Goal: Information Seeking & Learning: Learn about a topic

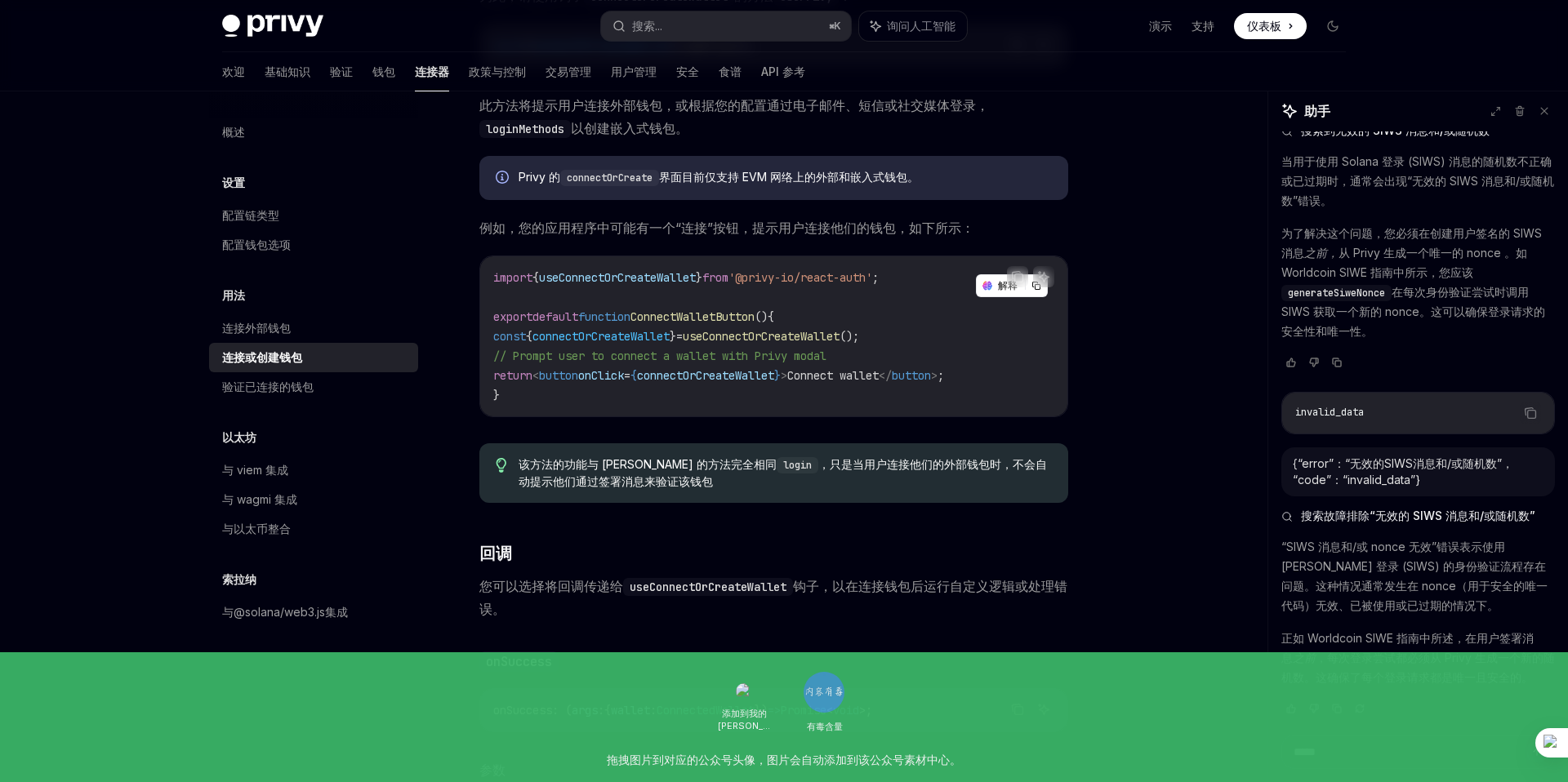
scroll to position [317, 0]
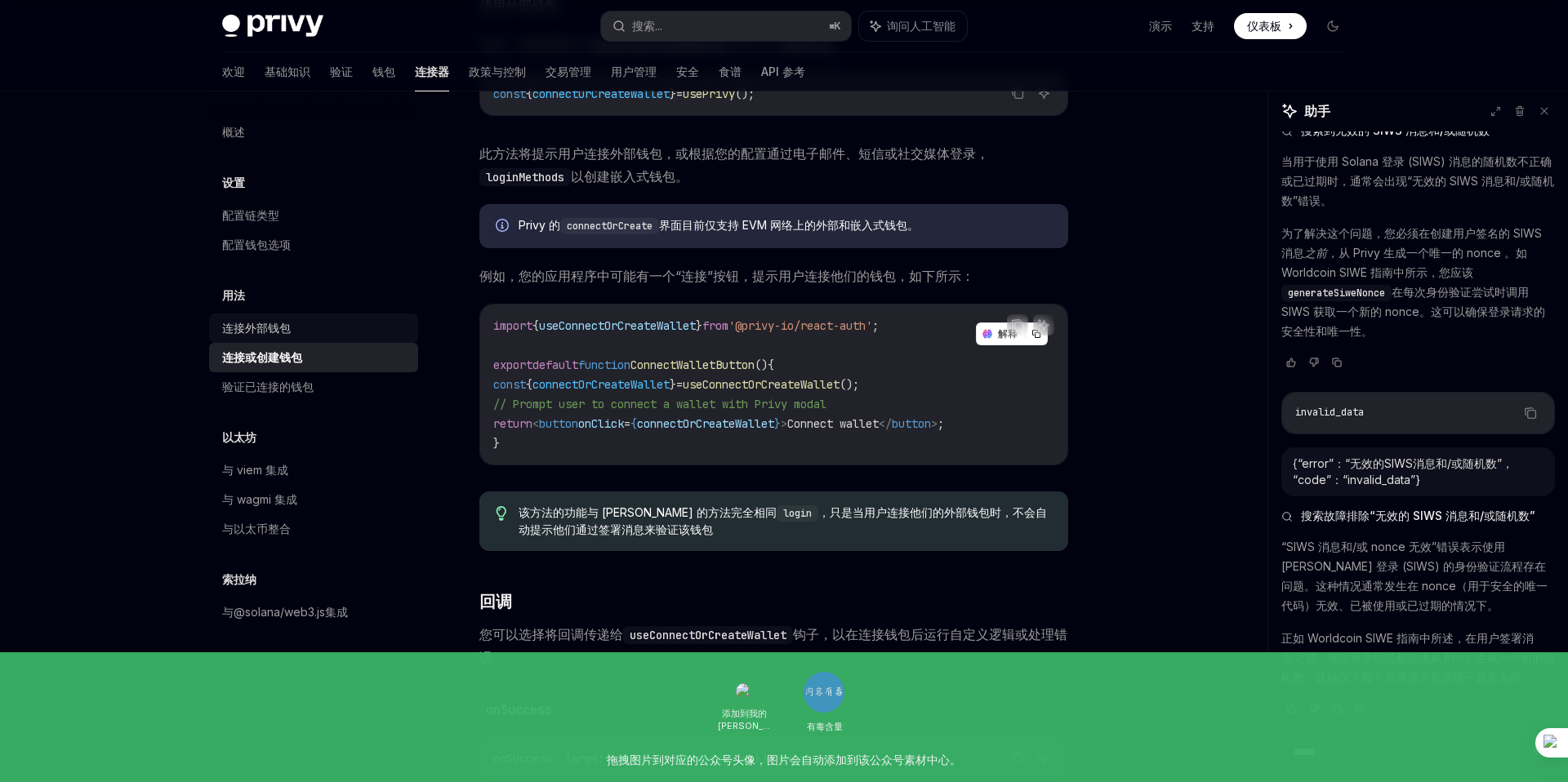
click at [294, 333] on div "连接外部钱包" at bounding box center [315, 328] width 186 height 19
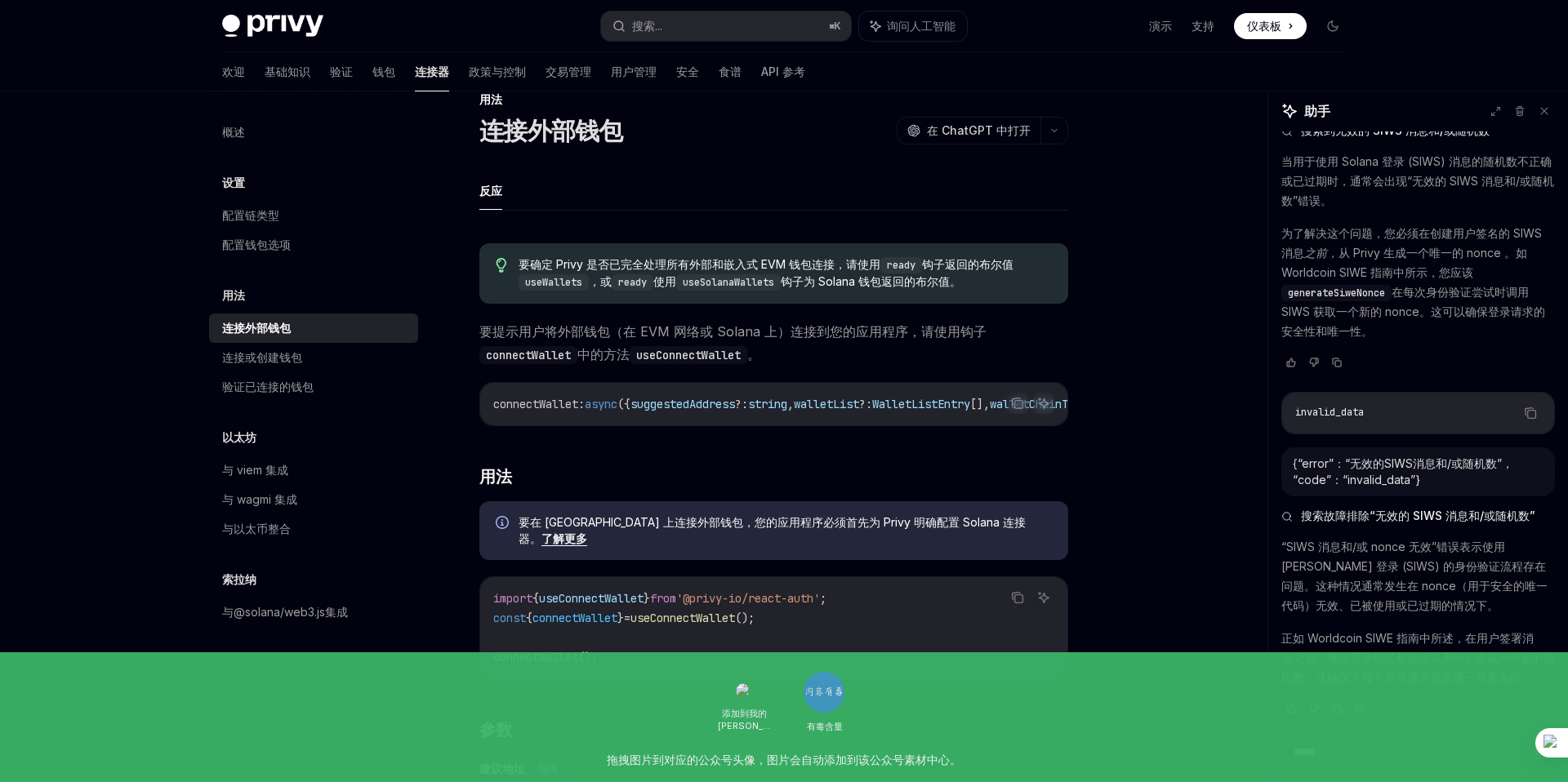
scroll to position [38, 0]
click at [615, 333] on font "要提示用户将外部钱包（在 EVM 网络或 Solana 上）连接到您的应用程序，请使用钩子" at bounding box center [732, 328] width 507 height 16
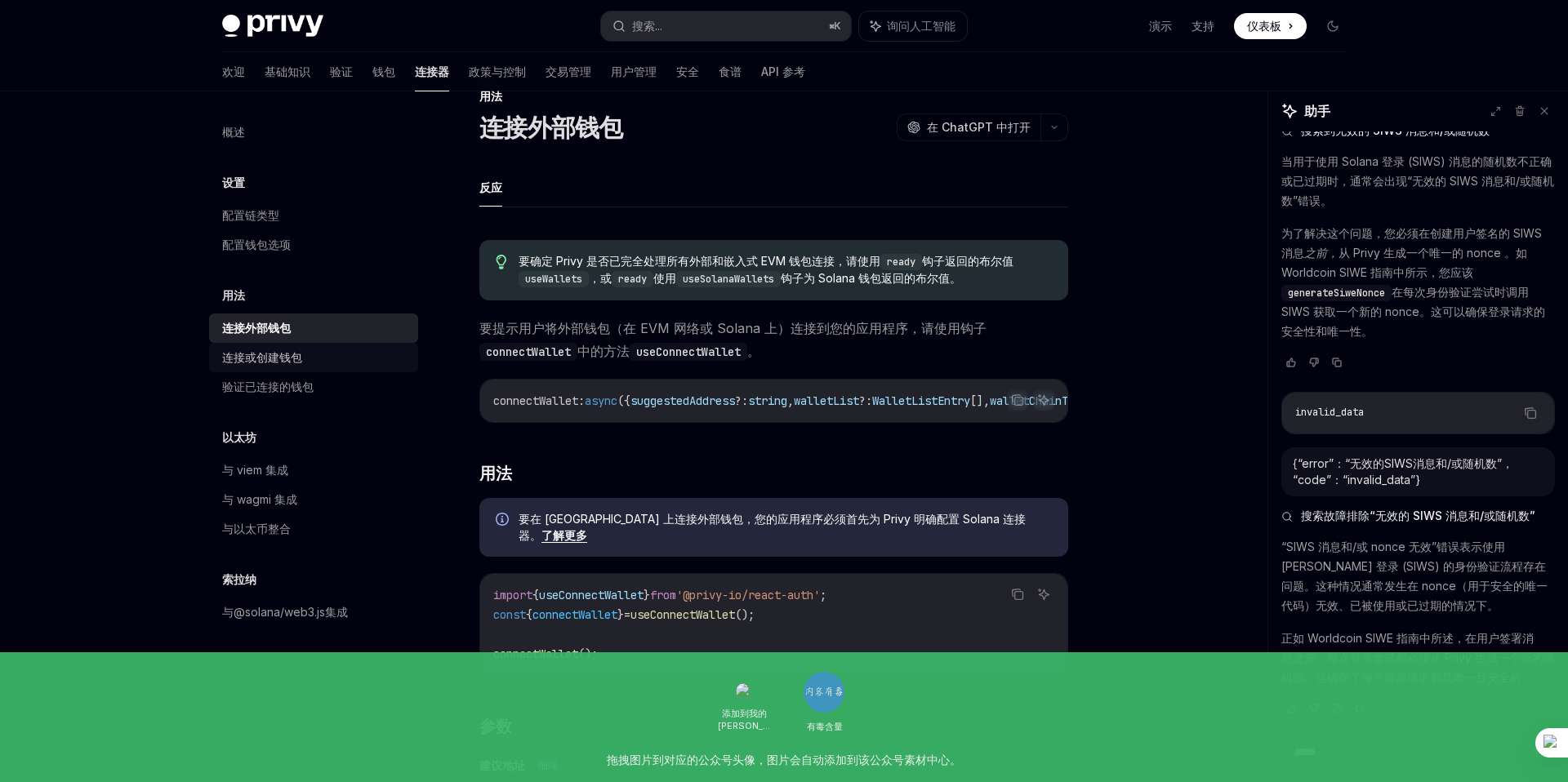
click at [284, 360] on font "连接或创建钱包" at bounding box center [262, 357] width 80 height 14
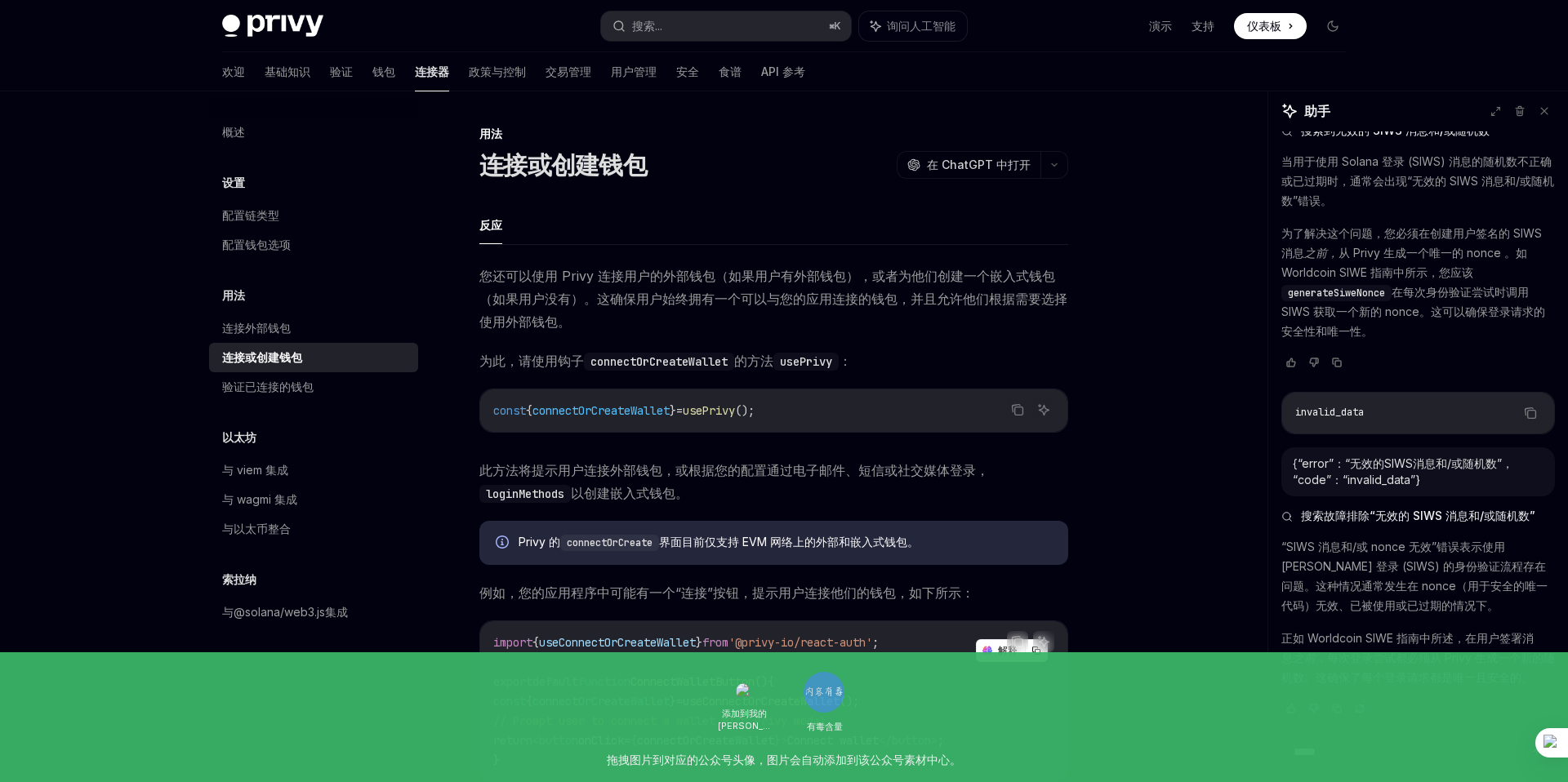
click at [640, 545] on code "connectOrCreate" at bounding box center [609, 543] width 98 height 16
copy code "connectOrCreate"
click at [330, 70] on font "验证" at bounding box center [342, 71] width 23 height 14
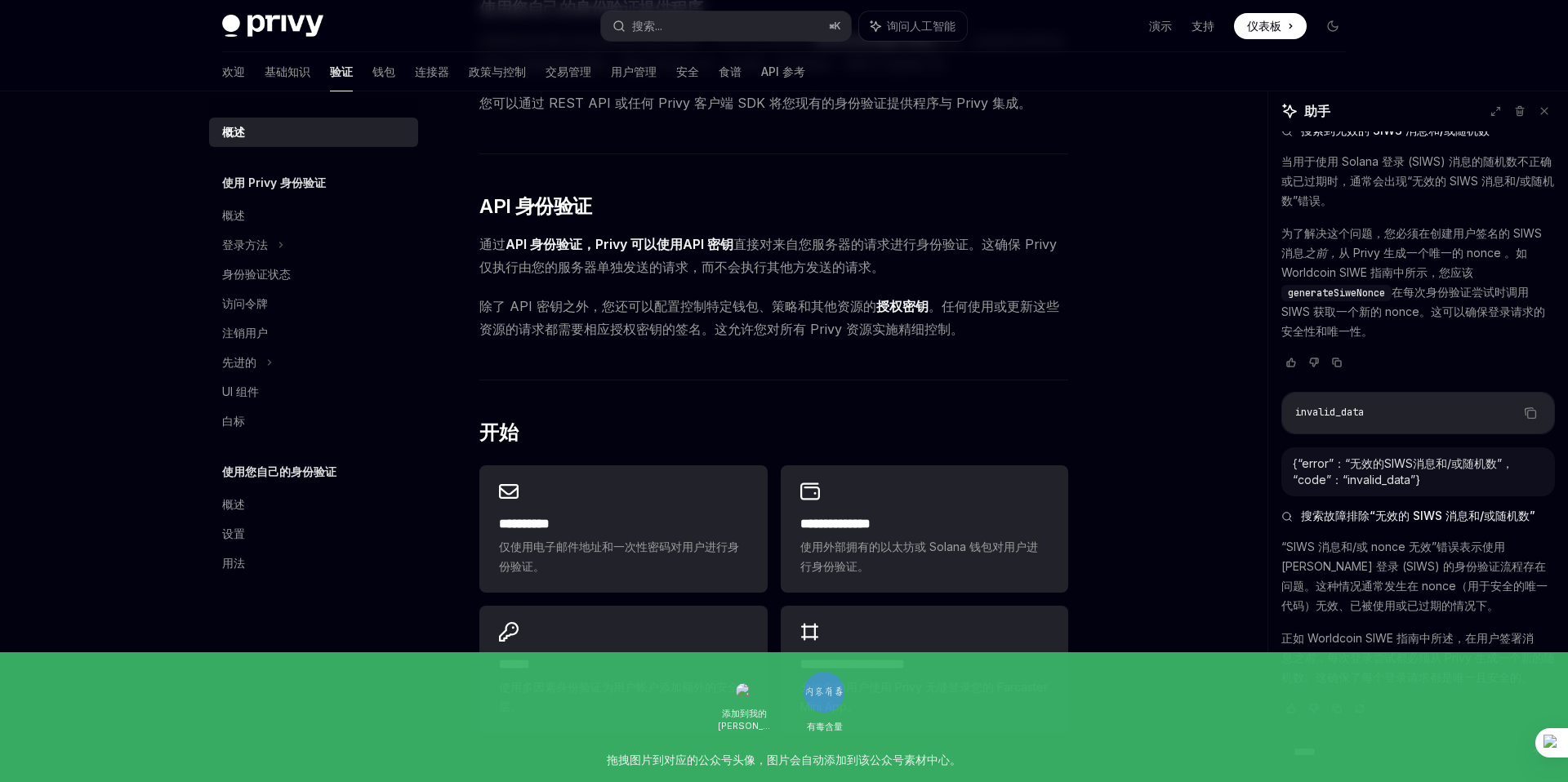
scroll to position [831, 0]
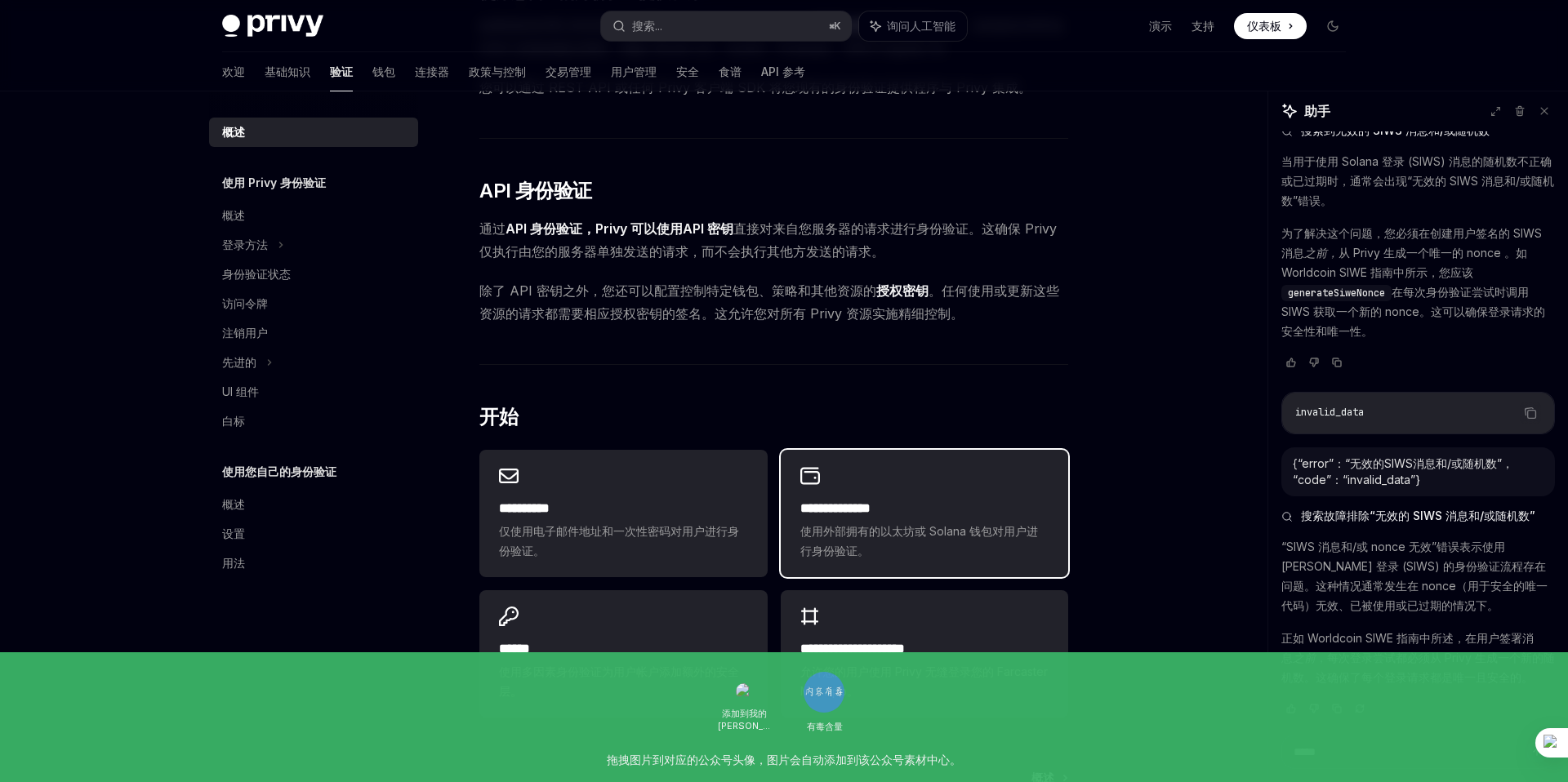
click at [871, 504] on font "**********" at bounding box center [835, 508] width 70 height 13
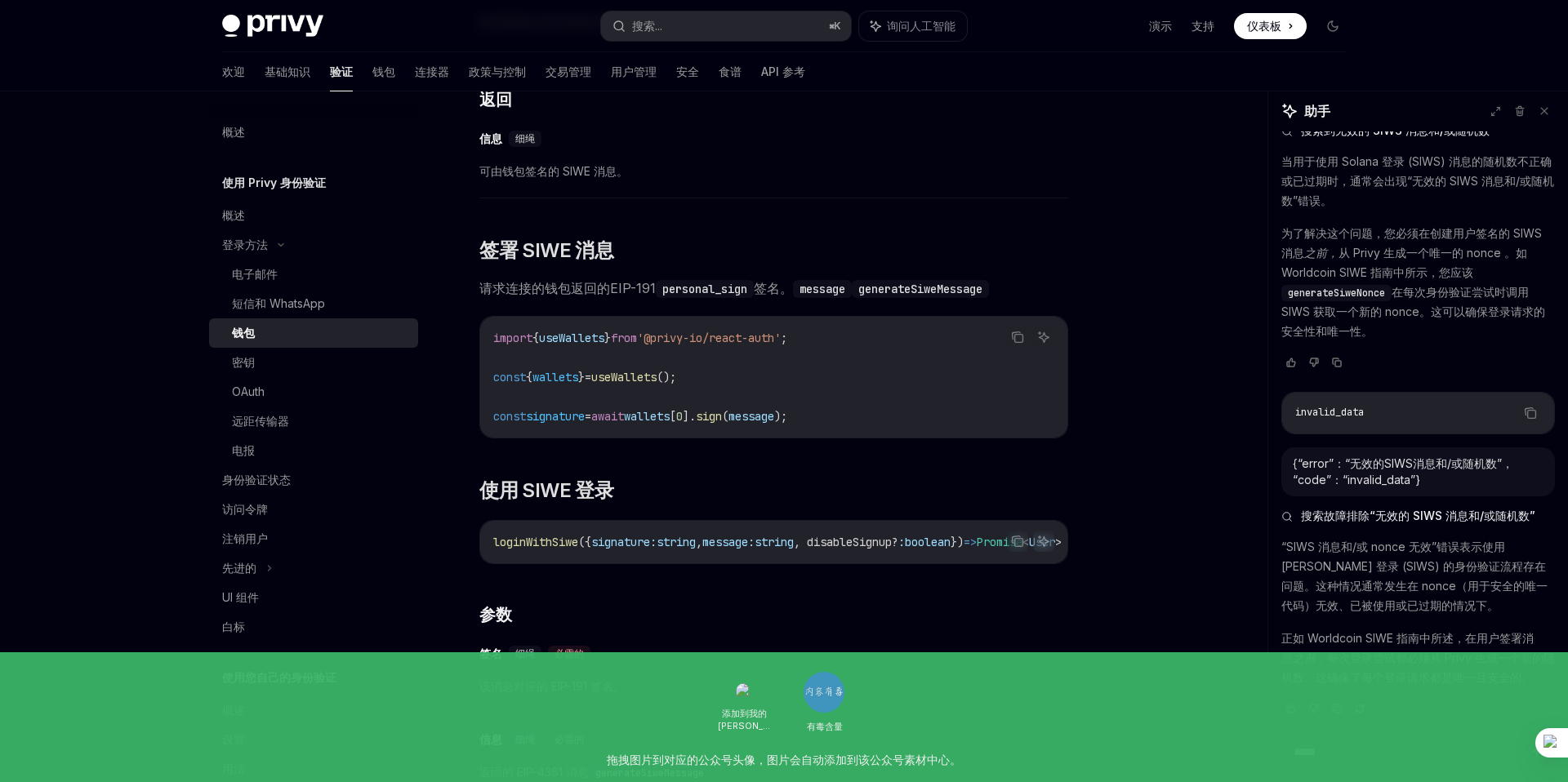
scroll to position [920, 0]
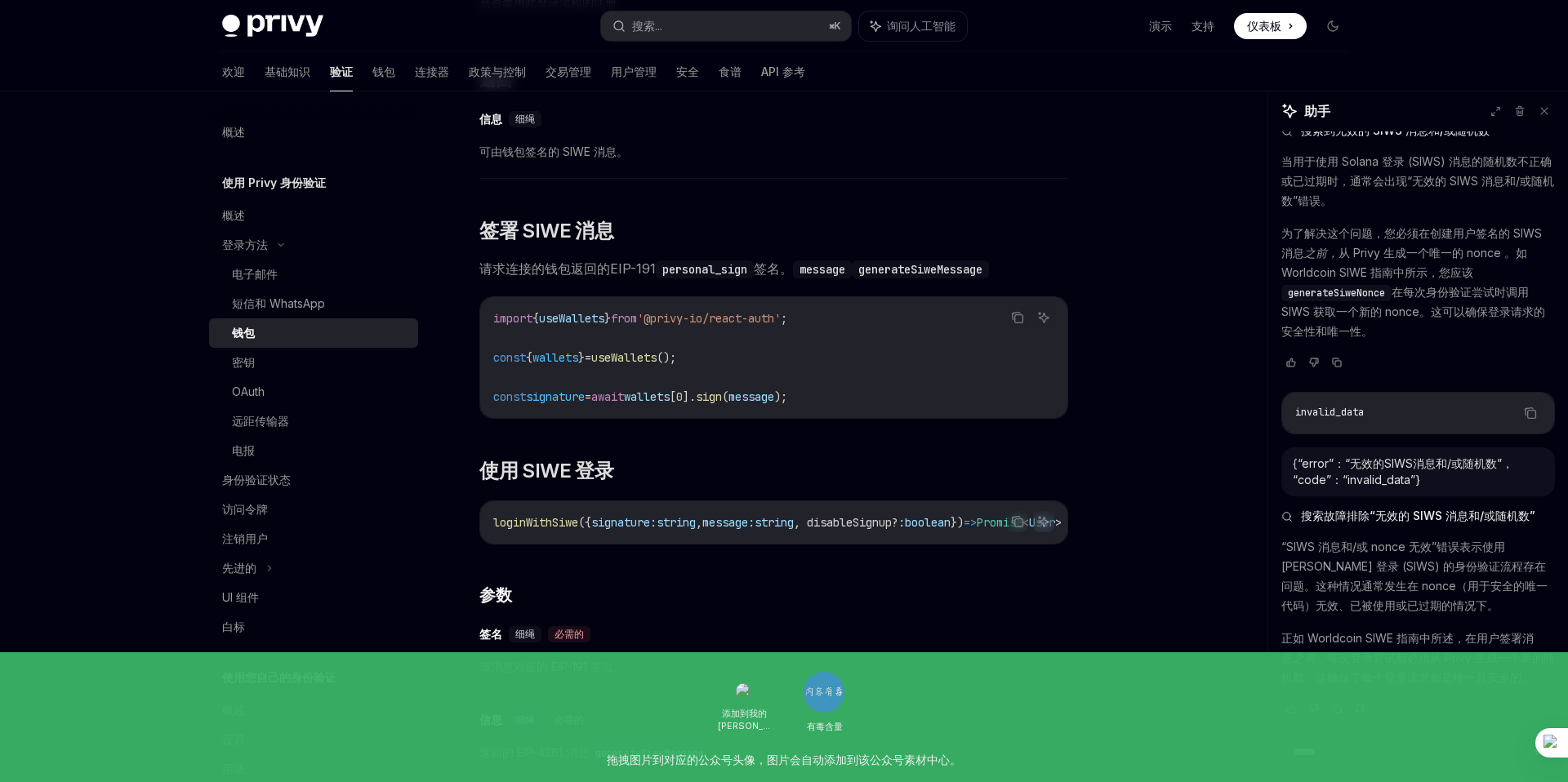
click at [555, 530] on span "loginWithSiwe" at bounding box center [536, 522] width 85 height 14
copy span "loginWithSiwe"
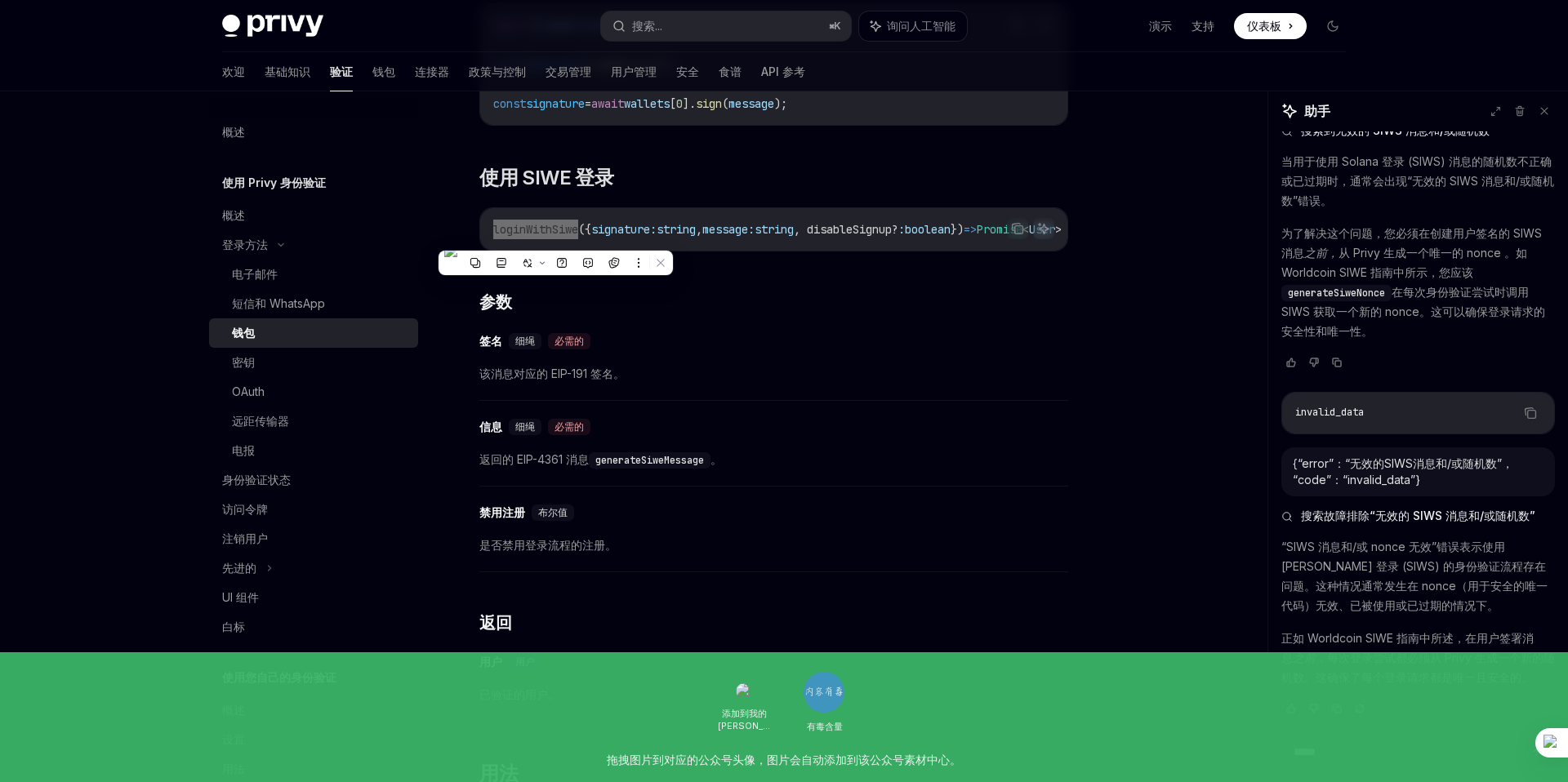
scroll to position [1245, 0]
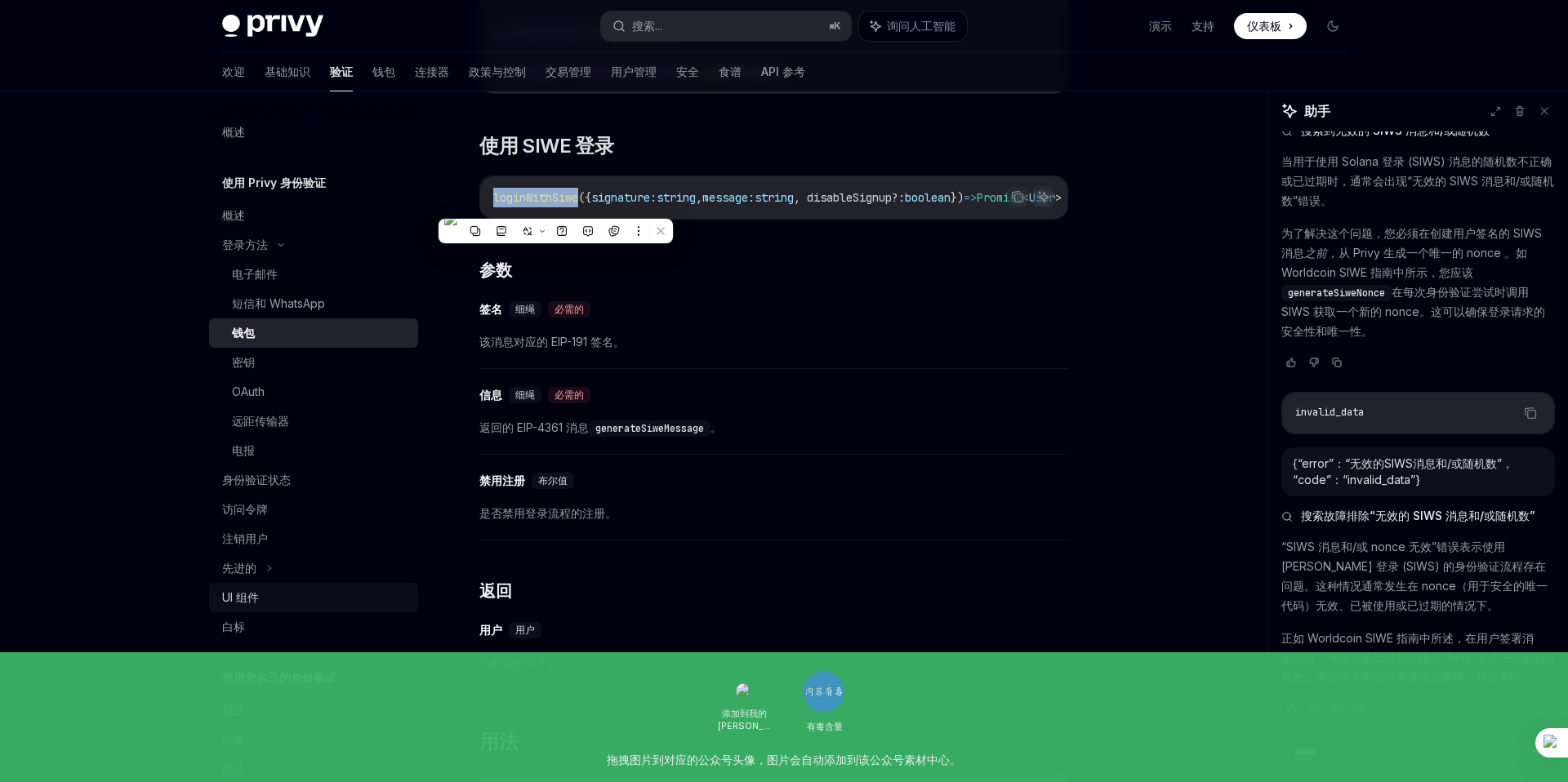
click at [245, 596] on font "UI 组件" at bounding box center [240, 597] width 37 height 14
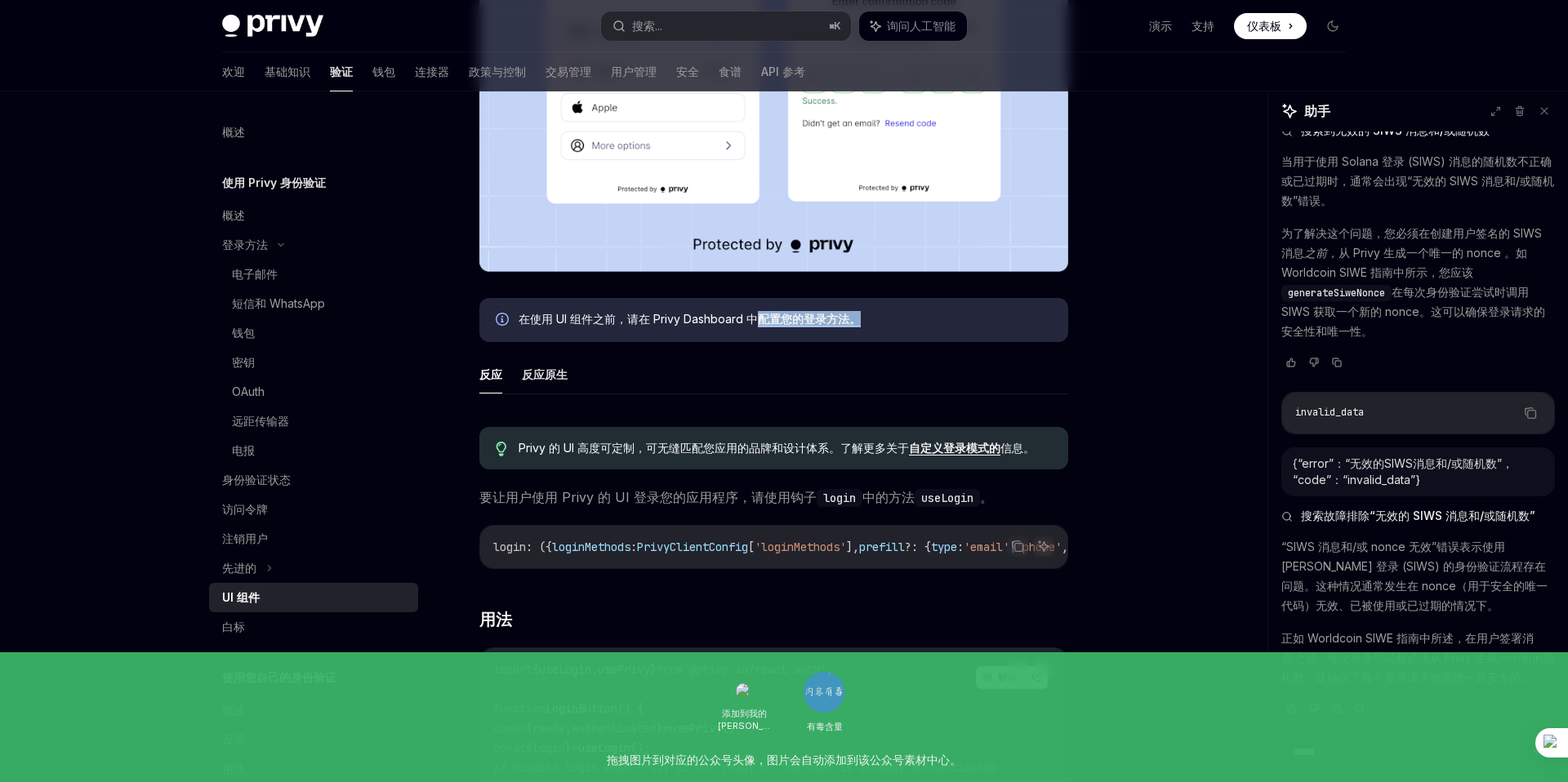
scroll to position [100, 0]
click at [779, 376] on ul "反应 反应原生" at bounding box center [773, 375] width 589 height 40
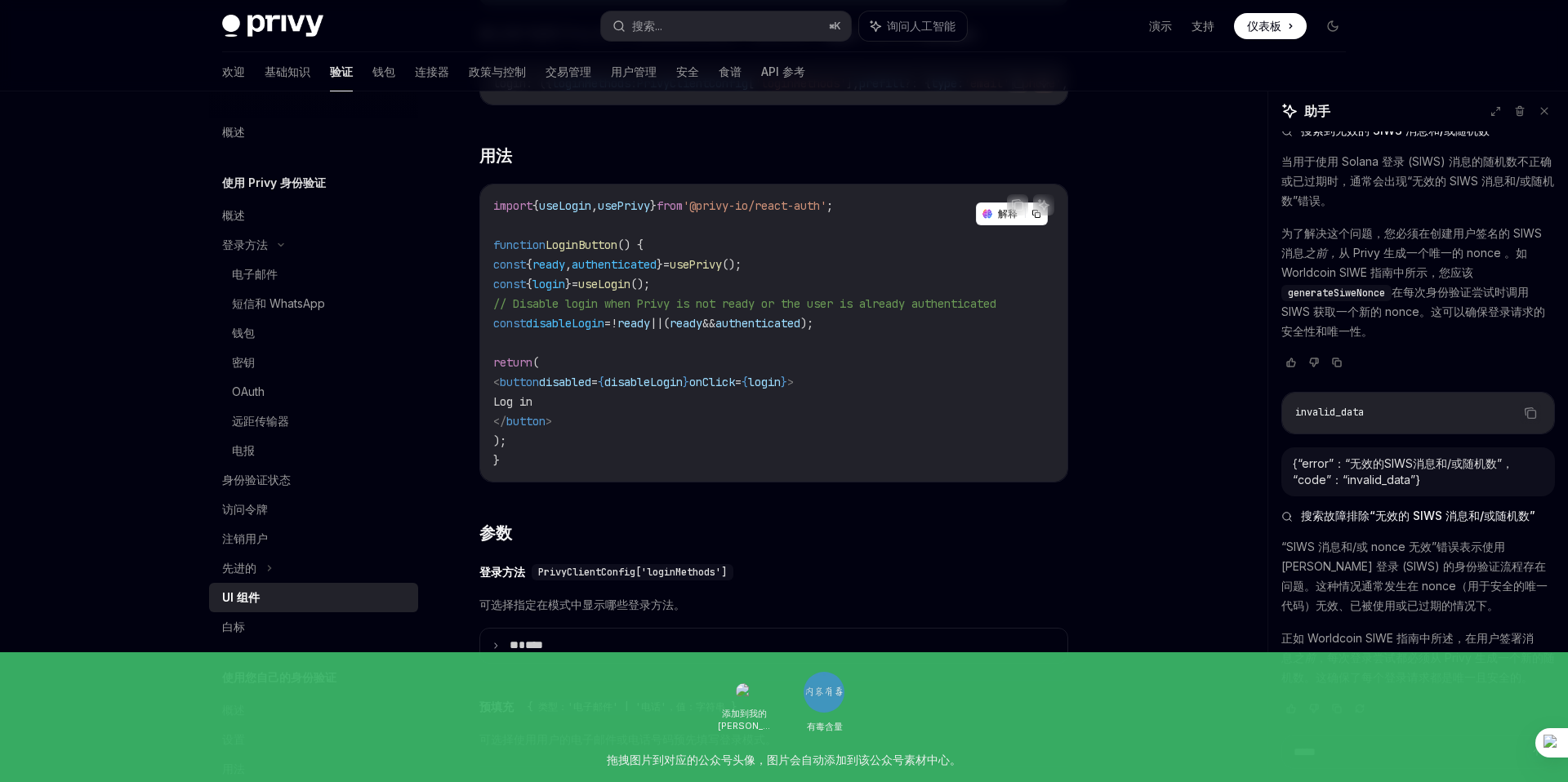
scroll to position [1075, 0]
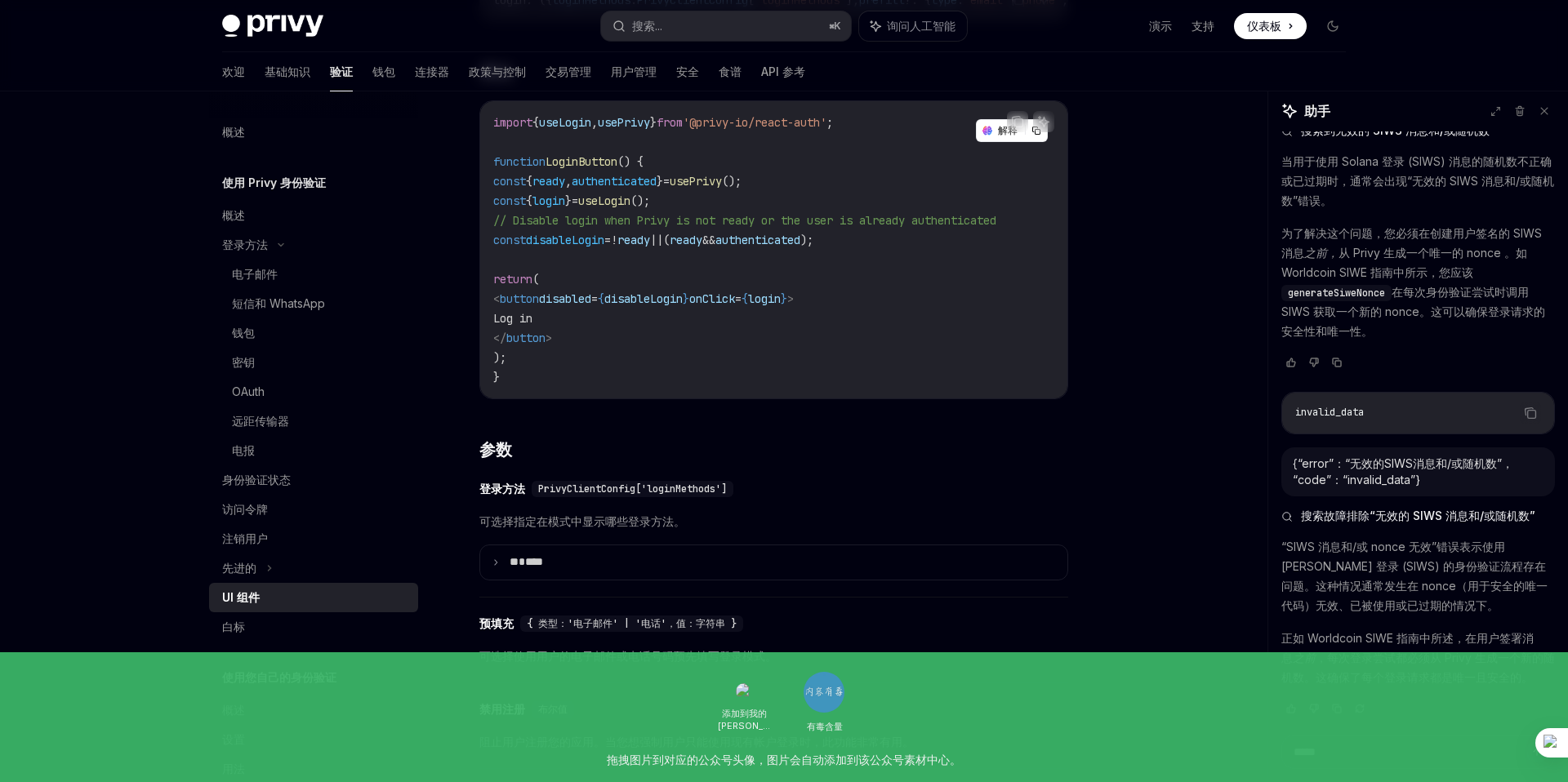
click at [679, 512] on div "​ 登录方法 PrivyClientConfig['loginMethods'] 可选择指定在模式中显示哪些登录方法。 ** **** 支持以下登录方式： ​…" at bounding box center [773, 534] width 589 height 126
click at [497, 567] on icon at bounding box center [495, 563] width 8 height 8
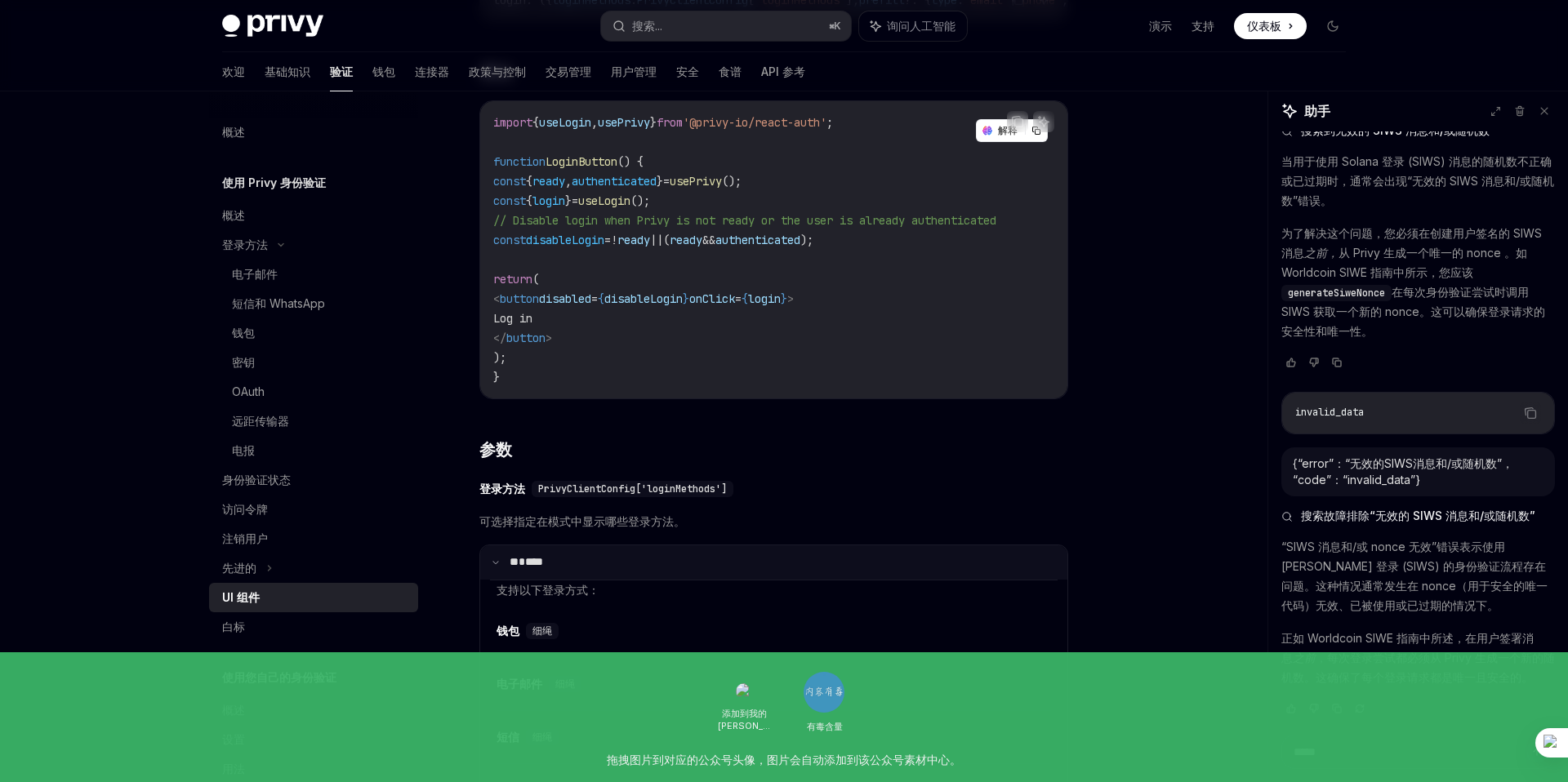
click at [497, 567] on icon at bounding box center [495, 563] width 8 height 8
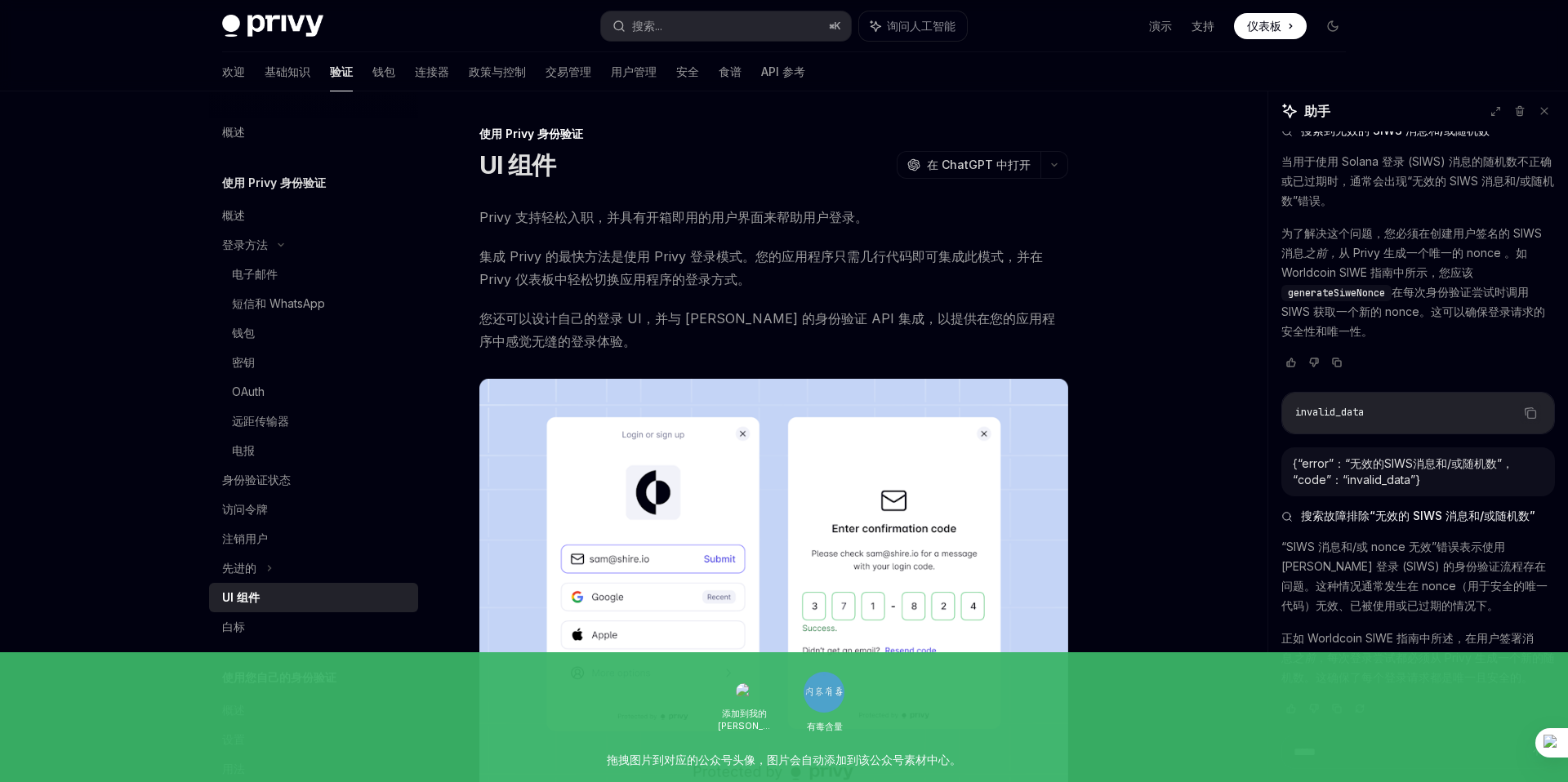
scroll to position [35, 0]
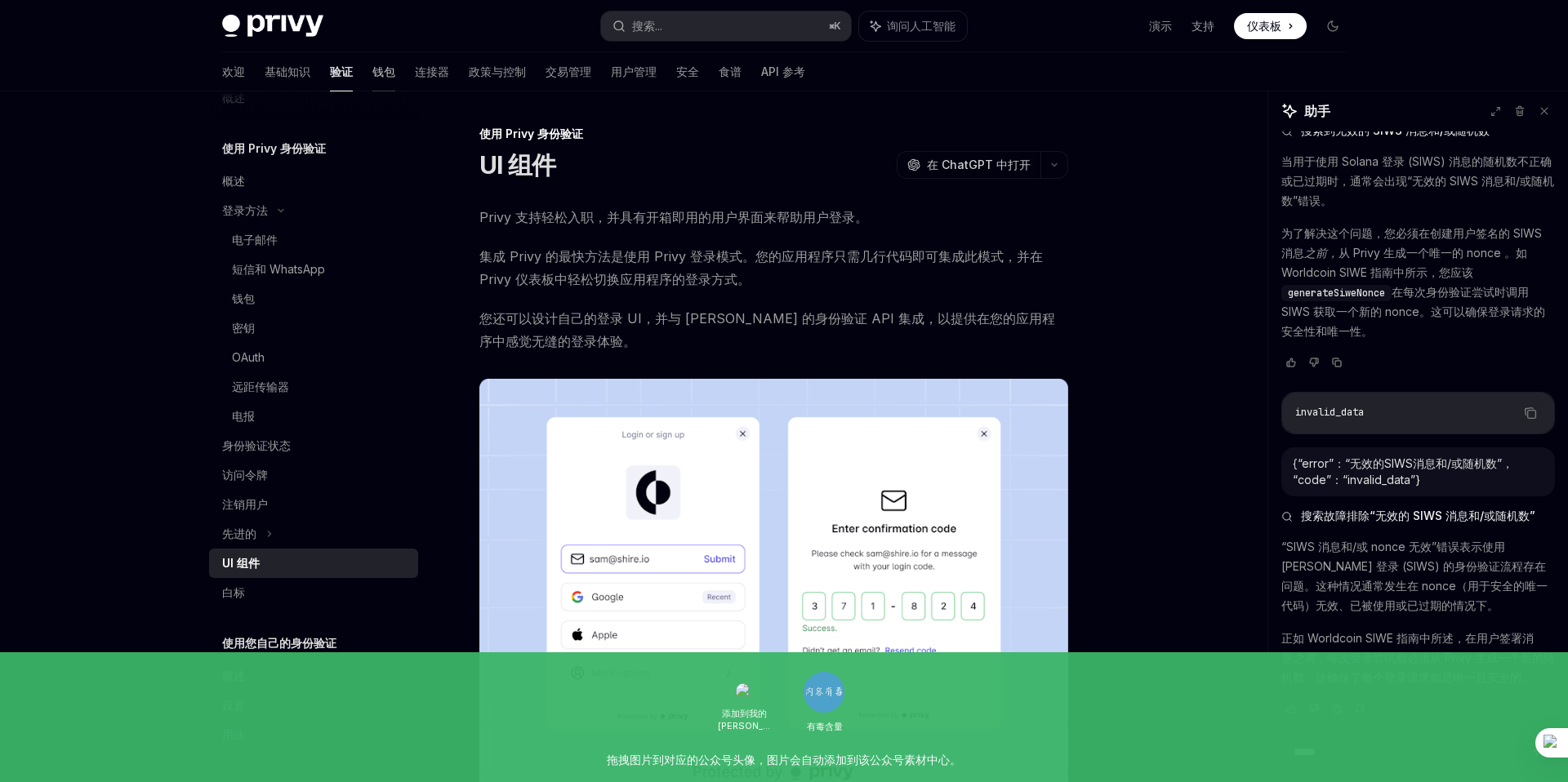
click at [373, 76] on font "钱包" at bounding box center [384, 71] width 23 height 14
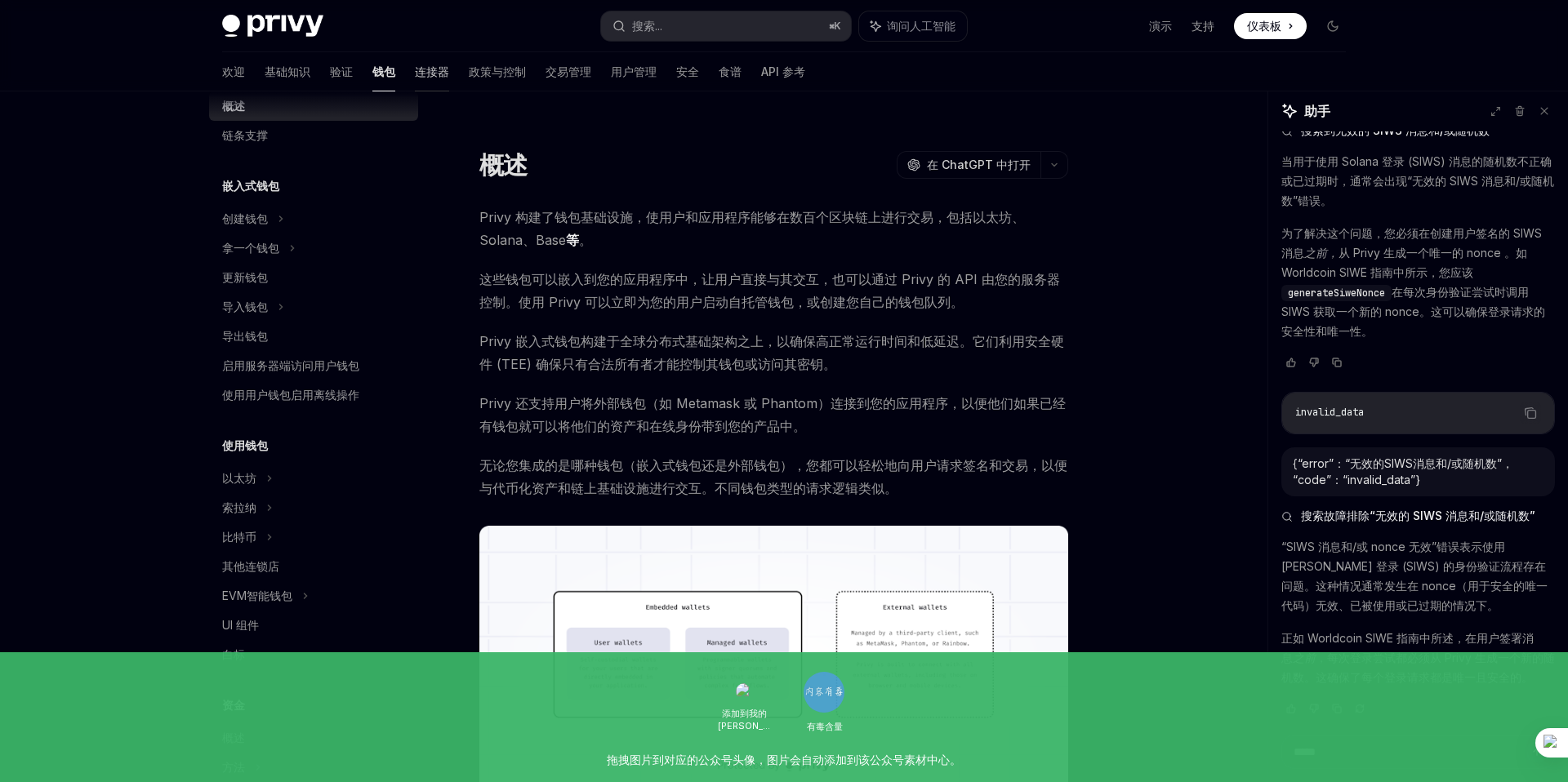
click at [415, 71] on font "连接器" at bounding box center [433, 71] width 35 height 14
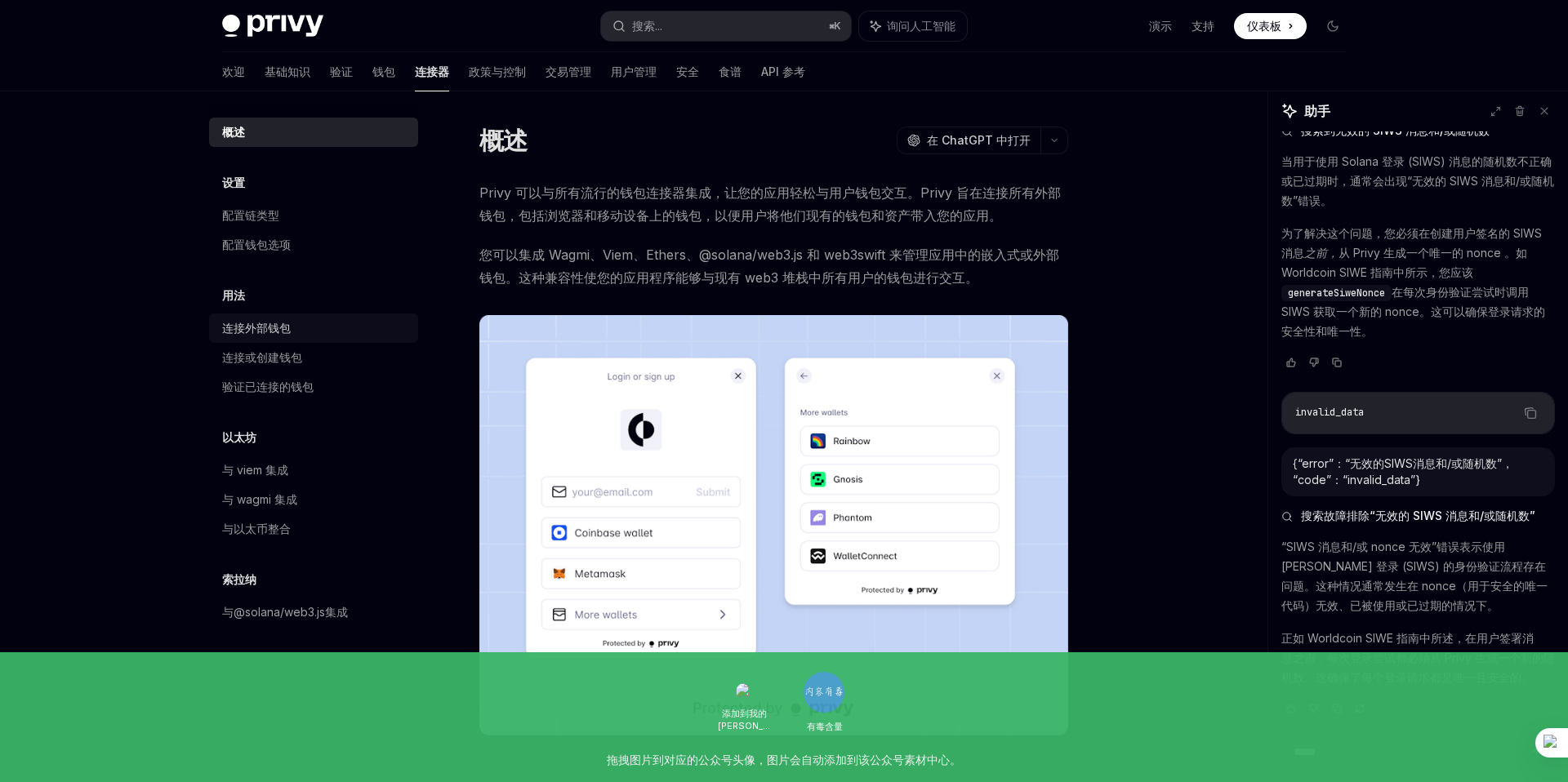
click at [289, 334] on font "连接外部钱包" at bounding box center [256, 327] width 69 height 14
type textarea "*"
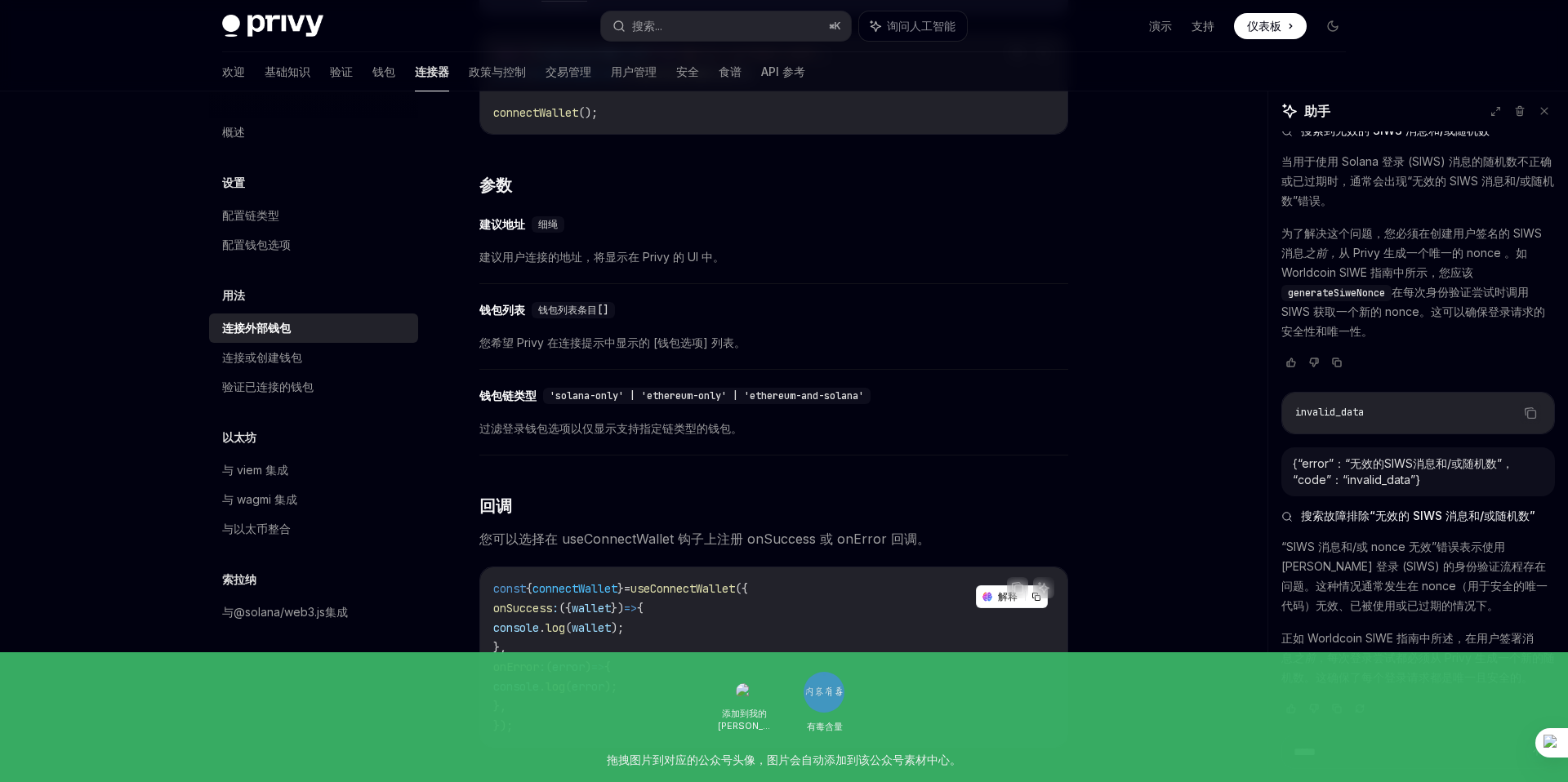
scroll to position [594, 0]
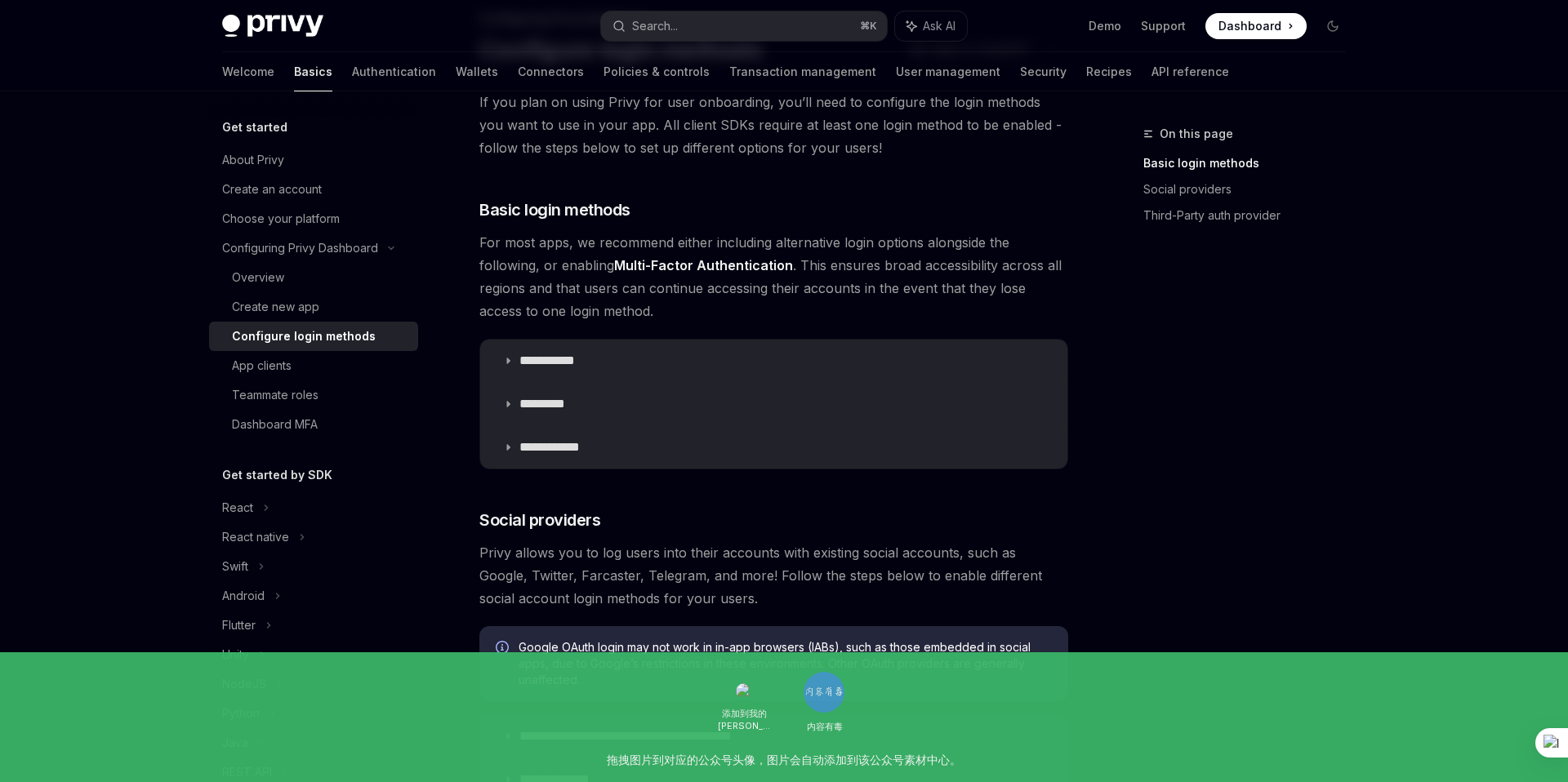
scroll to position [125, 0]
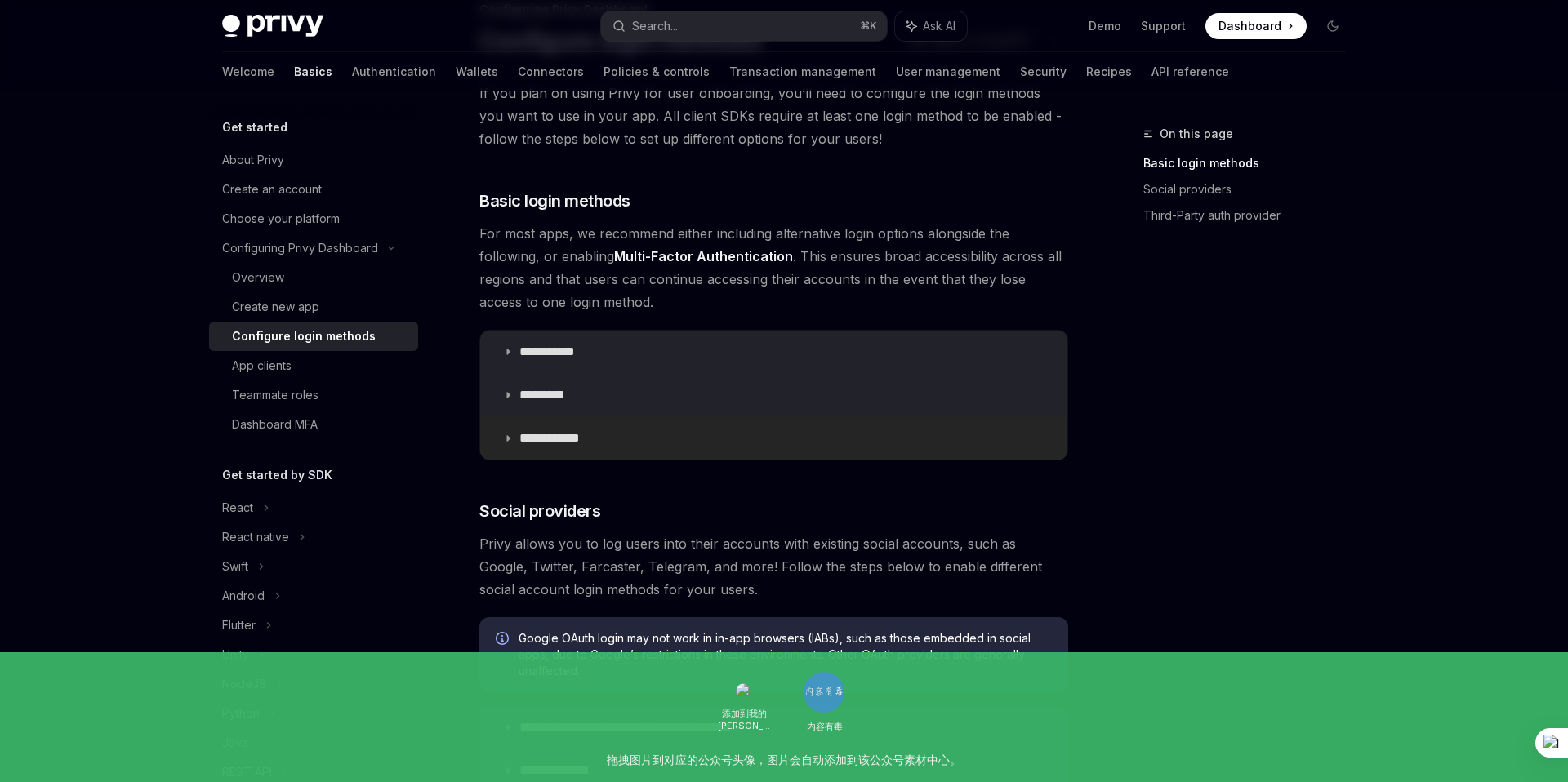
click at [498, 422] on summary "**********" at bounding box center [773, 438] width 587 height 42
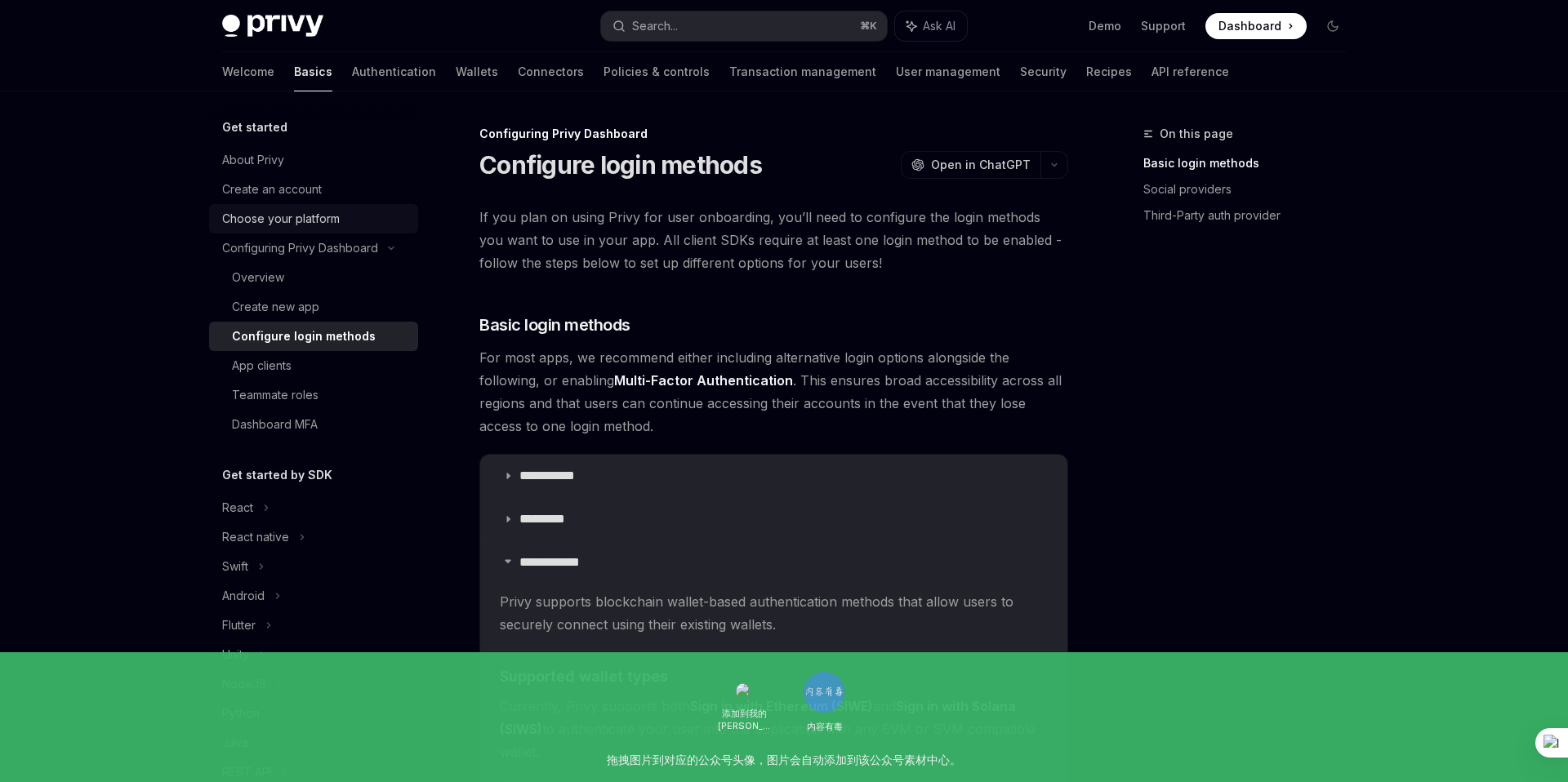
click at [279, 213] on div "Choose your platform" at bounding box center [281, 219] width 118 height 19
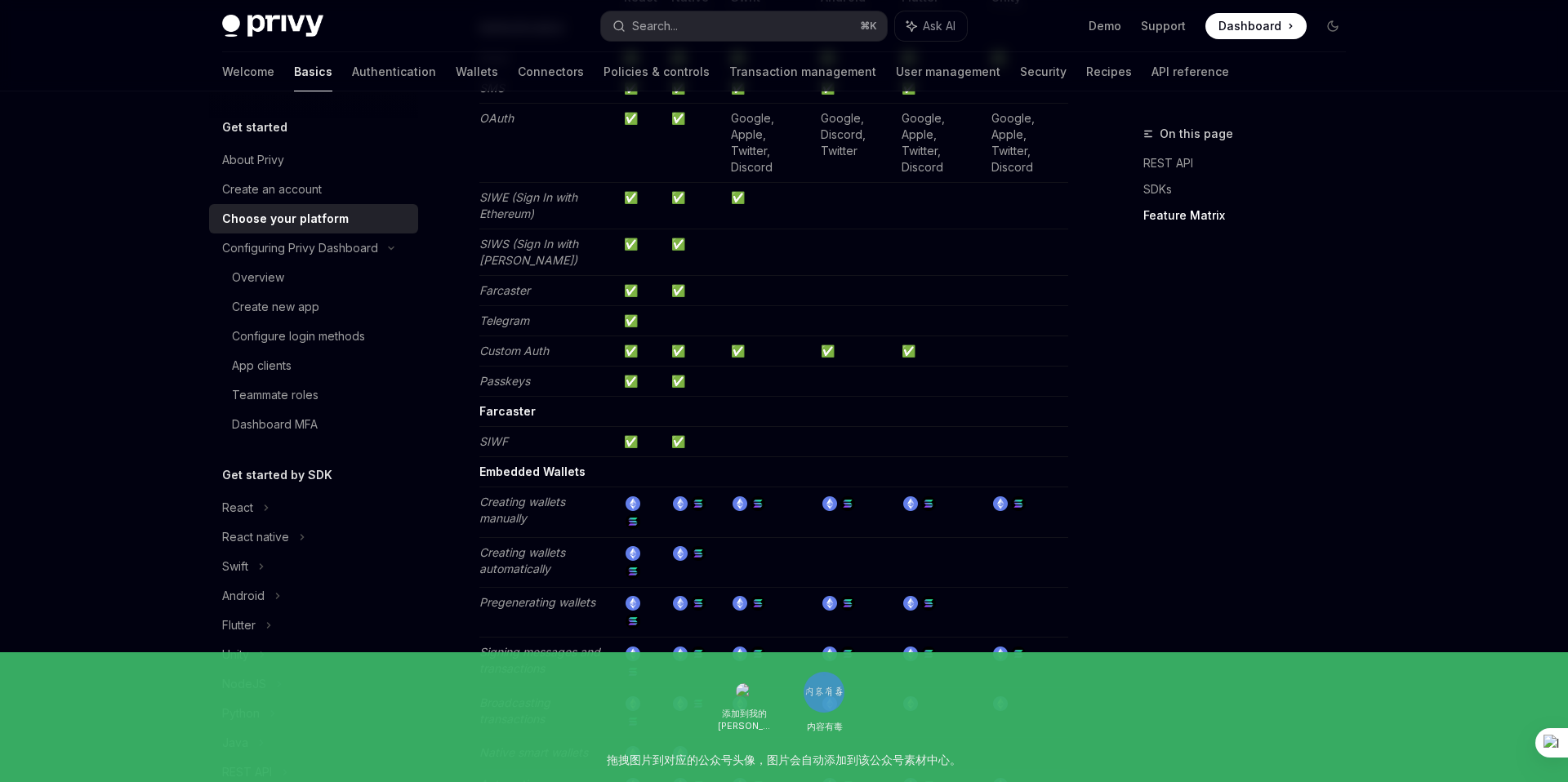
scroll to position [1659, 0]
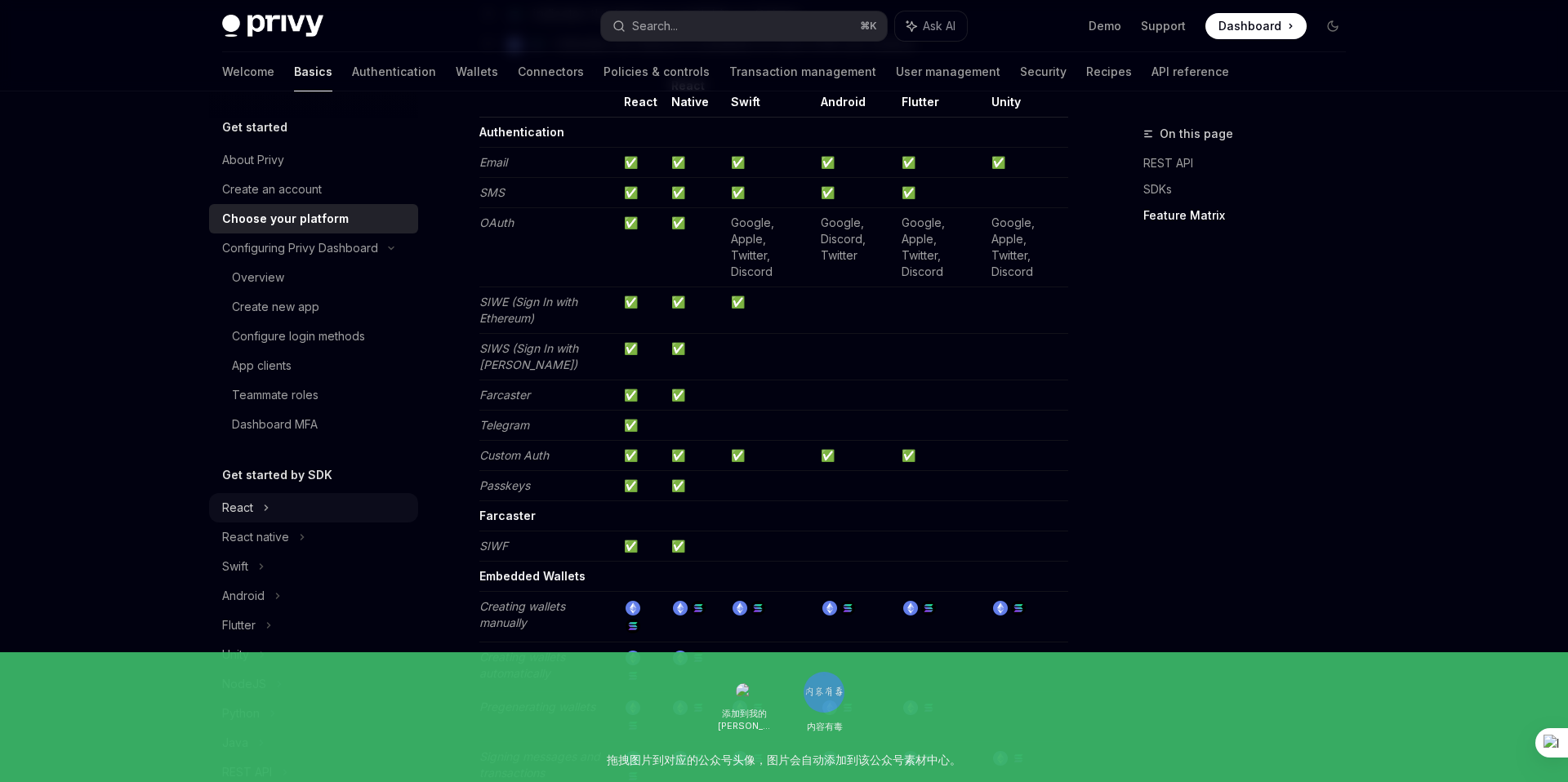
click at [248, 513] on div "React" at bounding box center [238, 508] width 31 height 19
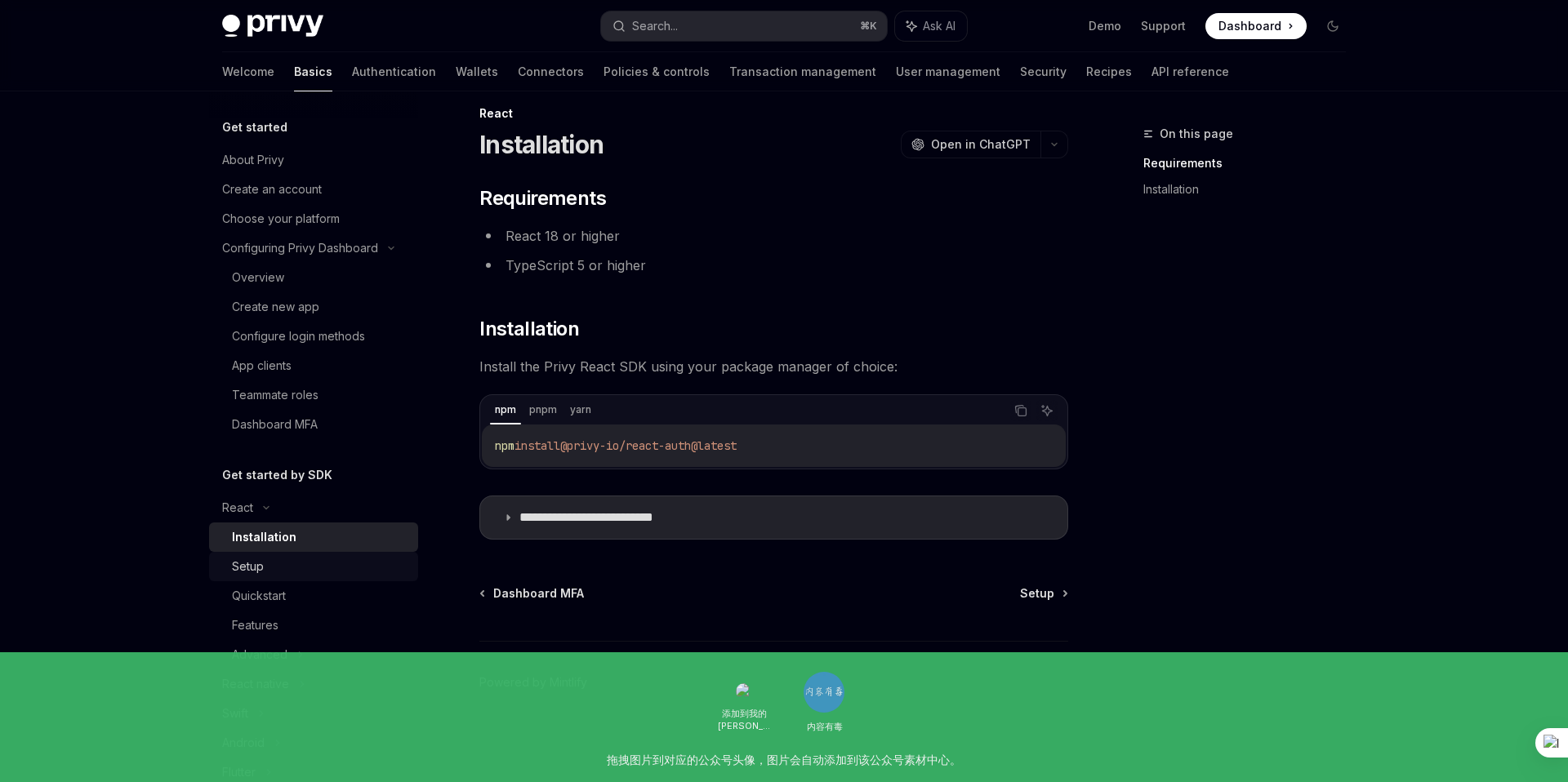
click at [266, 572] on div "Setup" at bounding box center [320, 567] width 177 height 19
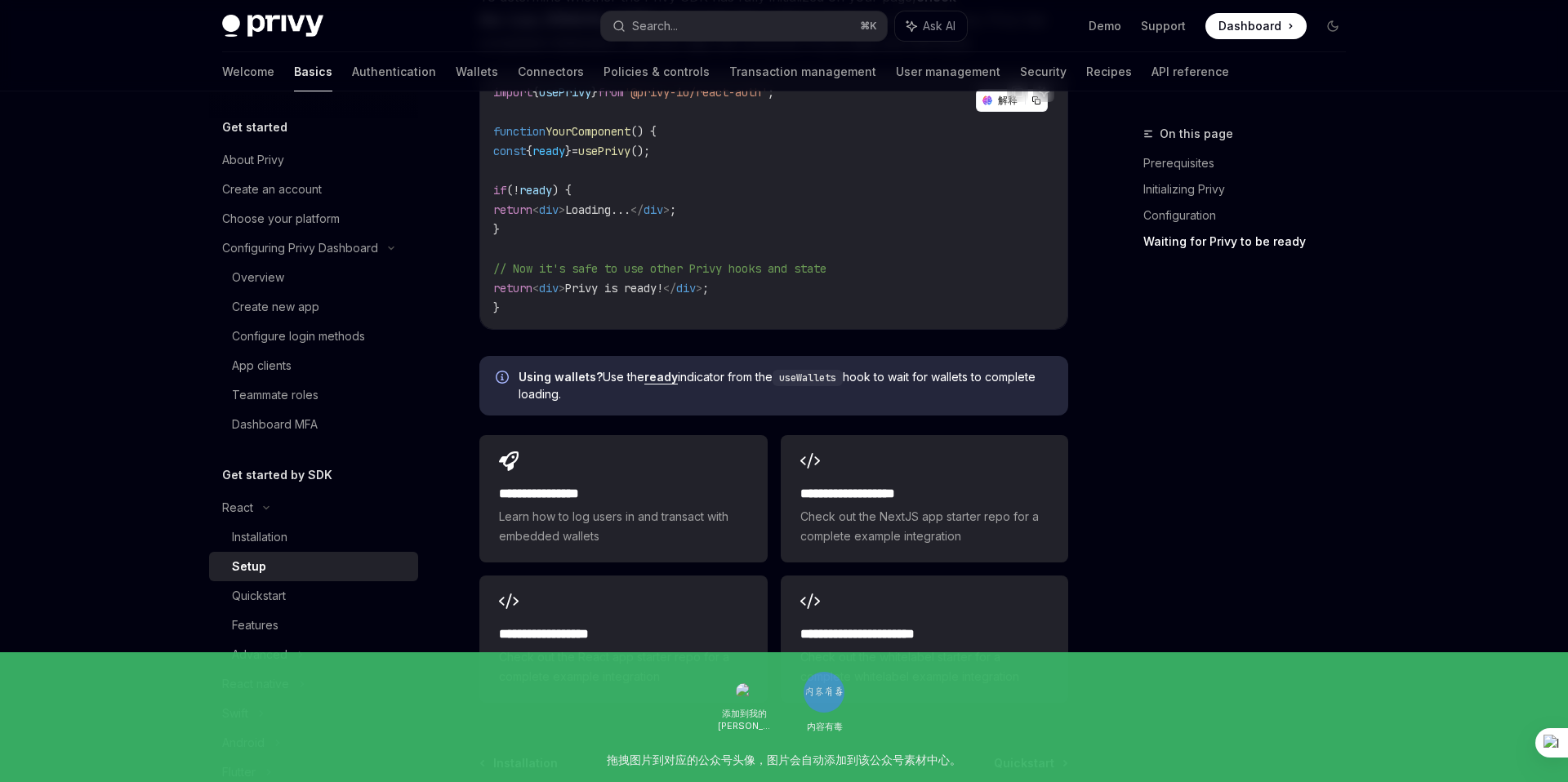
scroll to position [2015, 0]
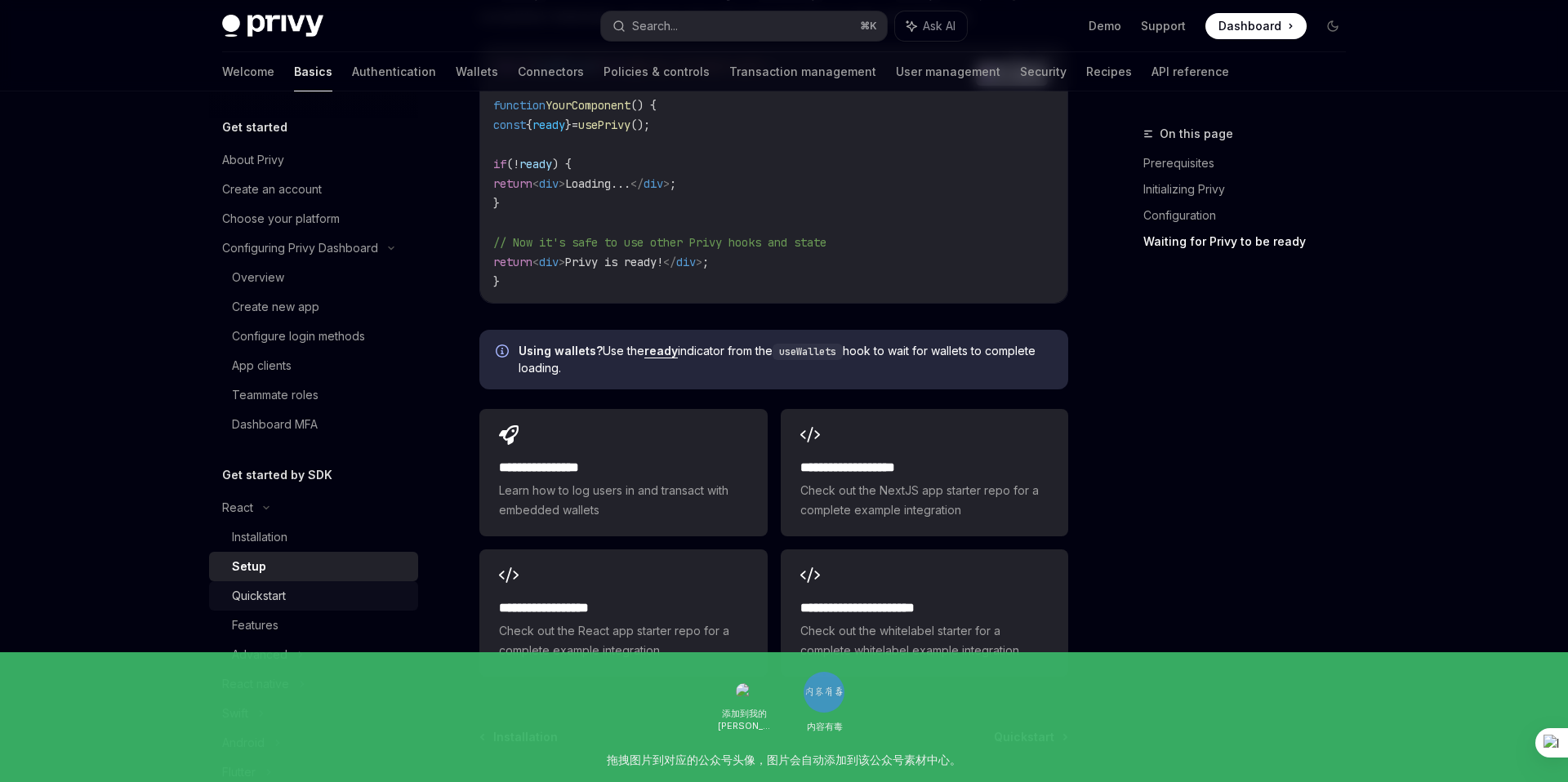
click at [277, 600] on div "Quickstart" at bounding box center [259, 596] width 54 height 19
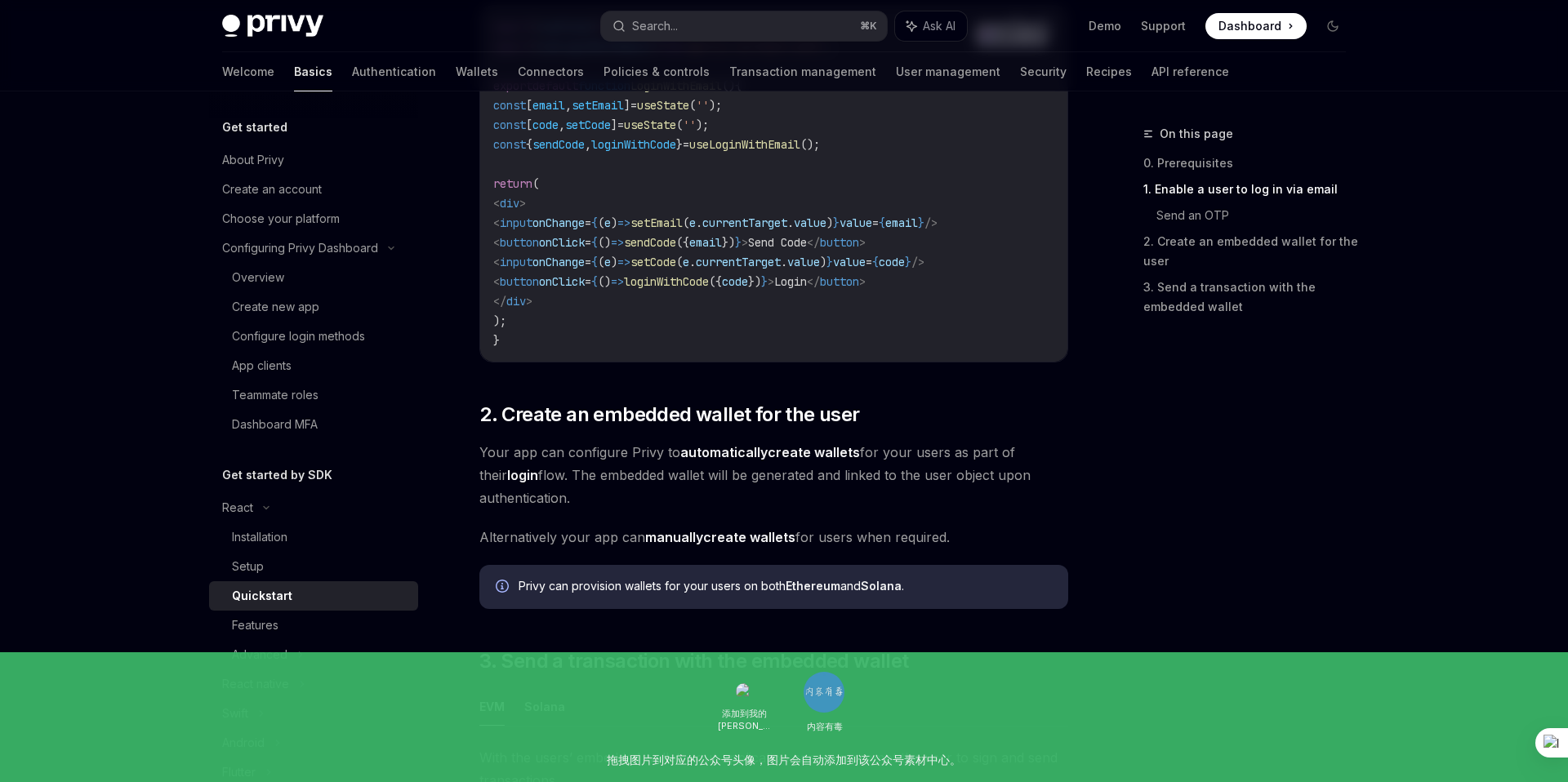
scroll to position [952, 0]
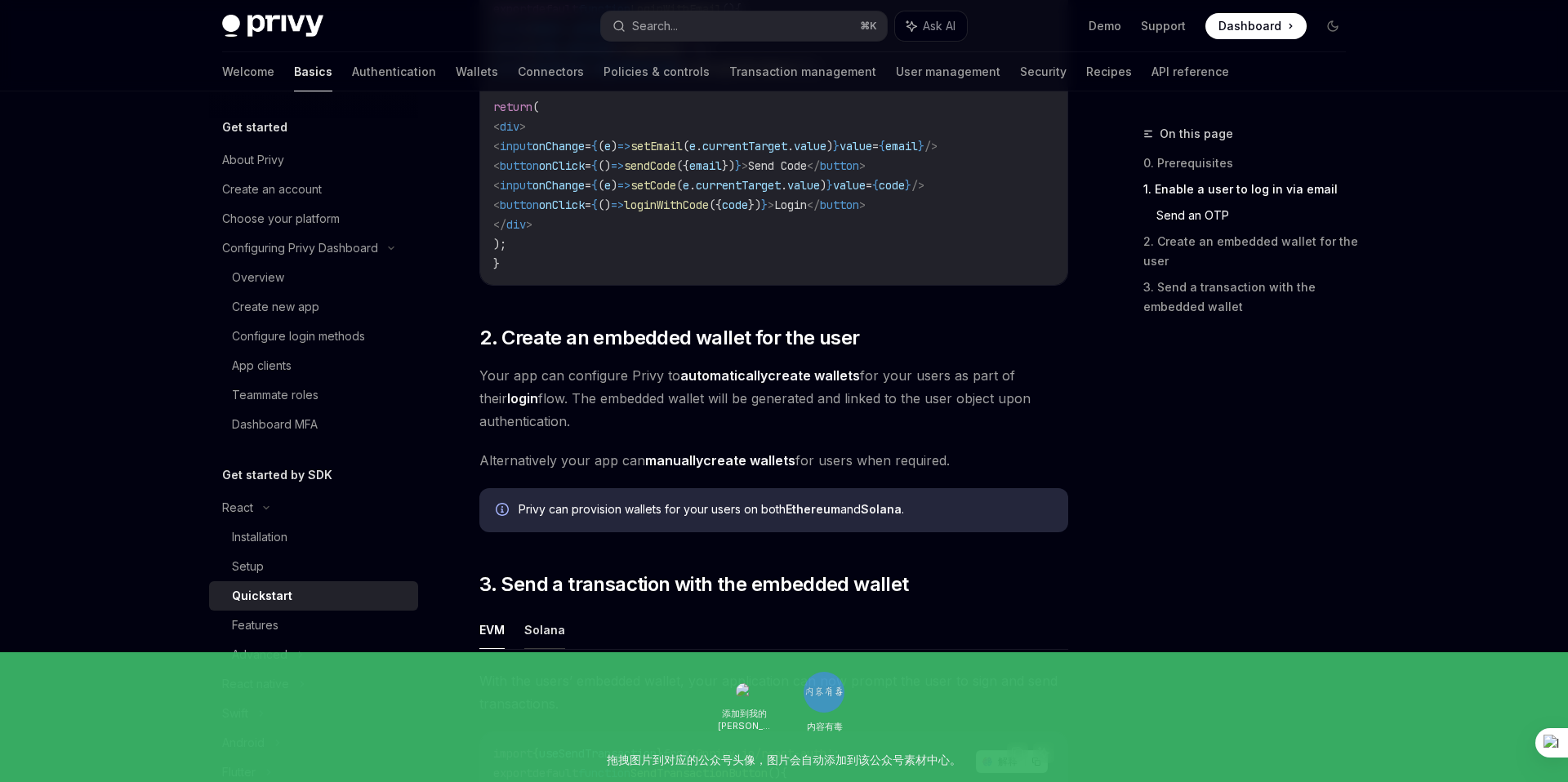
click at [546, 635] on button "Solana" at bounding box center [545, 630] width 41 height 39
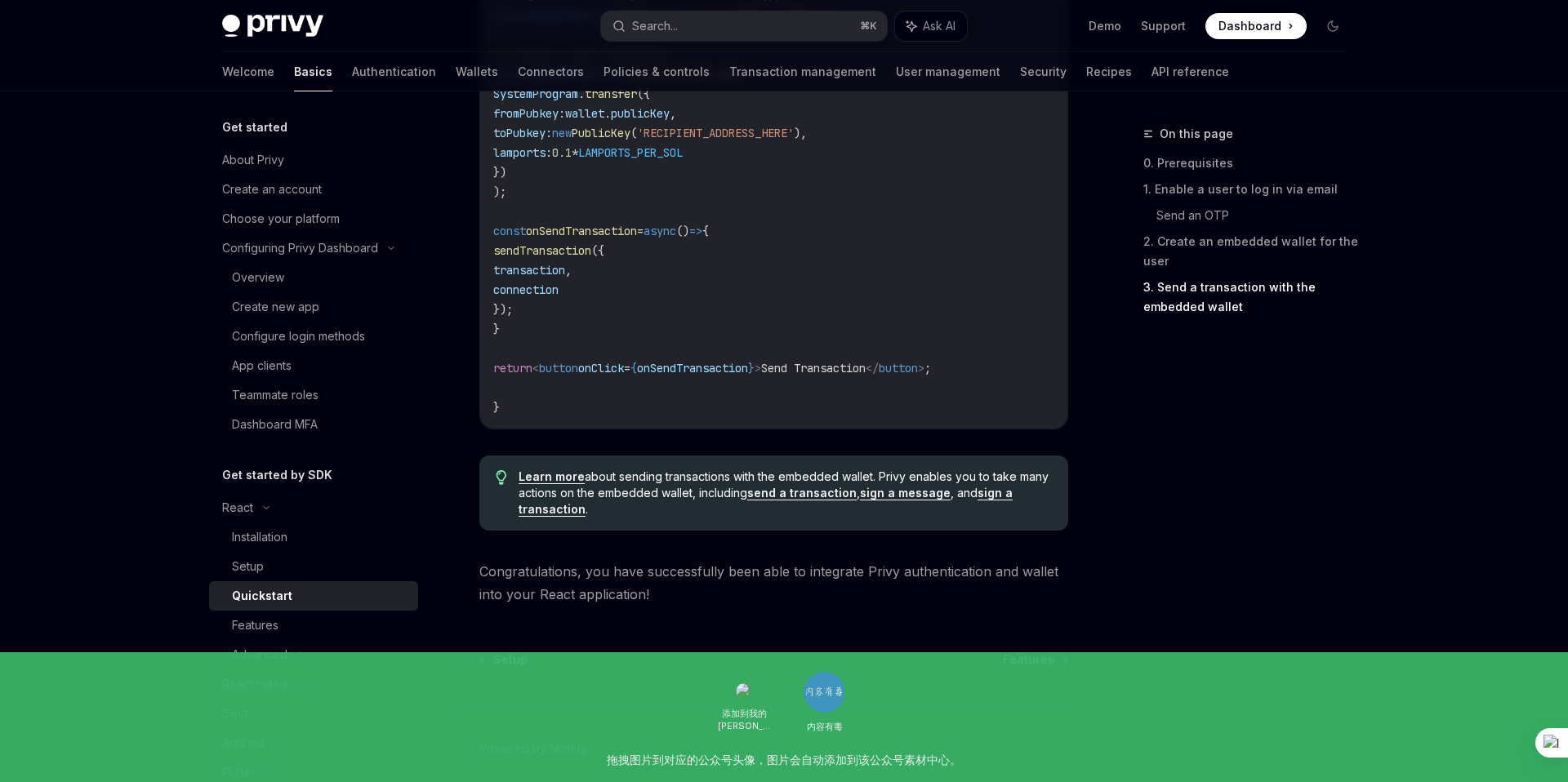
scroll to position [1802, 0]
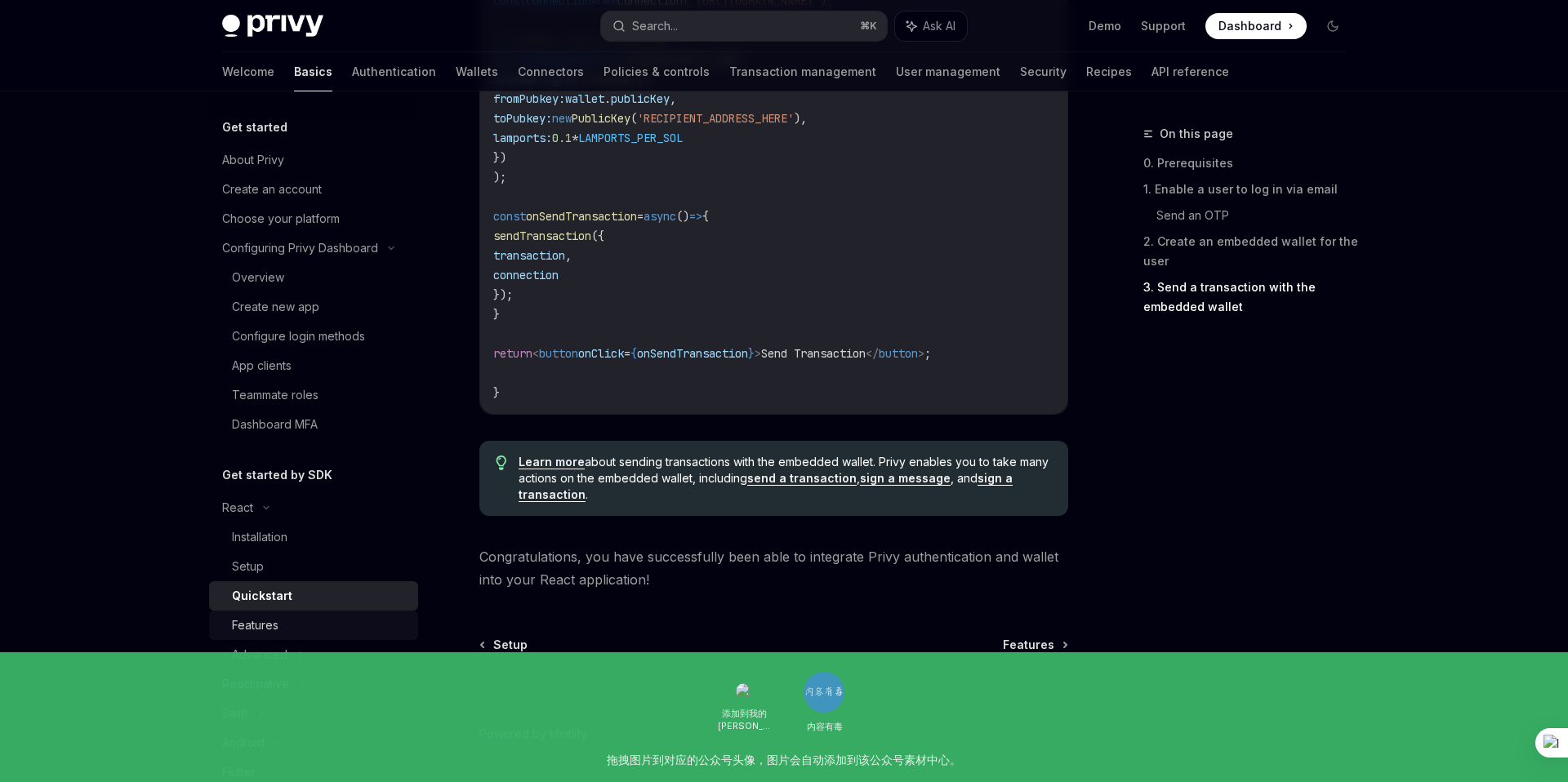
click at [272, 636] on link "Features" at bounding box center [314, 626] width 210 height 29
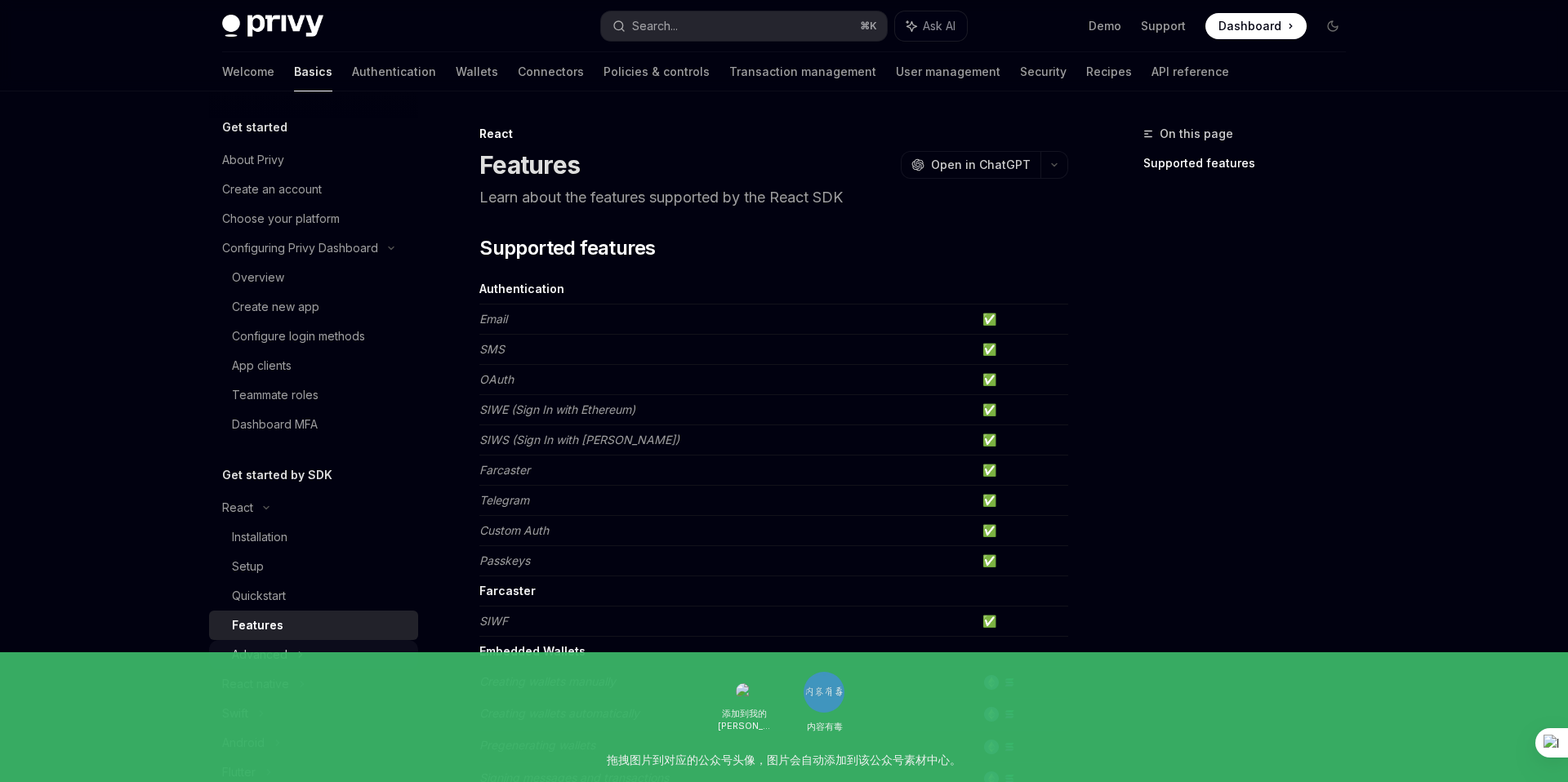
click at [275, 654] on div "Advanced" at bounding box center [260, 655] width 56 height 19
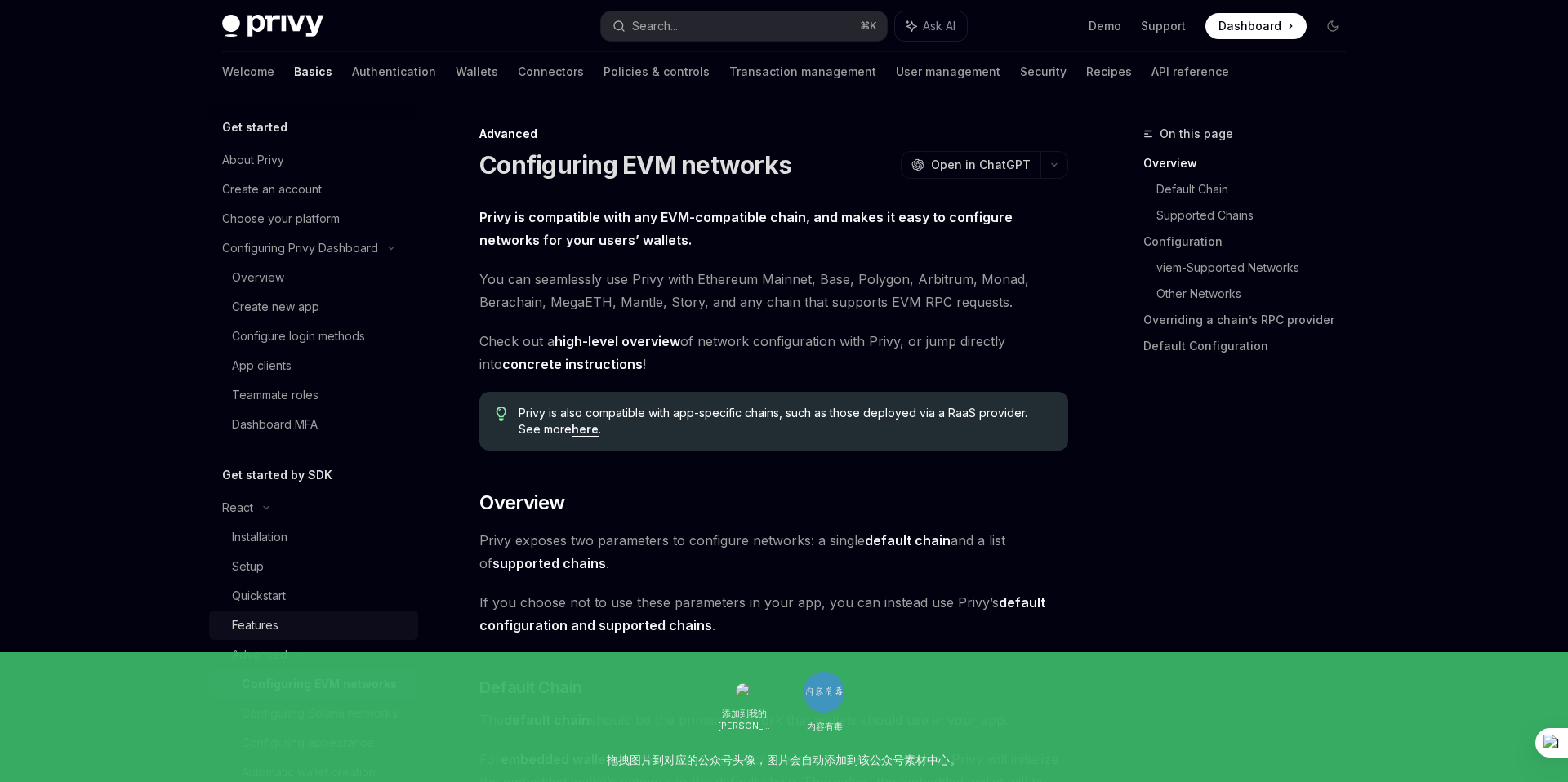
scroll to position [142, 0]
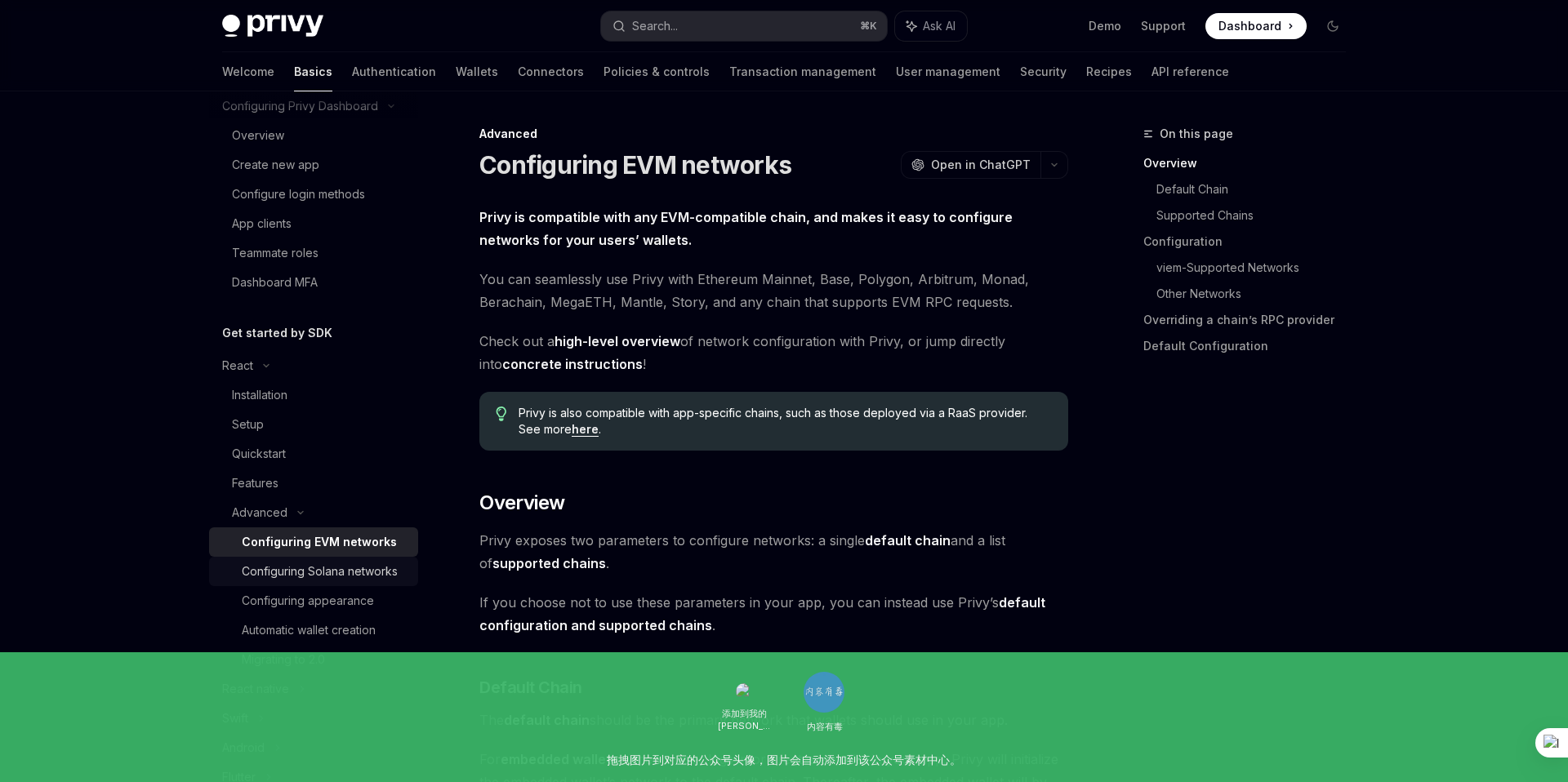
click at [338, 570] on div "Configuring Solana networks" at bounding box center [320, 572] width 156 height 19
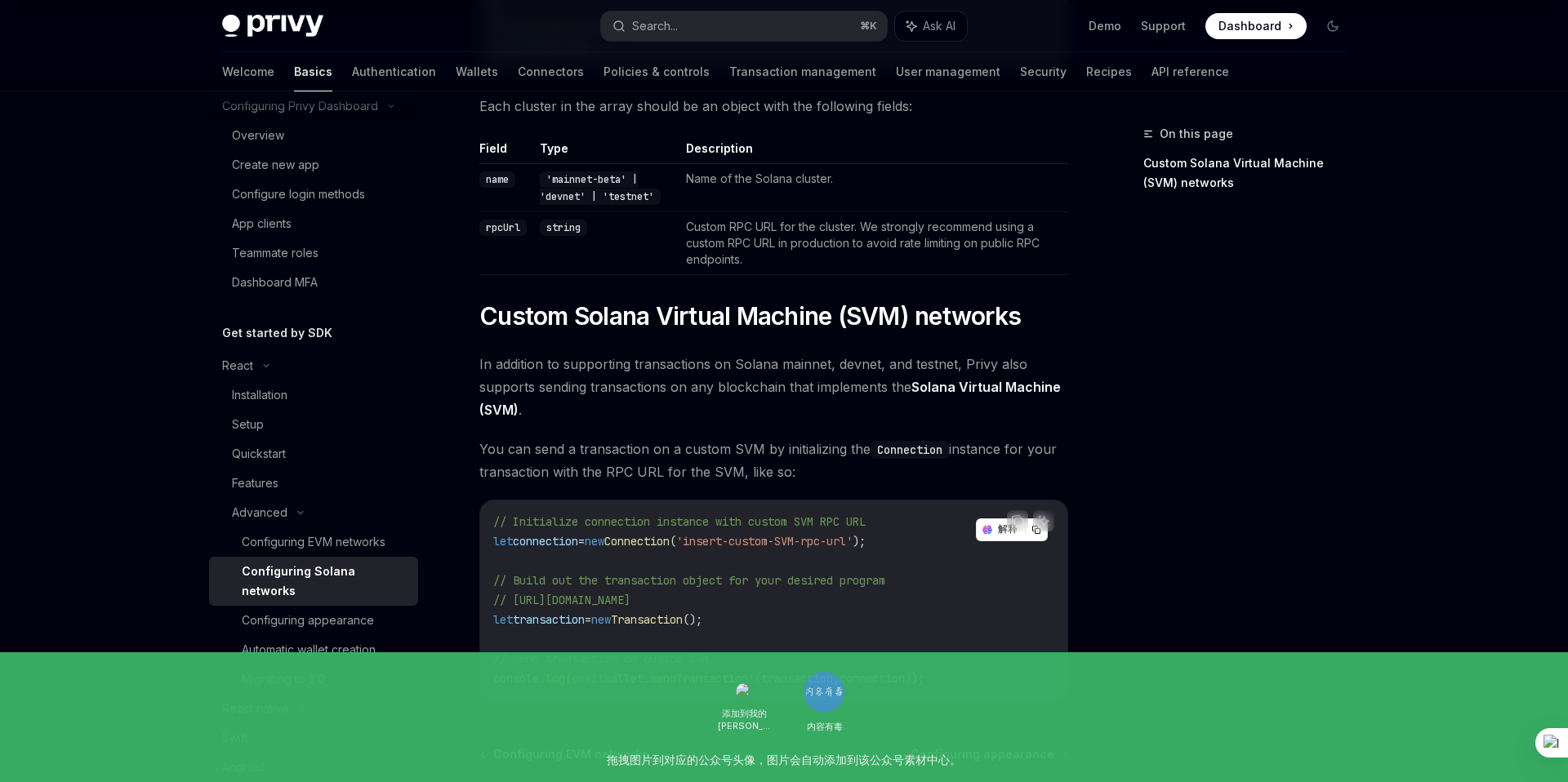
scroll to position [554, 0]
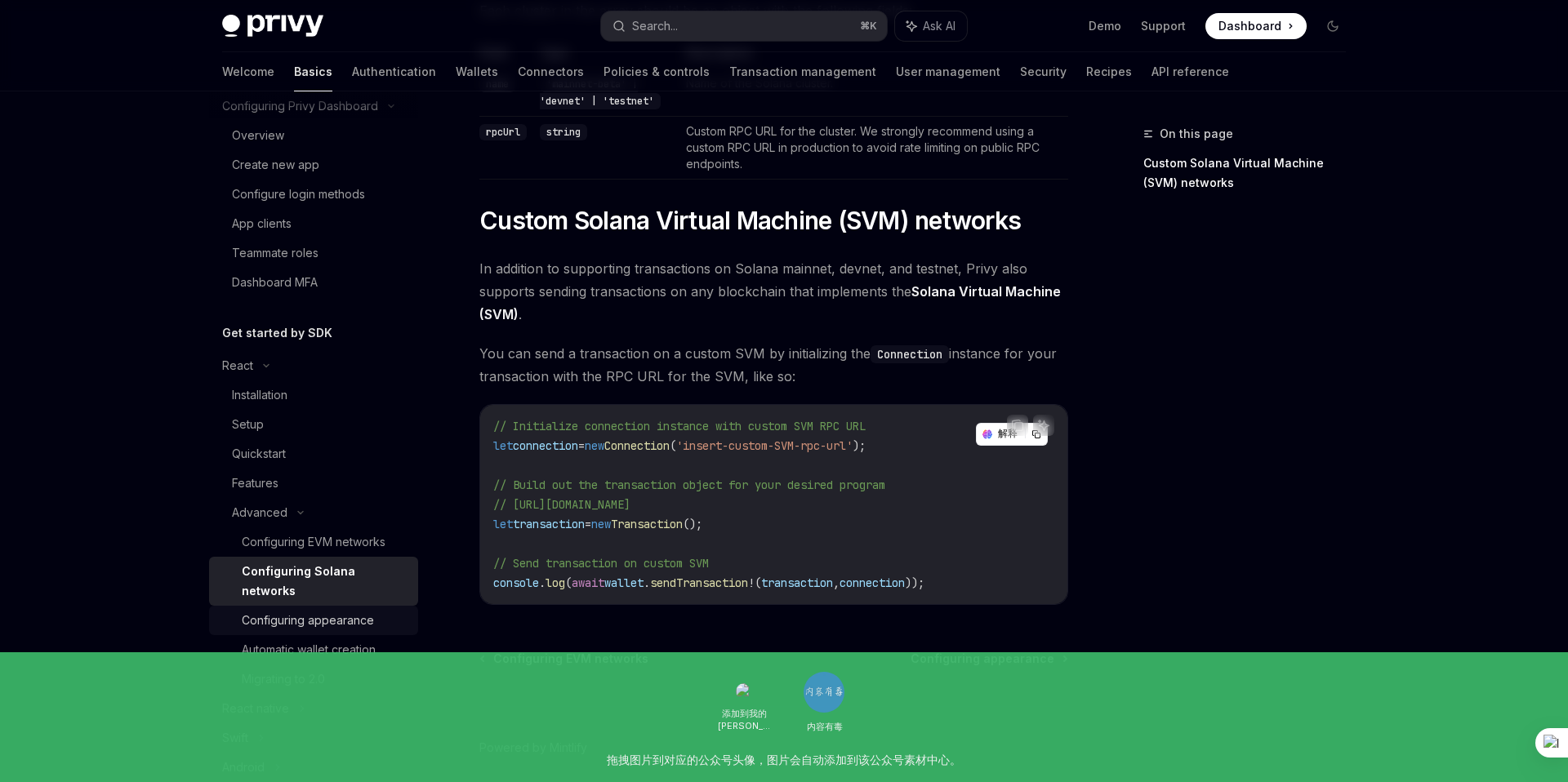
click at [343, 611] on div "Configuring appearance" at bounding box center [307, 621] width 132 height 19
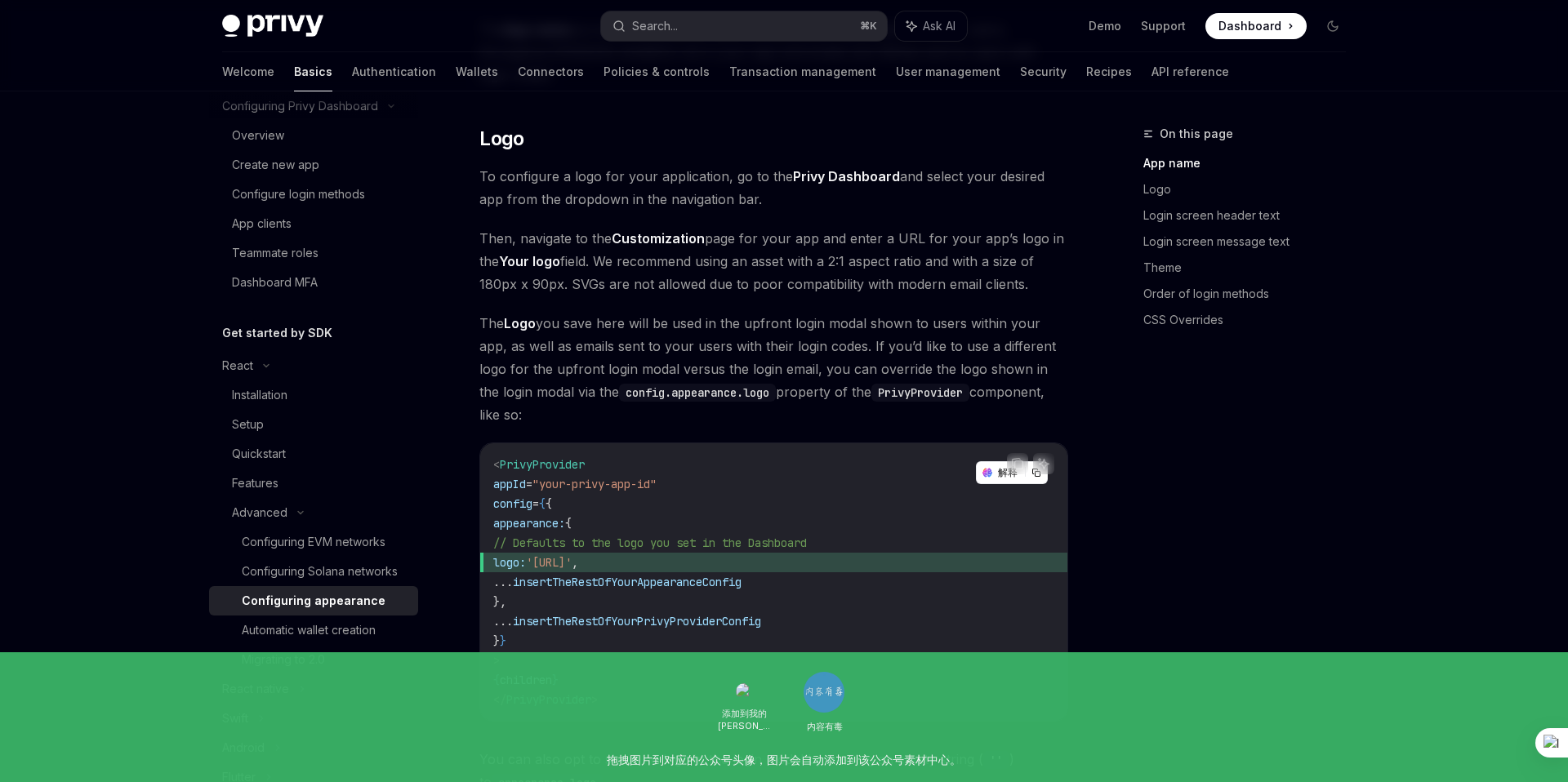
scroll to position [601, 0]
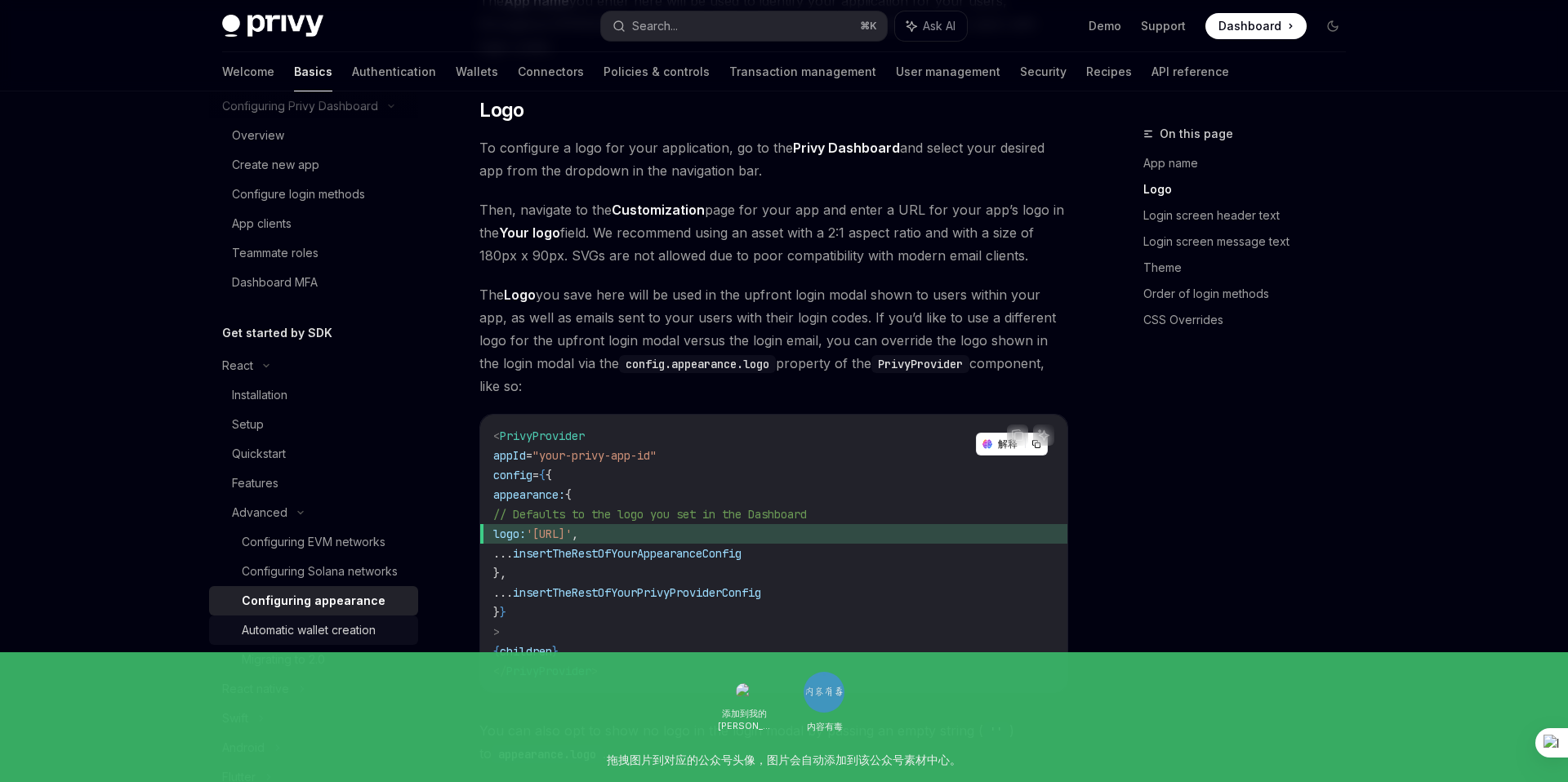
click at [318, 632] on div "Automatic wallet creation" at bounding box center [308, 630] width 134 height 19
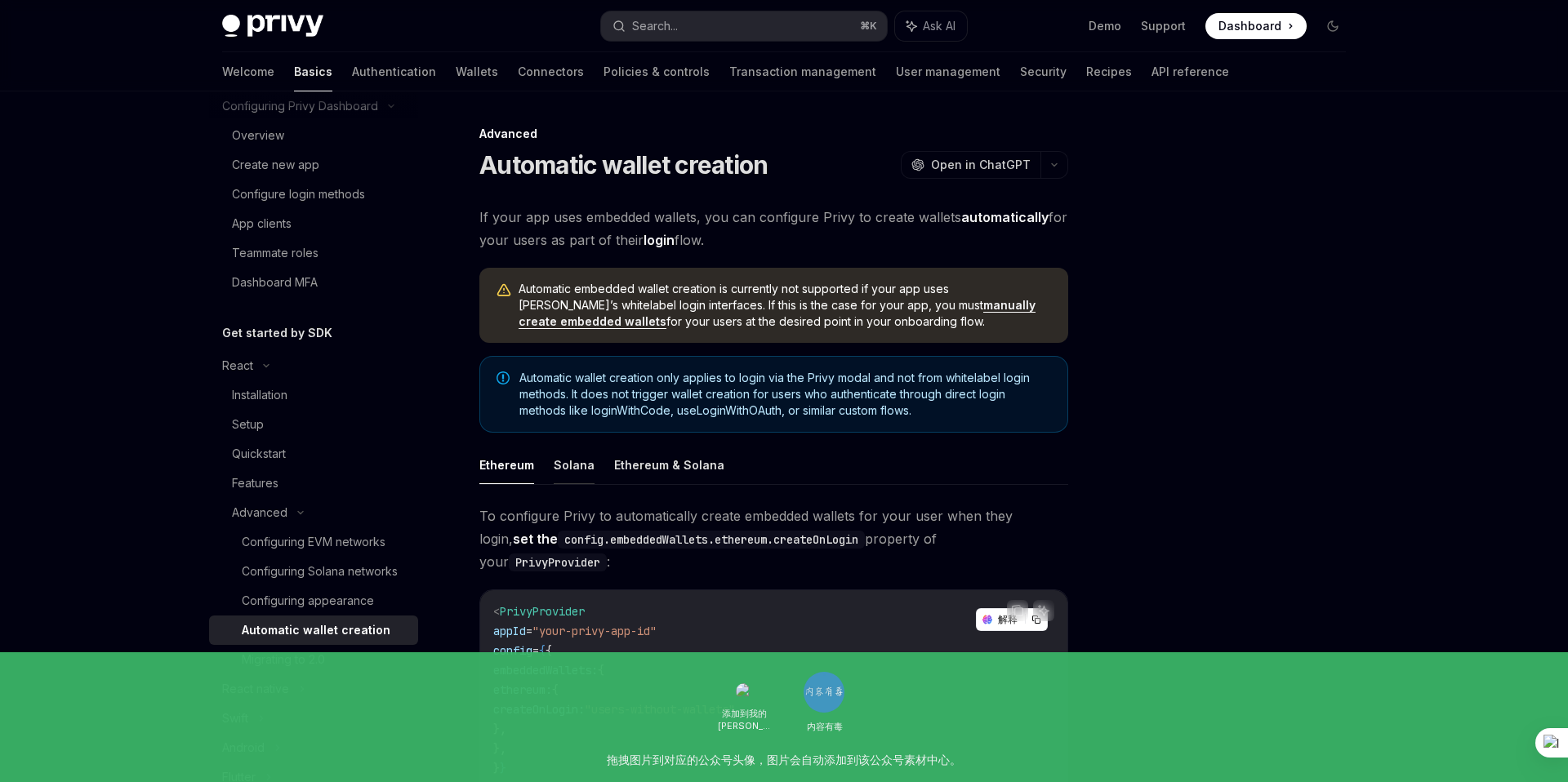
click at [574, 469] on button "Solana" at bounding box center [574, 465] width 41 height 39
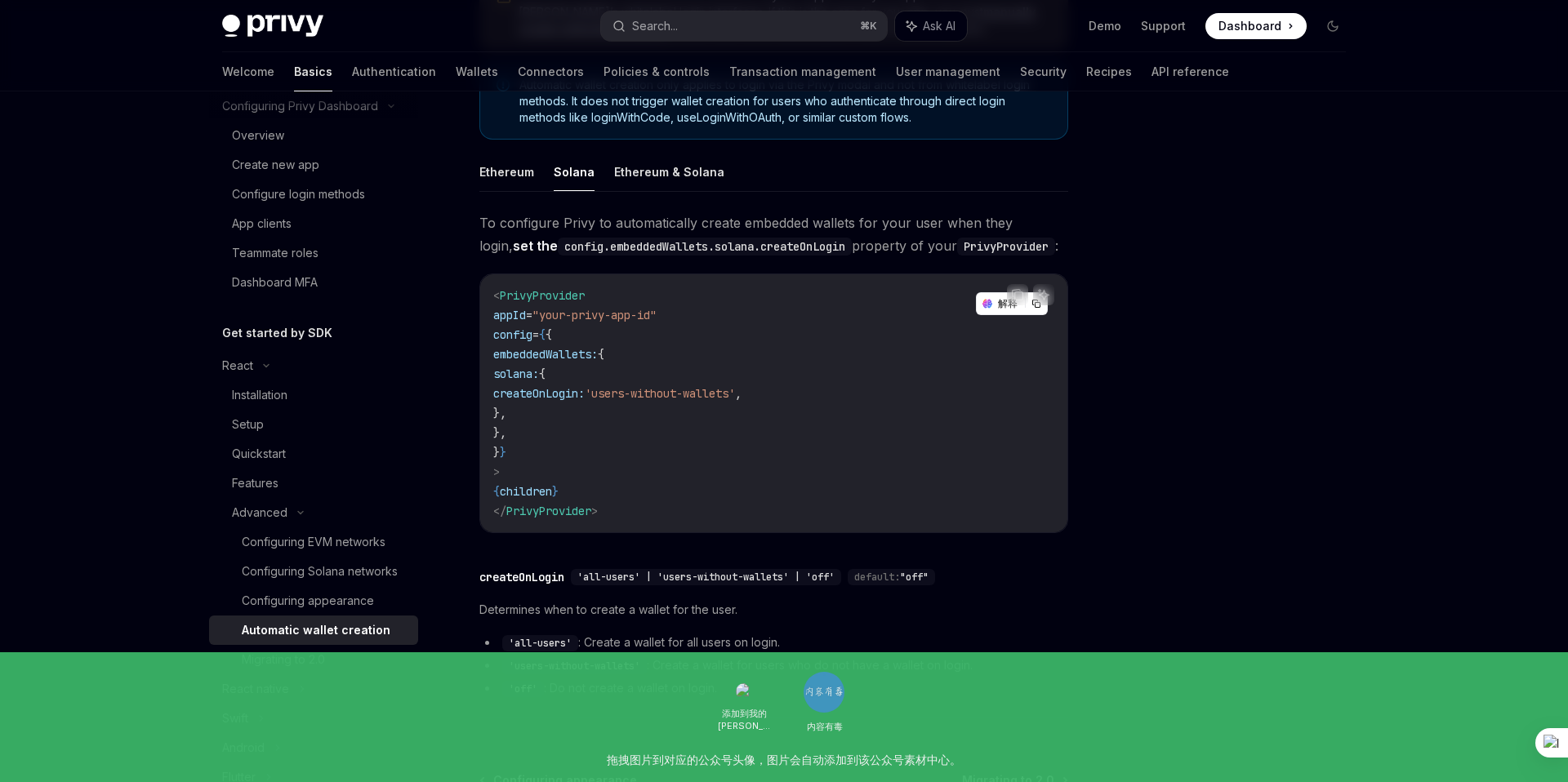
scroll to position [443, 0]
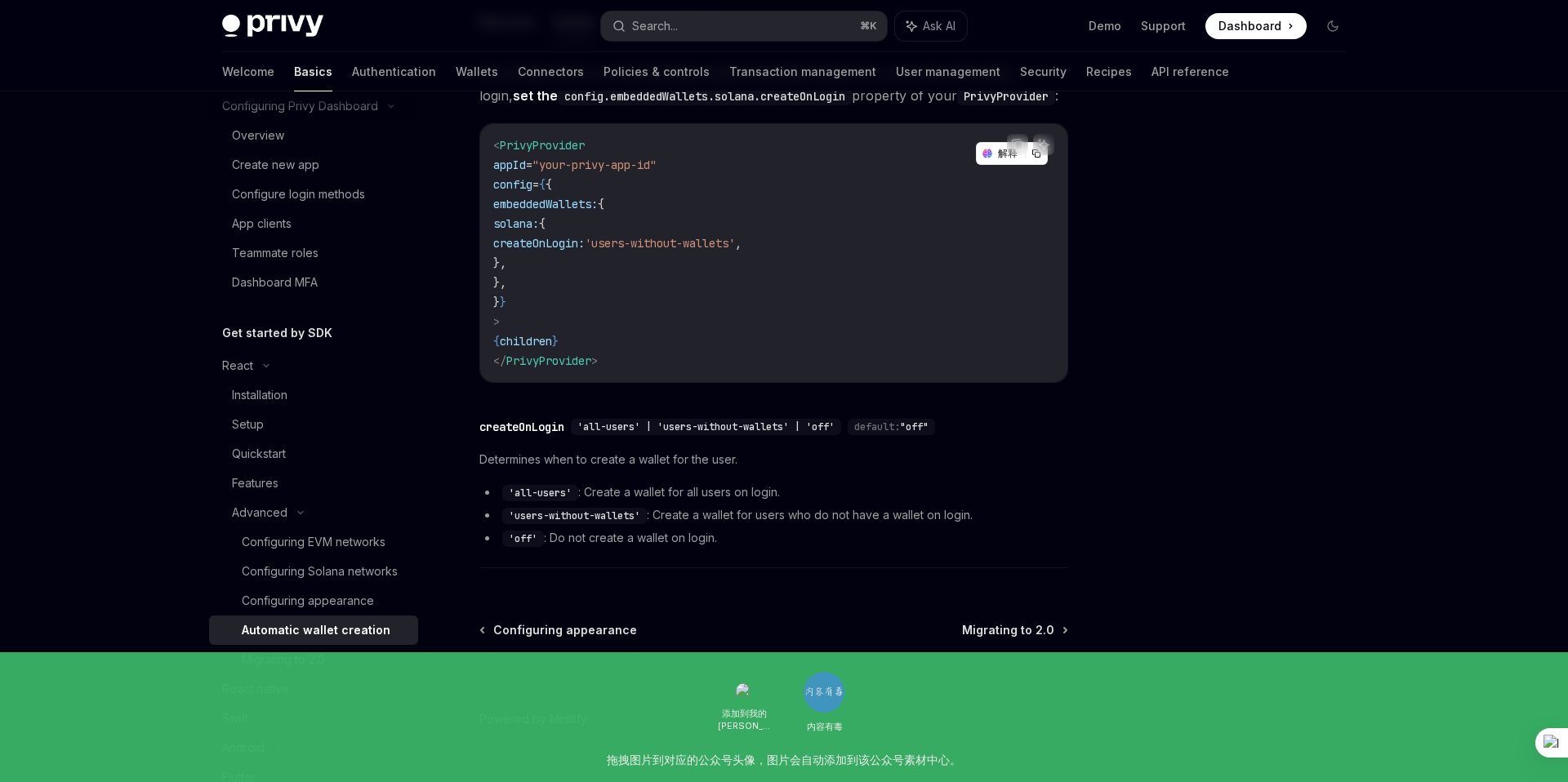
click at [798, 529] on li "'off' : Do not create a wallet on login." at bounding box center [773, 538] width 589 height 19
click at [793, 493] on li "'all-users' : Create a wallet for all users on login." at bounding box center [773, 492] width 589 height 19
click at [765, 339] on code "< PrivyProvider appId = "your-privy-app-id" config = { { embeddedWallets: { sol…" at bounding box center [773, 253] width 561 height 236
click at [456, 74] on link "Wallets" at bounding box center [477, 71] width 42 height 40
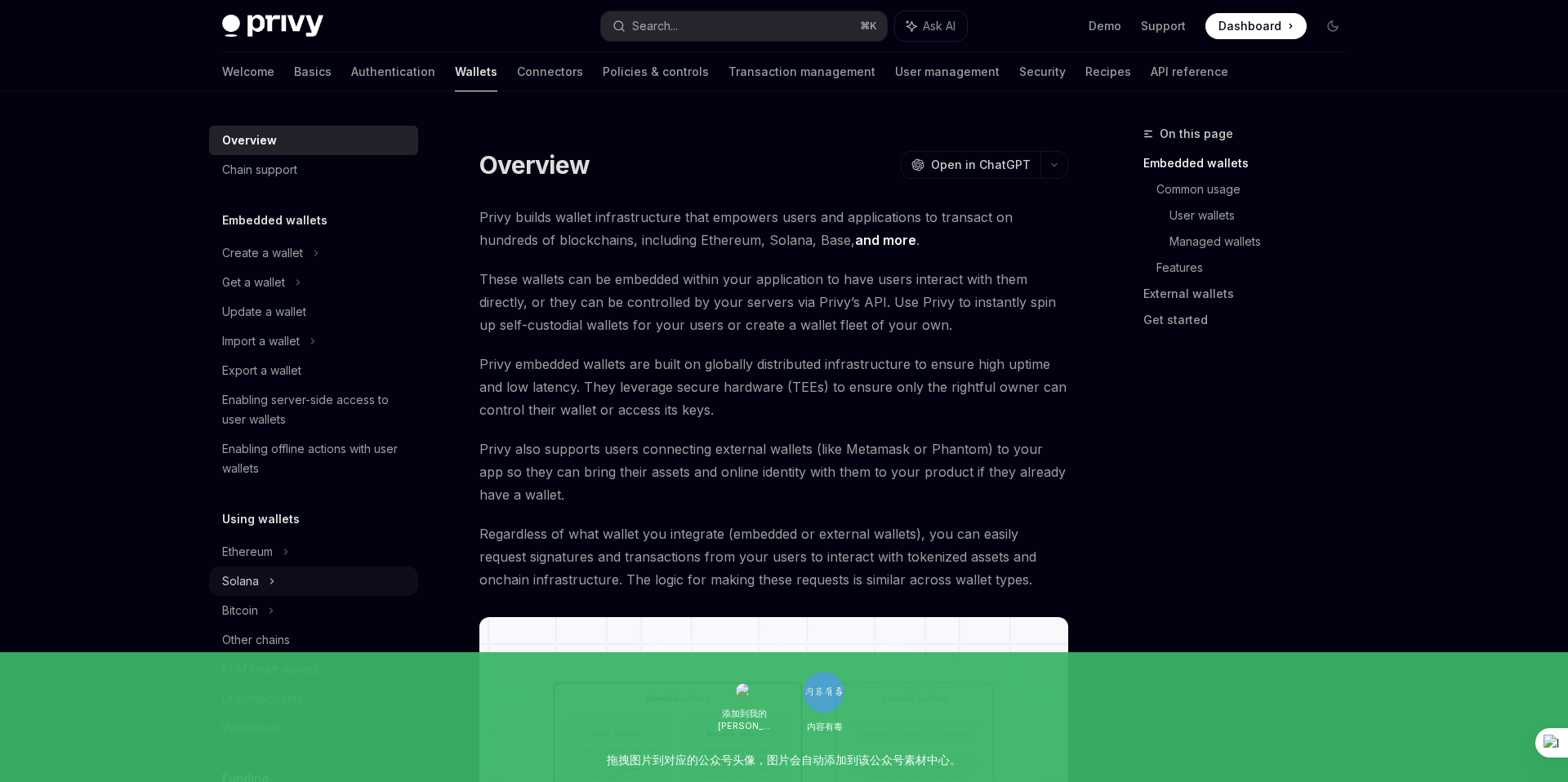
click at [259, 580] on div "Solana" at bounding box center [314, 581] width 210 height 29
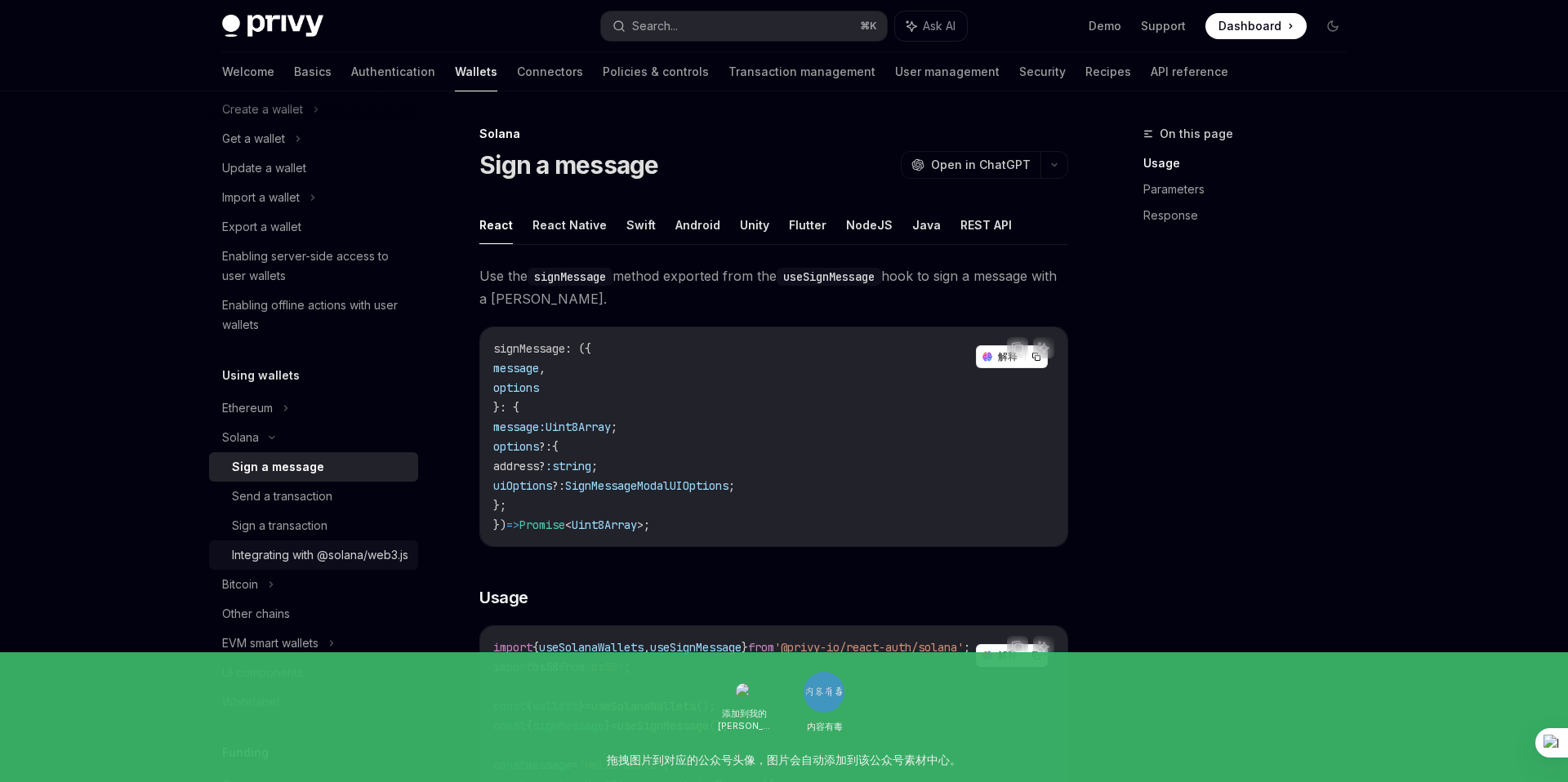
scroll to position [145, 0]
click at [297, 682] on div "UI components" at bounding box center [263, 672] width 81 height 19
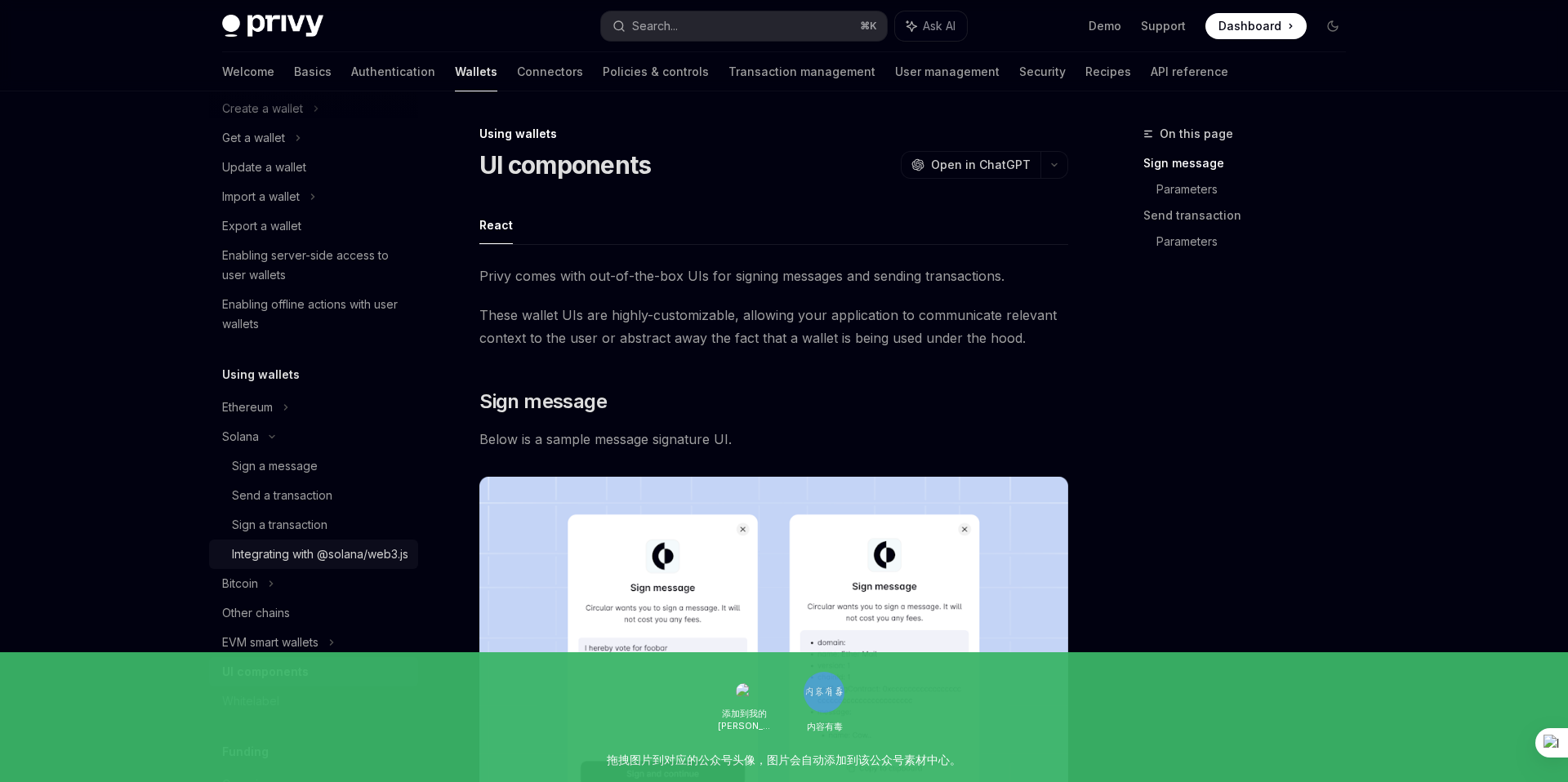
click at [267, 564] on div "Integrating with @solana/web3.js" at bounding box center [320, 554] width 177 height 19
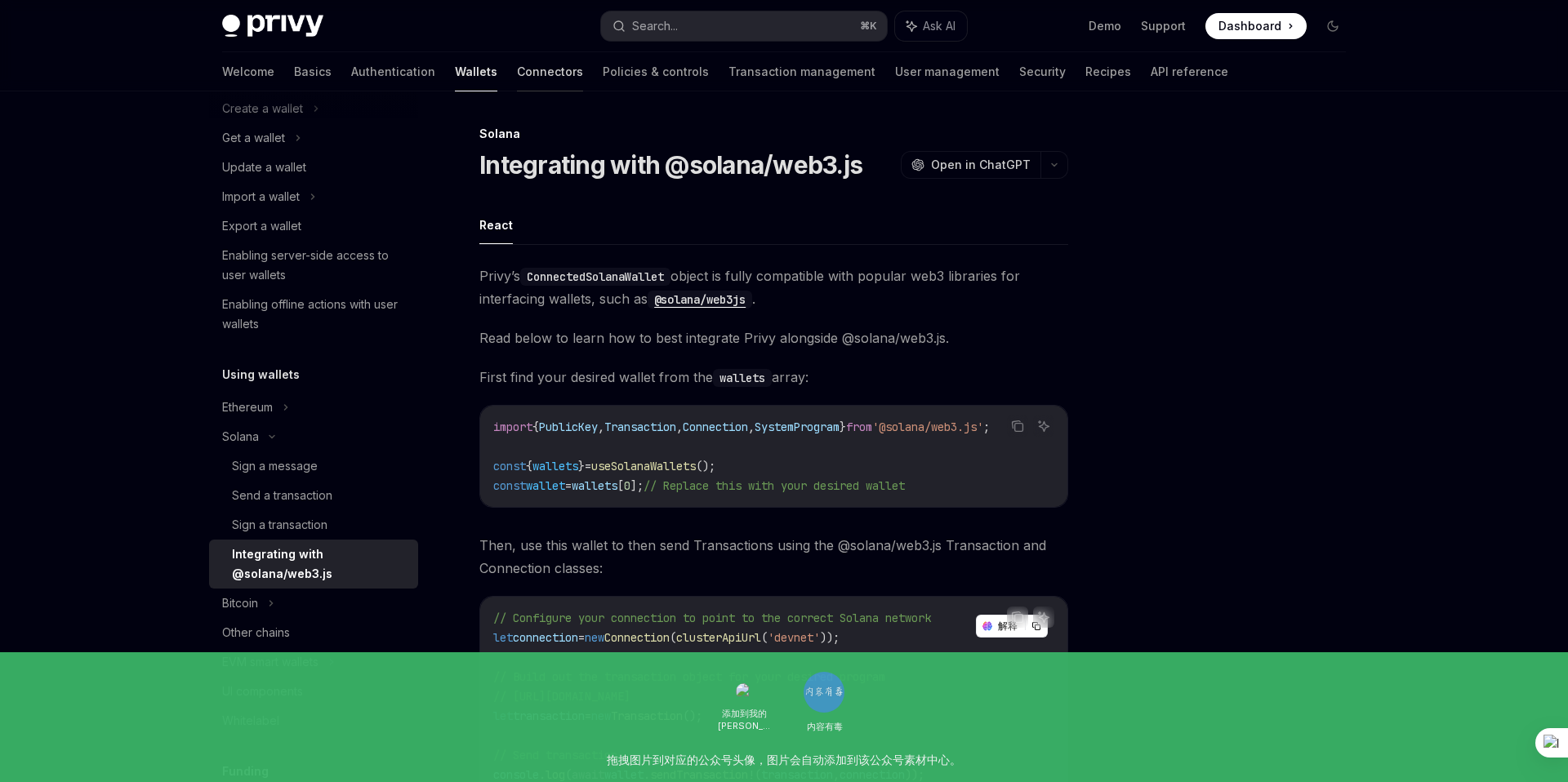
click at [517, 79] on link "Connectors" at bounding box center [549, 71] width 67 height 40
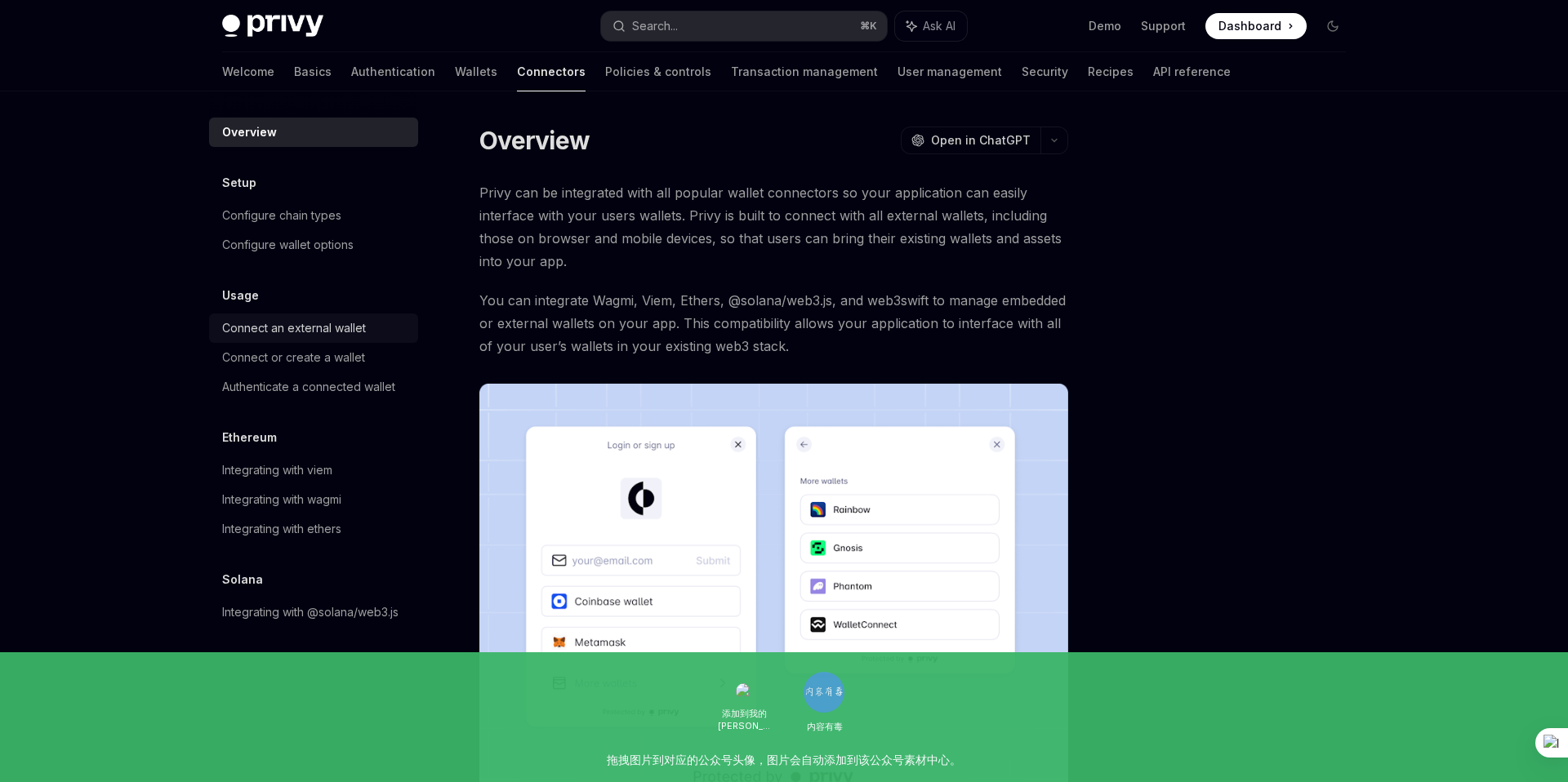
click at [346, 327] on div "Connect an external wallet" at bounding box center [294, 328] width 144 height 19
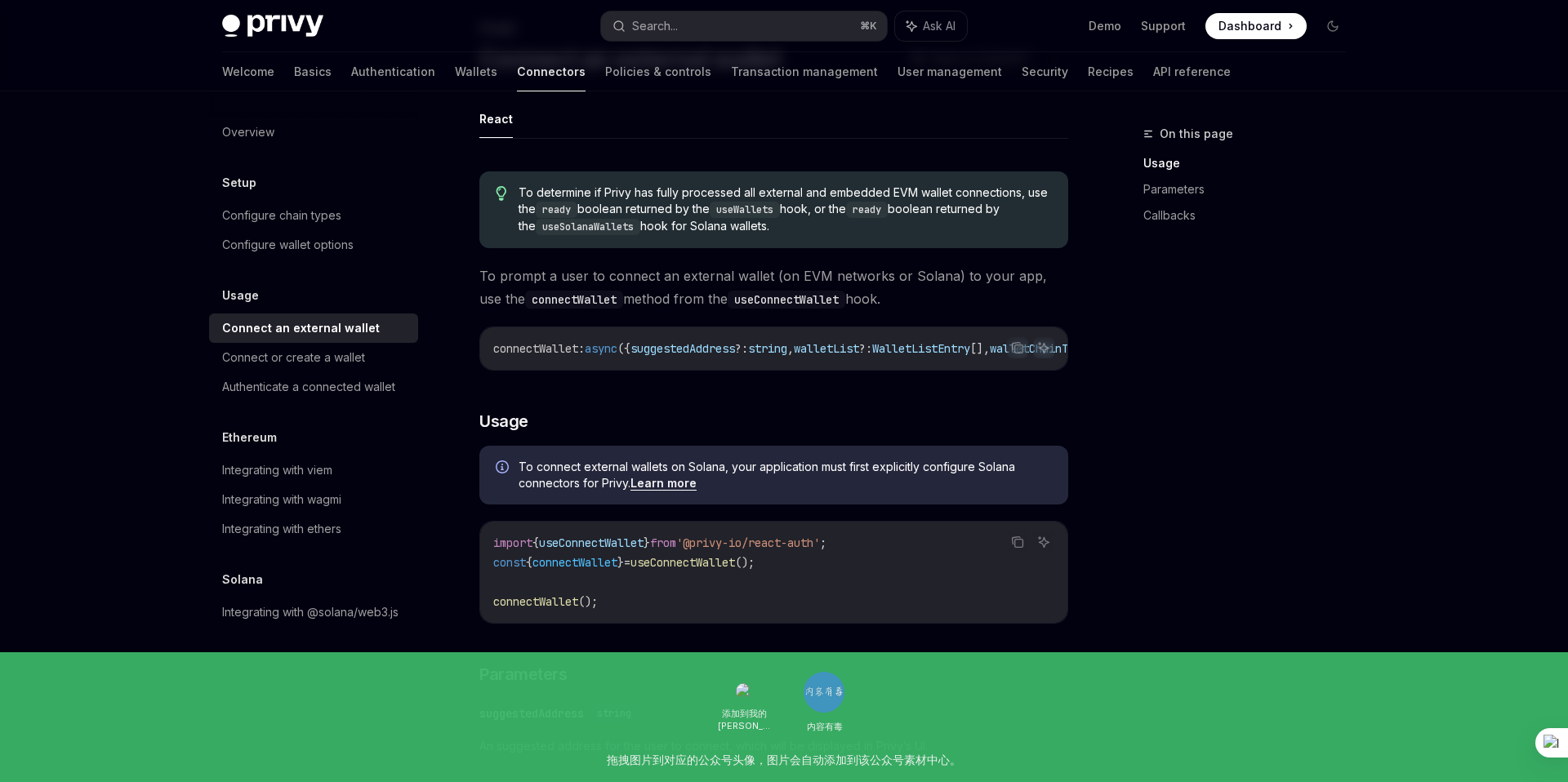
scroll to position [116, 0]
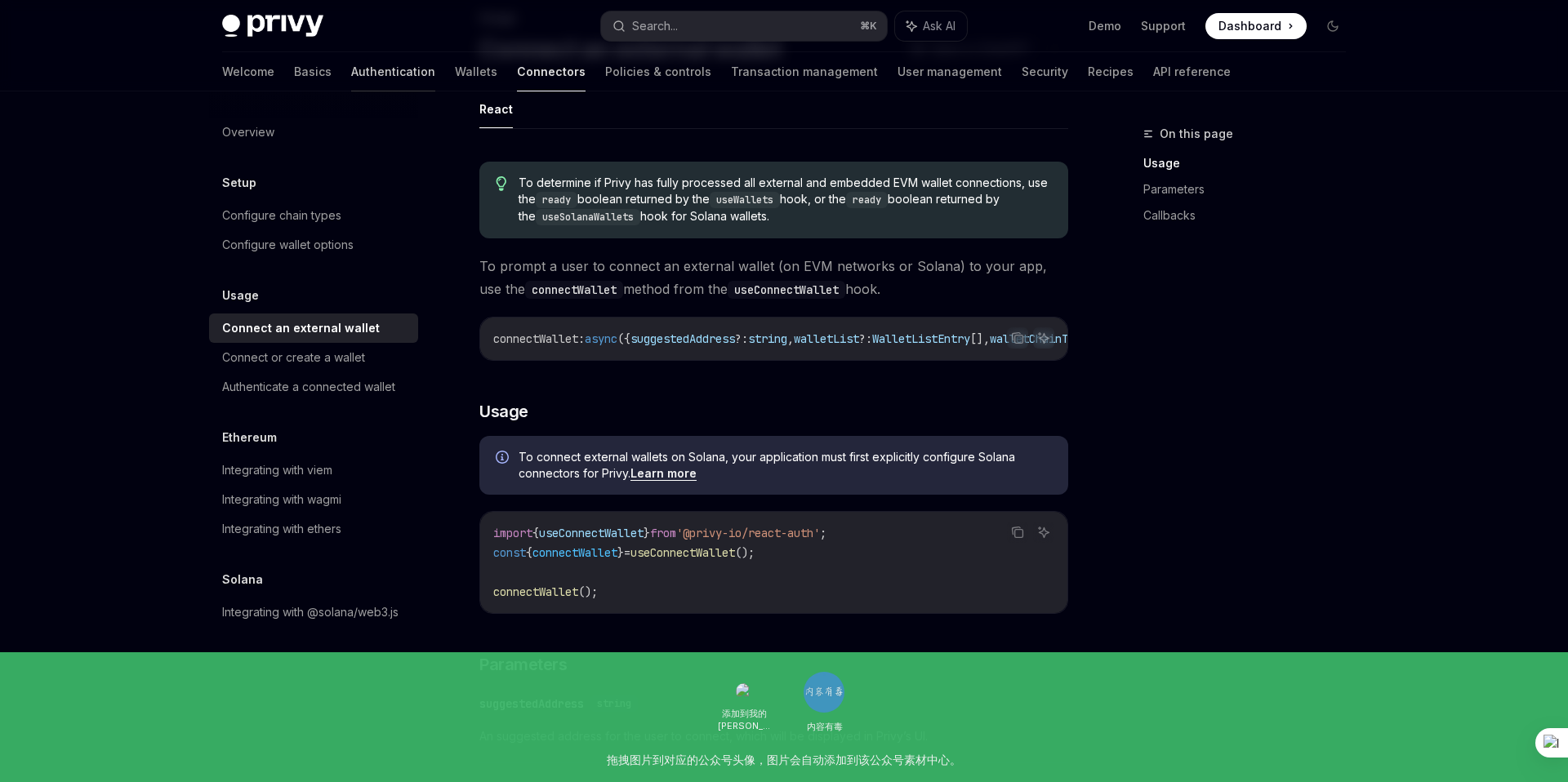
click at [351, 77] on link "Authentication" at bounding box center [393, 71] width 84 height 40
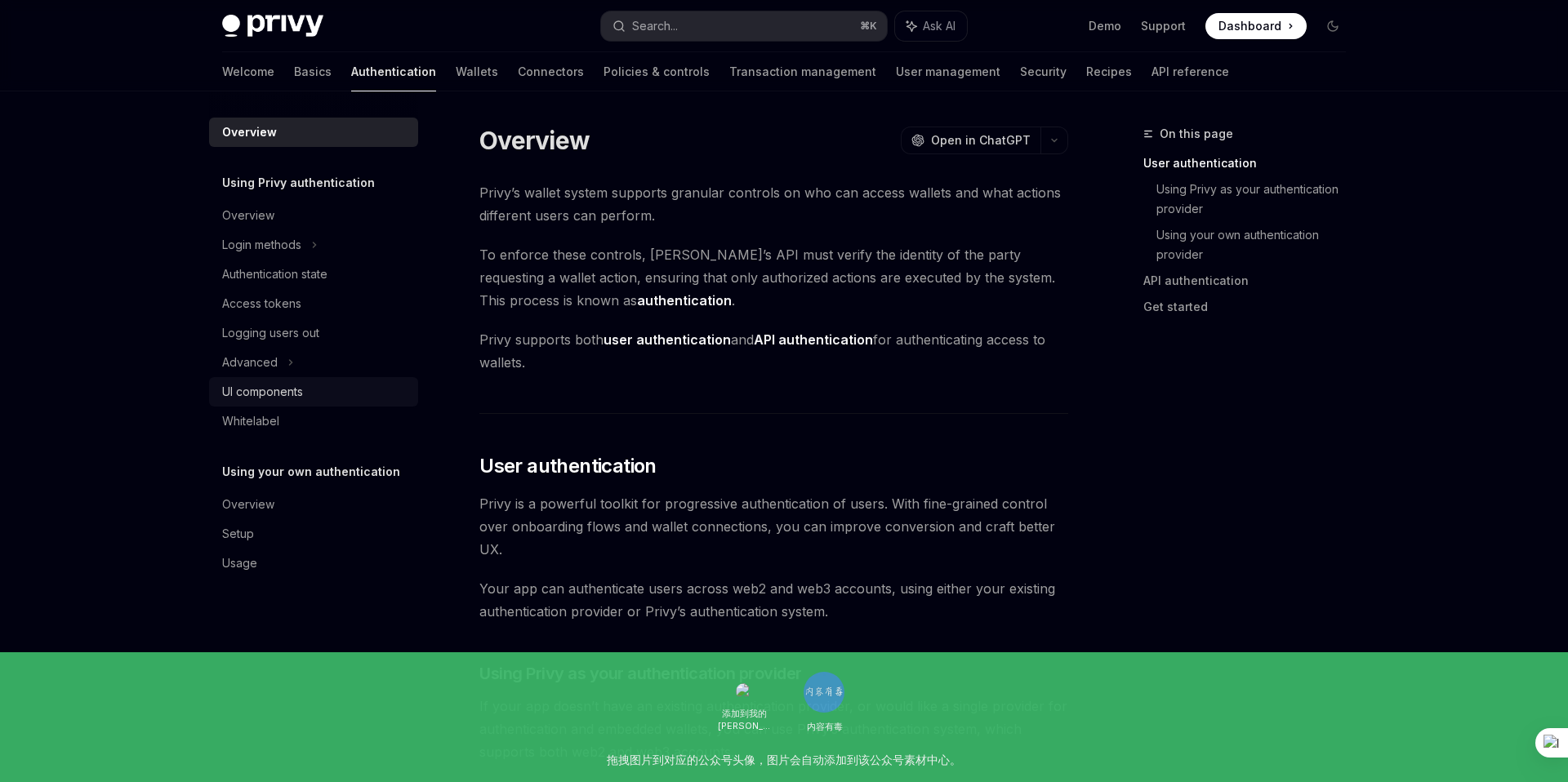
click at [293, 399] on div "UI components" at bounding box center [263, 392] width 81 height 19
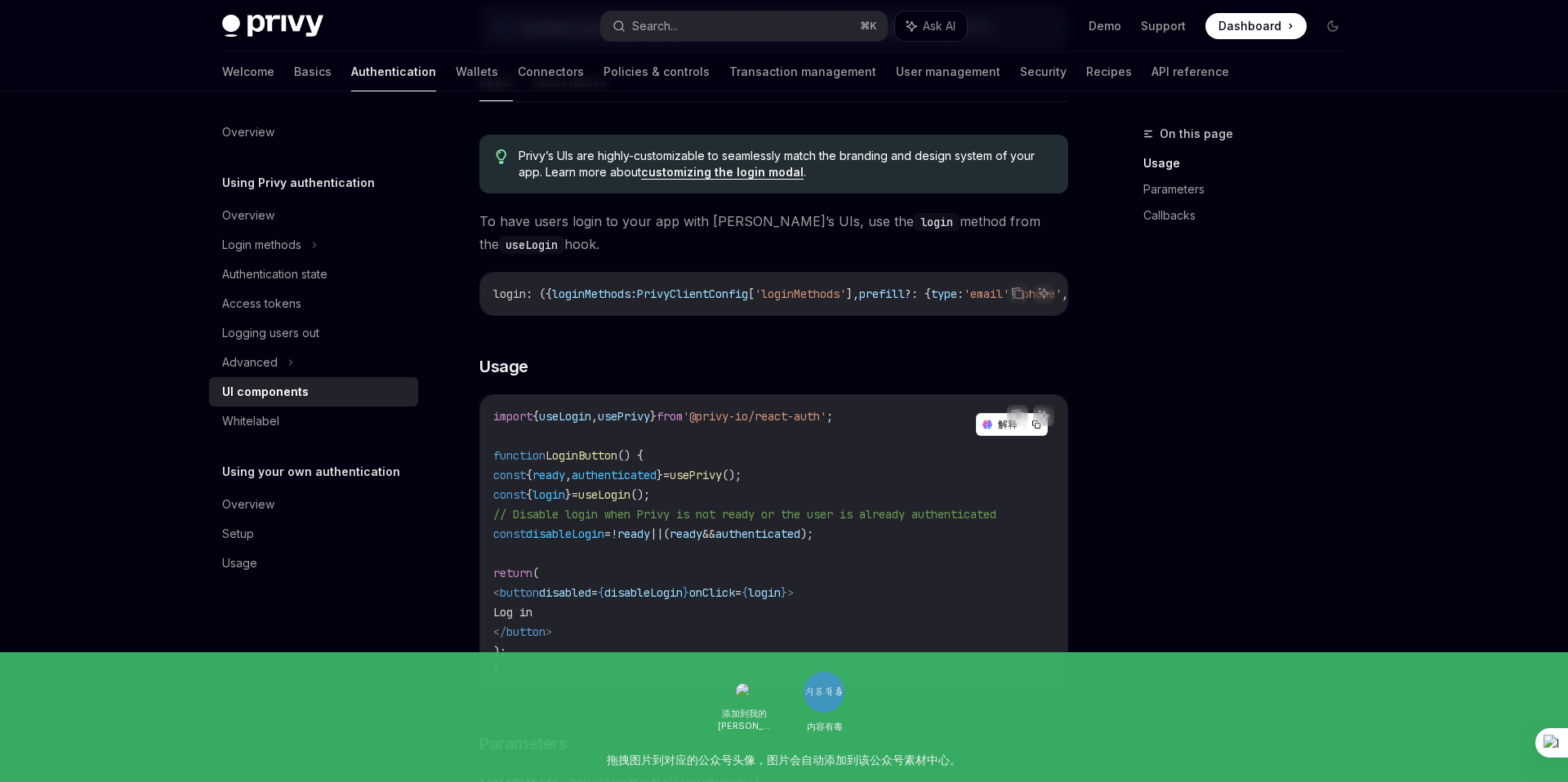
scroll to position [869, 0]
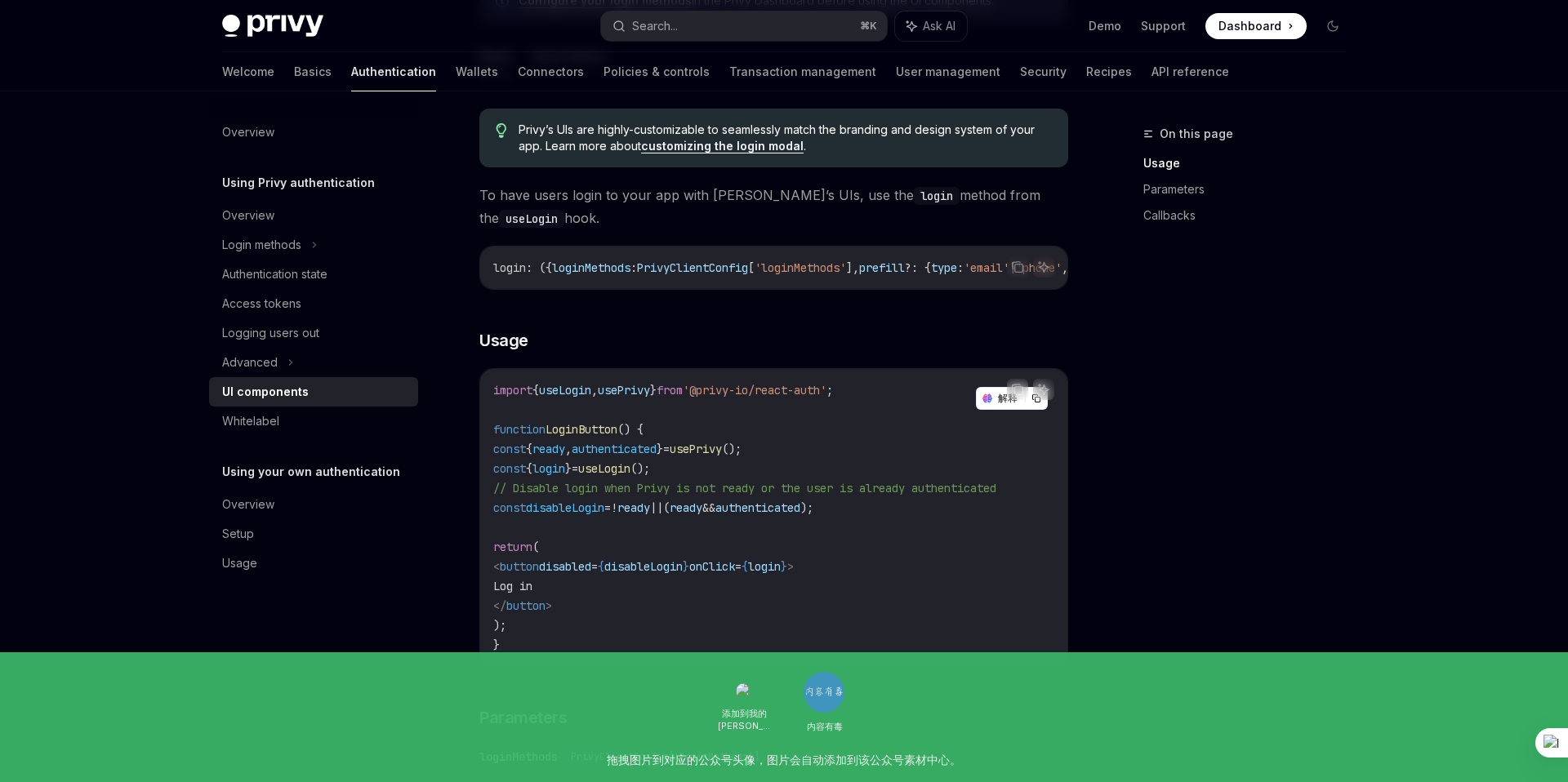
click at [806, 485] on code "import { useLogin , usePrivy } from '@privy-io/react-auth' ; function LoginButt…" at bounding box center [773, 517] width 561 height 274
drag, startPoint x: 890, startPoint y: 396, endPoint x: 490, endPoint y: 402, distance: 400.0
click at [490, 402] on div "import { useLogin , usePrivy } from '@privy-io/react-auth' ; function LoginButt…" at bounding box center [773, 517] width 587 height 297
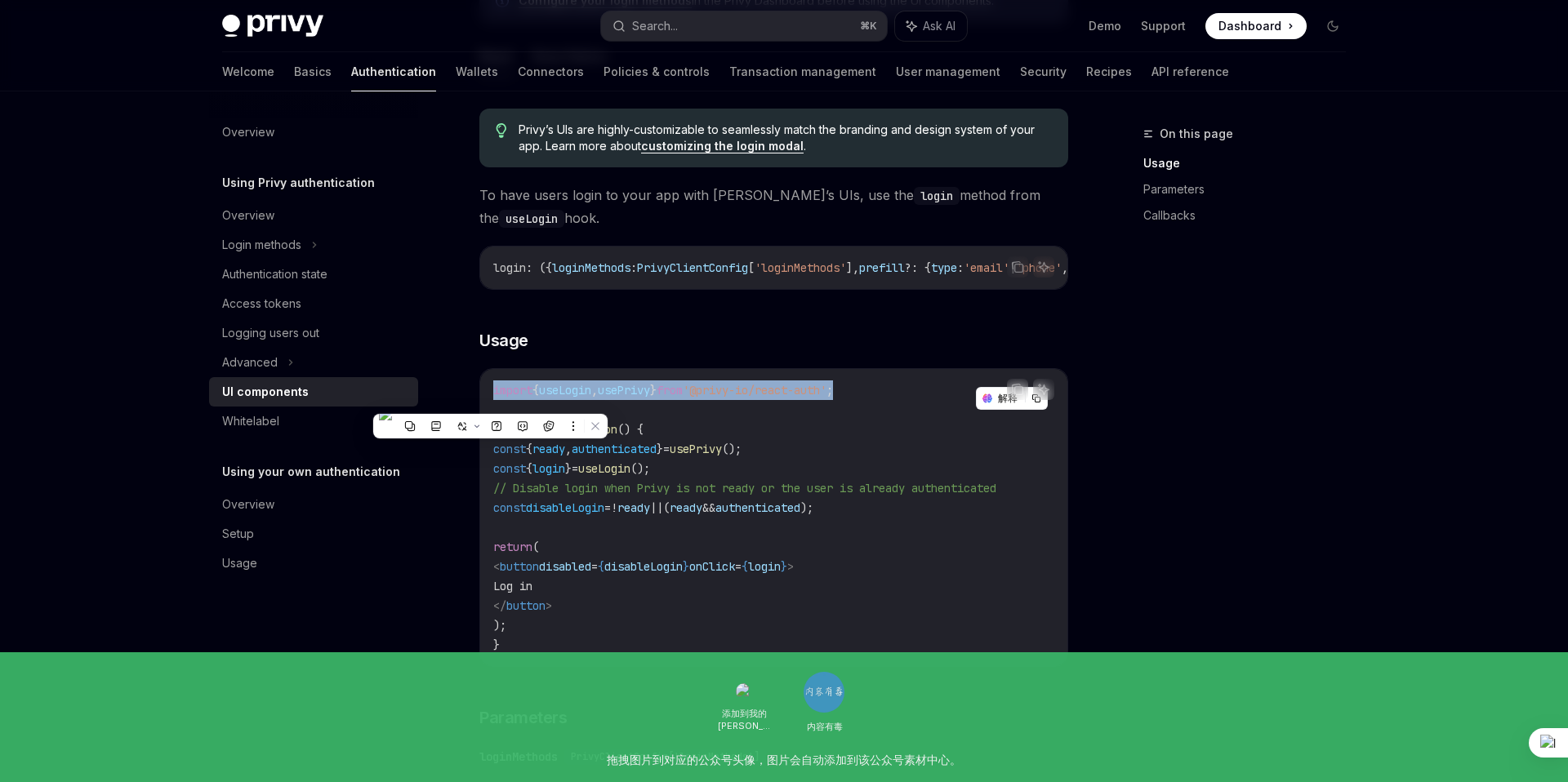
copy span "import { useLogin , usePrivy } from '@privy-io/react-auth' ;"
click at [746, 489] on span "// Disable login when Privy is not ready or the user is already authenticated" at bounding box center [744, 488] width 503 height 14
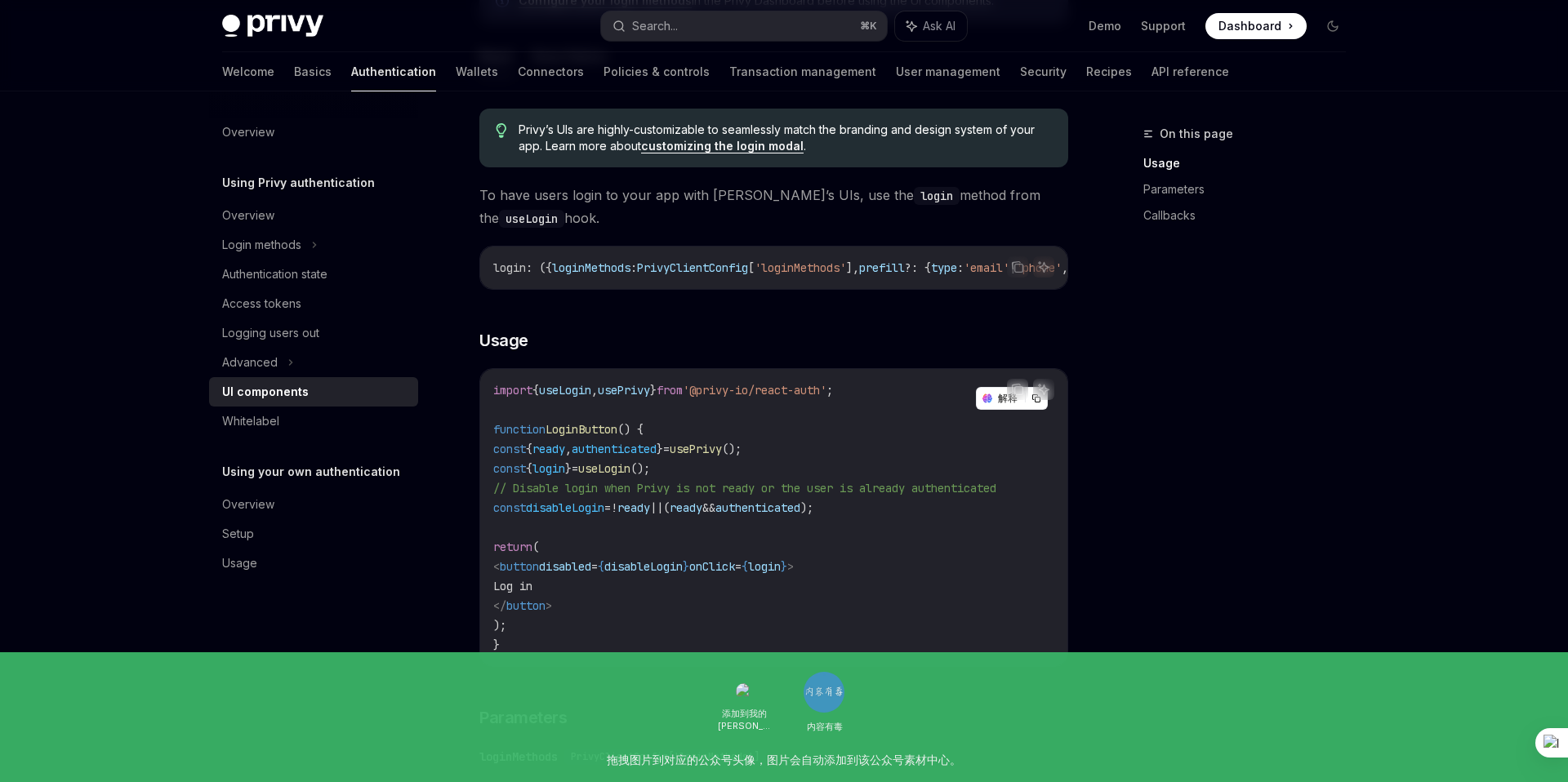
click at [630, 476] on span "useLogin" at bounding box center [604, 468] width 52 height 14
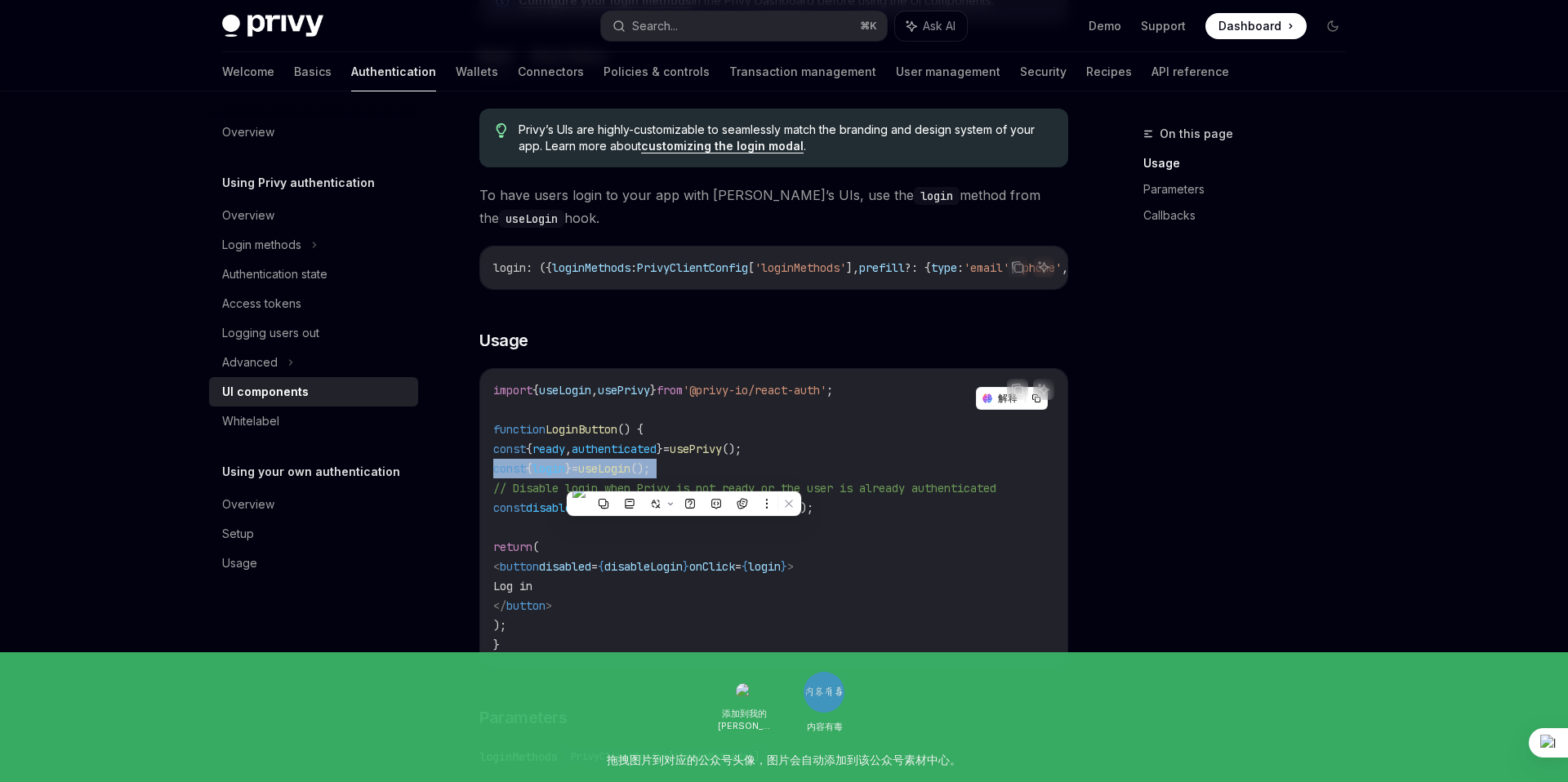
click at [630, 476] on span "useLogin" at bounding box center [604, 468] width 52 height 14
copy code "const { login } = useLogin ();"
click at [673, 591] on code "import { useLogin , usePrivy } from '@privy-io/react-auth' ; function LoginButt…" at bounding box center [773, 517] width 561 height 274
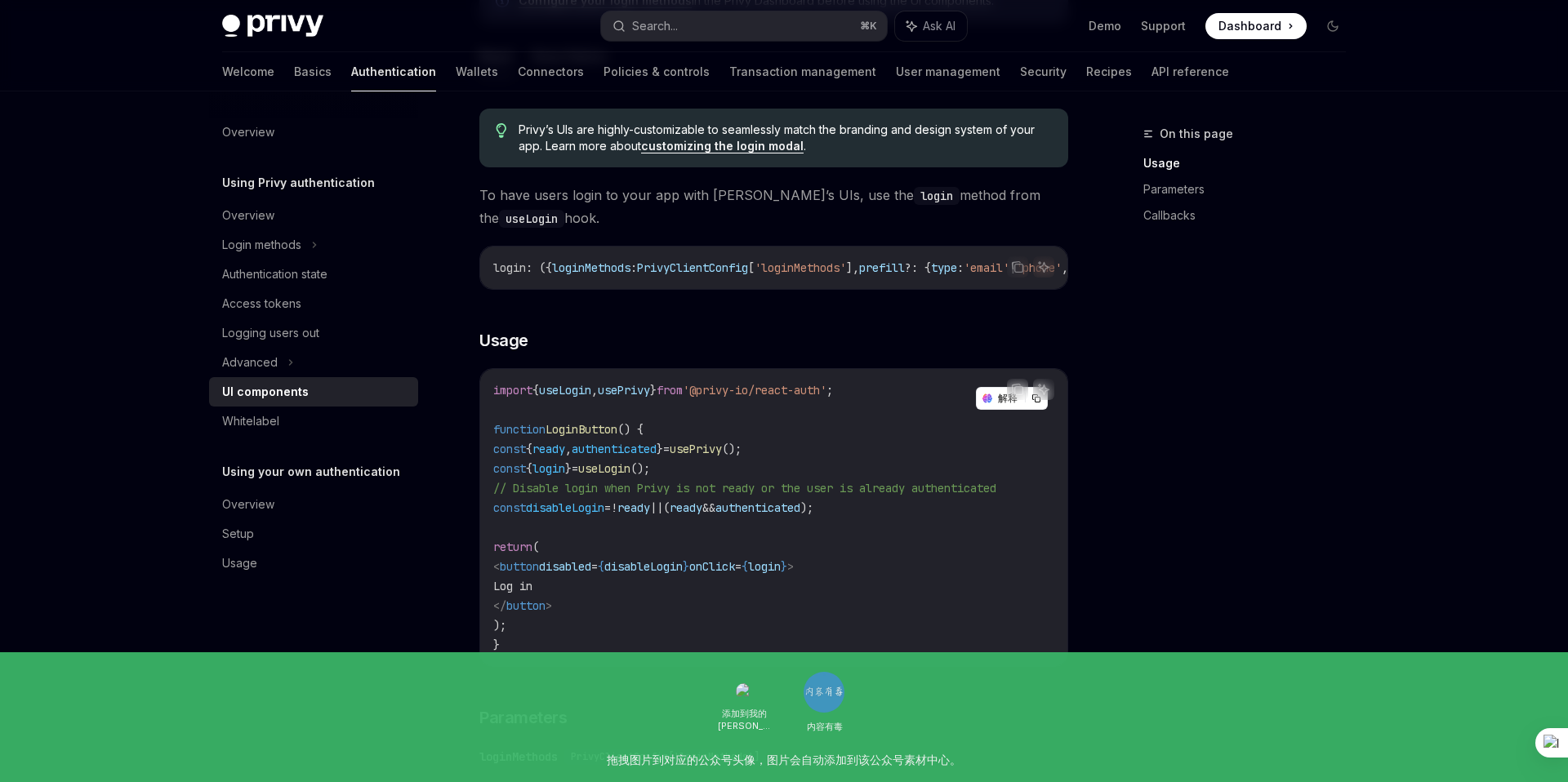
type textarea "*"
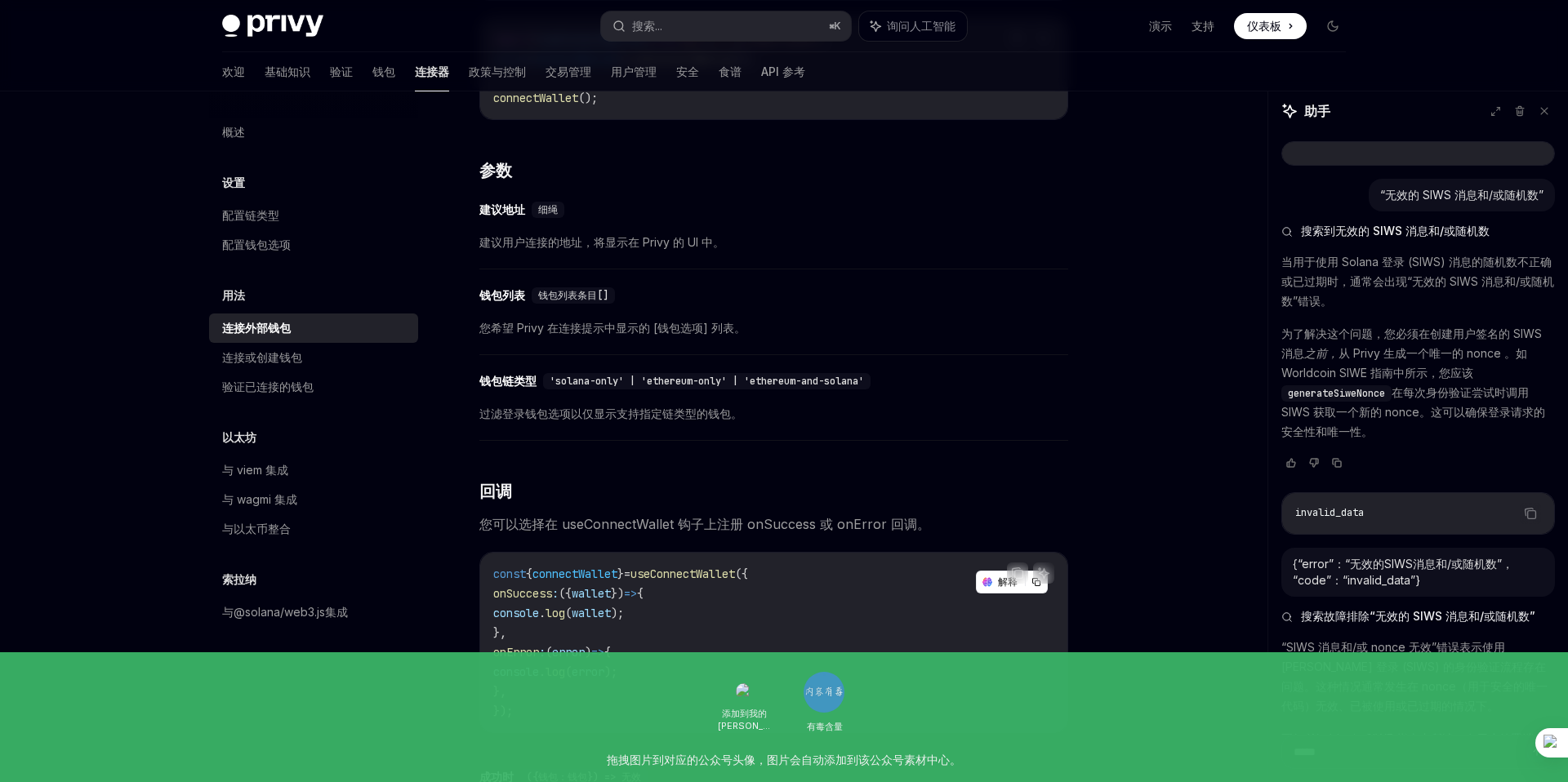
scroll to position [100, 0]
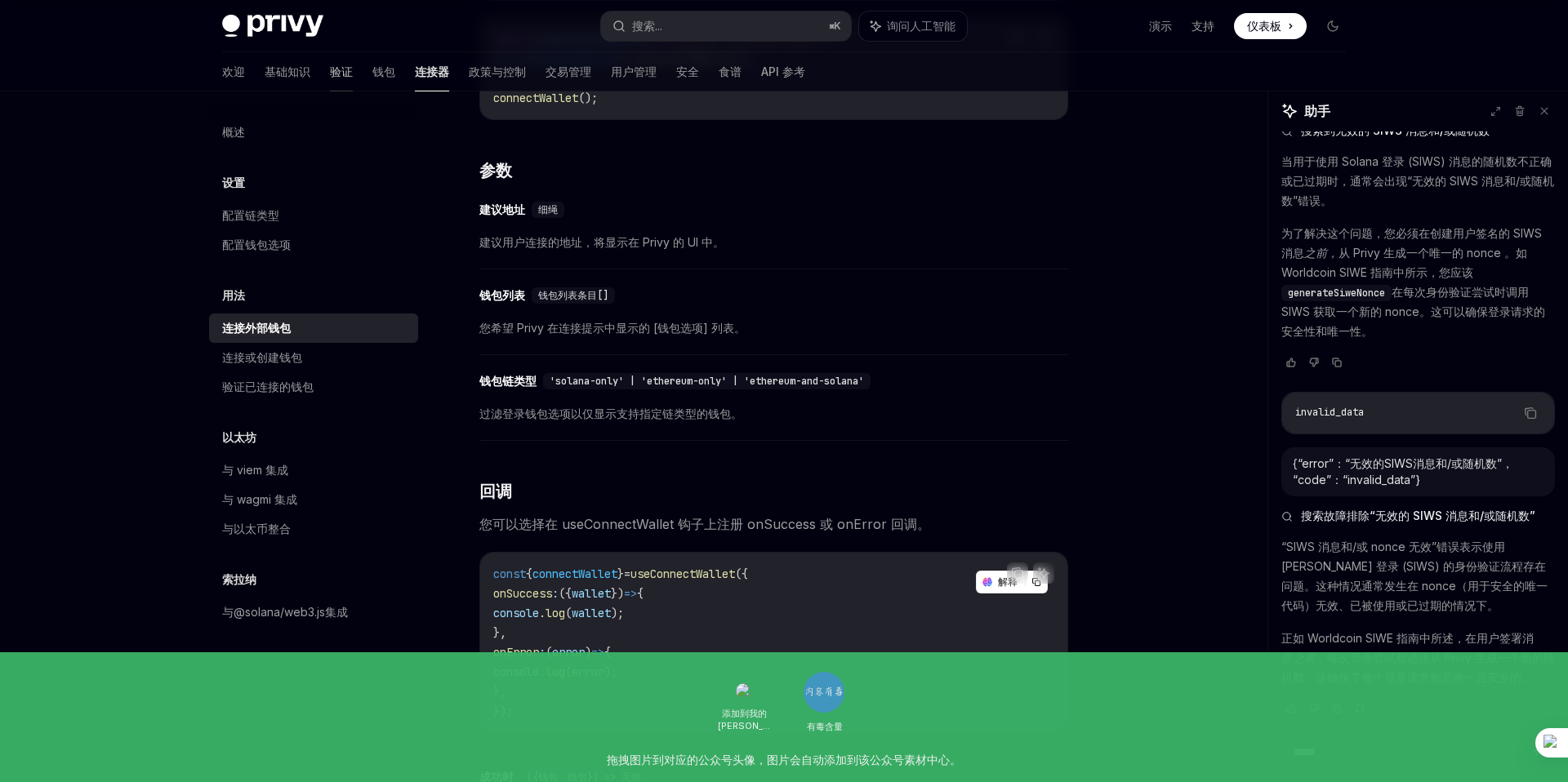
click at [330, 72] on font "验证" at bounding box center [342, 71] width 23 height 14
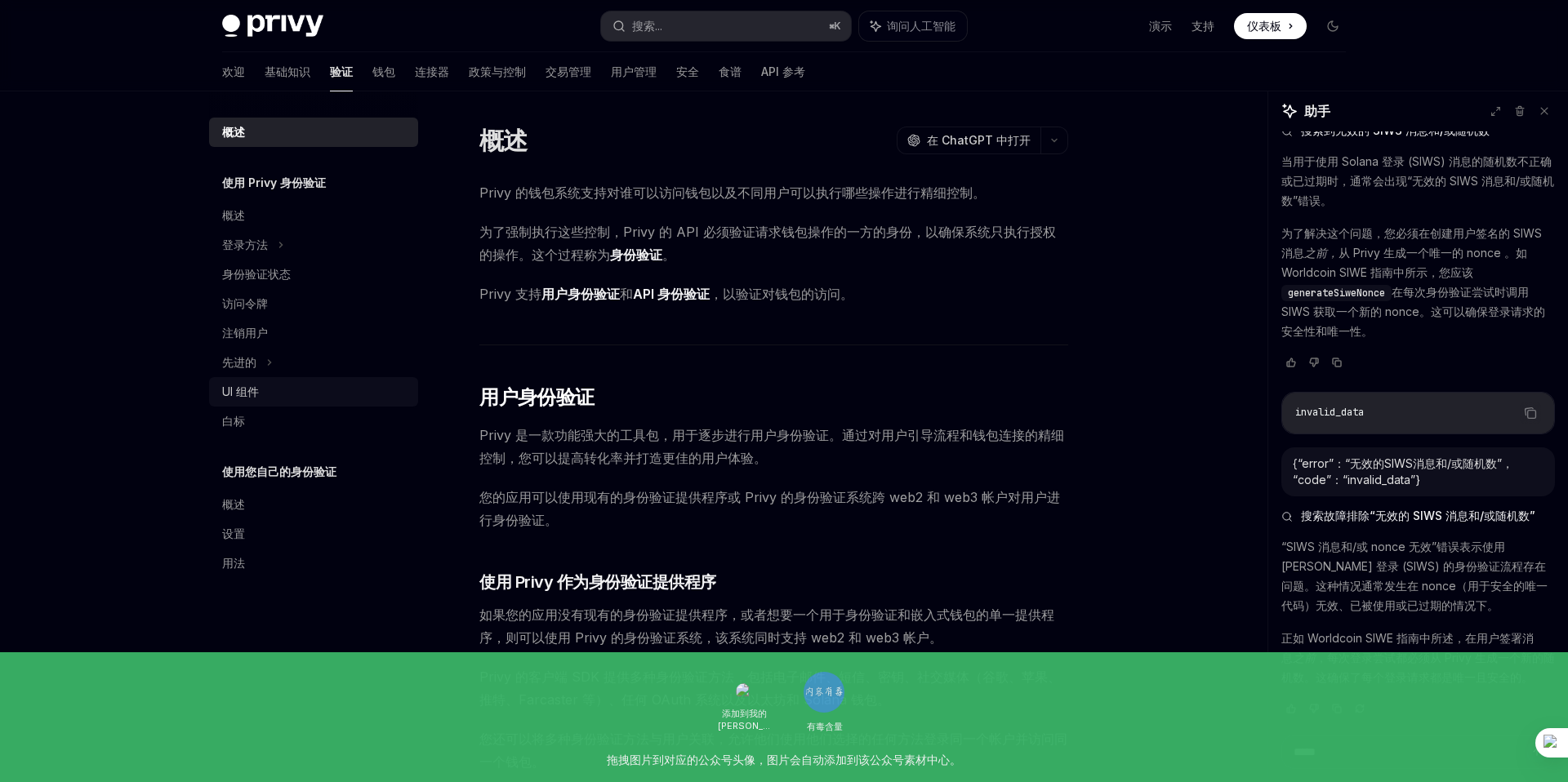
click at [262, 387] on div "UI 组件" at bounding box center [315, 392] width 186 height 19
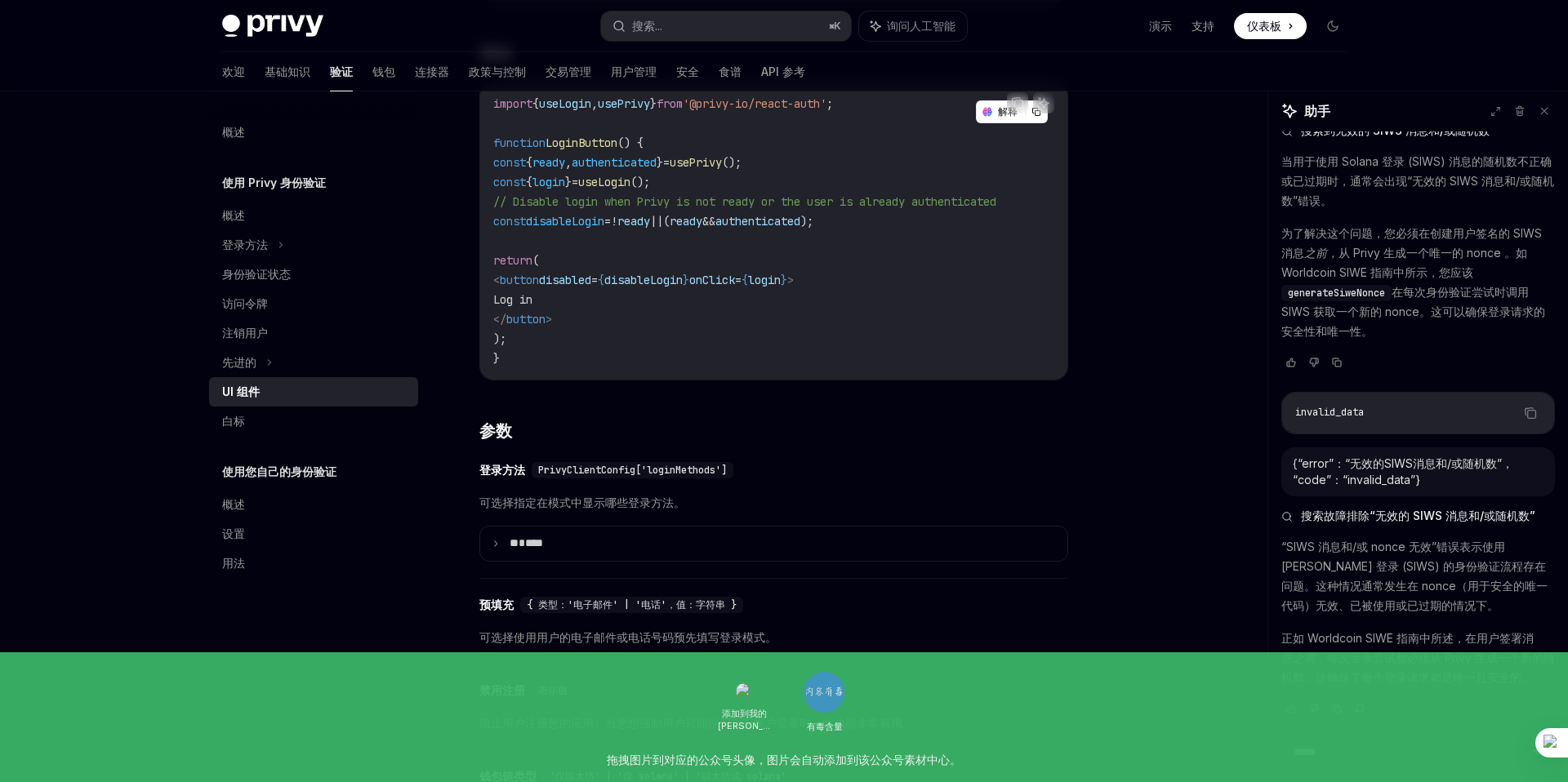
scroll to position [1141, 0]
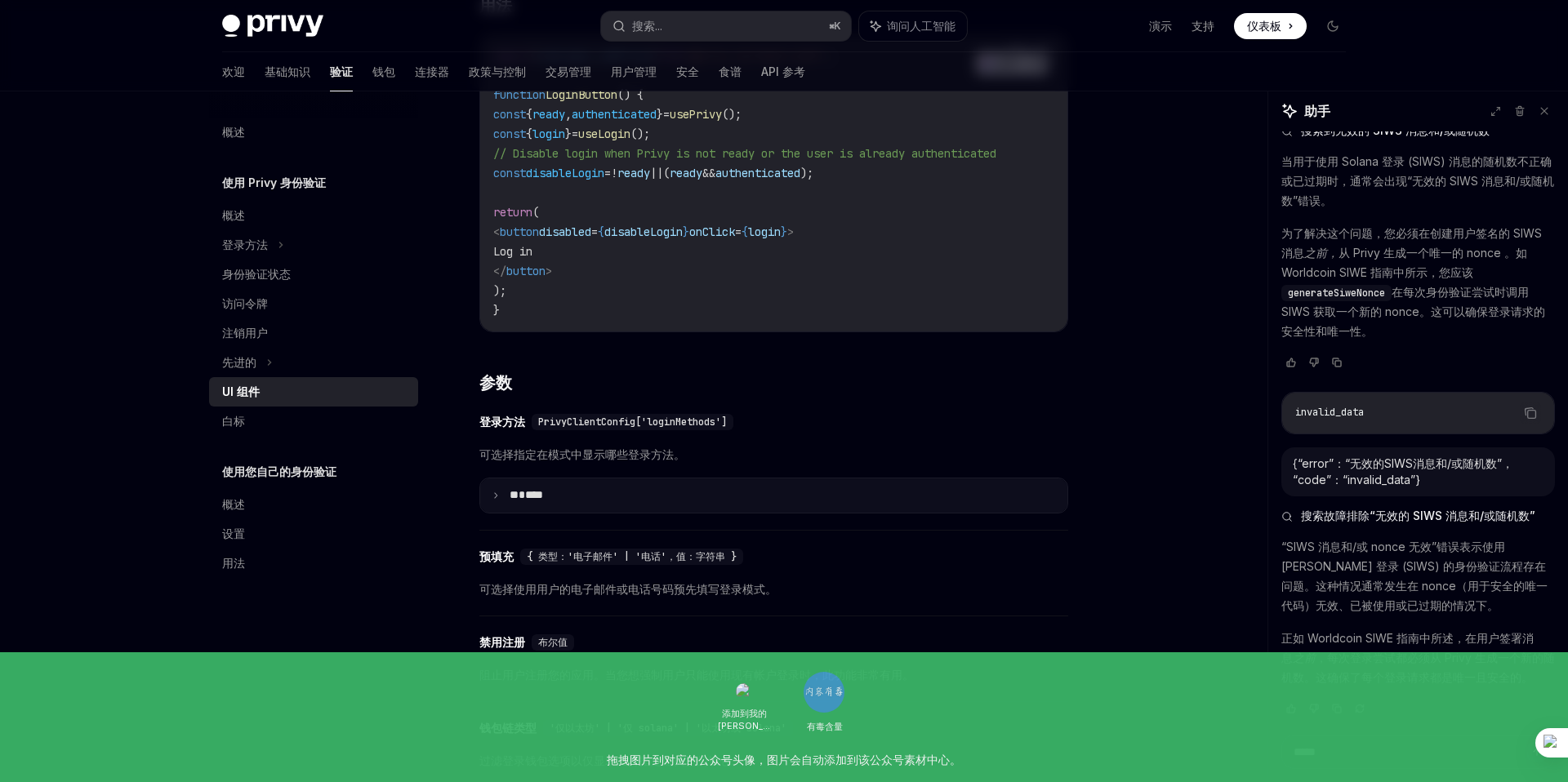
click at [495, 500] on icon at bounding box center [495, 495] width 8 height 8
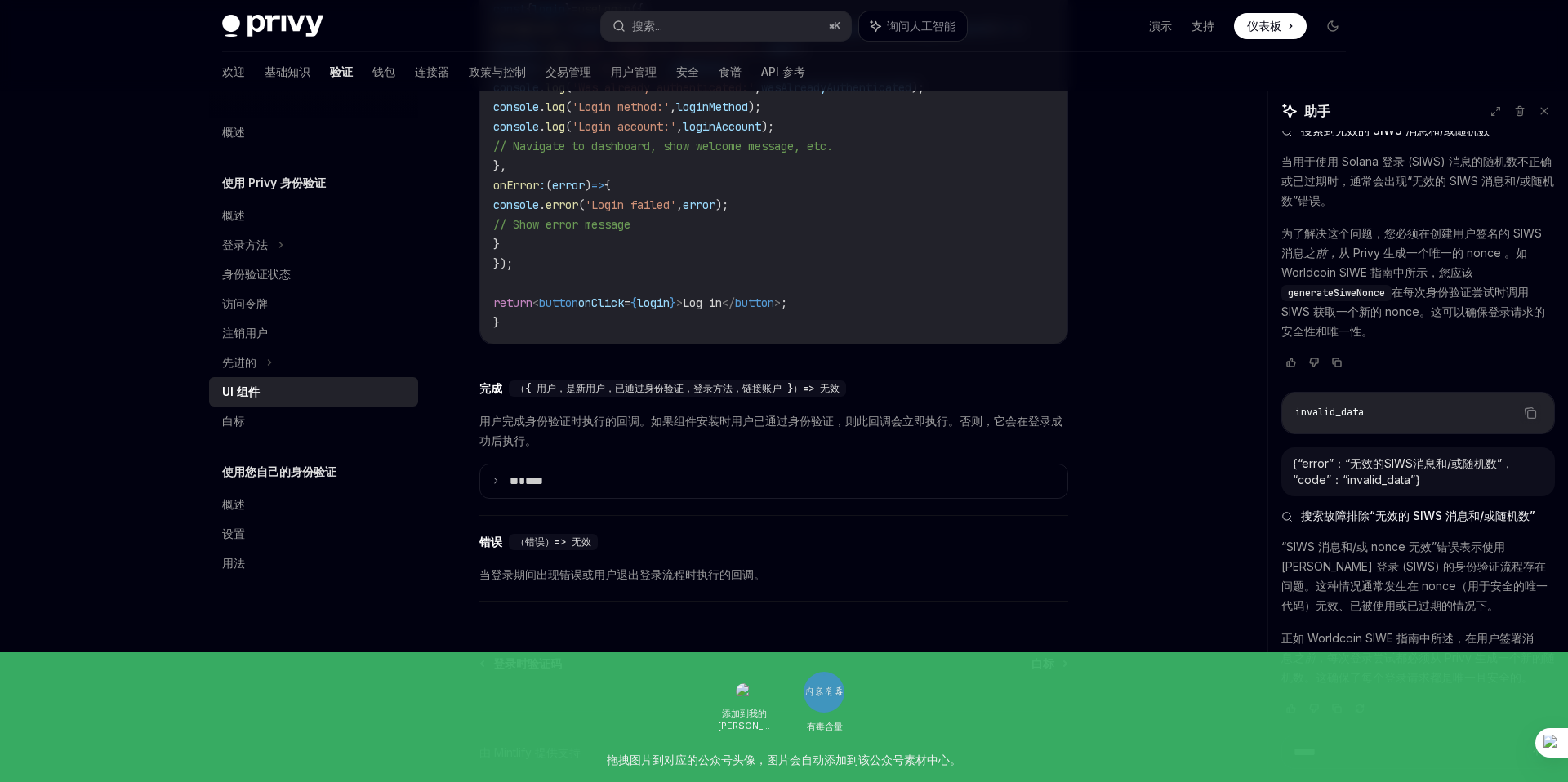
scroll to position [3047, 0]
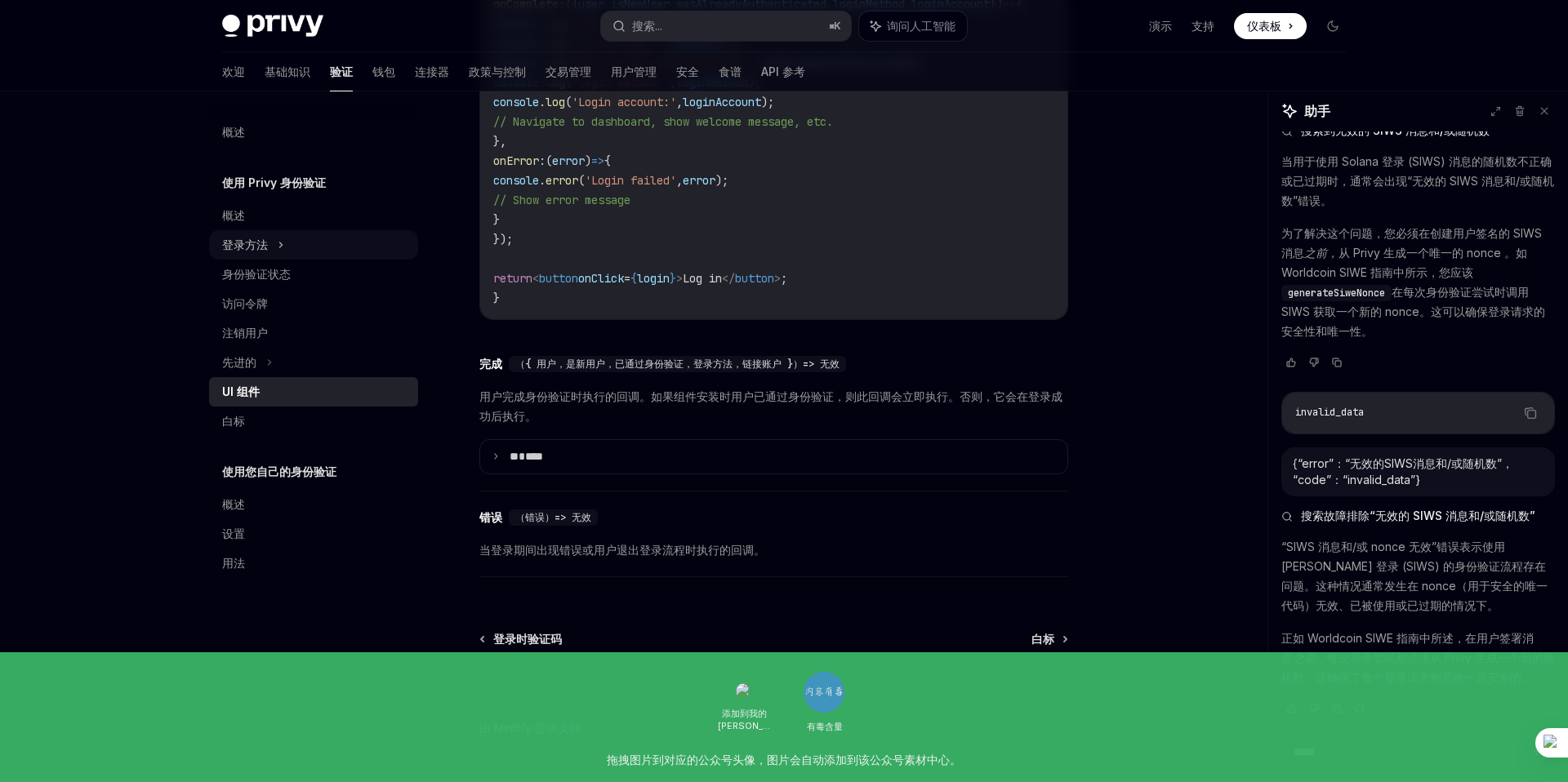
click at [261, 243] on font "登录方法" at bounding box center [244, 244] width 45 height 14
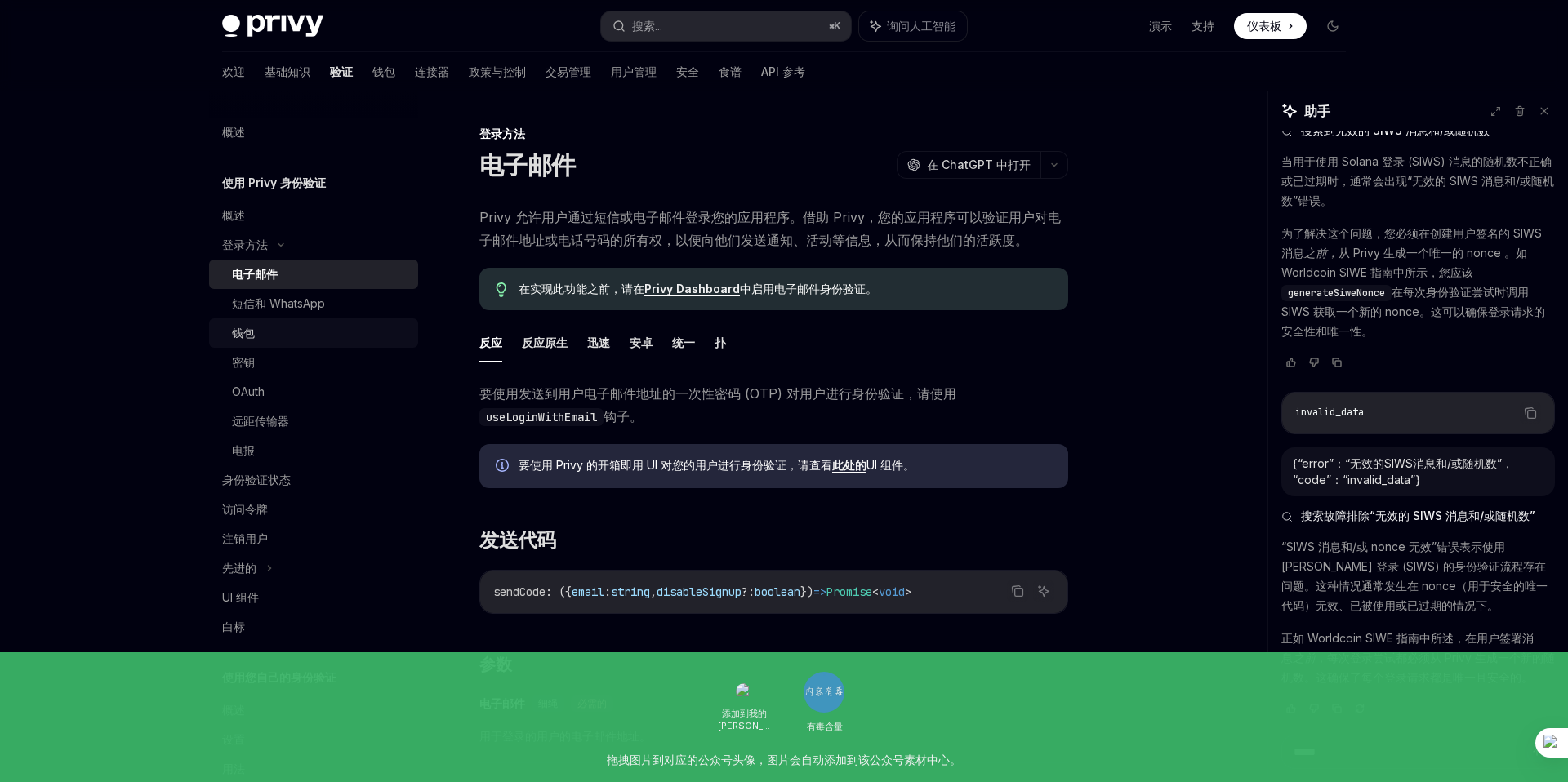
click at [257, 331] on div "钱包" at bounding box center [320, 333] width 177 height 19
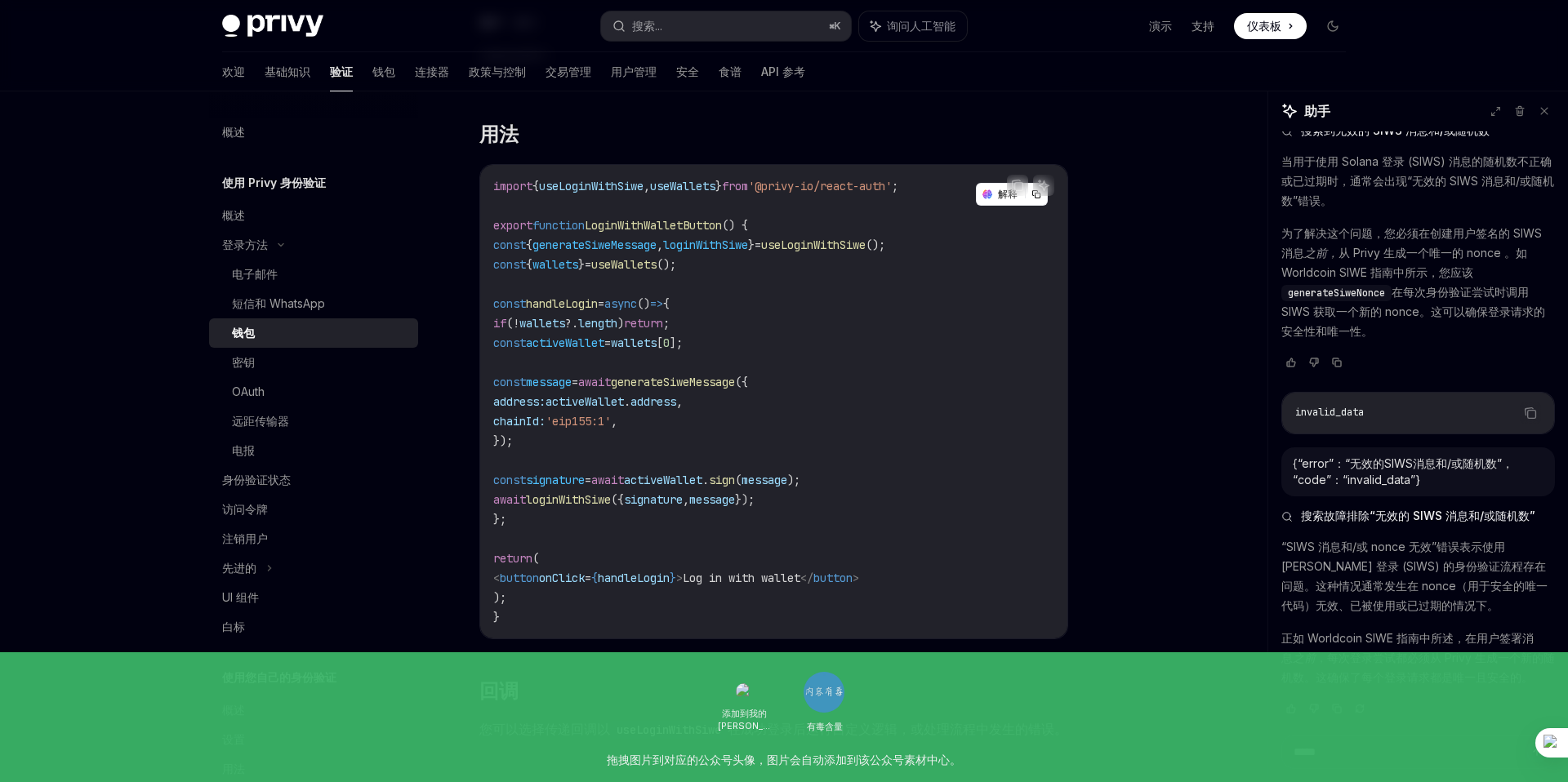
scroll to position [35, 0]
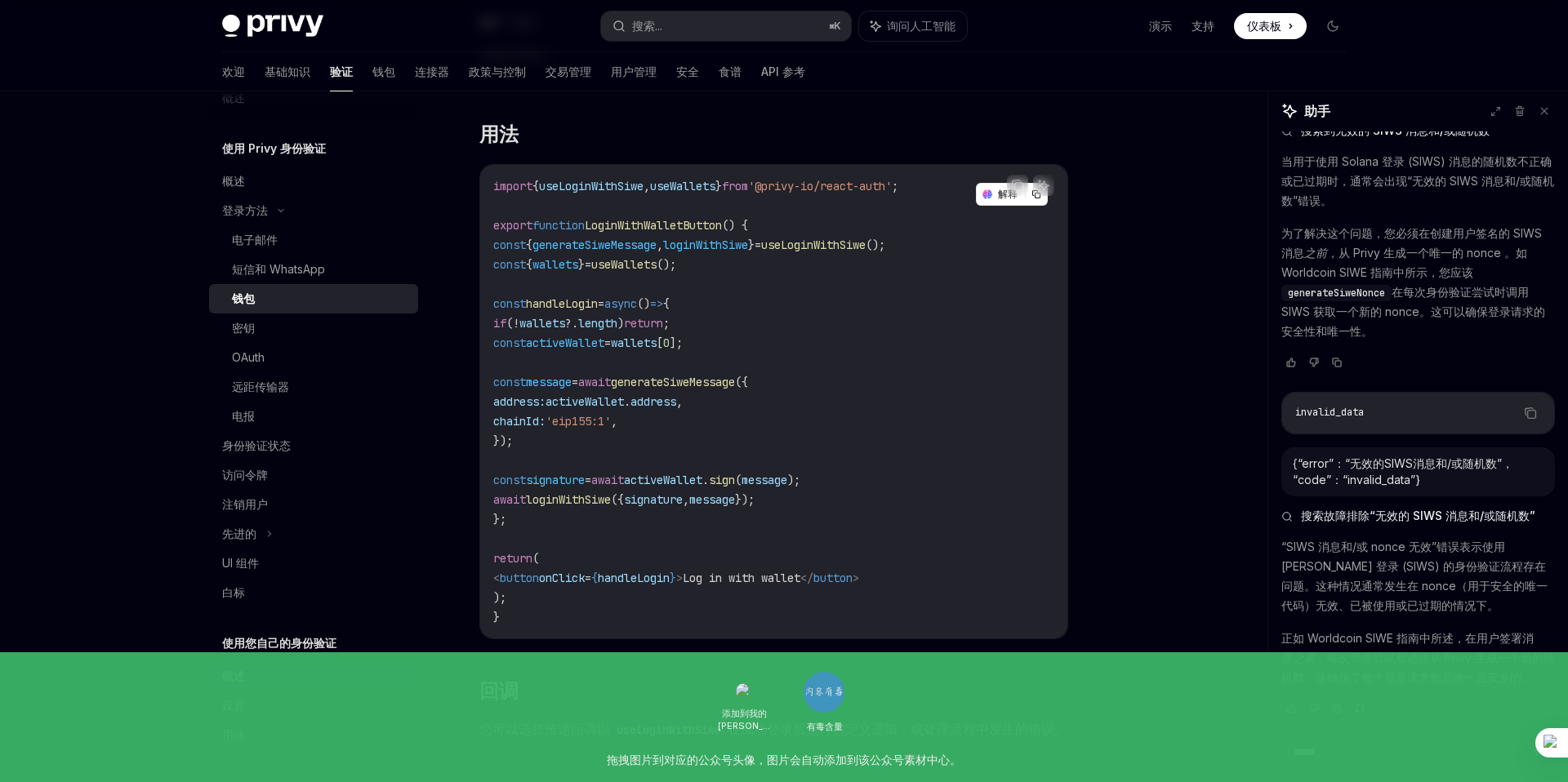
click at [251, 670] on div "概述" at bounding box center [315, 676] width 186 height 19
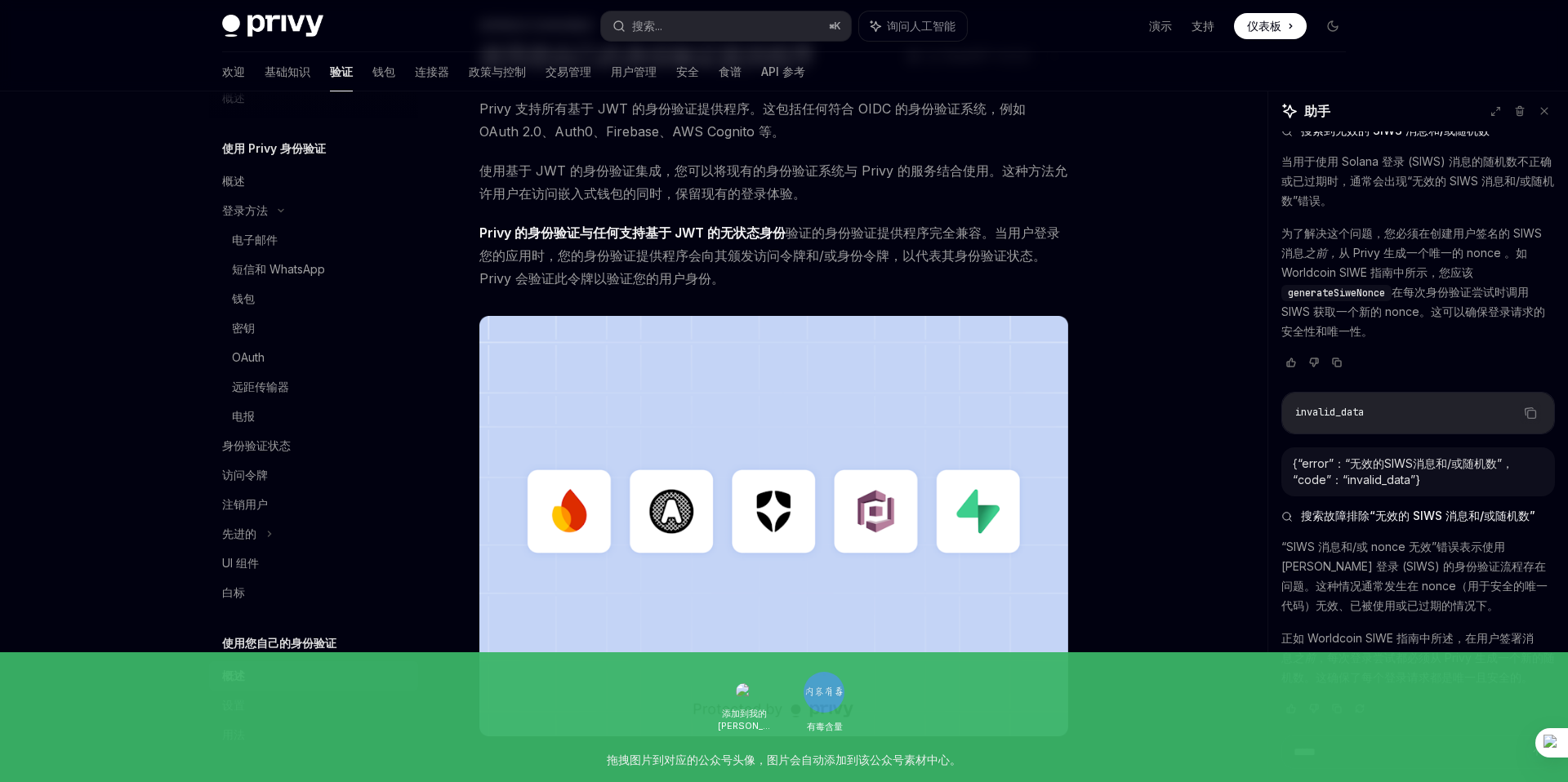
scroll to position [305, 0]
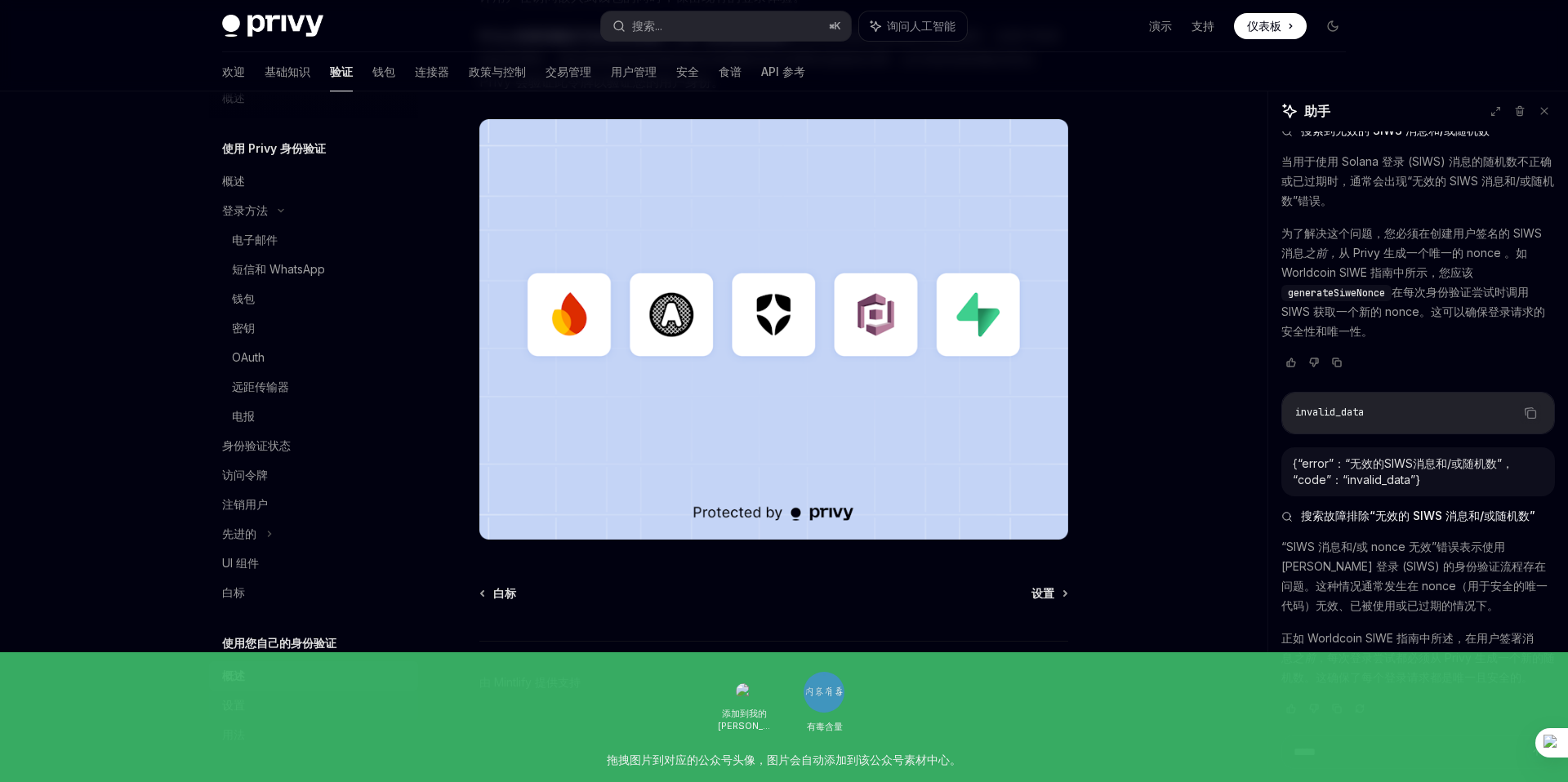
click at [264, 707] on div "设置" at bounding box center [315, 706] width 186 height 19
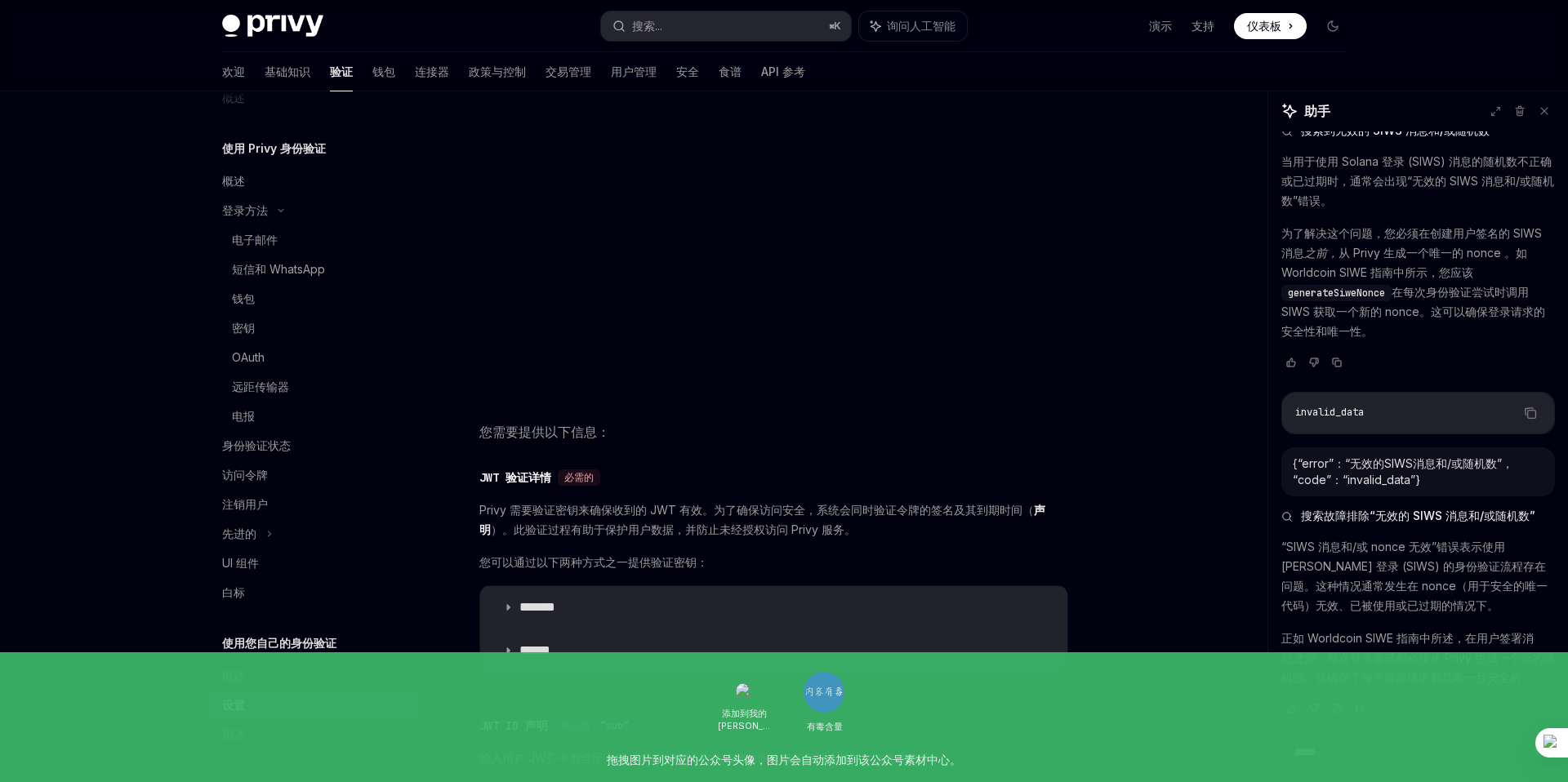
scroll to position [517, 0]
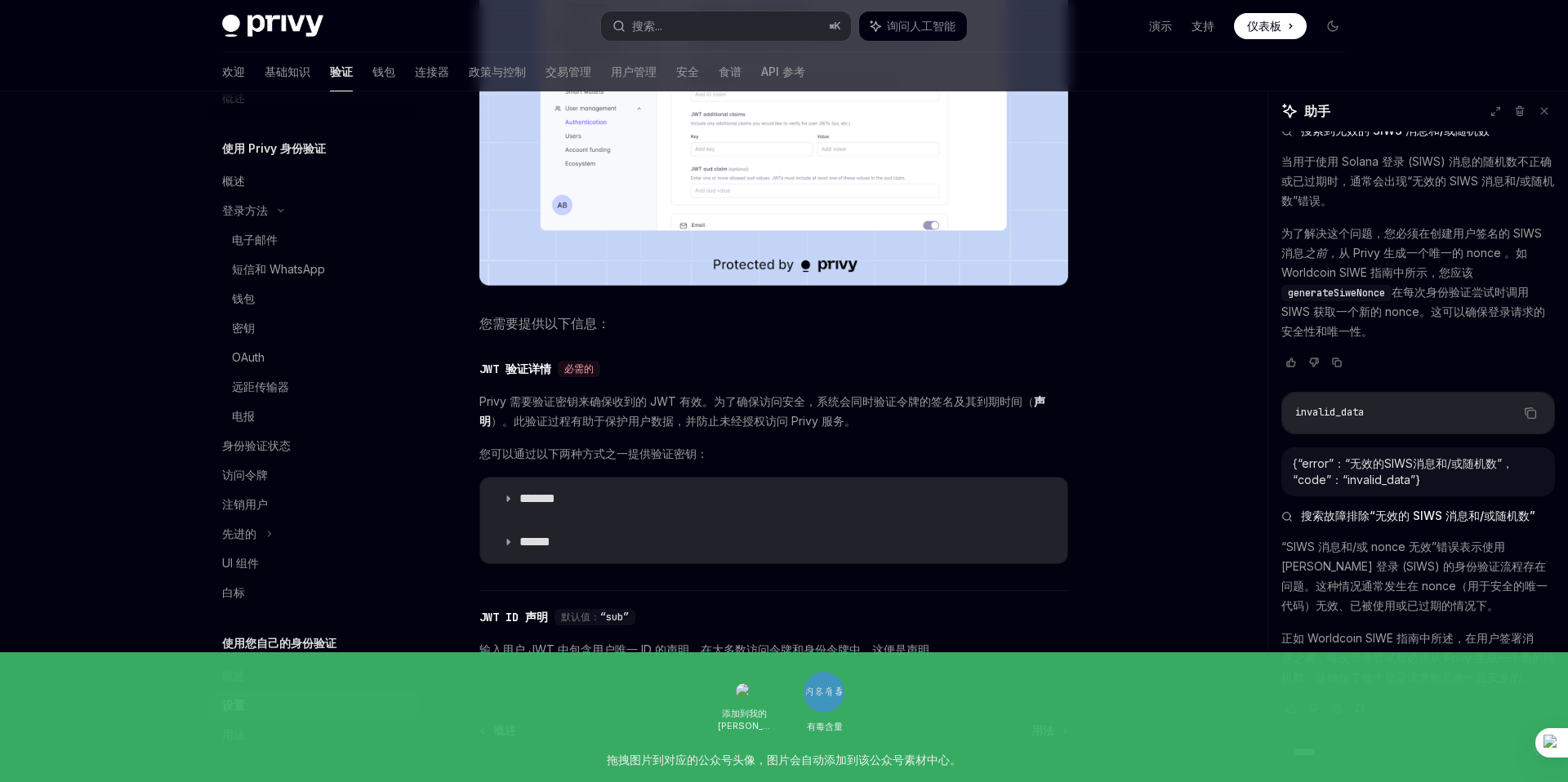
click at [274, 734] on div "用法" at bounding box center [315, 735] width 186 height 19
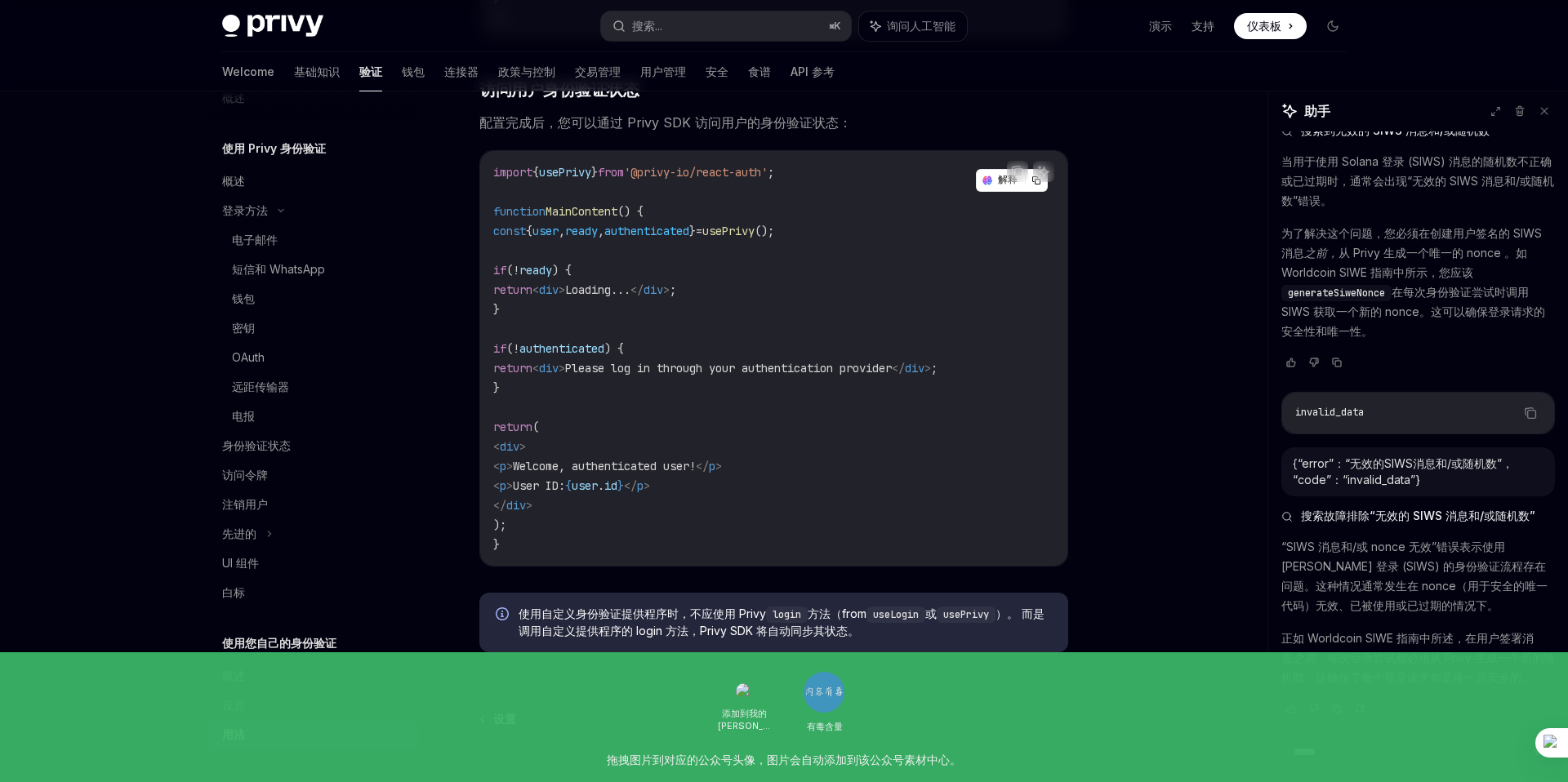
scroll to position [2934, 0]
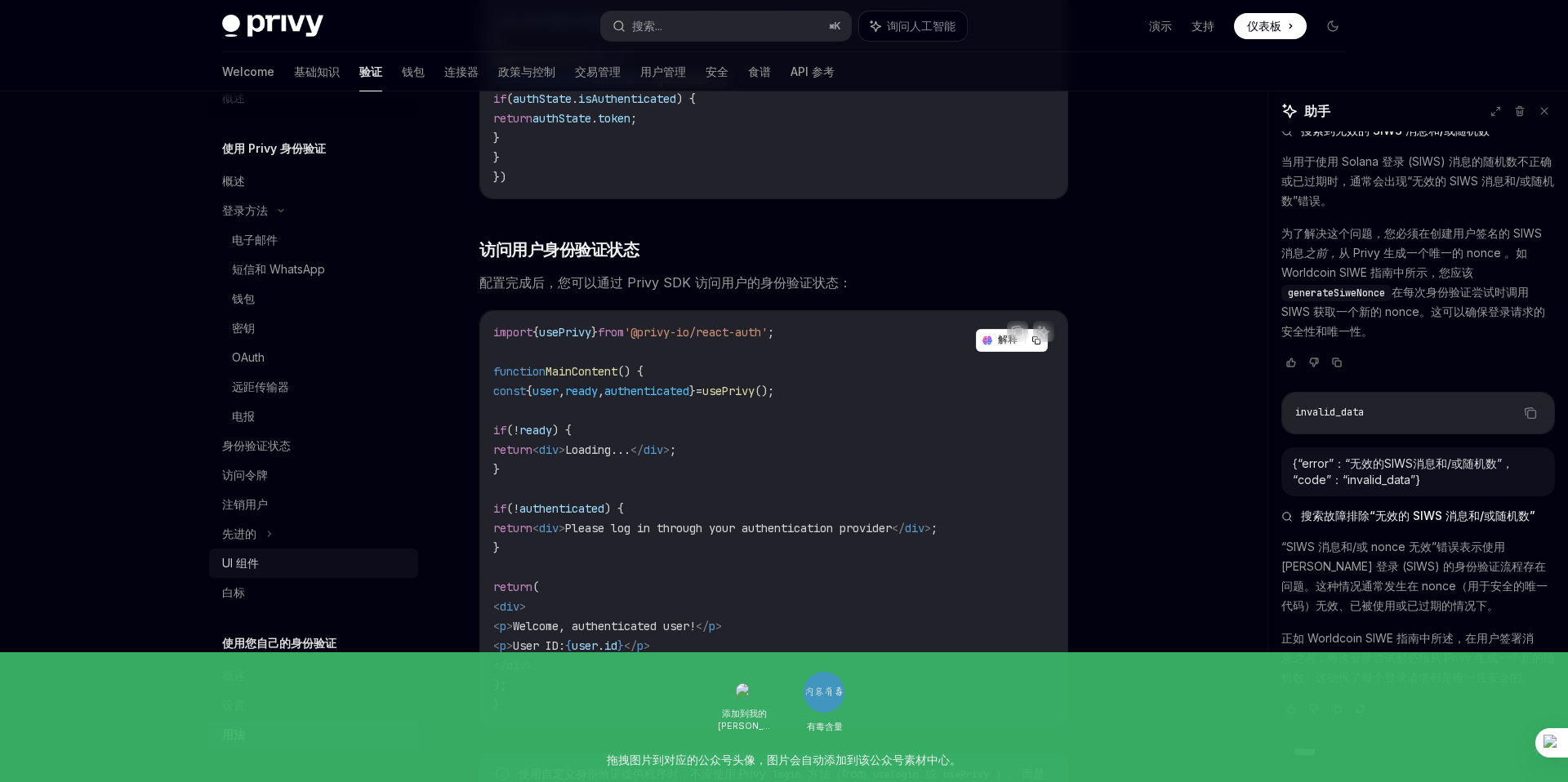
click at [271, 563] on div "UI 组件" at bounding box center [315, 563] width 186 height 19
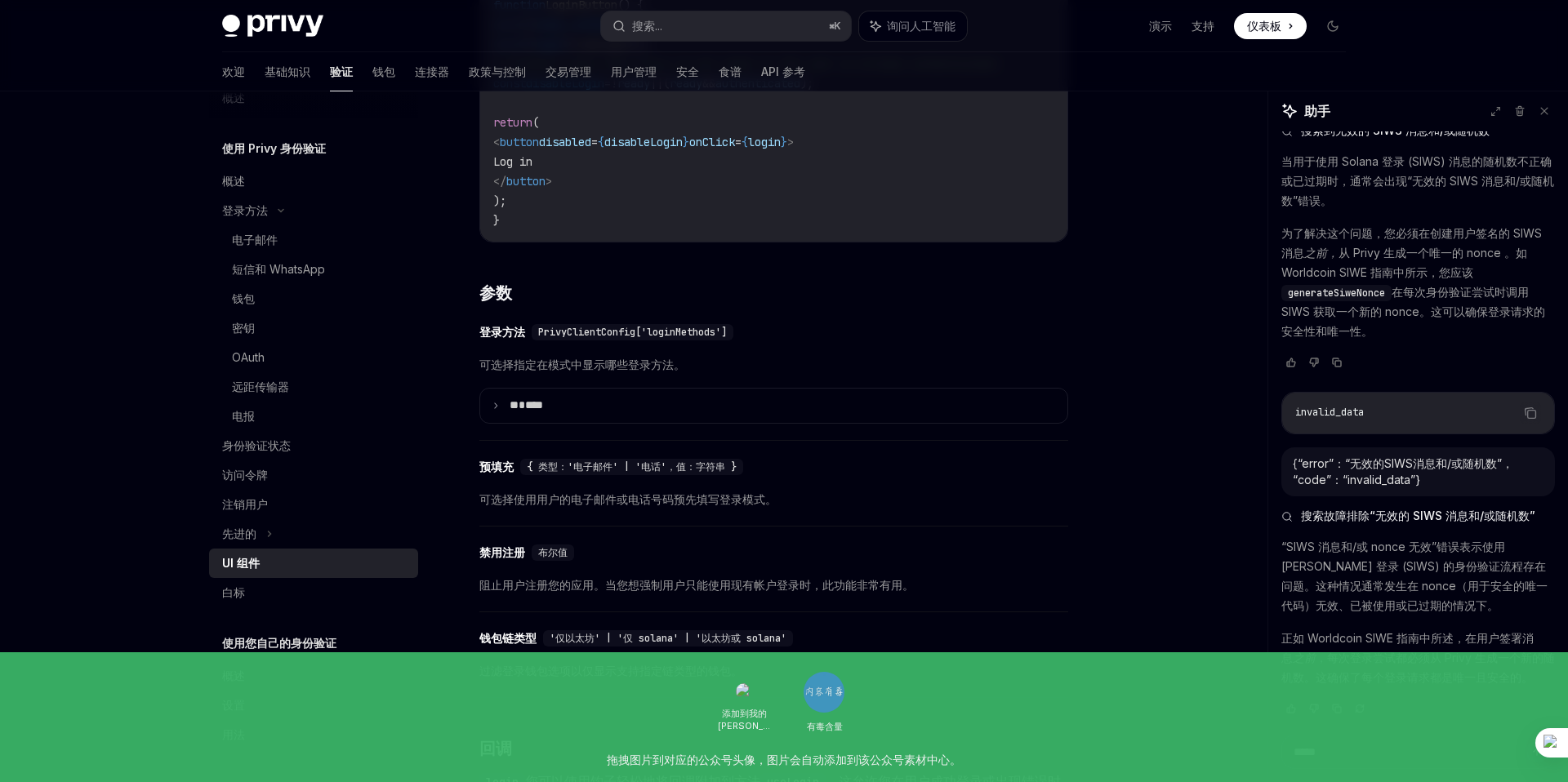
scroll to position [1368, 0]
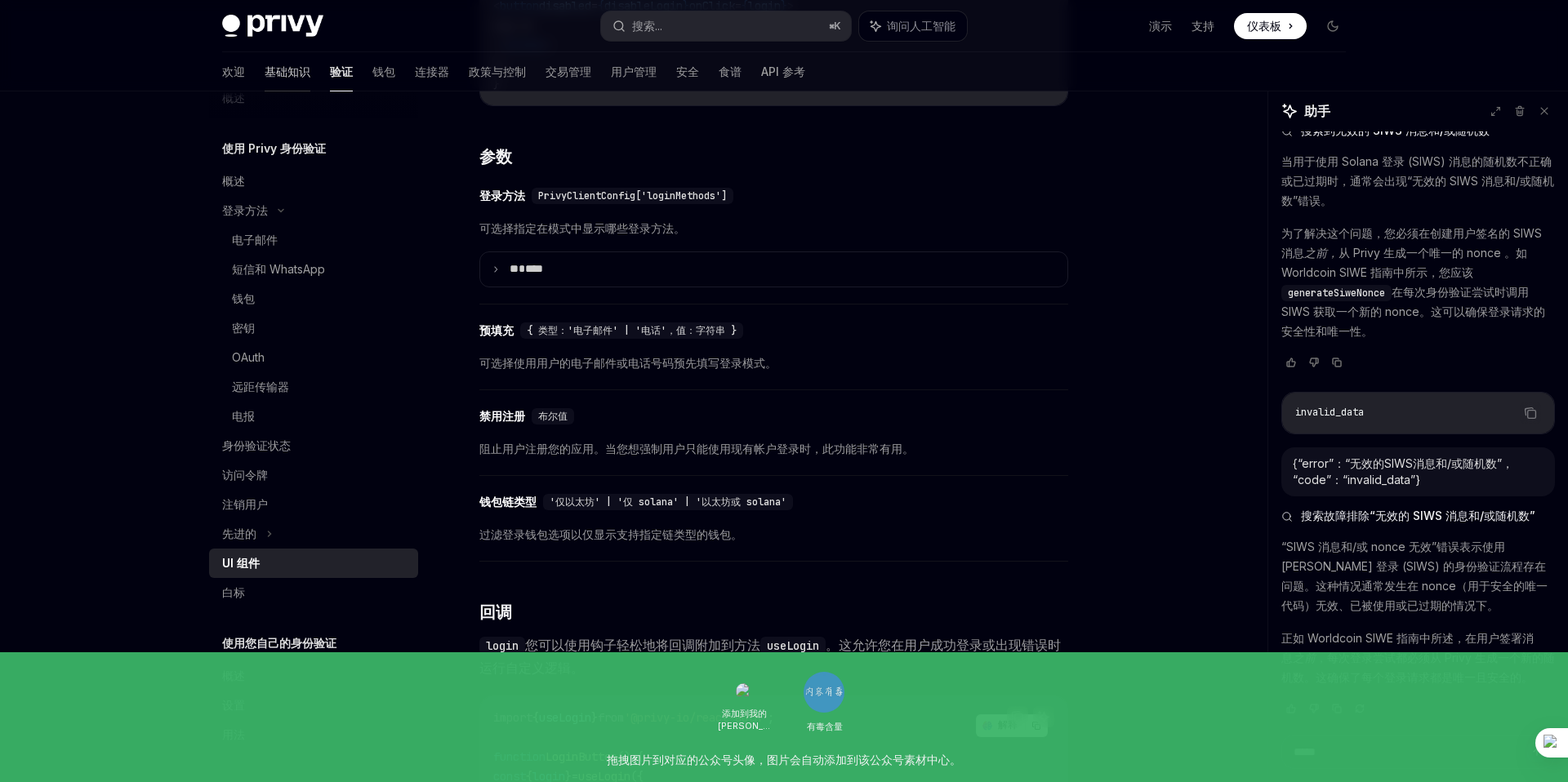
click at [265, 70] on font "基础知识" at bounding box center [287, 71] width 45 height 14
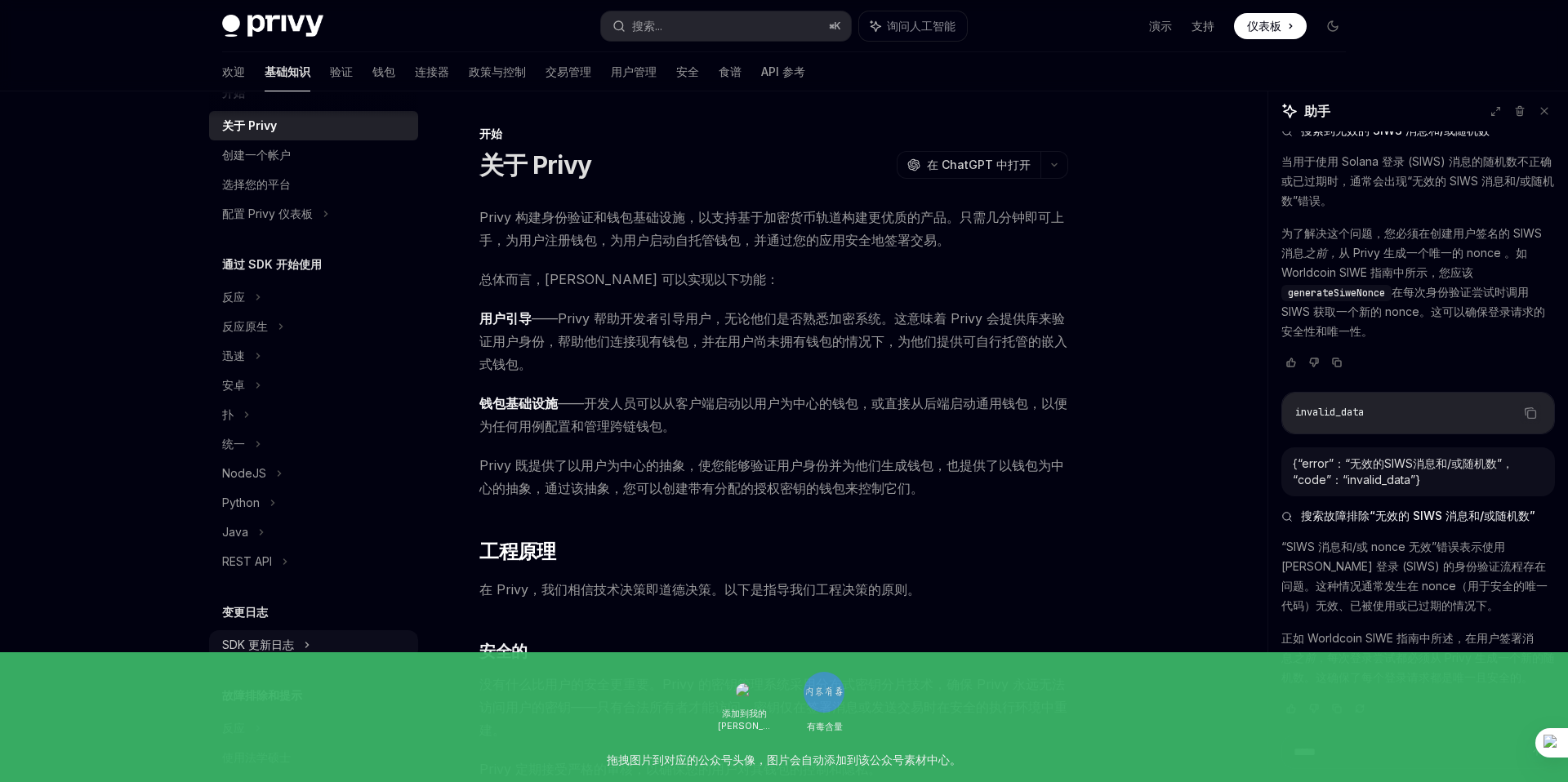
click at [284, 643] on font "SDK 更新日志" at bounding box center [258, 645] width 71 height 14
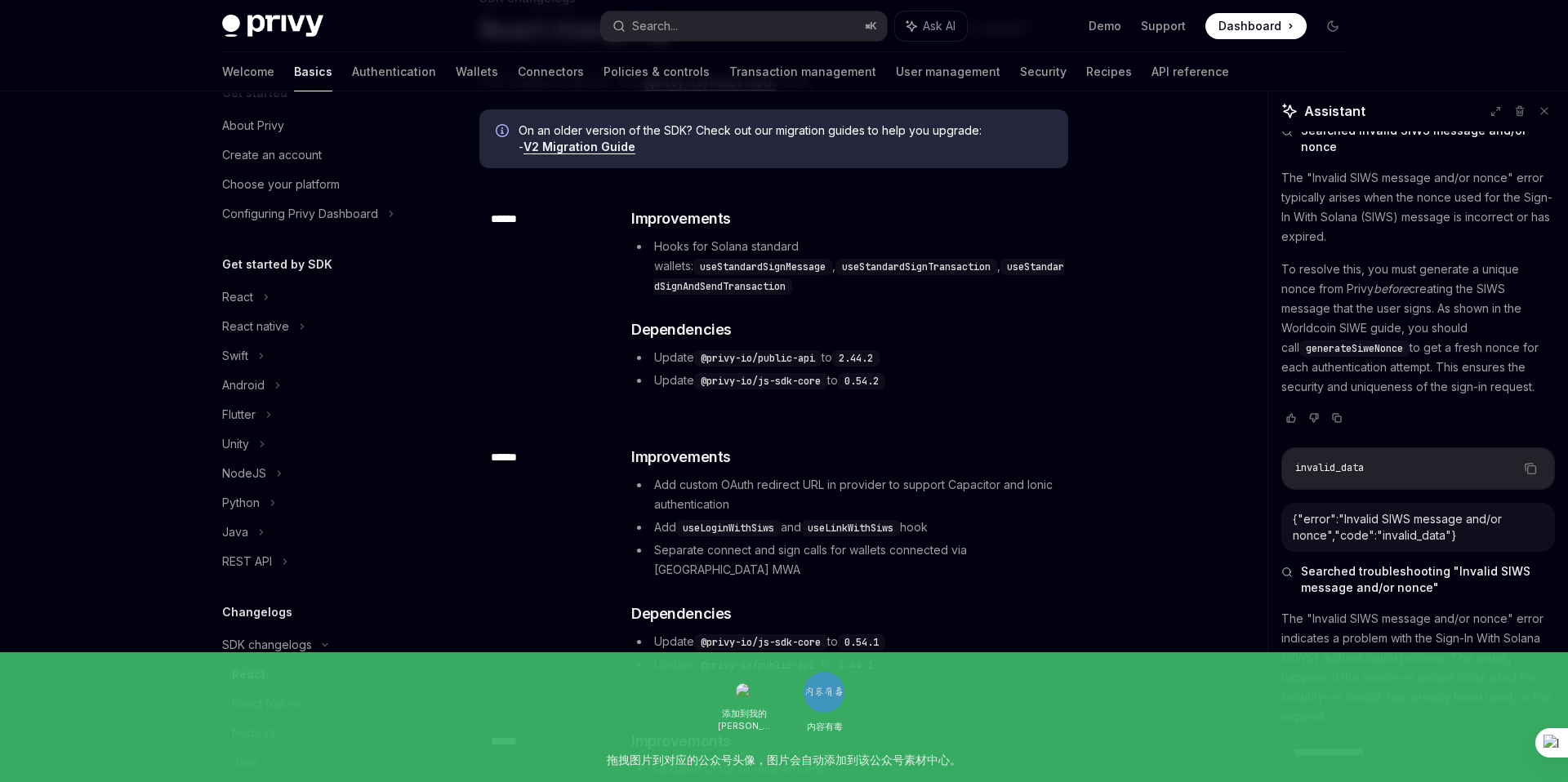
scroll to position [130, 0]
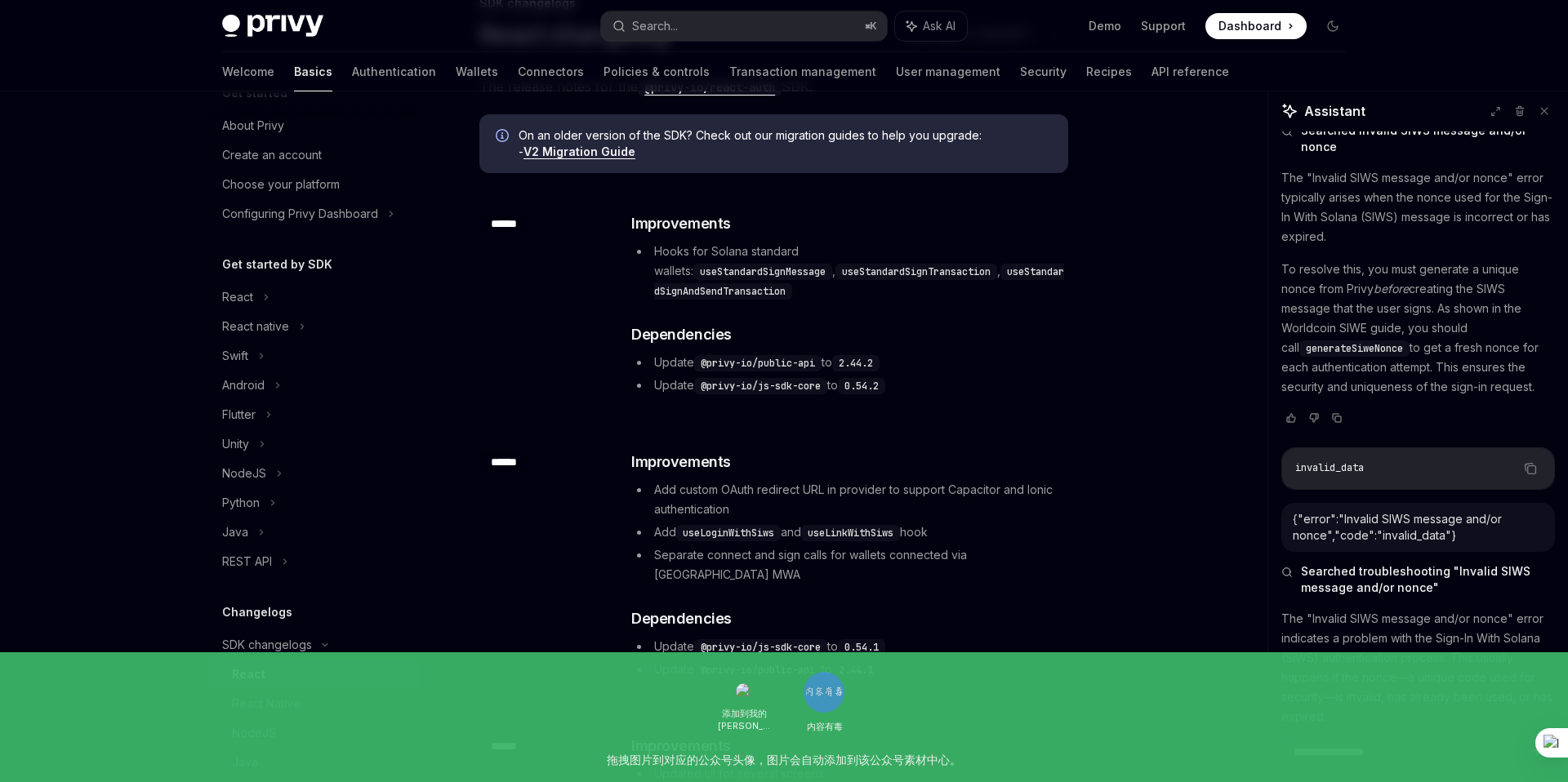
click at [1007, 242] on li "Hooks for Solana standard wallets: useStandardSignMessage , useStandardSignTran…" at bounding box center [849, 270] width 435 height 59
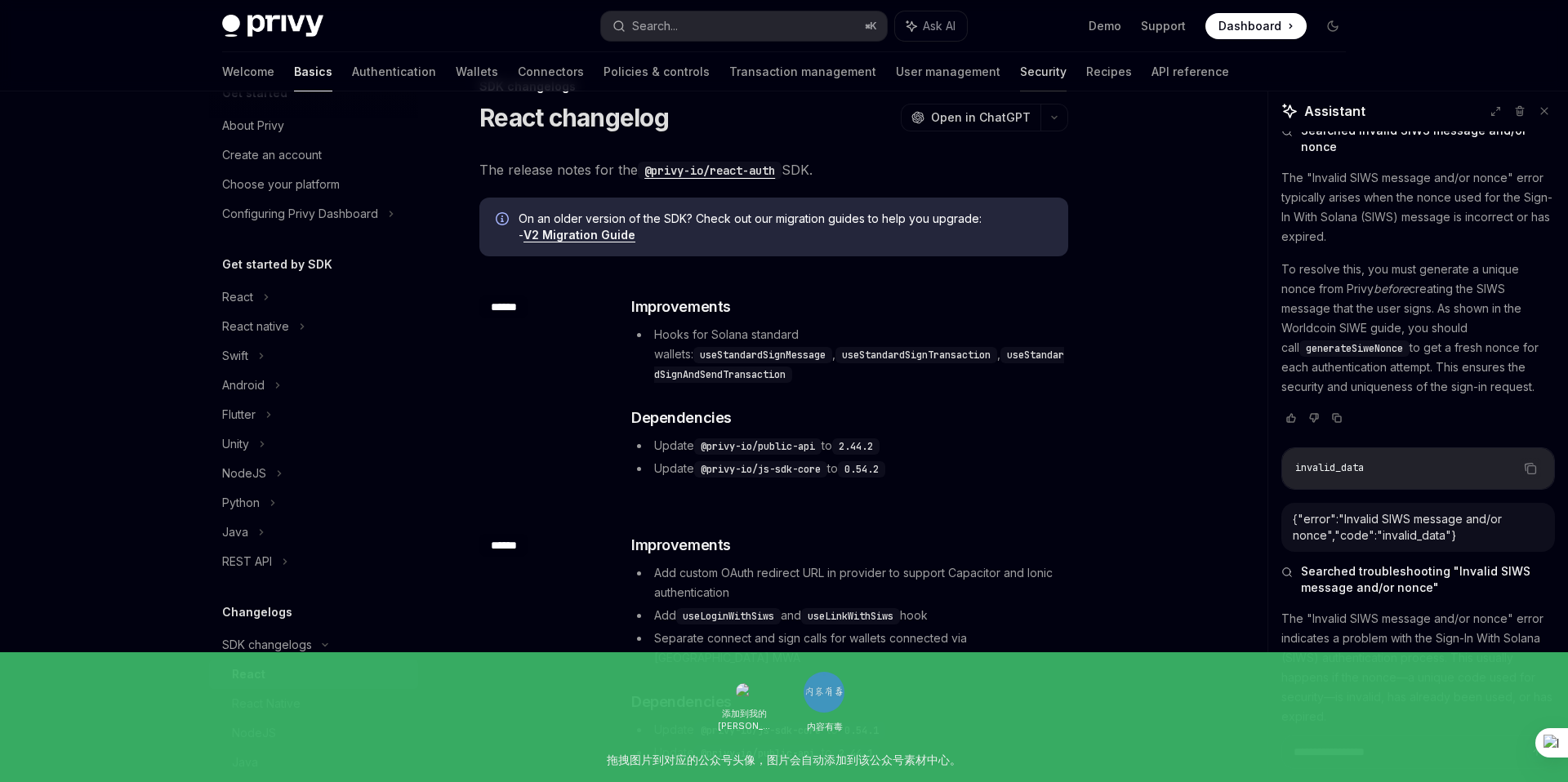
click at [1554, 611] on rect at bounding box center [1554, 613] width 7 height 7
click at [1554, 611] on icon at bounding box center [1552, 610] width 14 height 14
click at [1554, 611] on rect at bounding box center [1554, 613] width 7 height 7
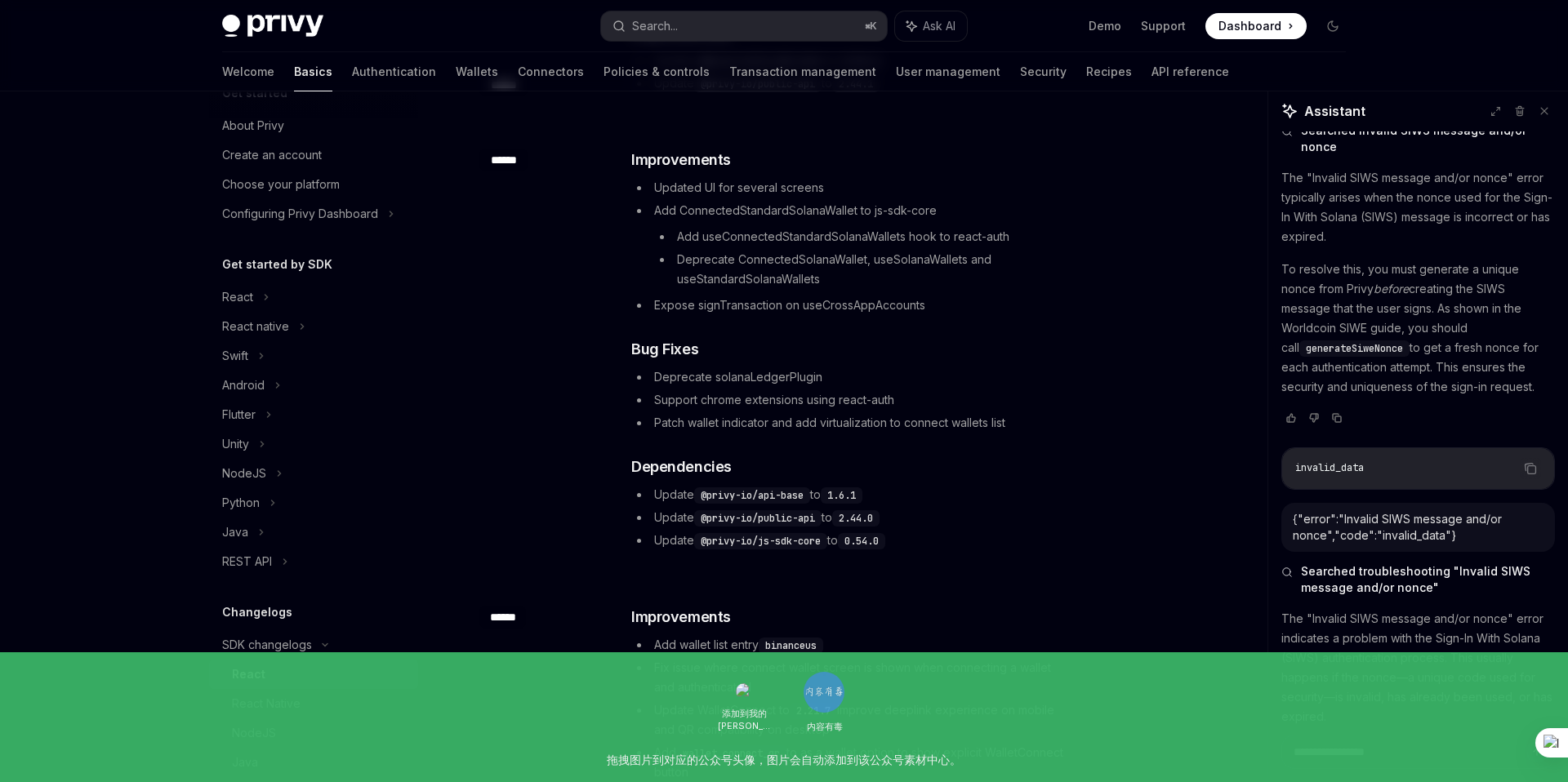
scroll to position [654, 0]
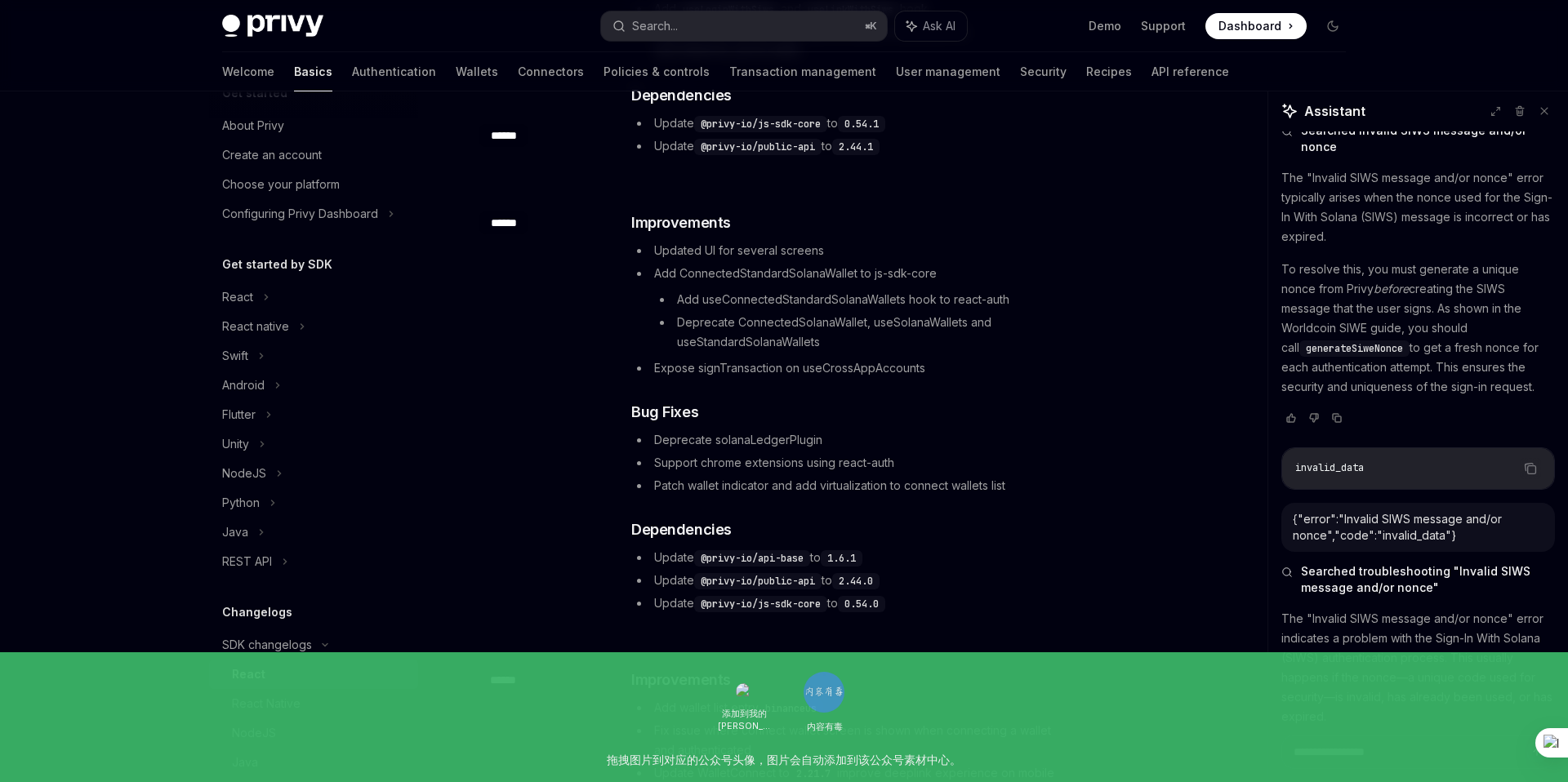
type textarea "*"
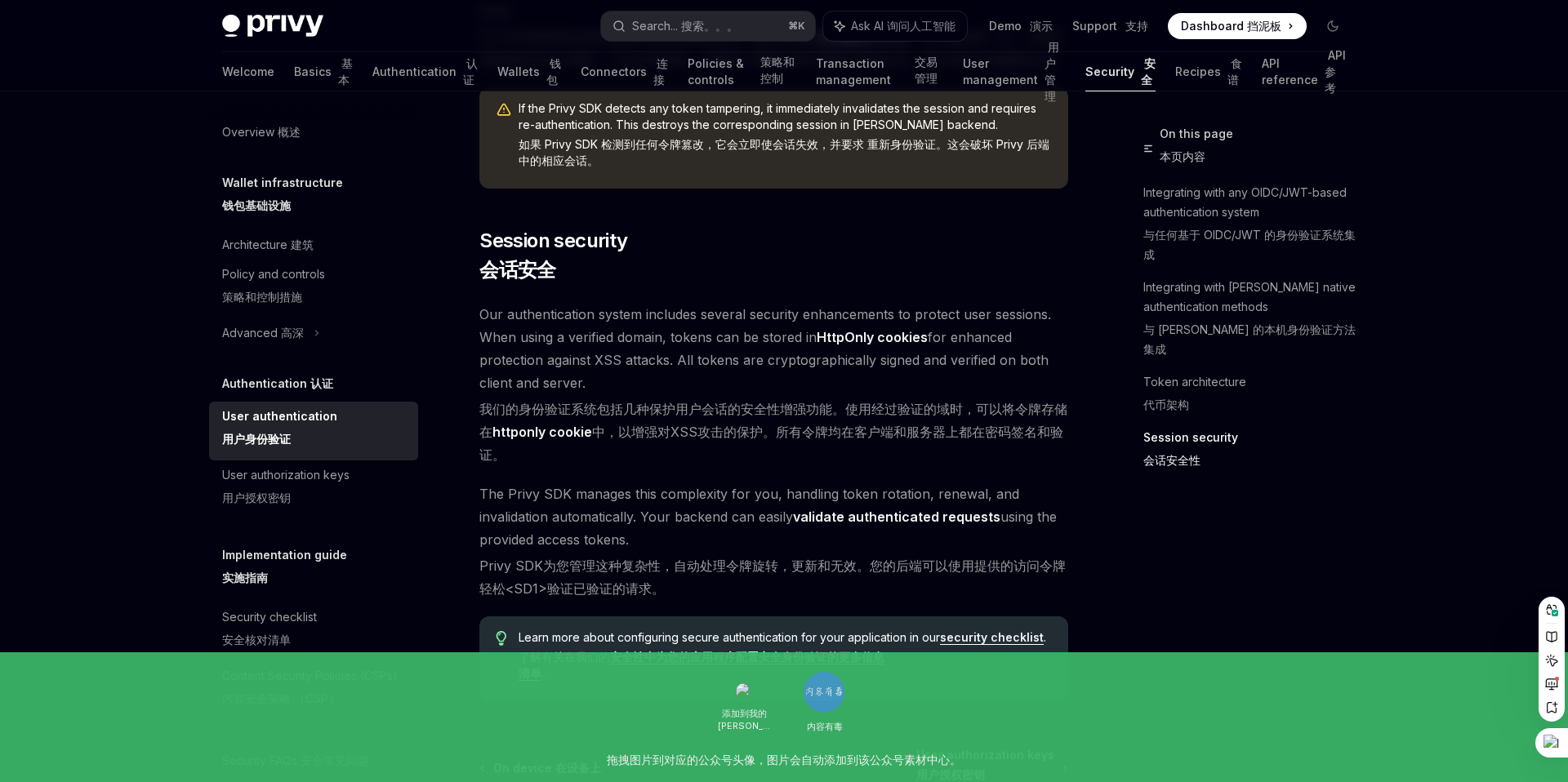
scroll to position [2302, 0]
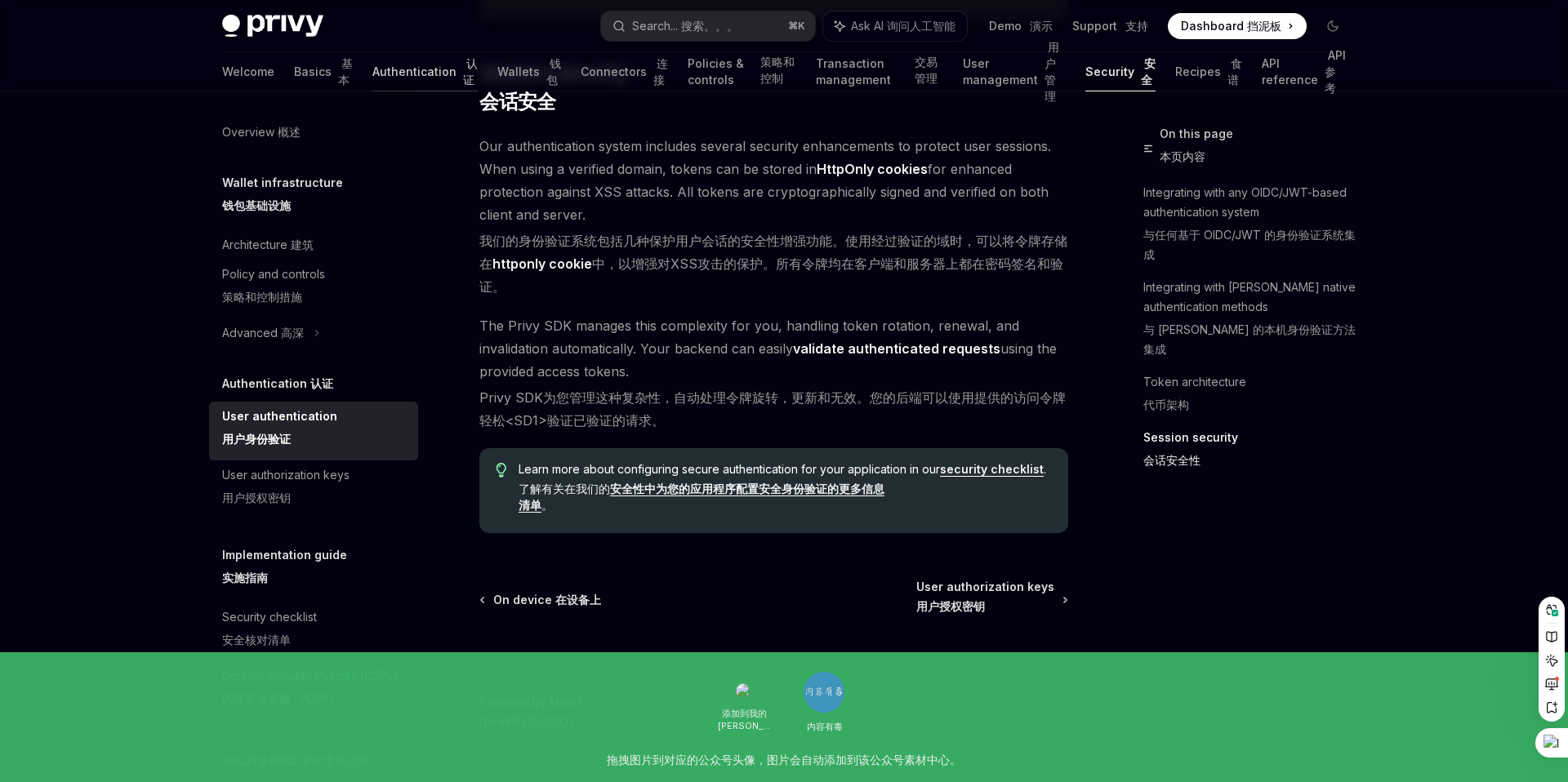
click at [373, 74] on link "Authentication 认证" at bounding box center [425, 71] width 105 height 40
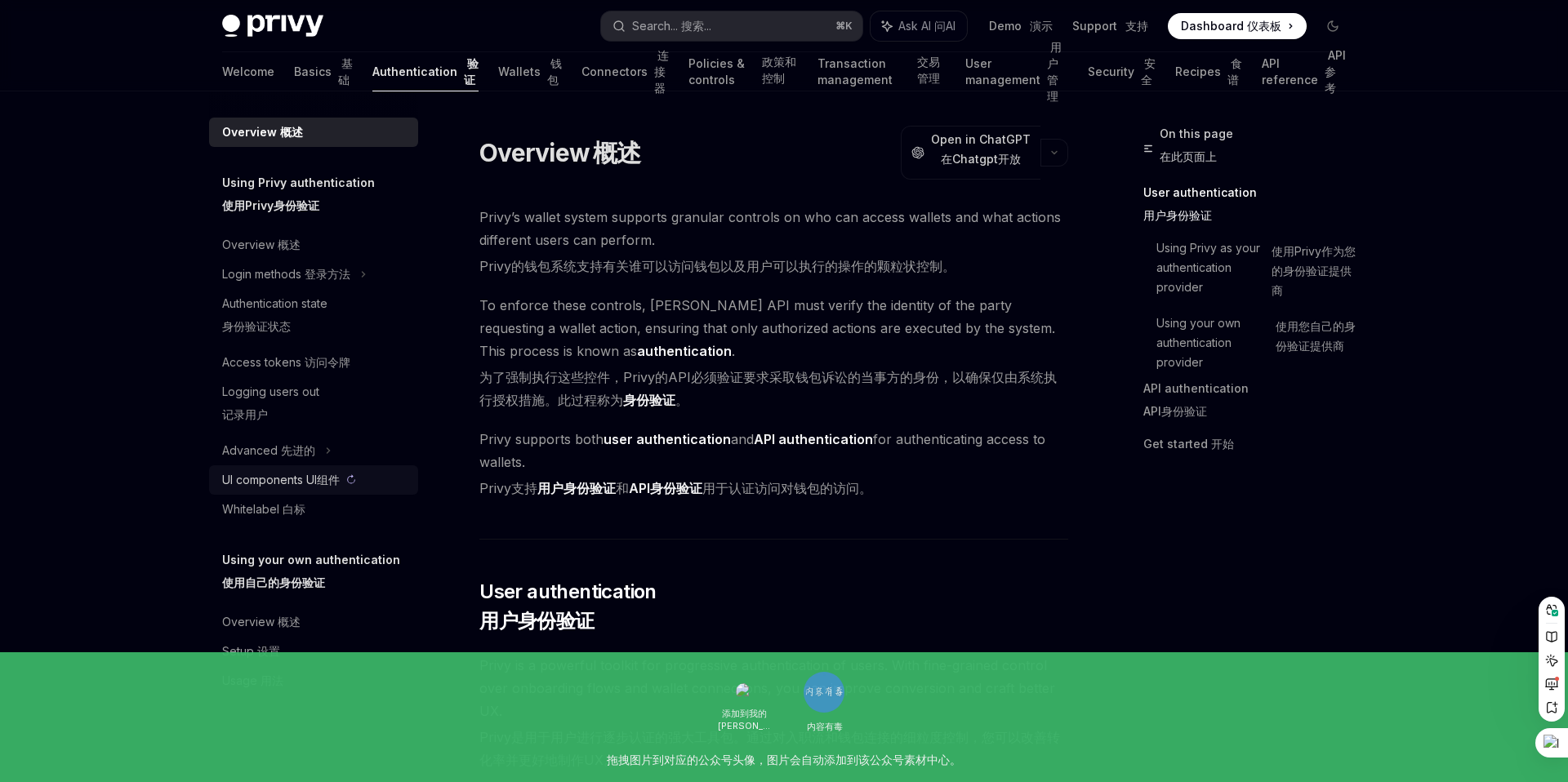
click at [318, 481] on sider-trans-text "UI组件" at bounding box center [322, 480] width 34 height 14
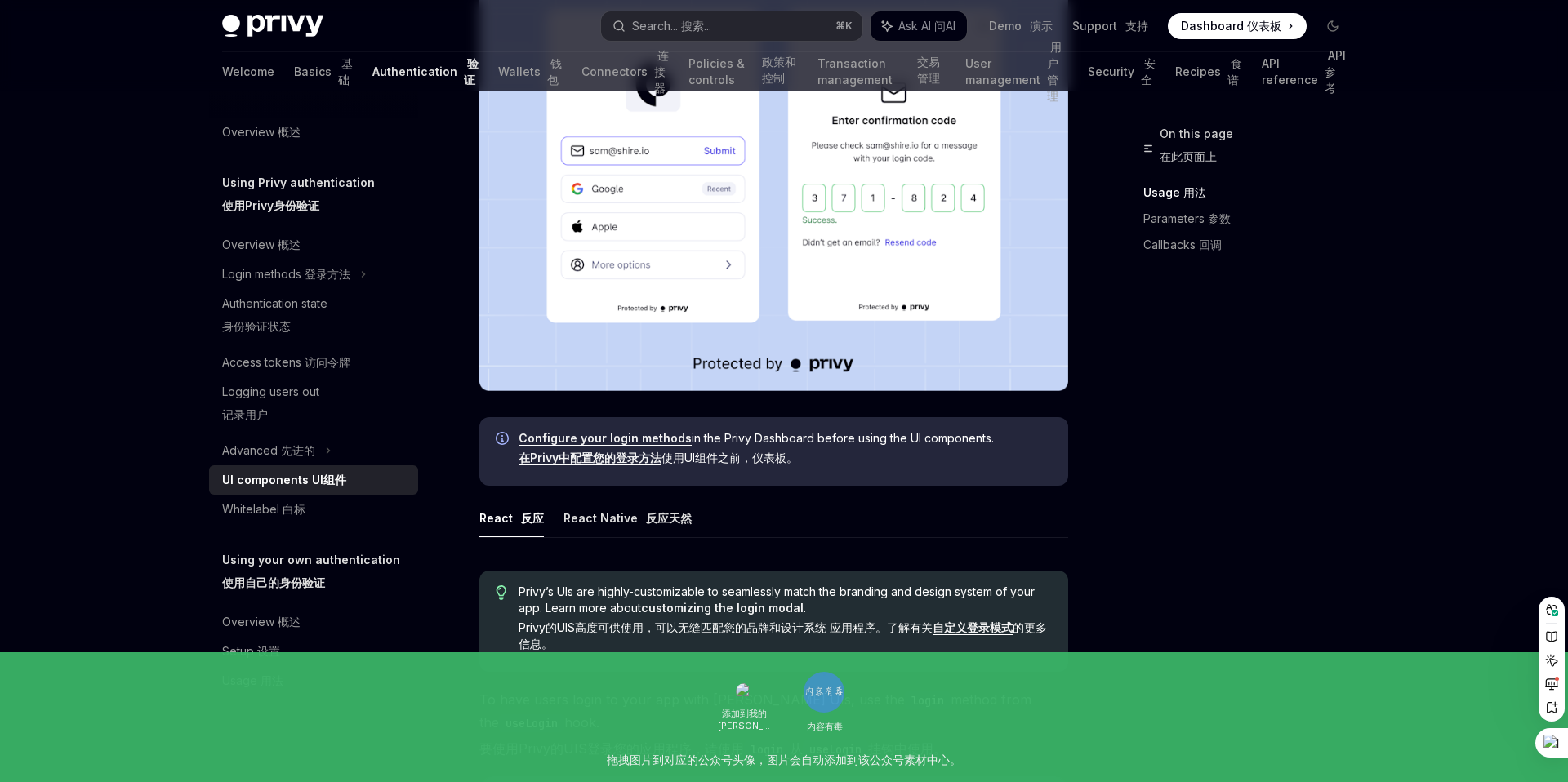
scroll to position [702, 0]
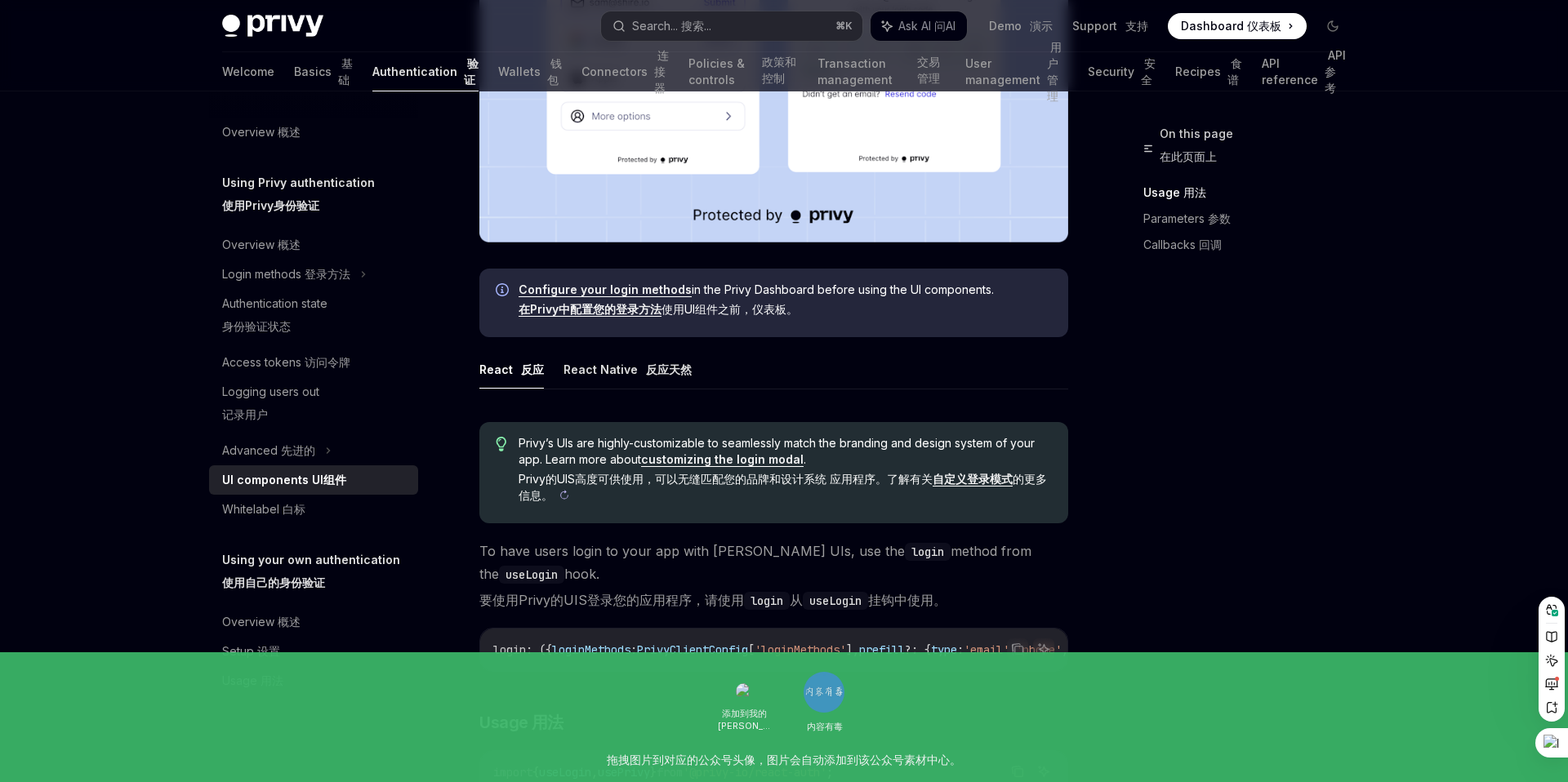
type textarea "*"
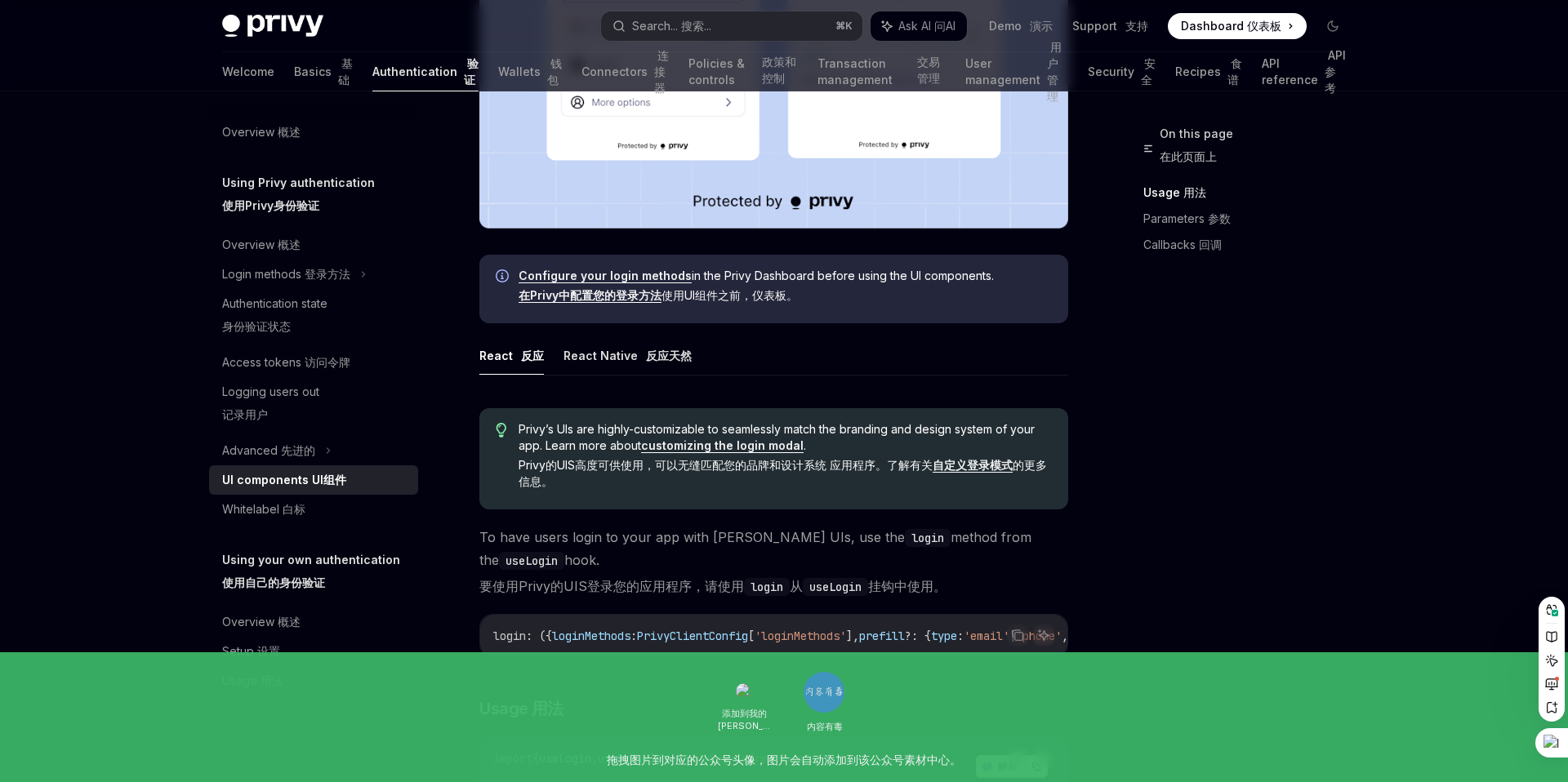
scroll to position [743, 0]
click at [972, 468] on link "自定义登录模式" at bounding box center [972, 464] width 80 height 14
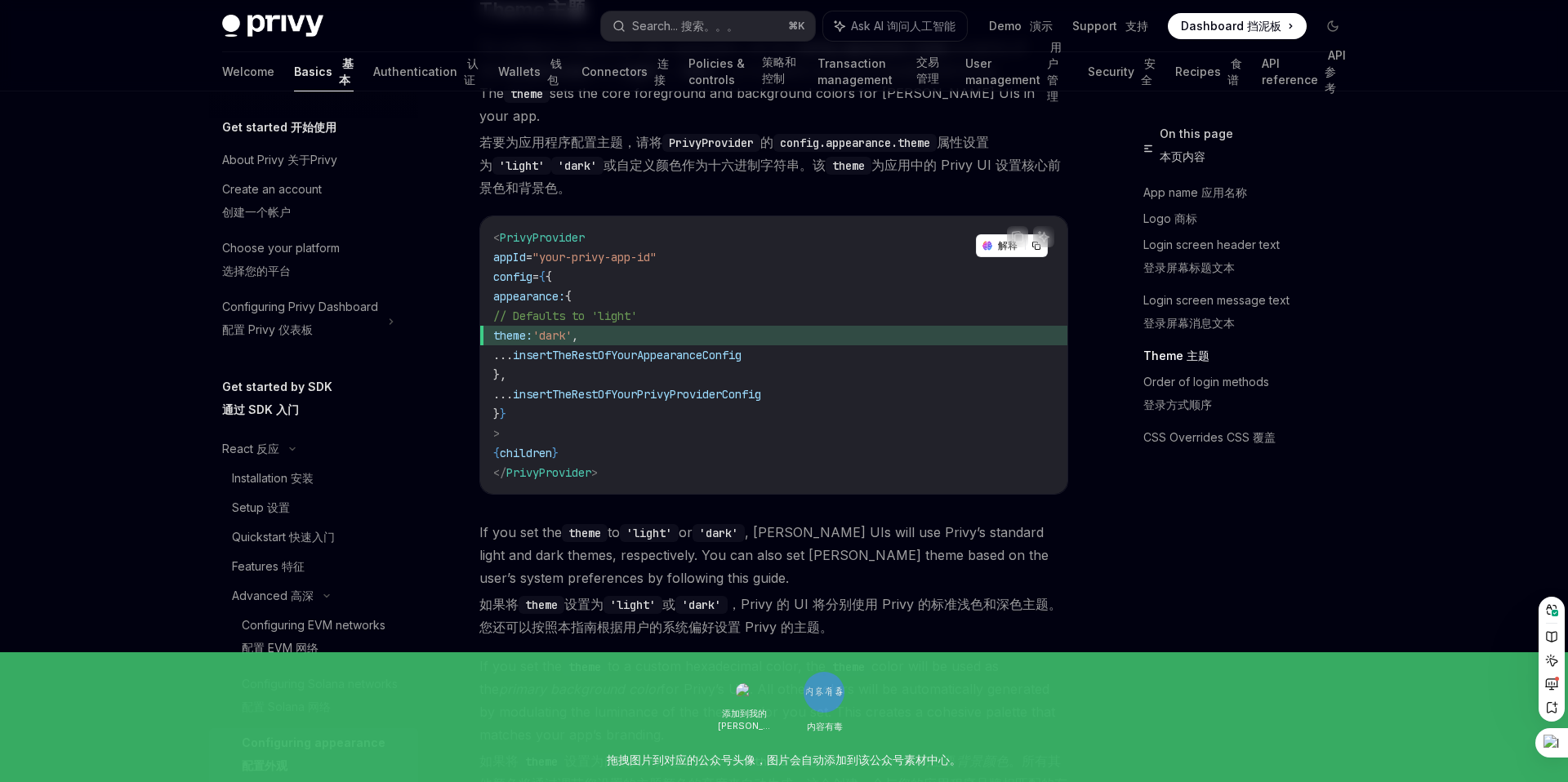
scroll to position [2636, 0]
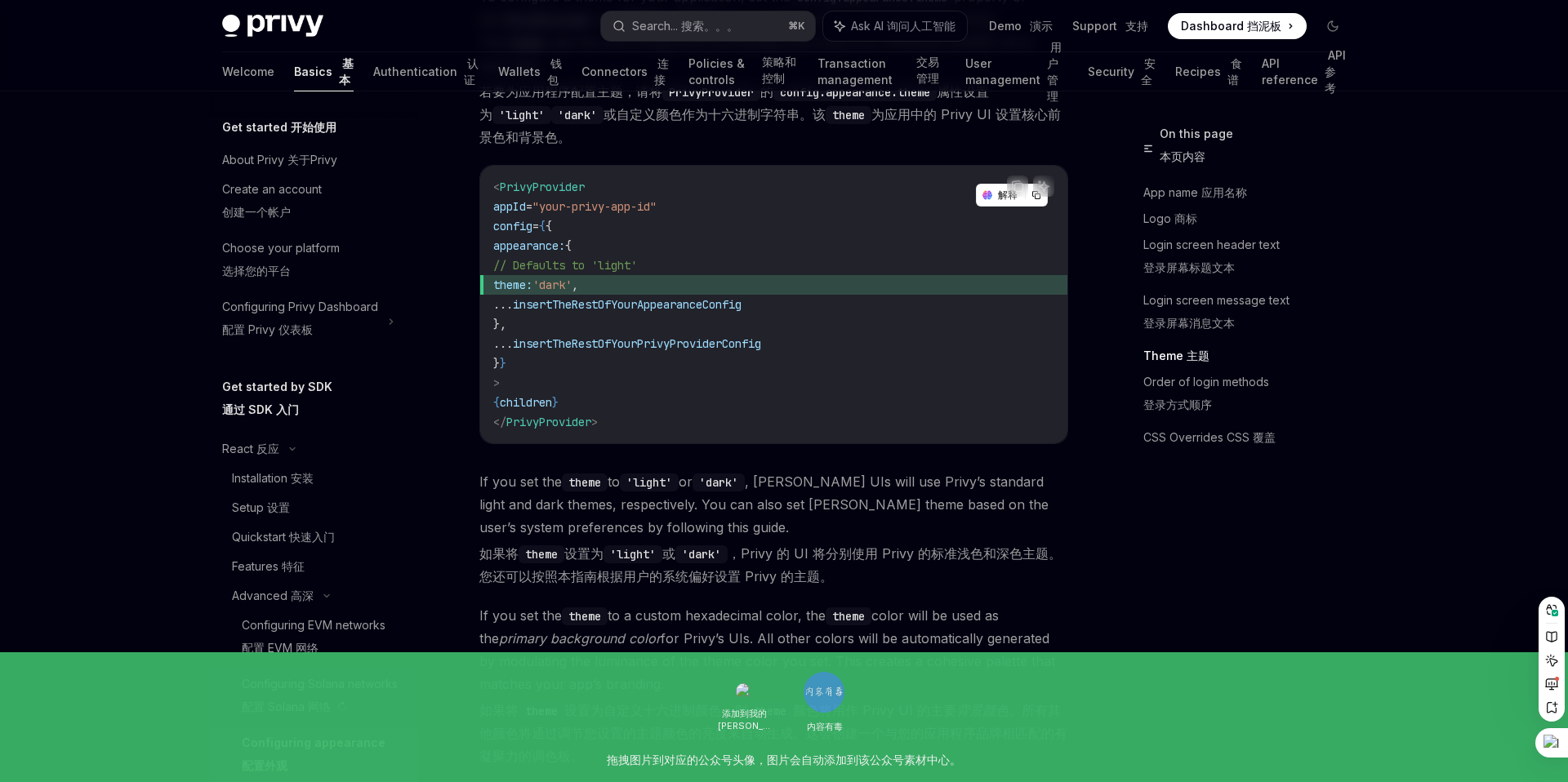
click at [303, 698] on sider-trans-block "配置 Solana 网络" at bounding box center [320, 707] width 156 height 19
type textarea "*"
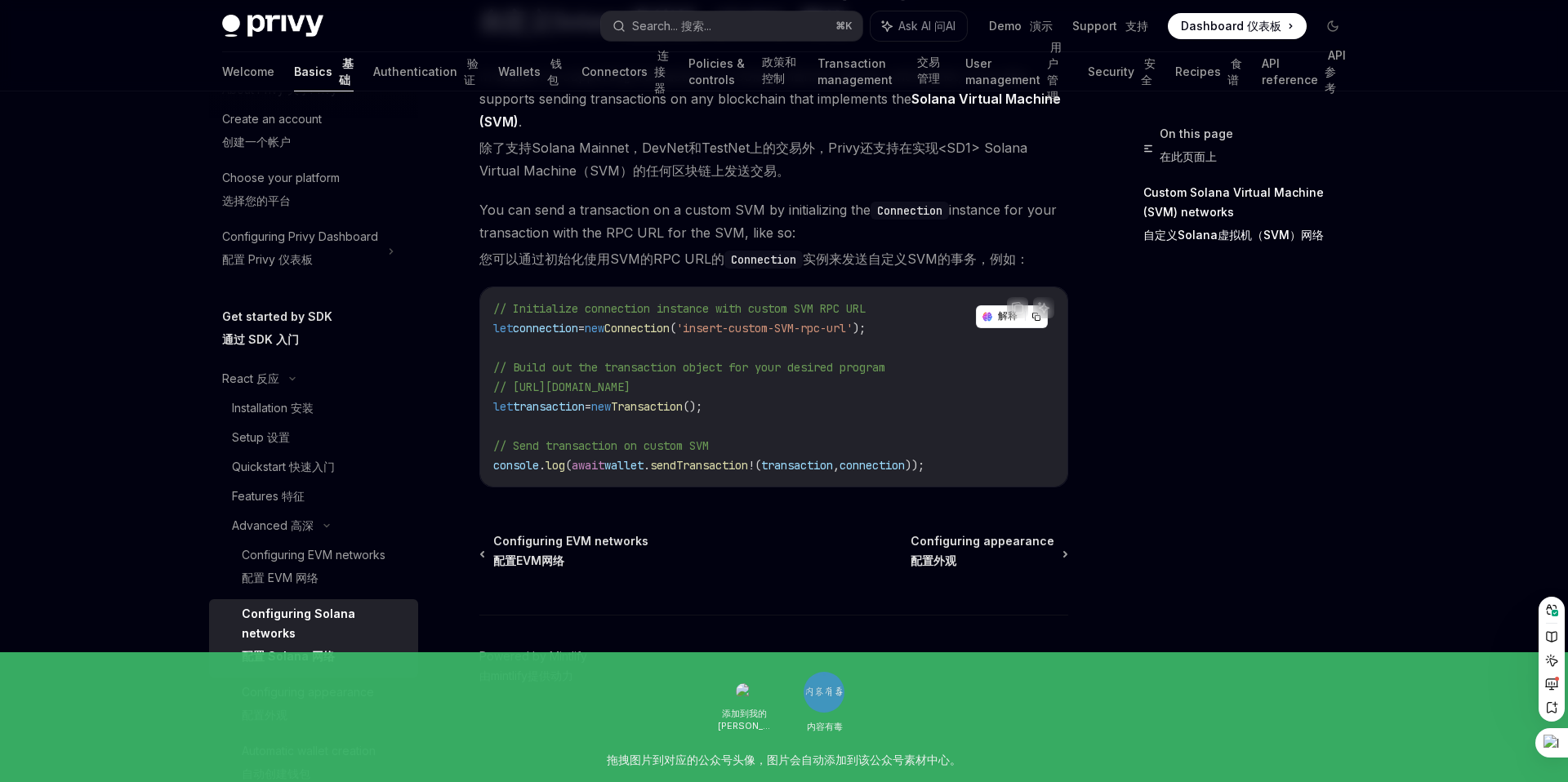
scroll to position [72, 0]
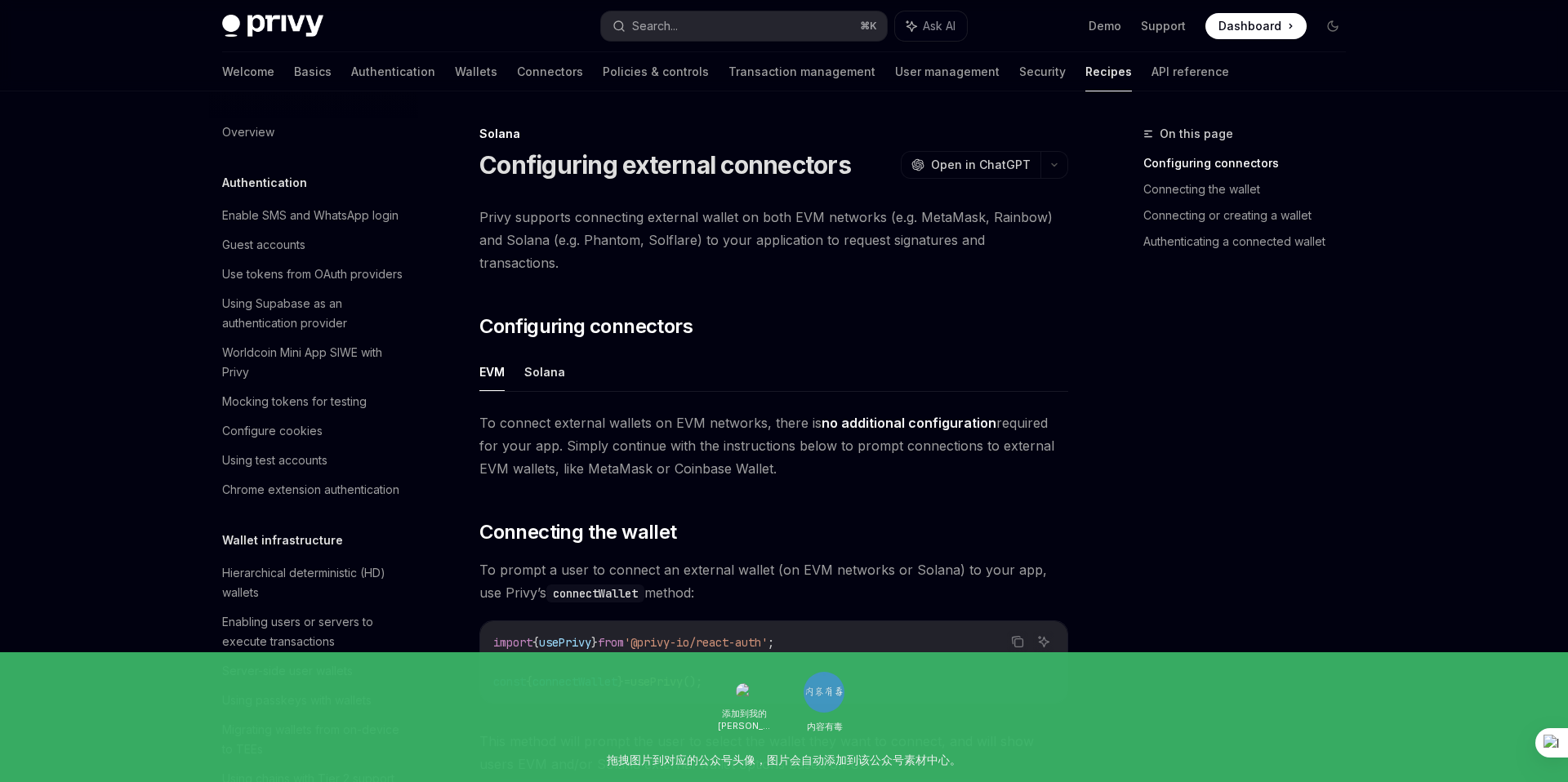
scroll to position [2274, 0]
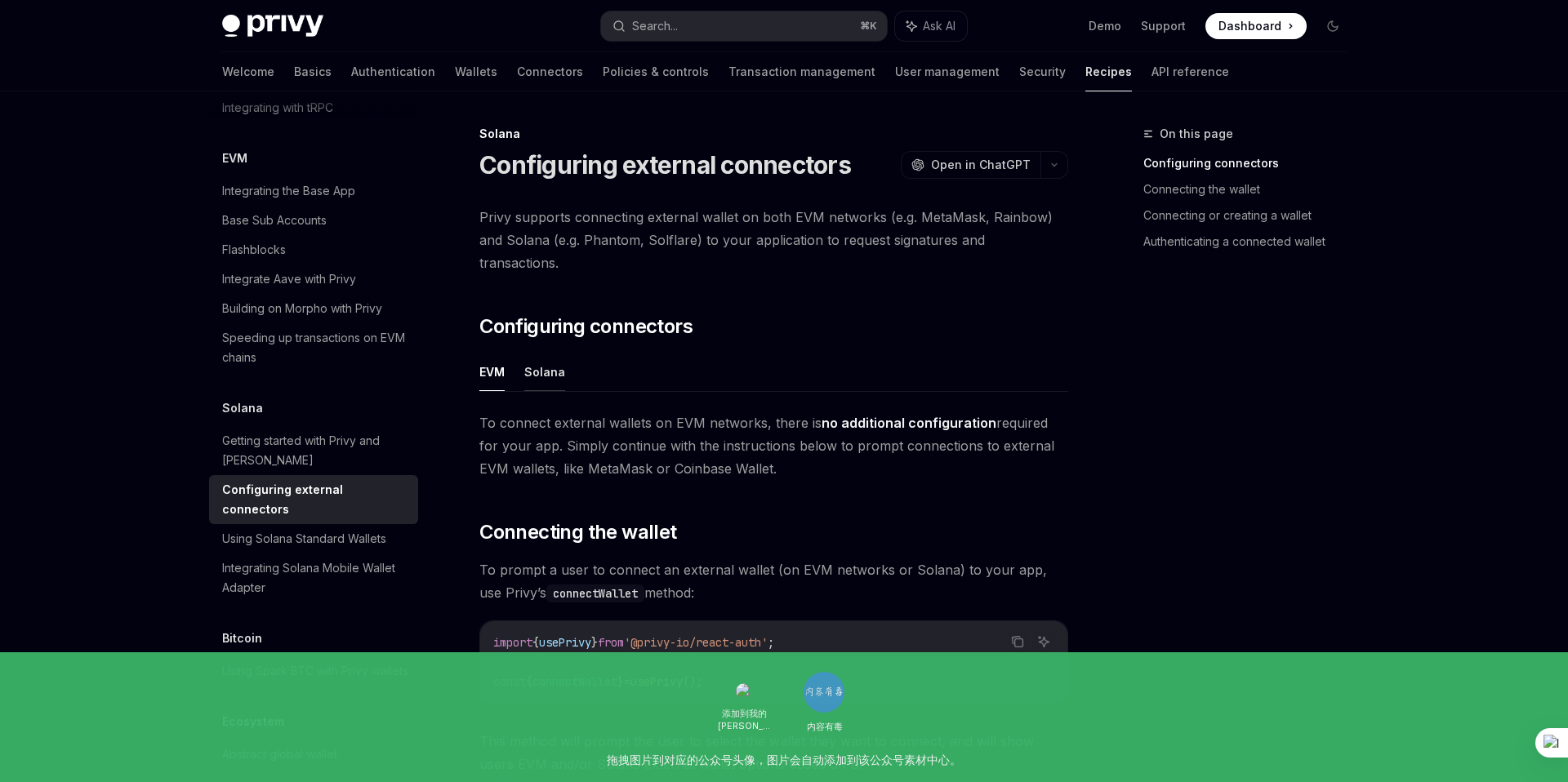
click at [555, 352] on button "Solana" at bounding box center [545, 372] width 41 height 39
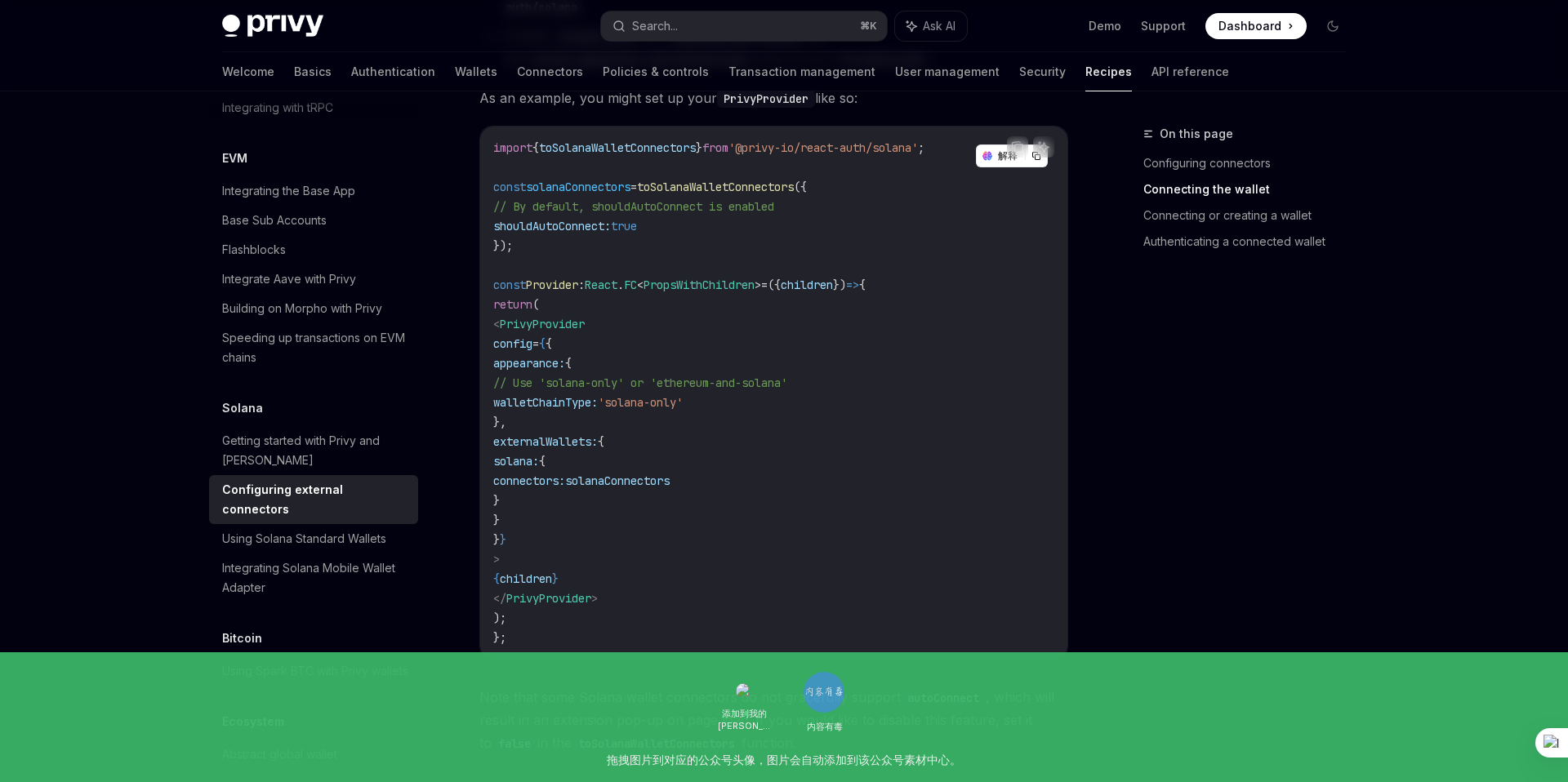
scroll to position [489, 0]
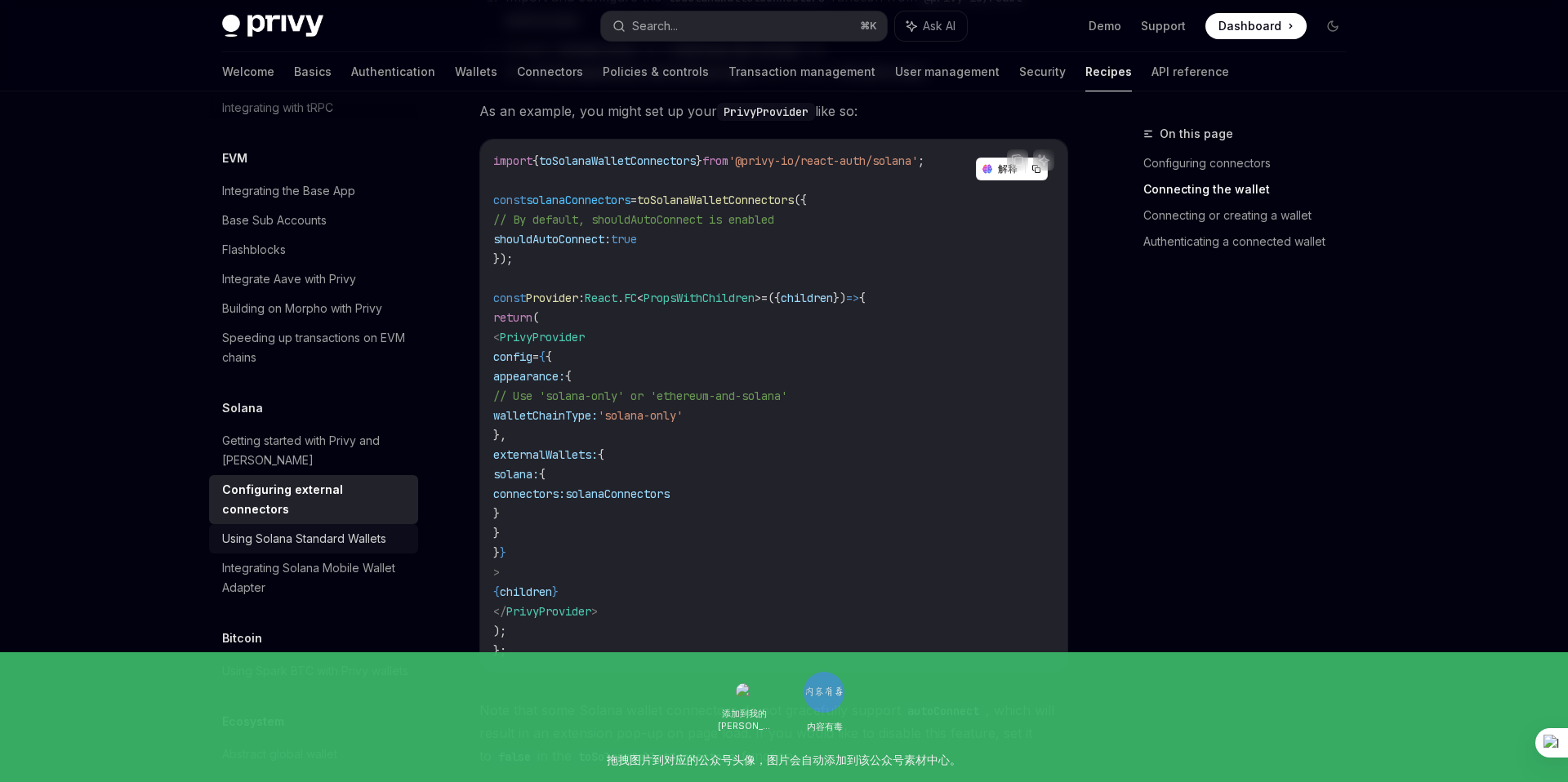
click at [355, 529] on div "Using Solana Standard Wallets" at bounding box center [304, 539] width 164 height 19
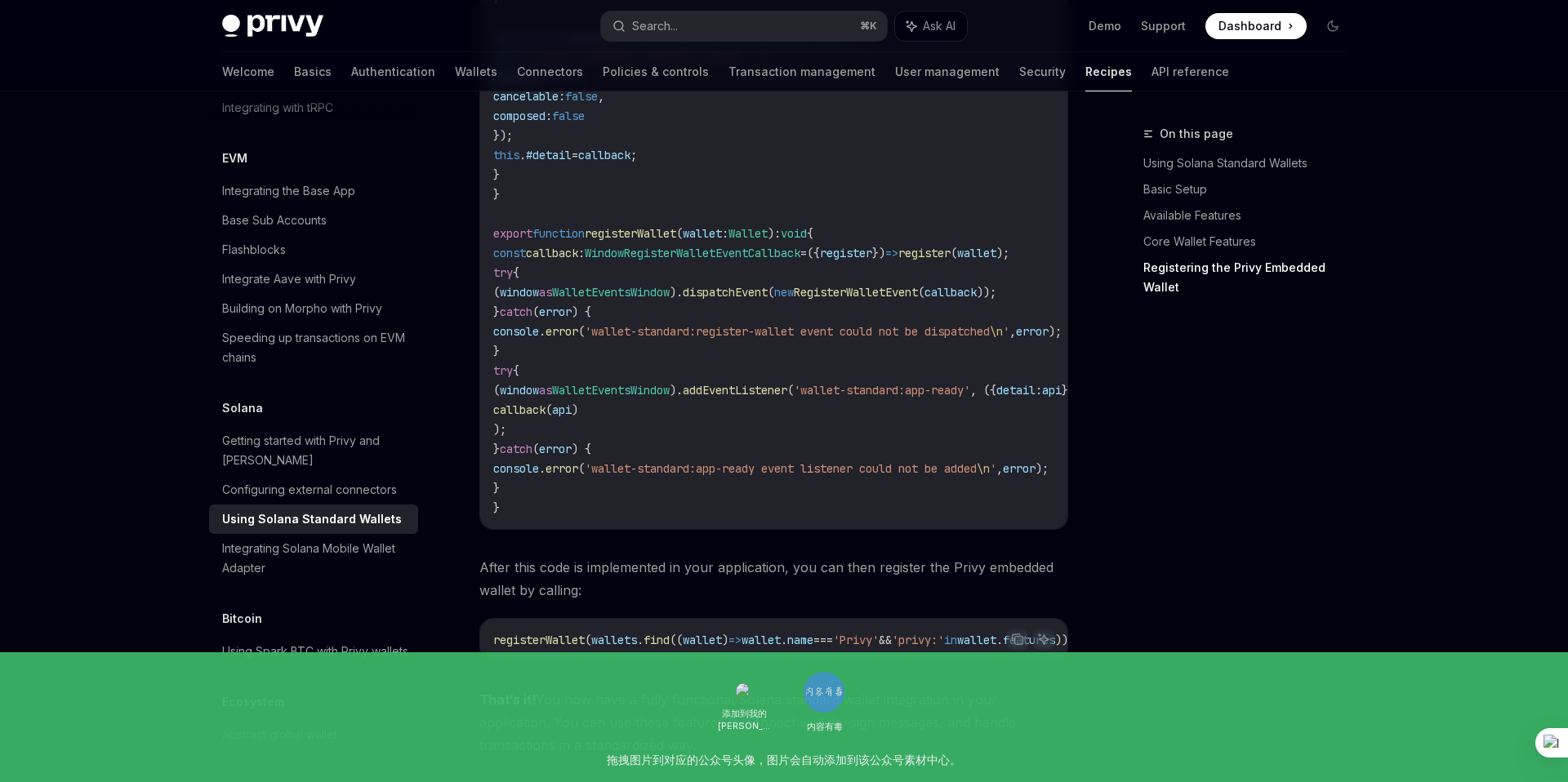
scroll to position [2798, 0]
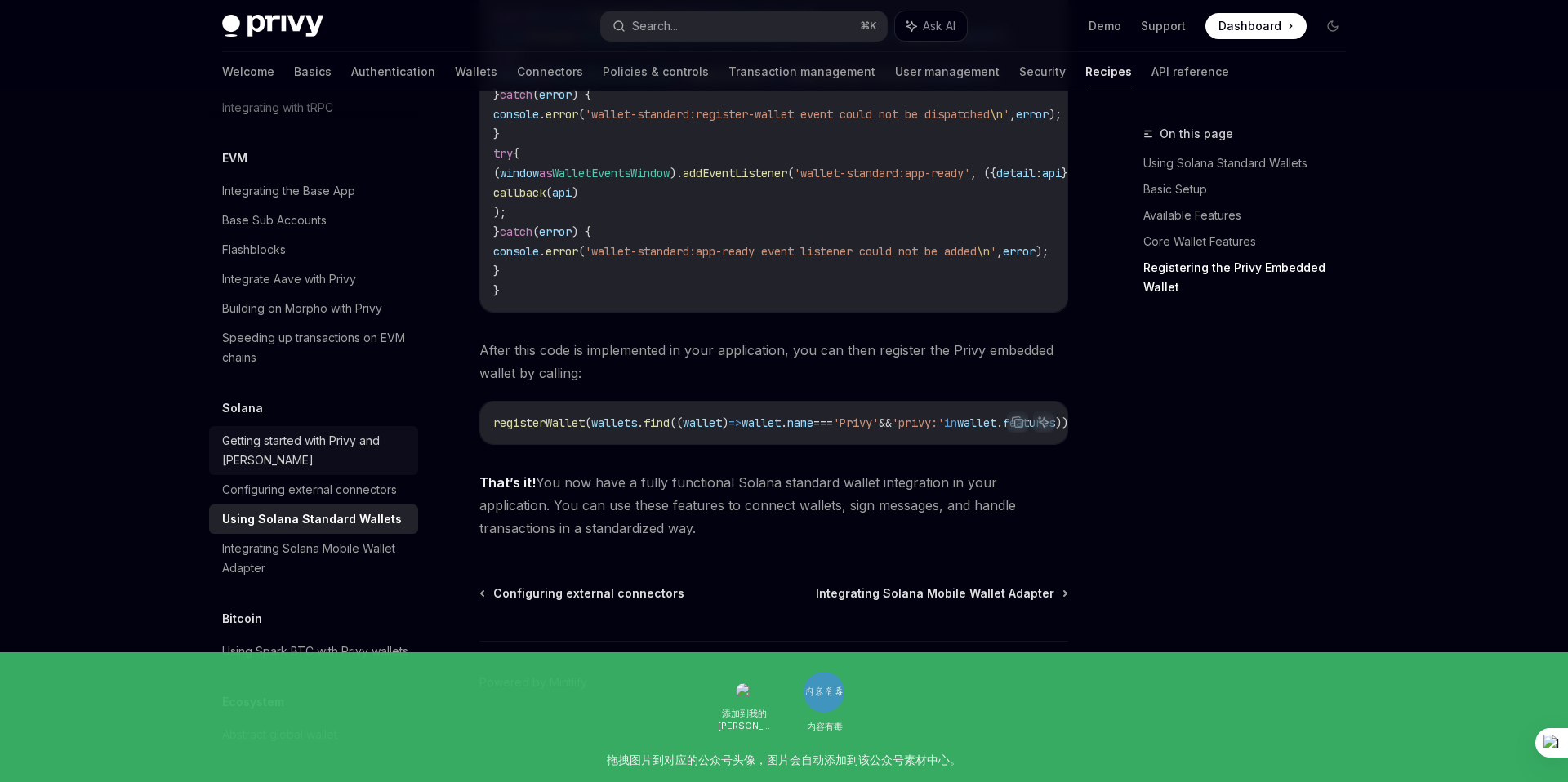
click at [334, 432] on div "Getting started with Privy and Solana" at bounding box center [315, 451] width 186 height 40
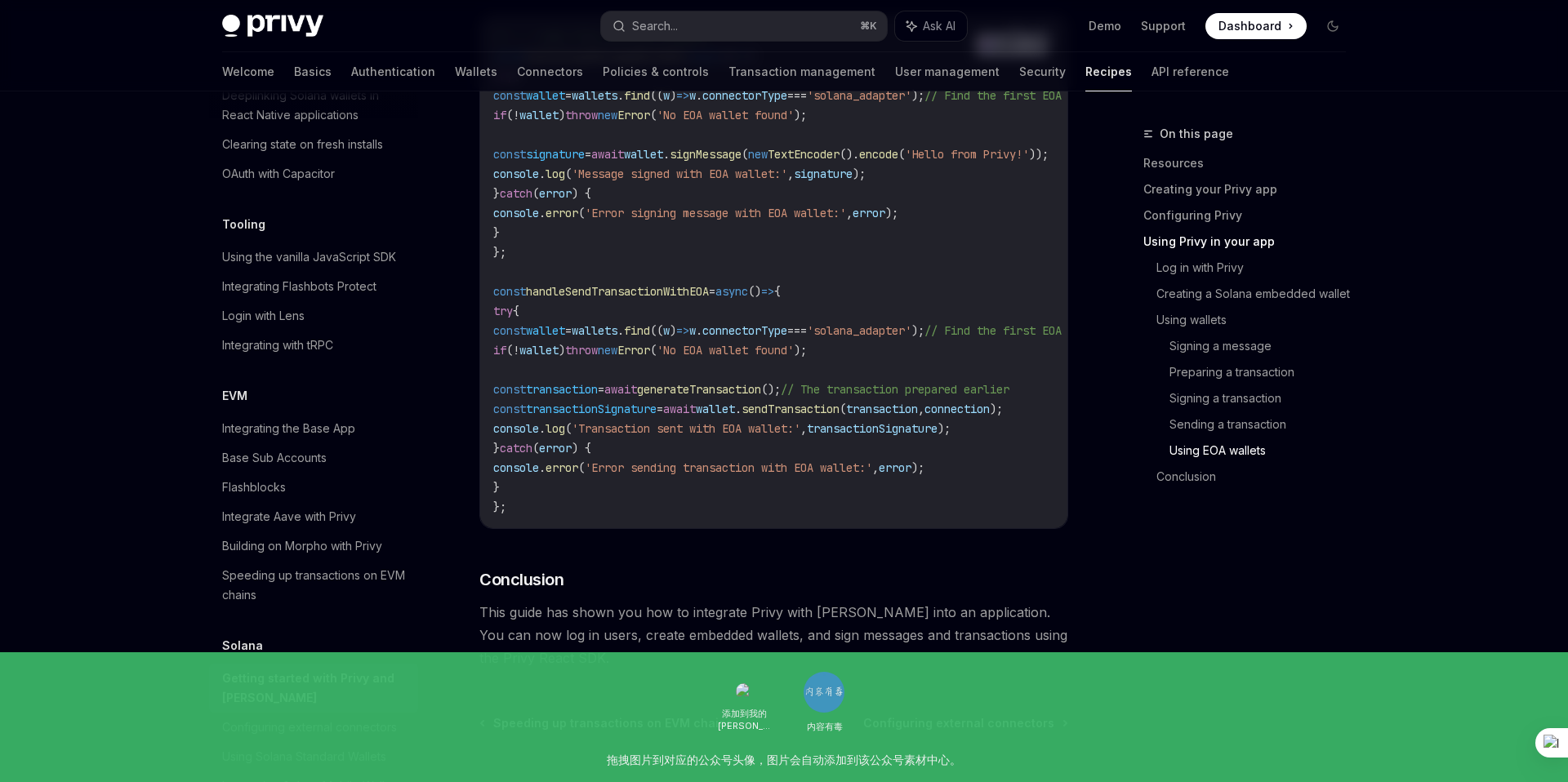
scroll to position [2274, 0]
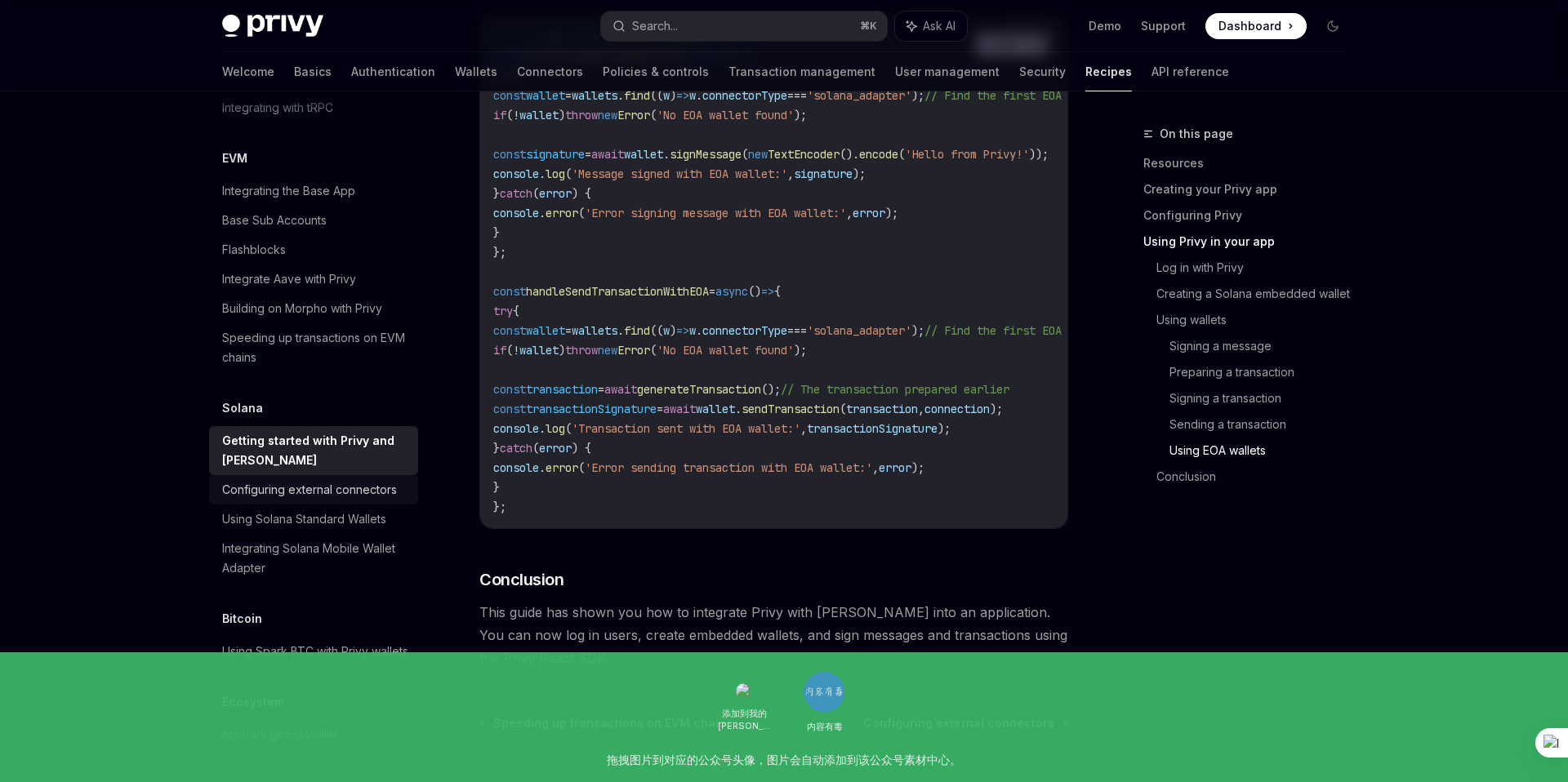
click at [331, 480] on div "Configuring external connectors" at bounding box center [309, 489] width 175 height 19
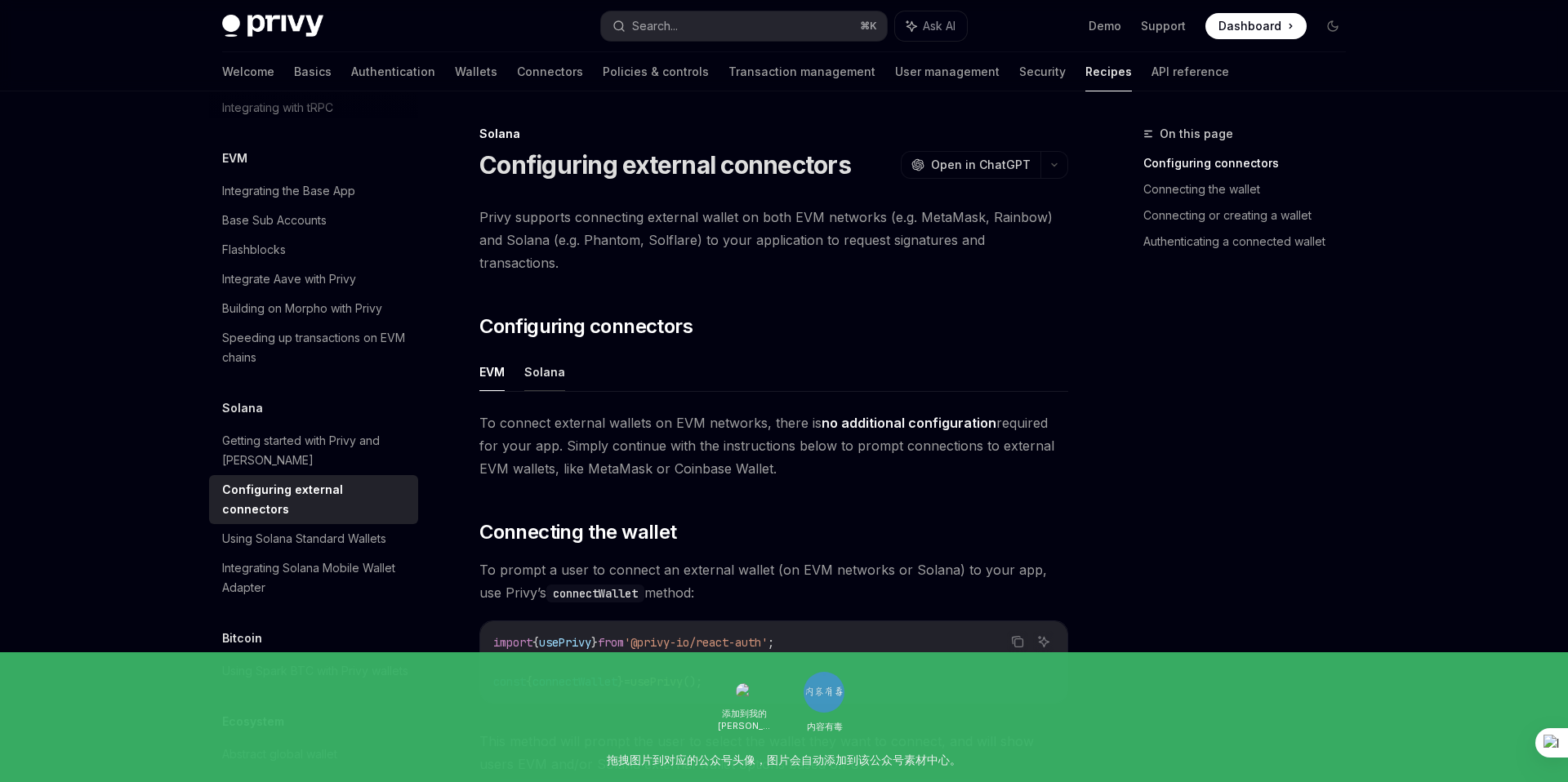
click at [551, 352] on button "Solana" at bounding box center [545, 372] width 41 height 39
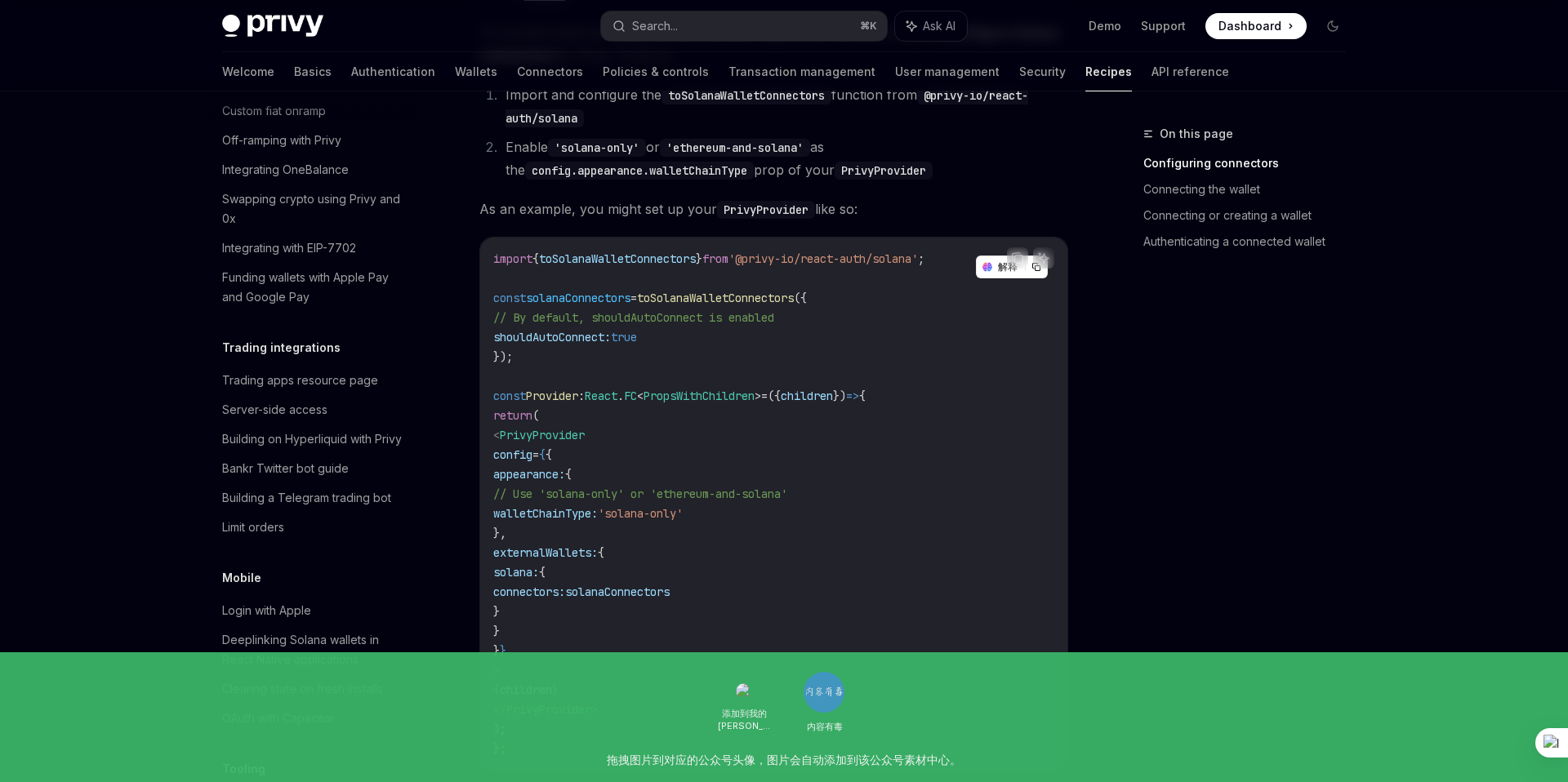
scroll to position [405, 0]
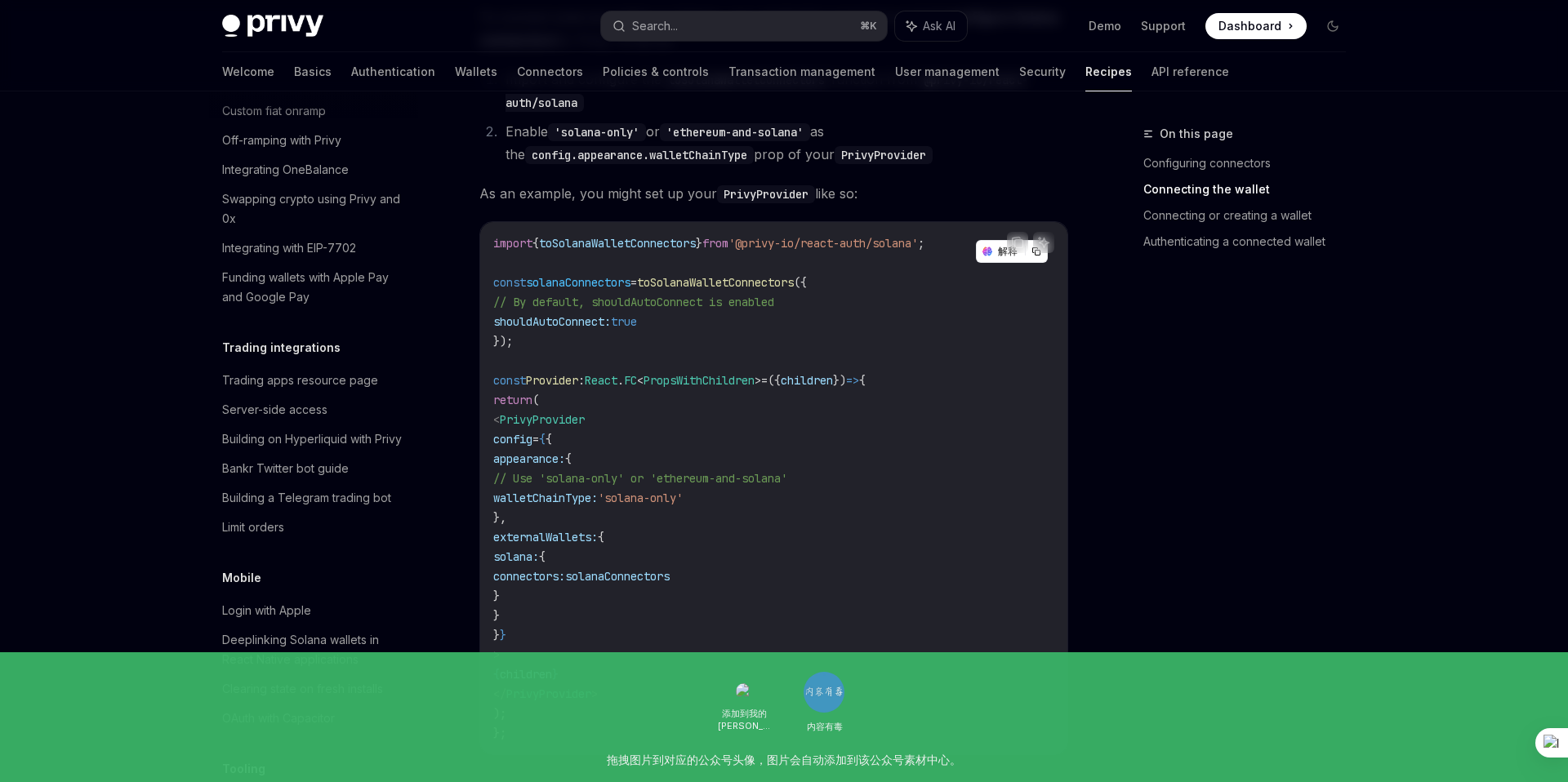
click at [670, 570] on span "solanaConnectors" at bounding box center [617, 576] width 104 height 14
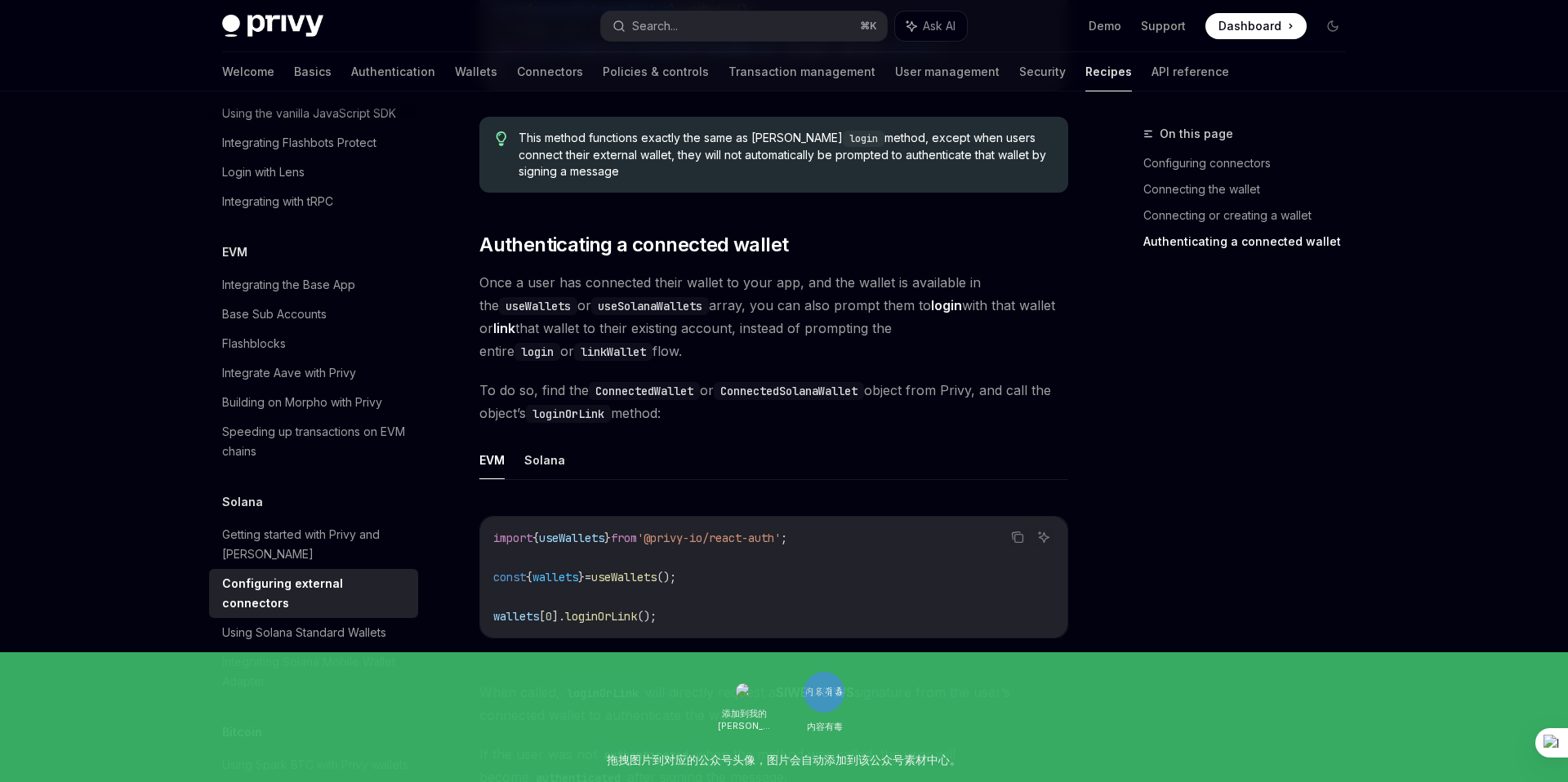
scroll to position [3016, 0]
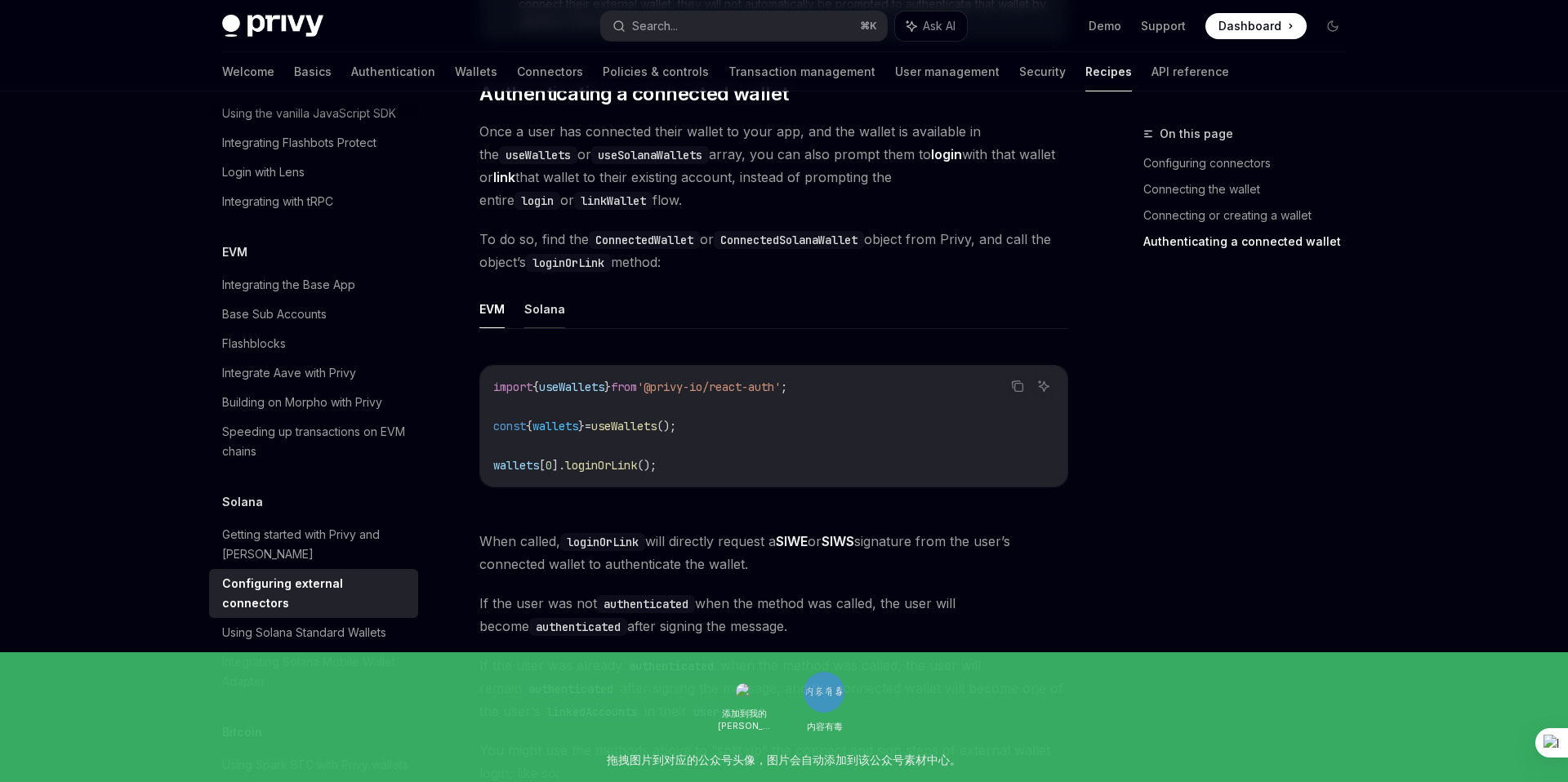
click at [543, 290] on button "Solana" at bounding box center [545, 309] width 41 height 39
click at [495, 290] on button "EVM" at bounding box center [491, 309] width 25 height 39
click at [532, 290] on button "Solana" at bounding box center [545, 309] width 41 height 39
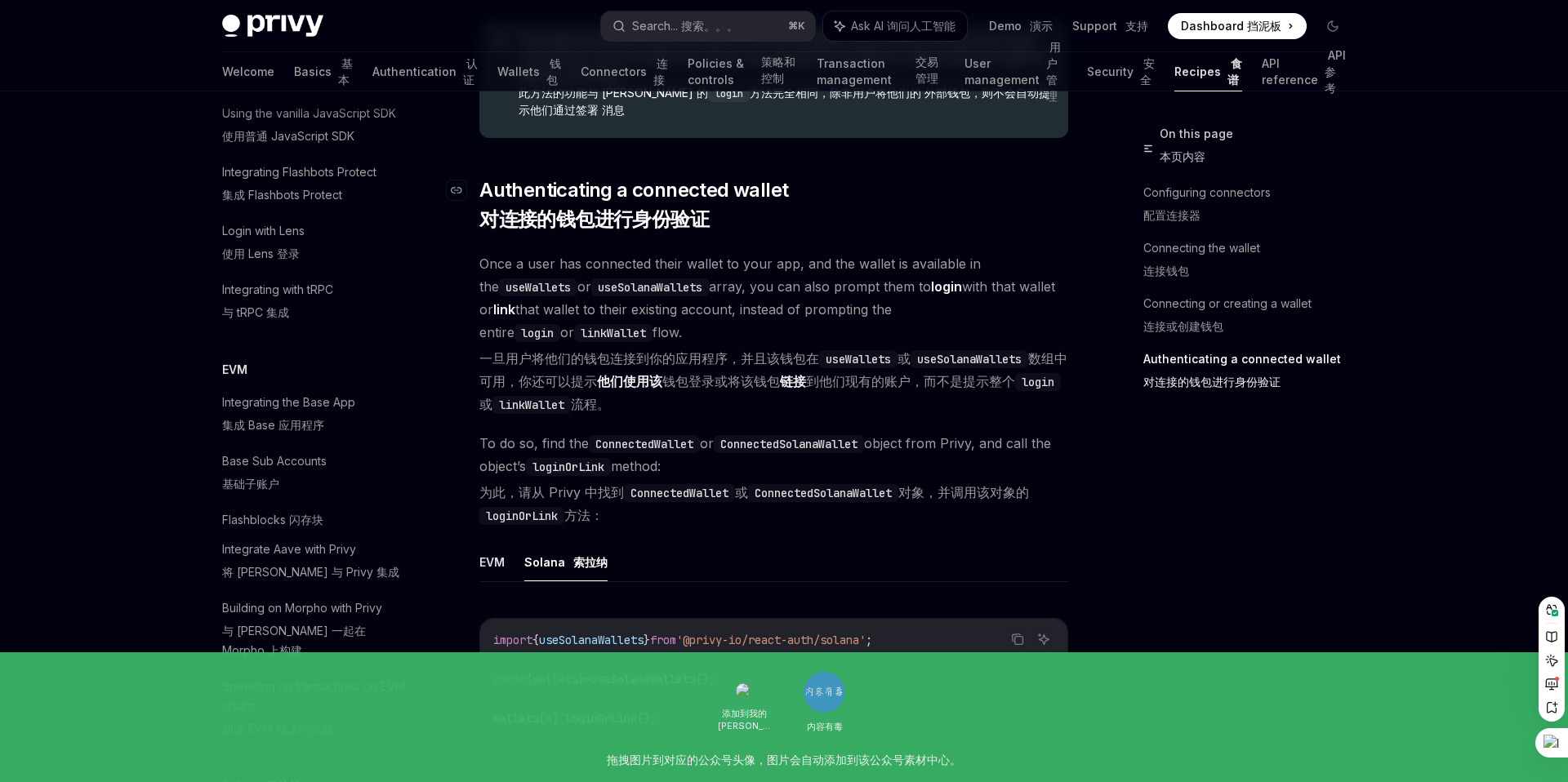
click at [775, 215] on span "Authenticating a connected wallet 对连接的钱包进行身份验证" at bounding box center [633, 209] width 309 height 62
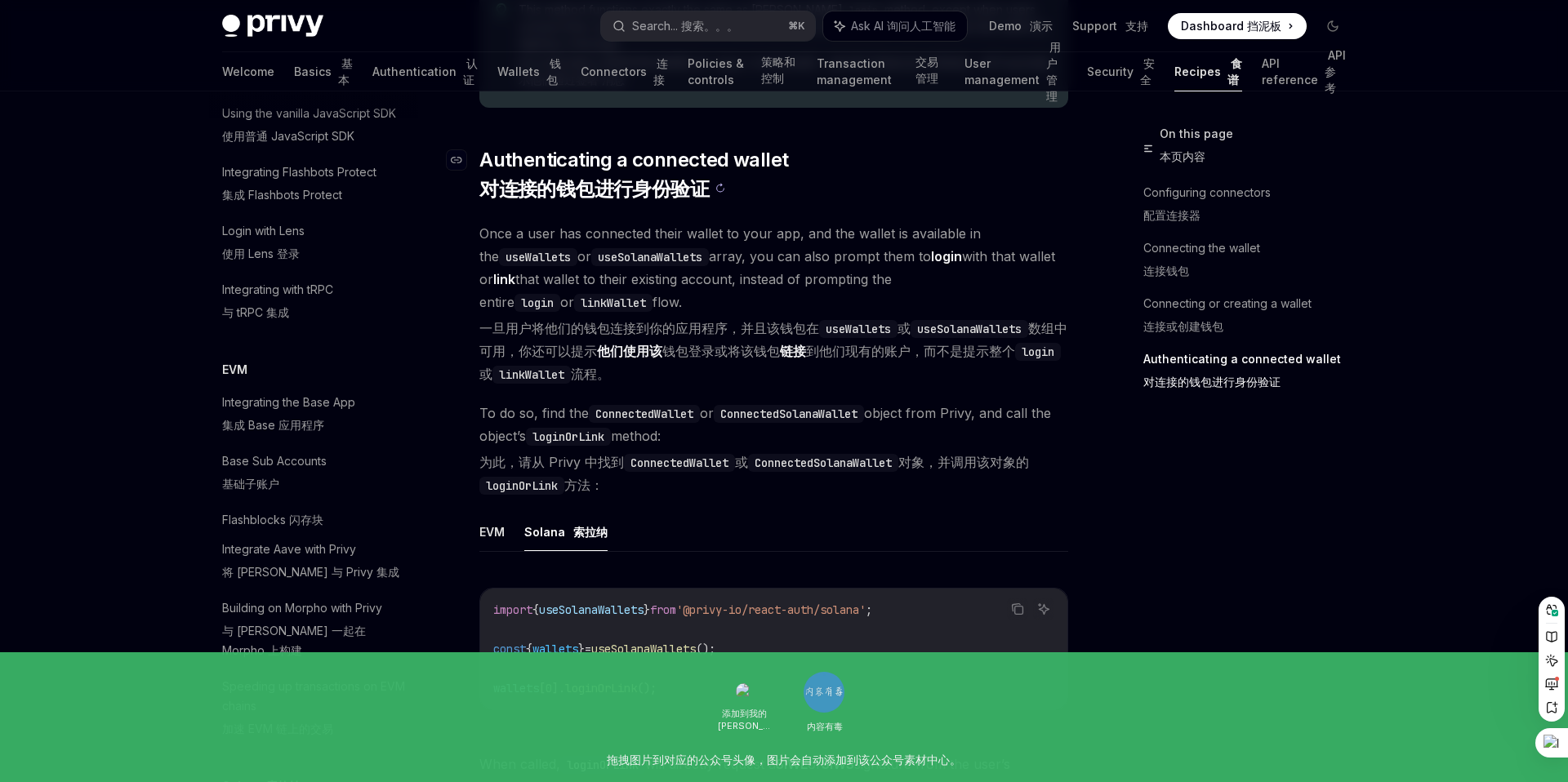
click at [771, 177] on sider-trans-block "对连接的钱包进行身份验证" at bounding box center [633, 189] width 309 height 26
type textarea "*"
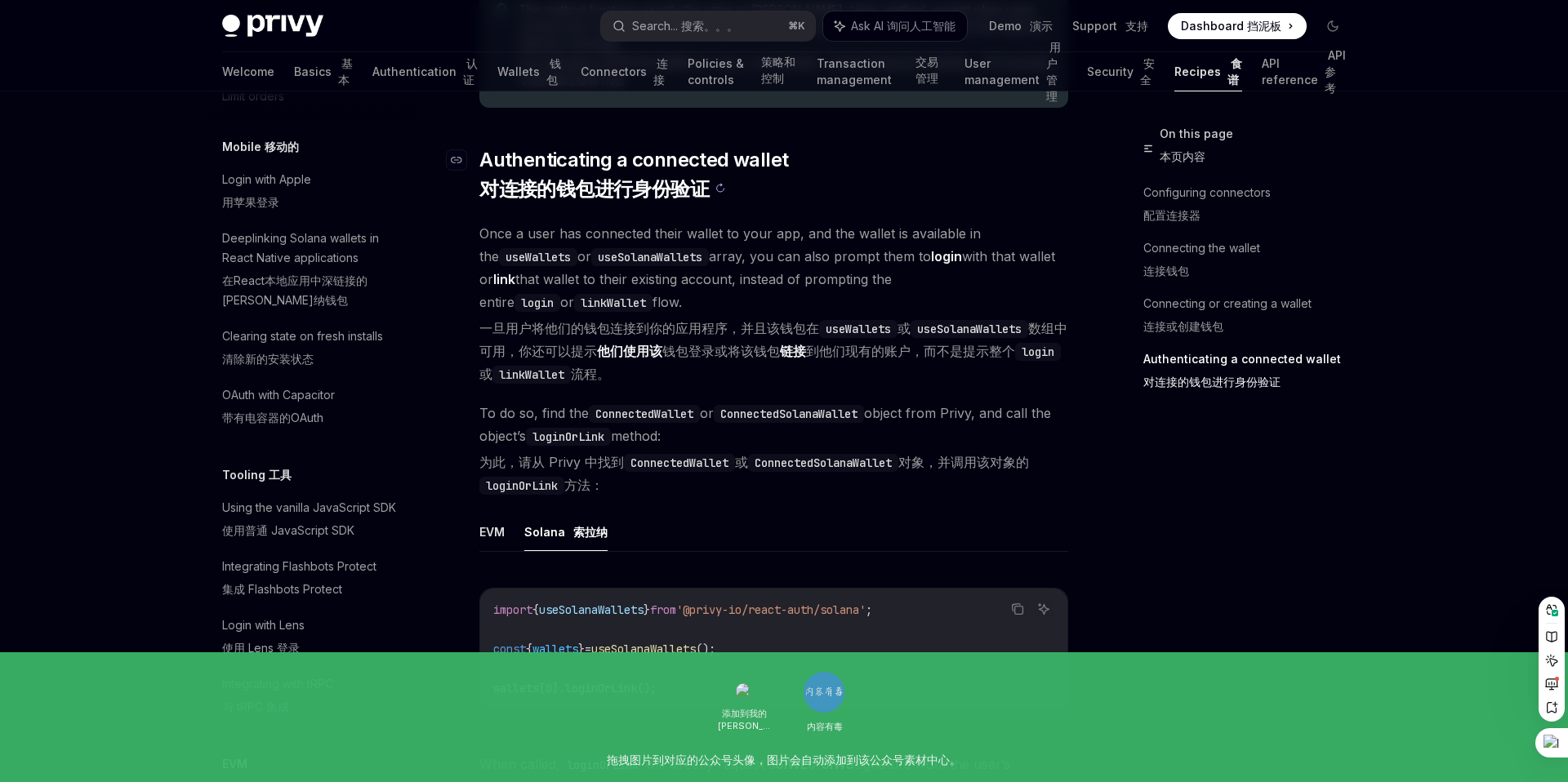
scroll to position [3037, 0]
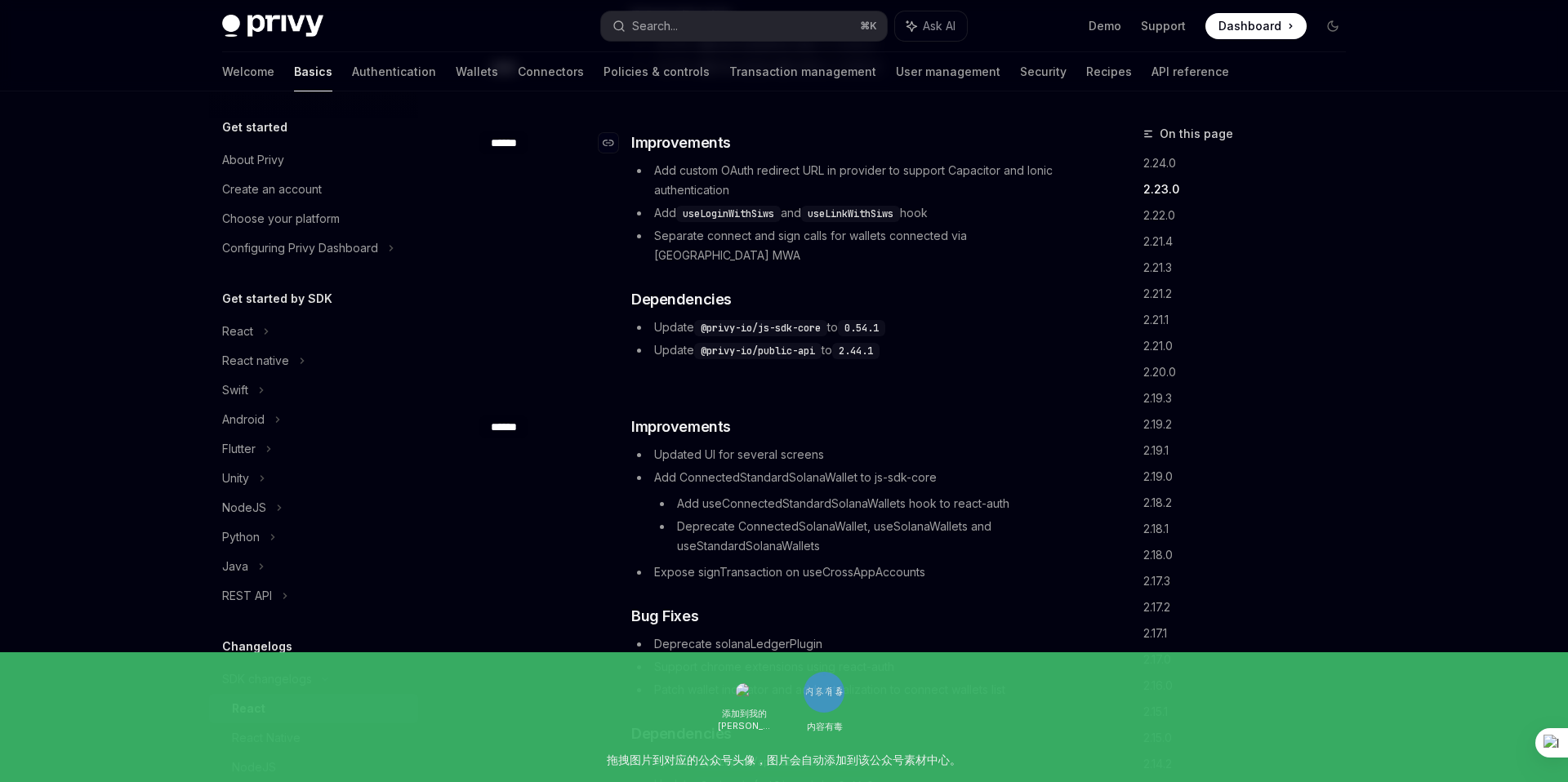
scroll to position [447, 0]
click at [258, 335] on div "React" at bounding box center [314, 331] width 210 height 29
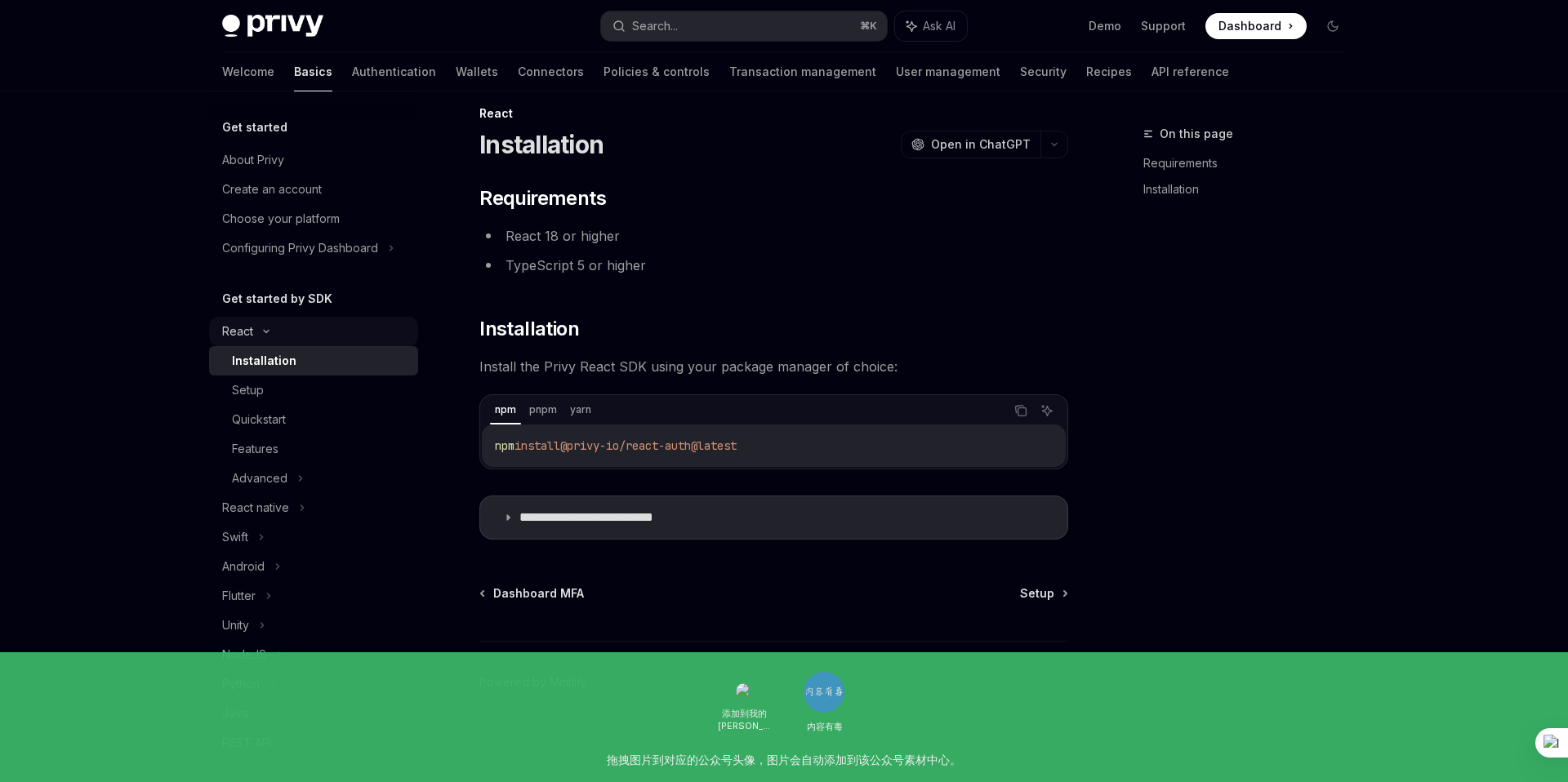
scroll to position [20, 0]
type textarea "*"
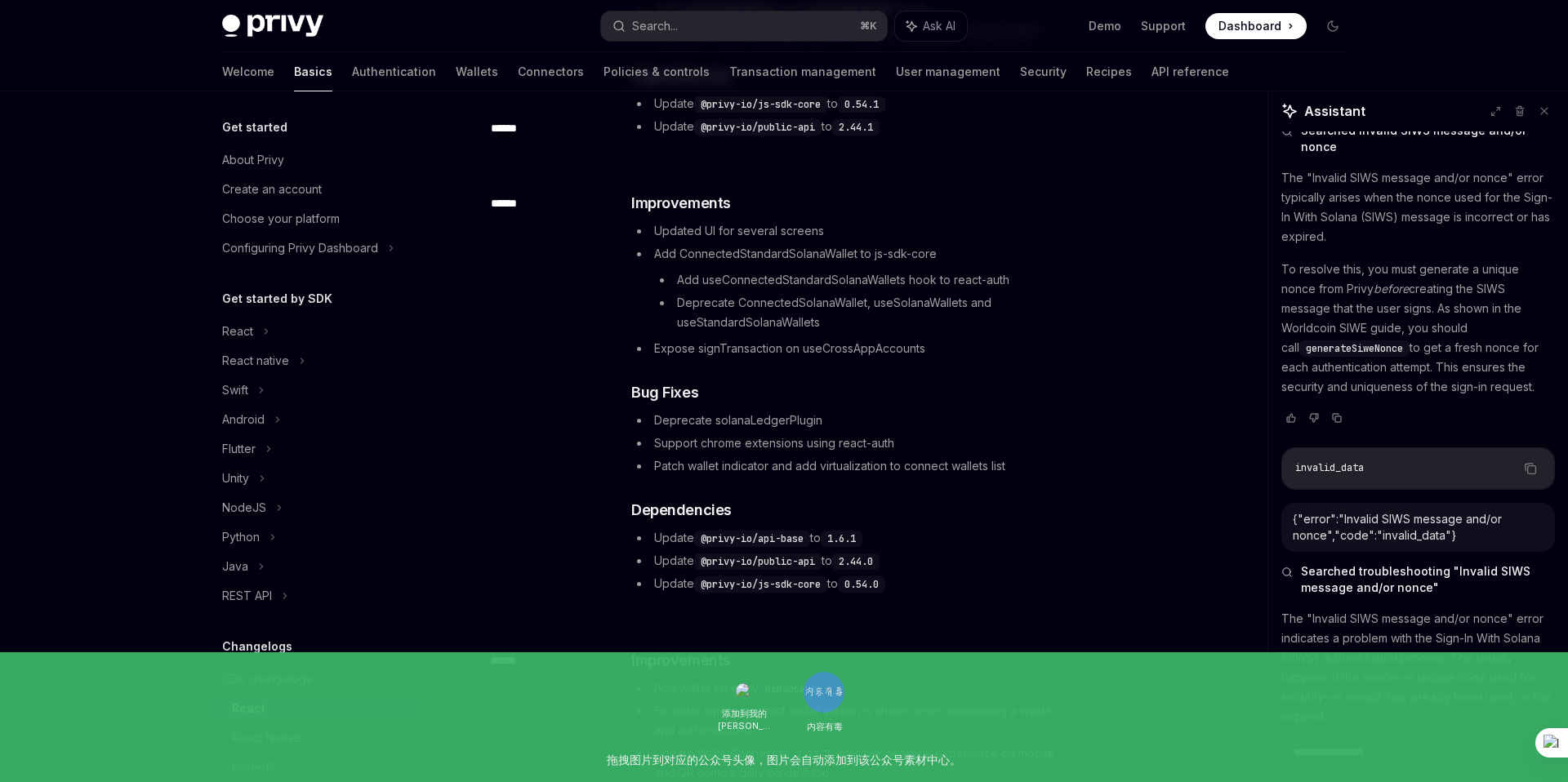
scroll to position [100, 0]
click at [518, 63] on link "Connectors" at bounding box center [550, 71] width 67 height 40
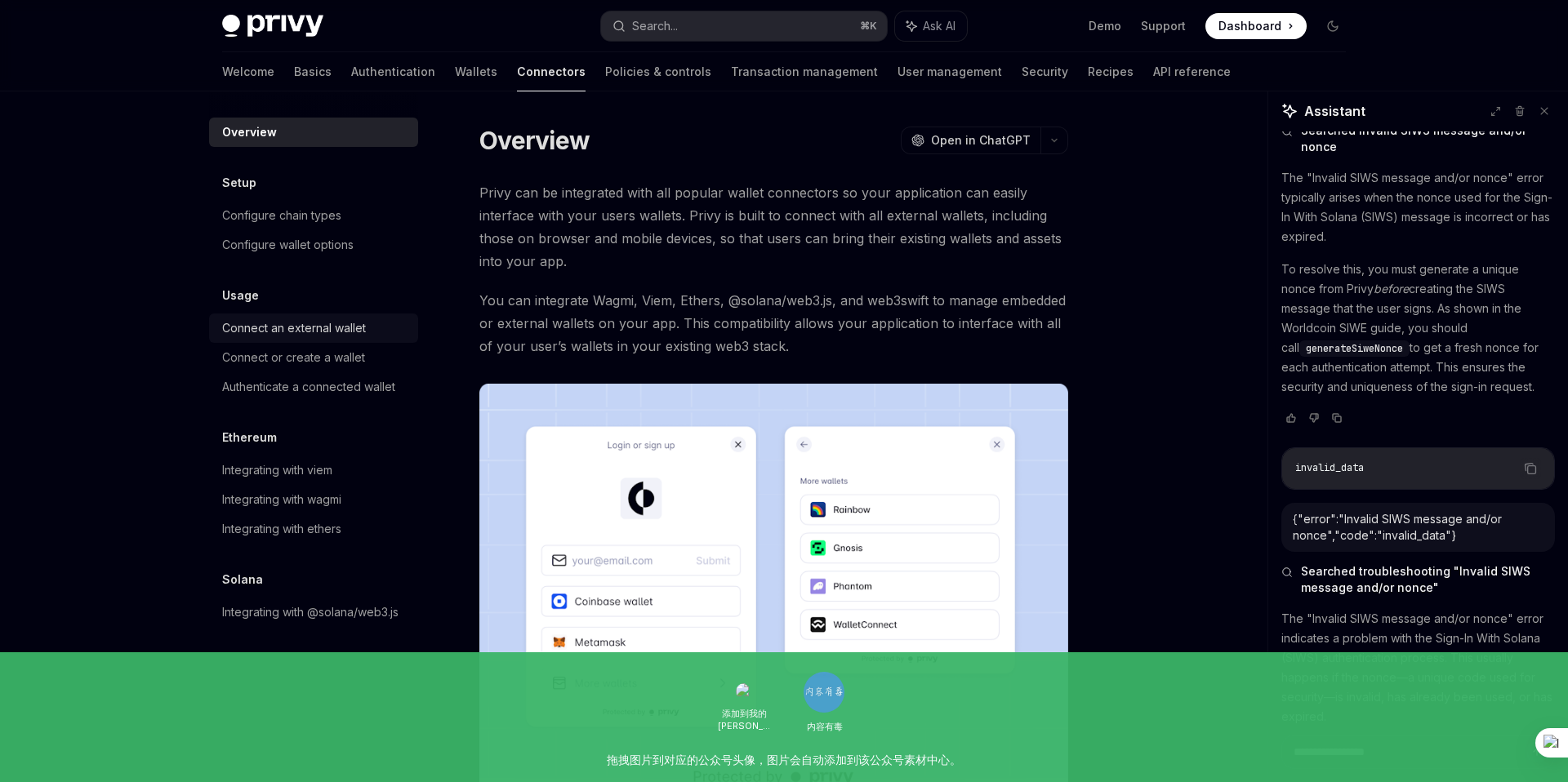
click at [342, 339] on link "Connect an external wallet" at bounding box center [314, 328] width 210 height 29
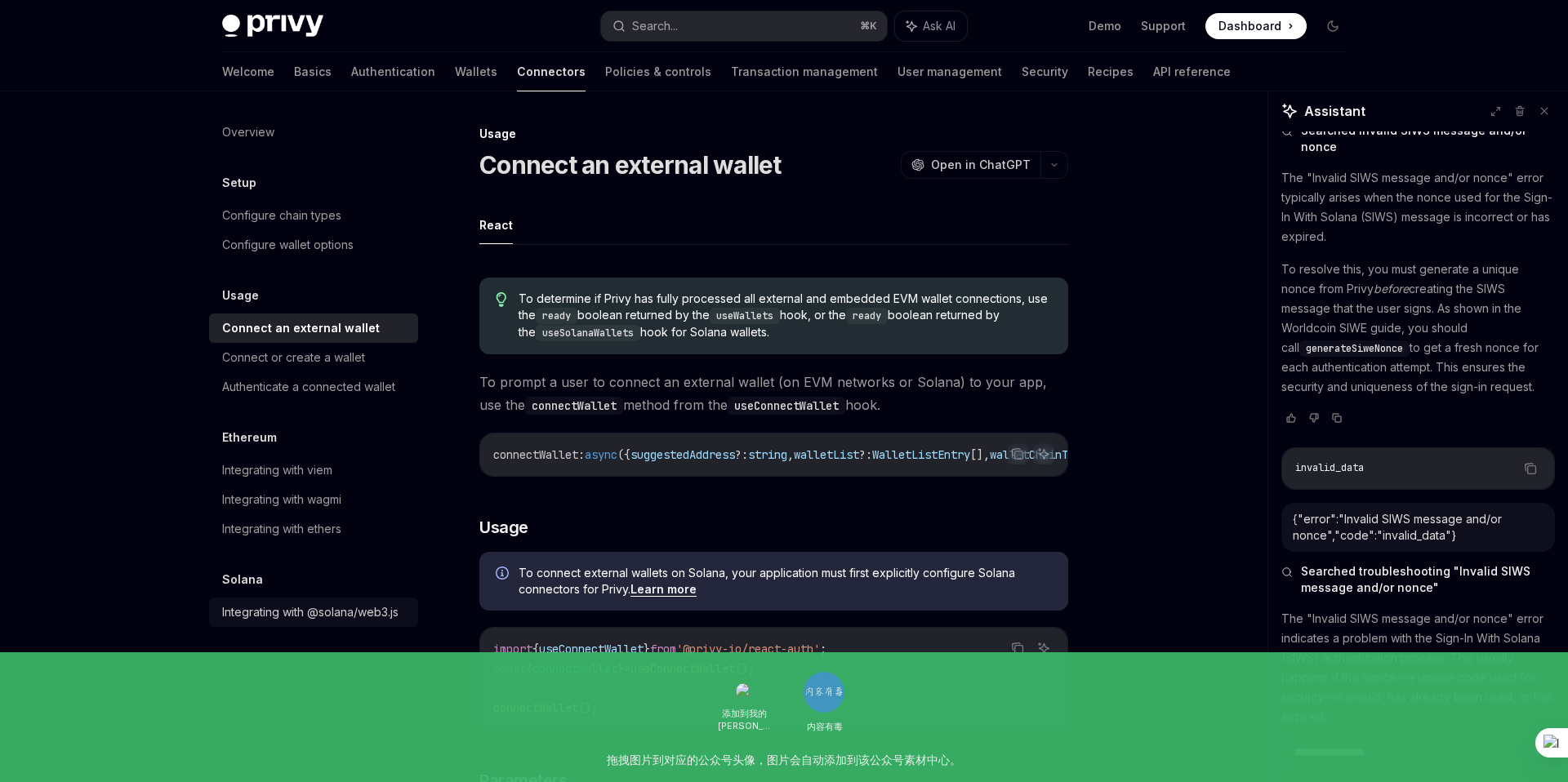
click at [349, 607] on div "Integrating with @solana/web3.js" at bounding box center [310, 612] width 177 height 19
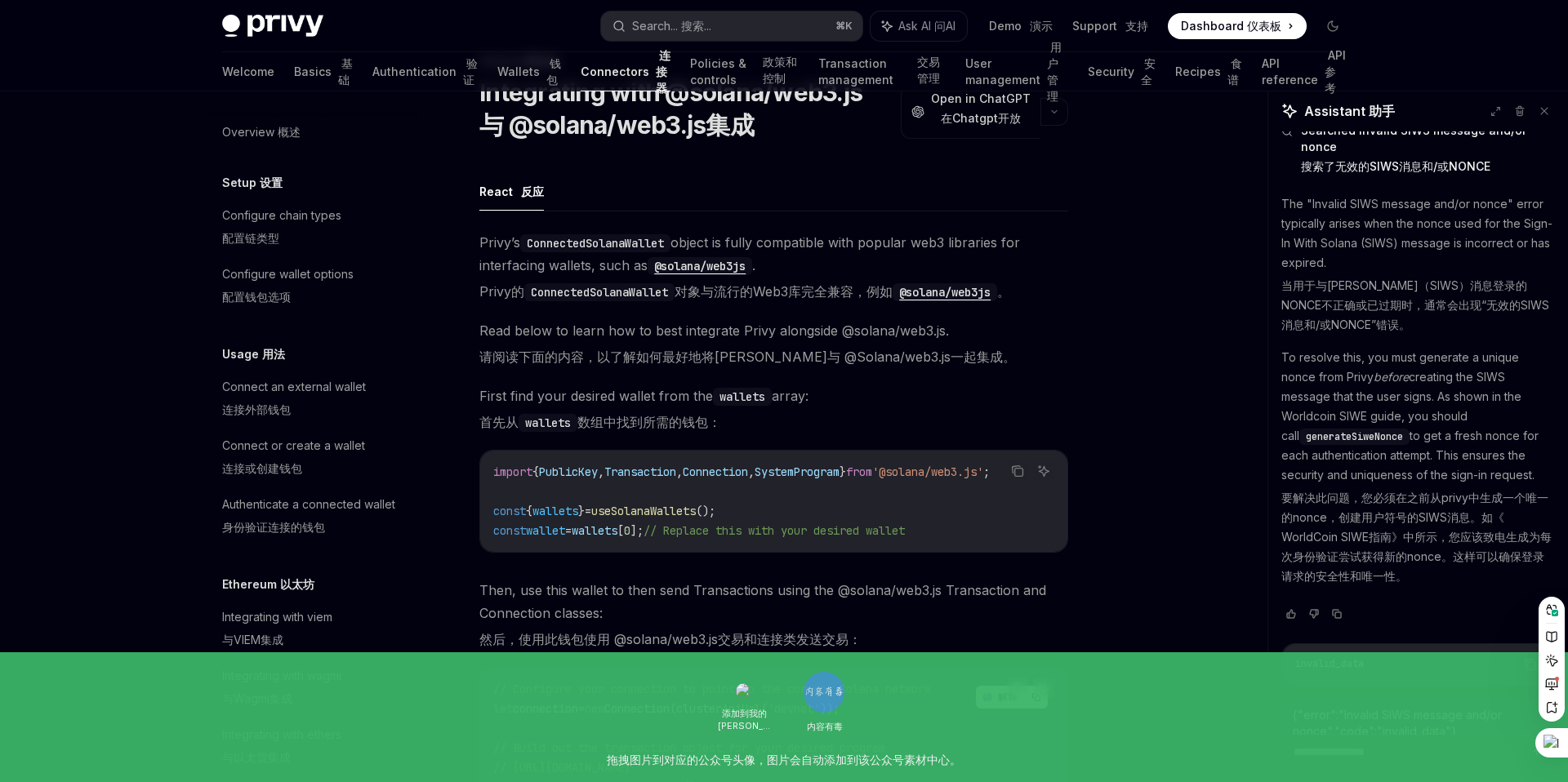
scroll to position [70, 0]
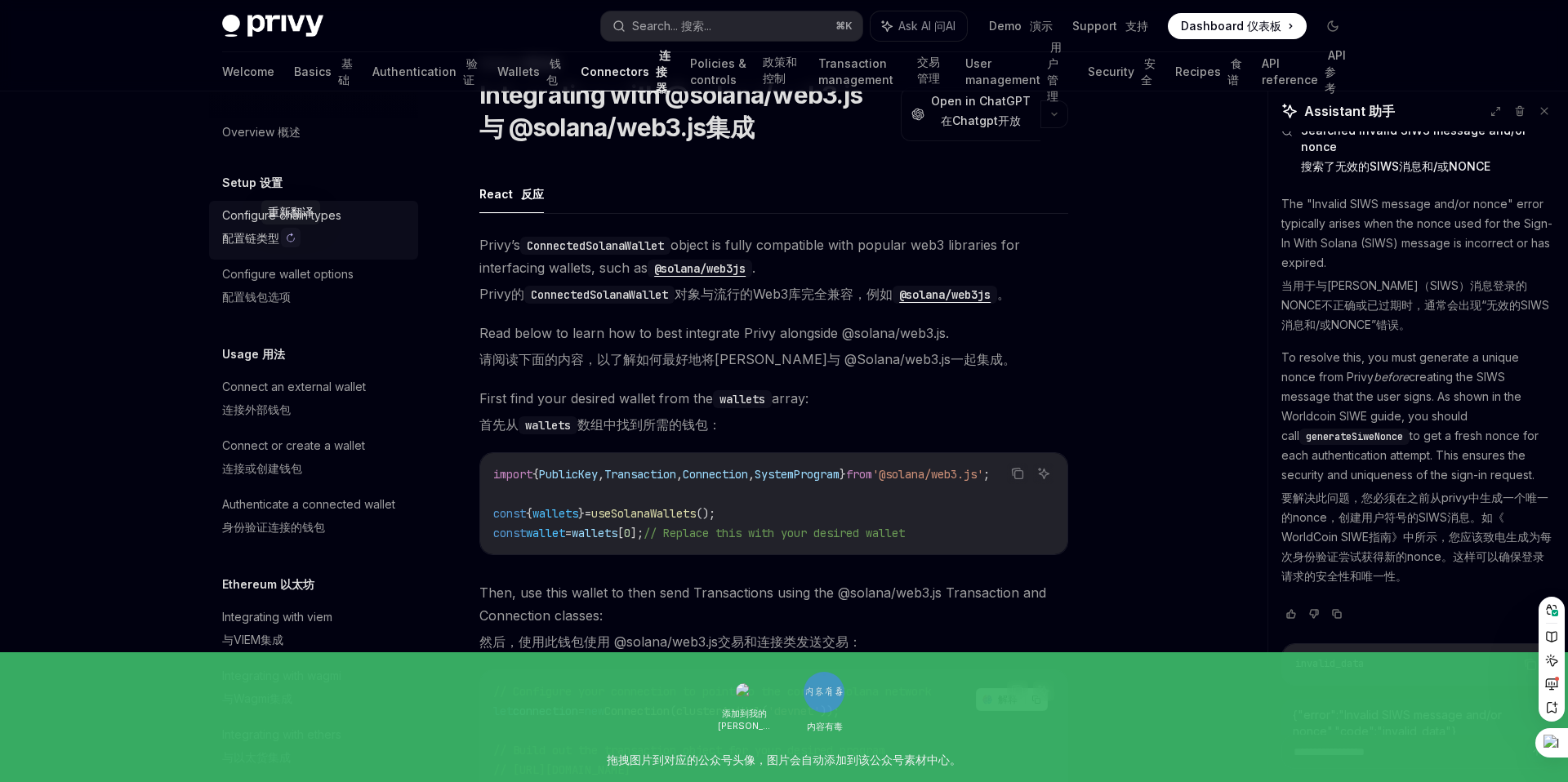
click at [285, 231] on button at bounding box center [291, 237] width 19 height 19
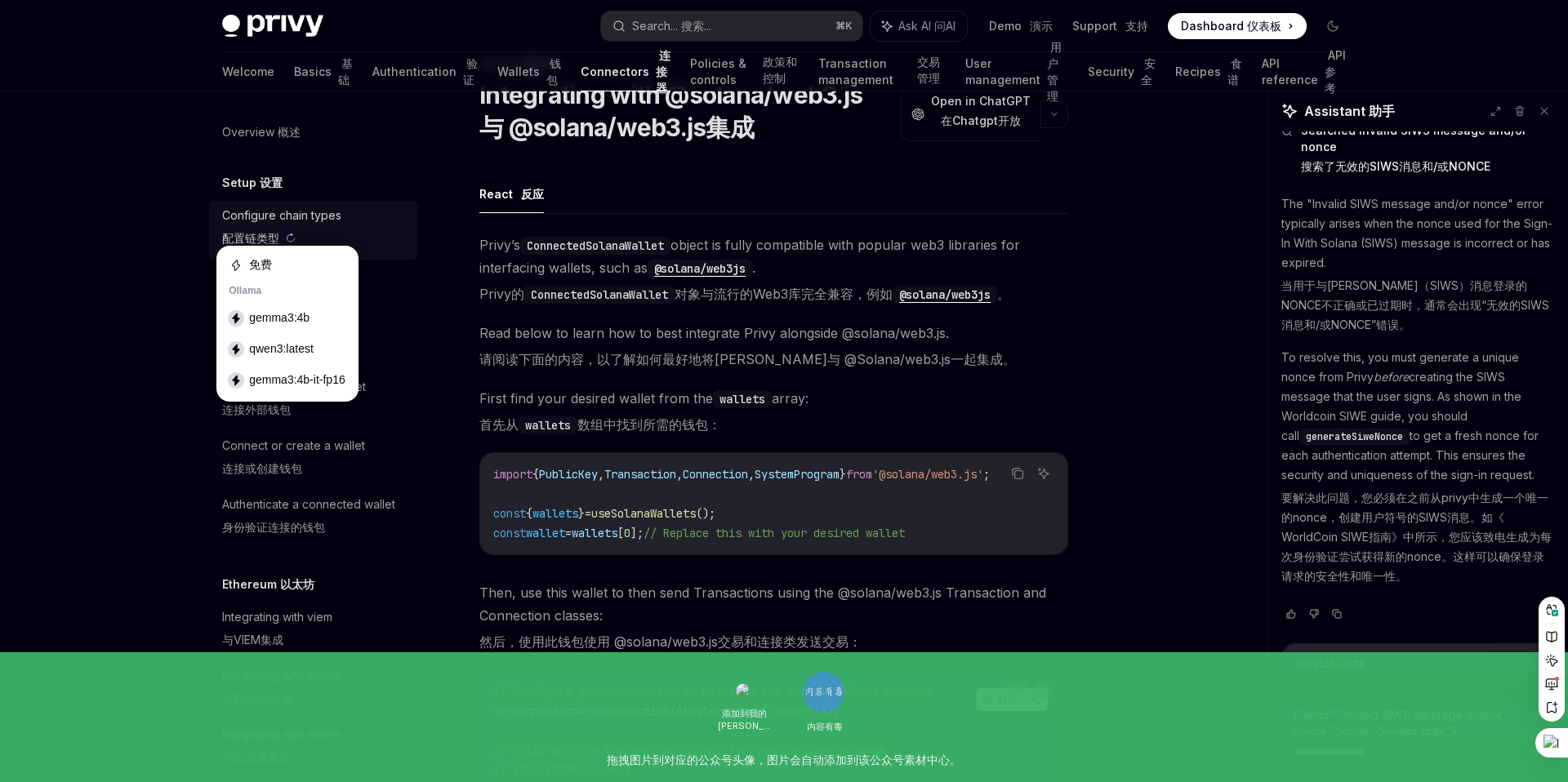
click at [414, 225] on link "Configure chain types 配置链类型" at bounding box center [314, 230] width 210 height 59
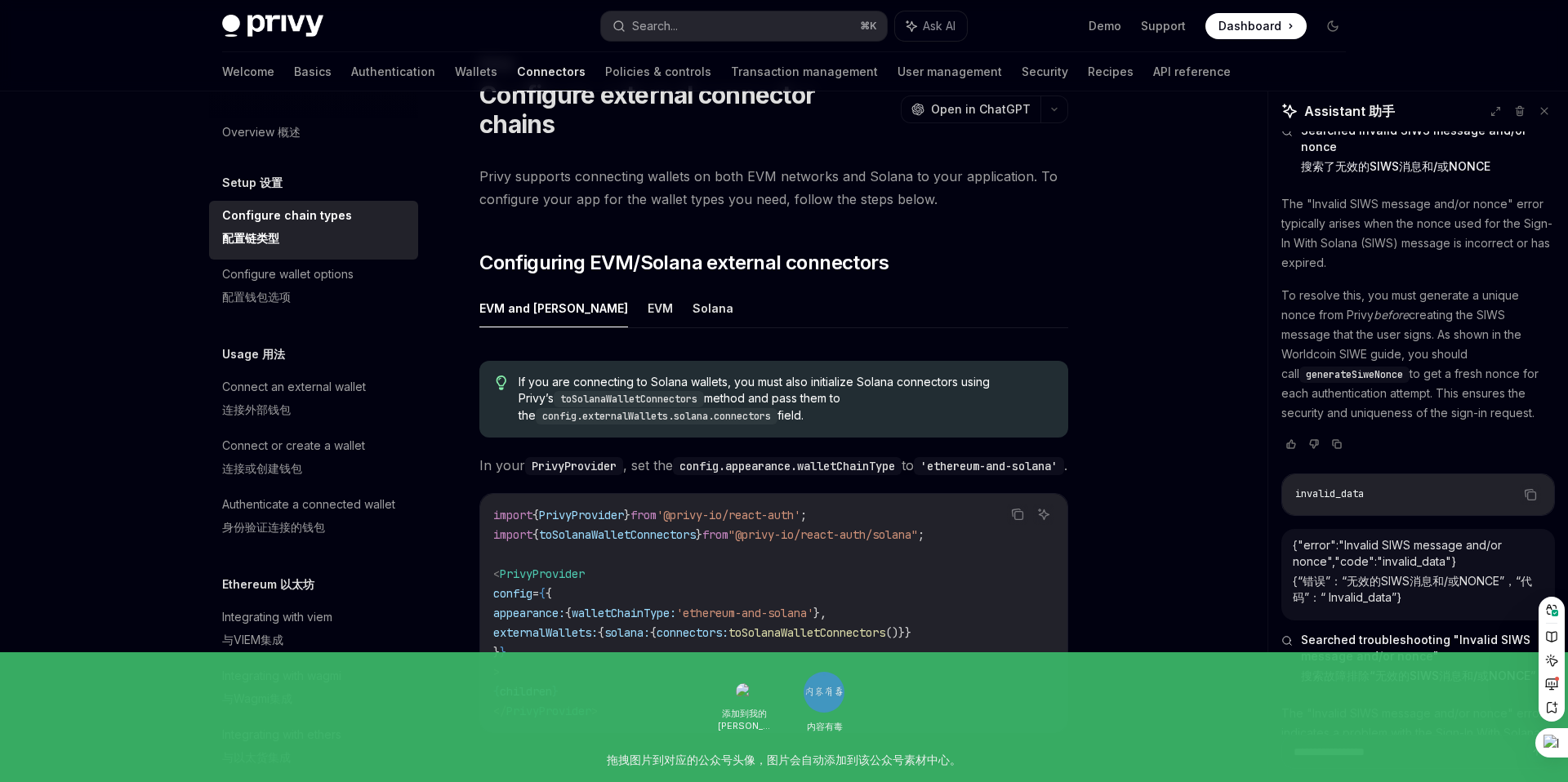
click at [382, 223] on div "Configure chain types 配置链类型" at bounding box center [315, 230] width 186 height 49
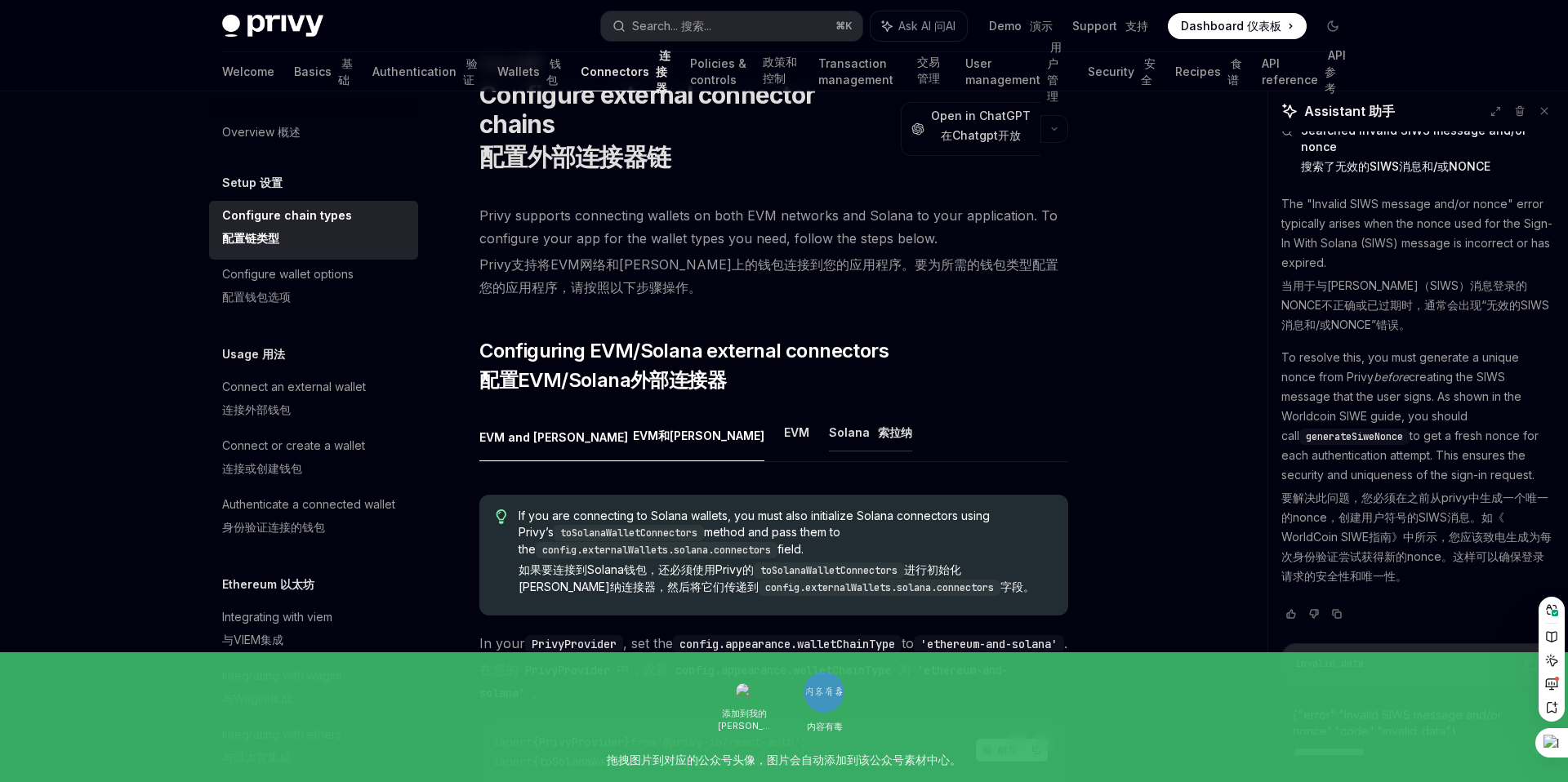
click at [828, 413] on button "Solana [PERSON_NAME]纳" at bounding box center [870, 433] width 83 height 39
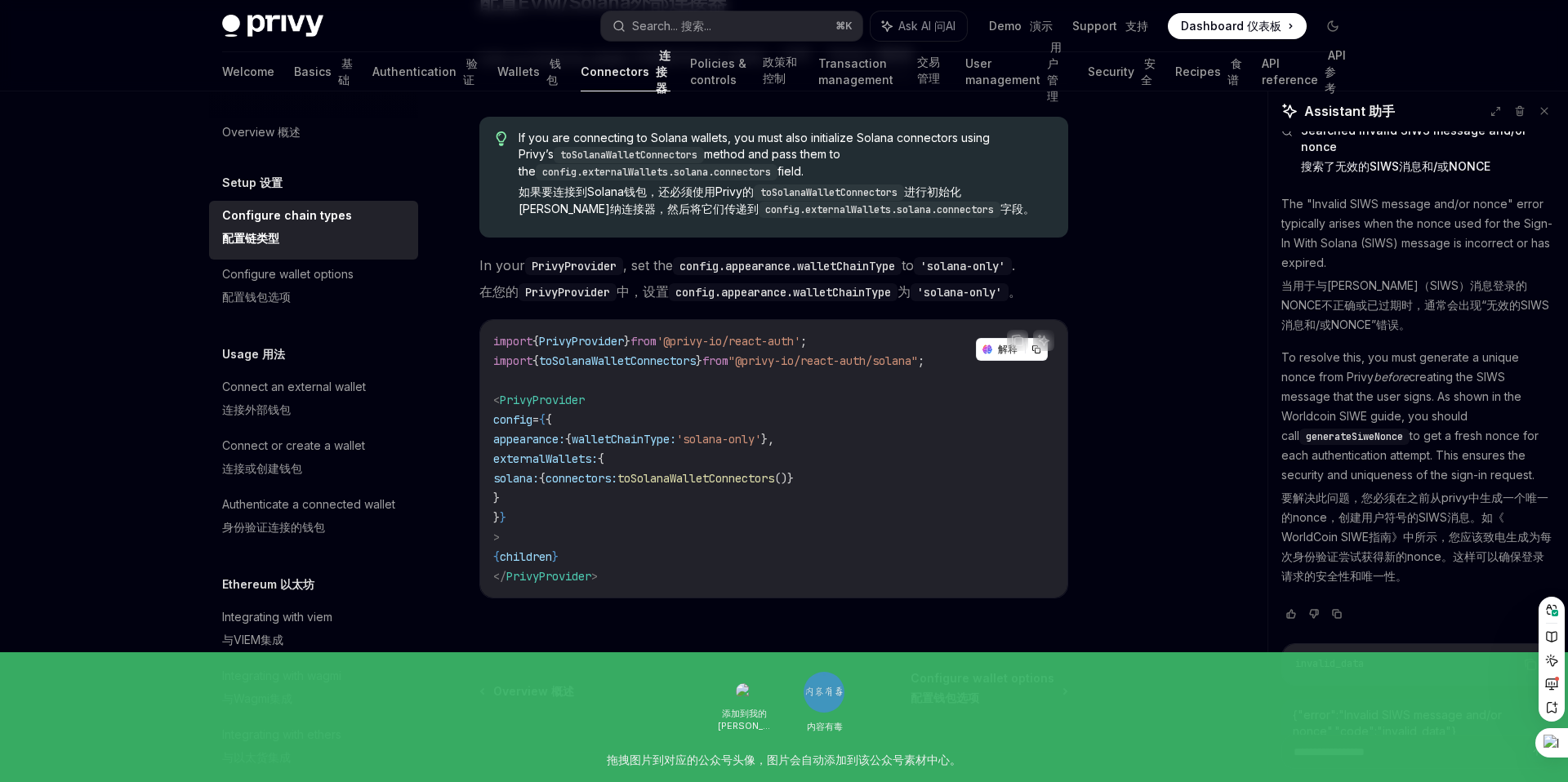
scroll to position [461, 0]
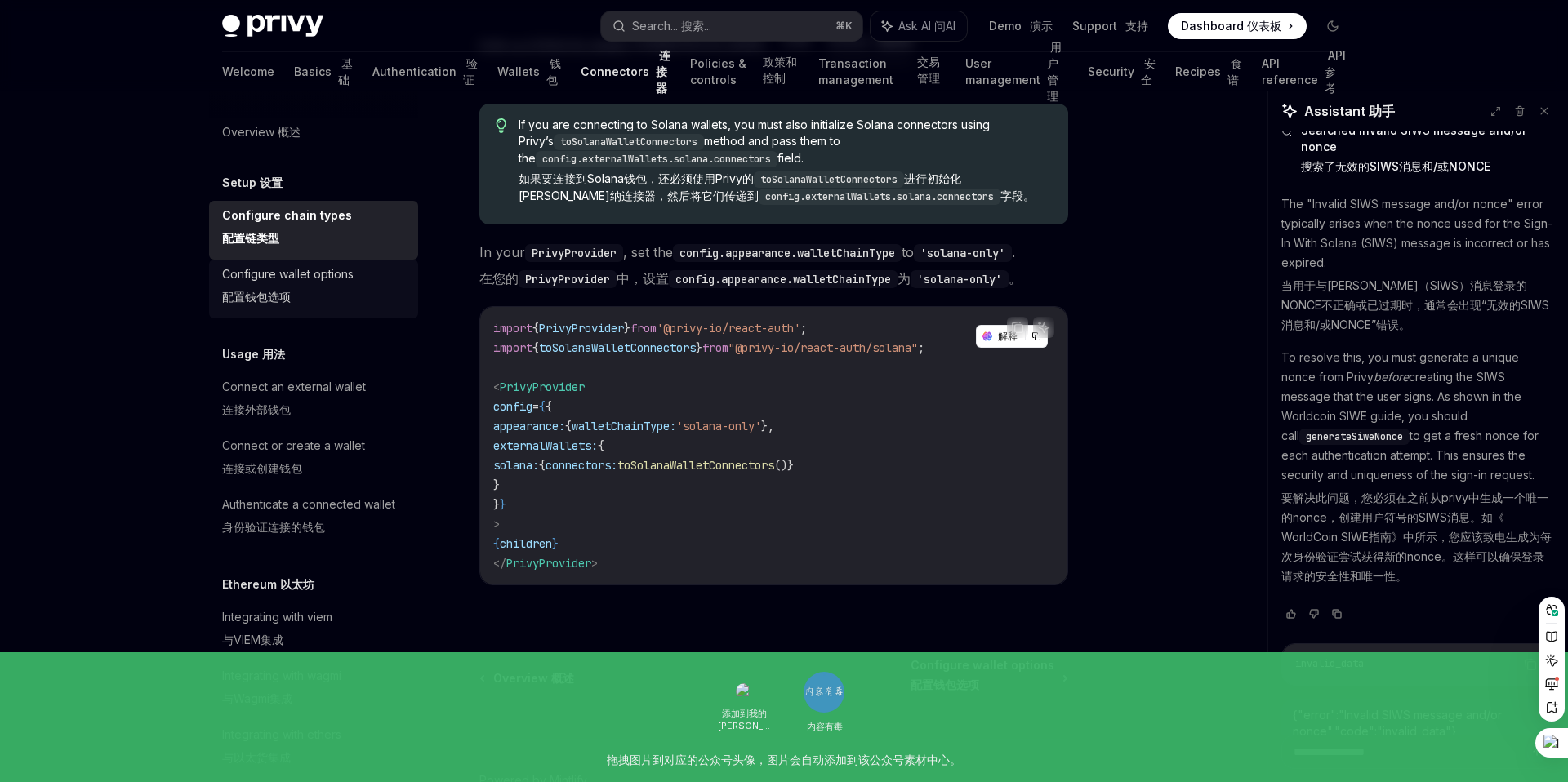
click at [344, 277] on div "Configure wallet options 配置钱包选项" at bounding box center [288, 289] width 131 height 49
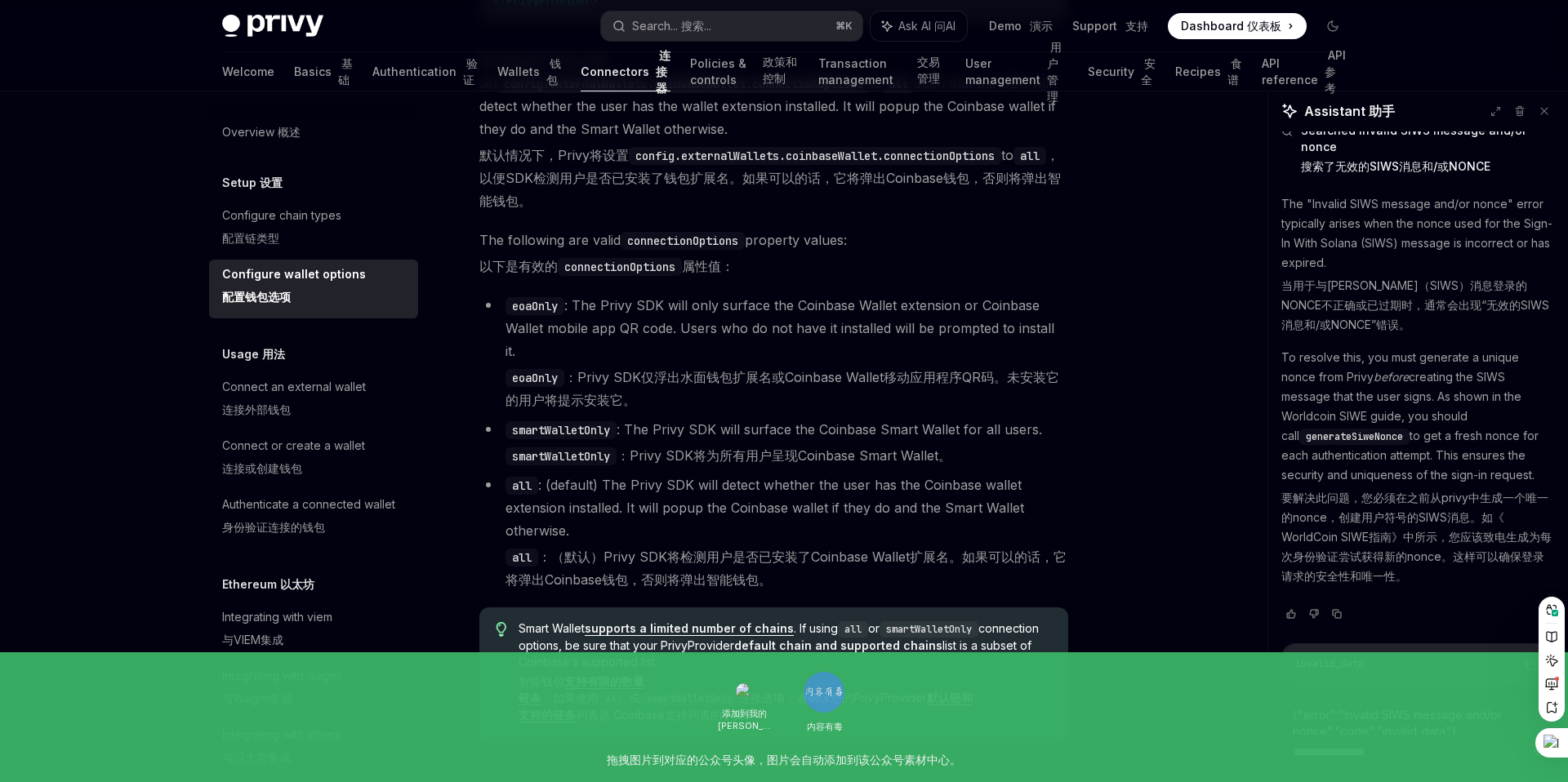
scroll to position [3113, 0]
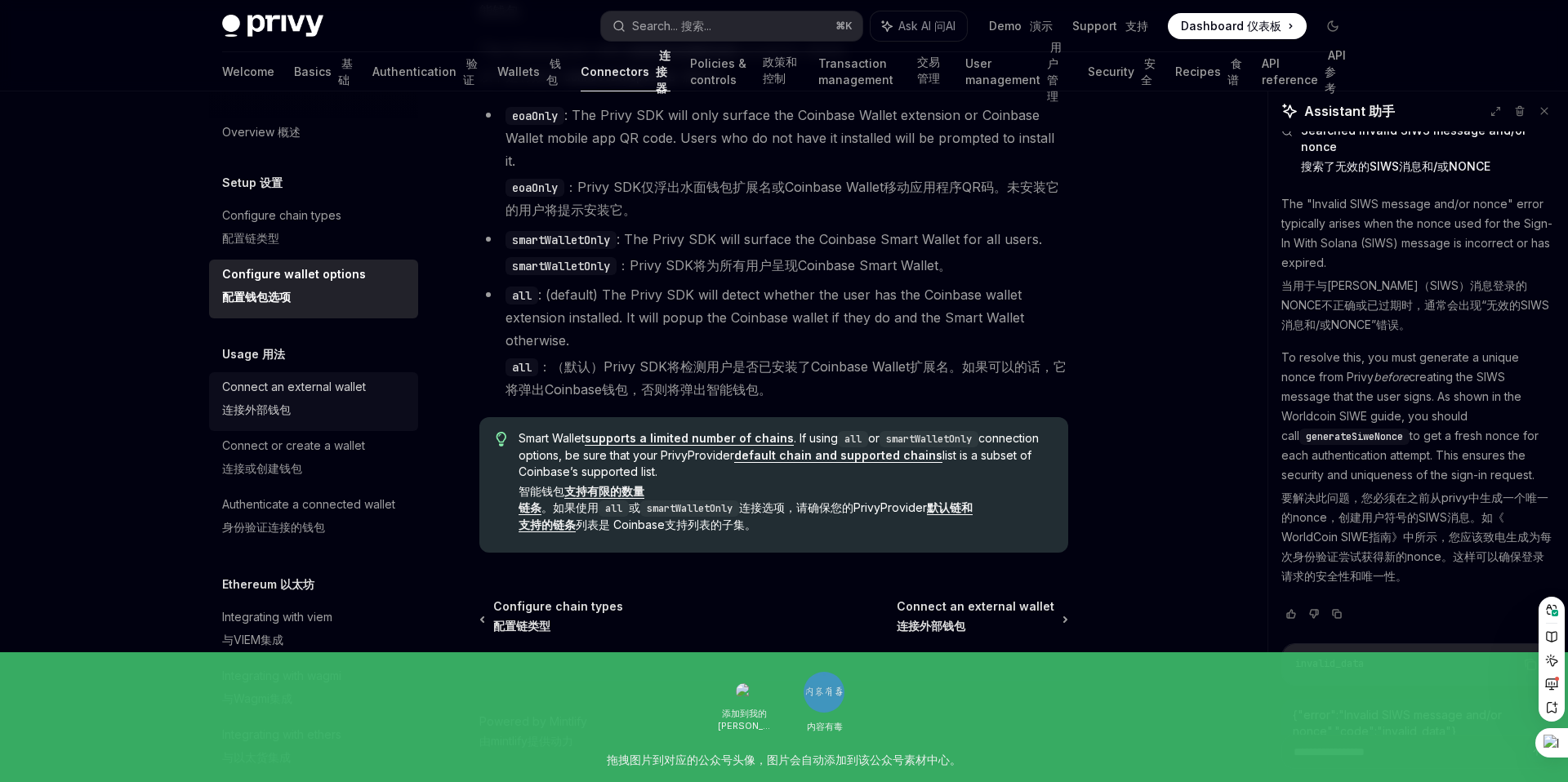
click at [311, 393] on div "Connect an external wallet 连接外部钱包" at bounding box center [294, 402] width 144 height 49
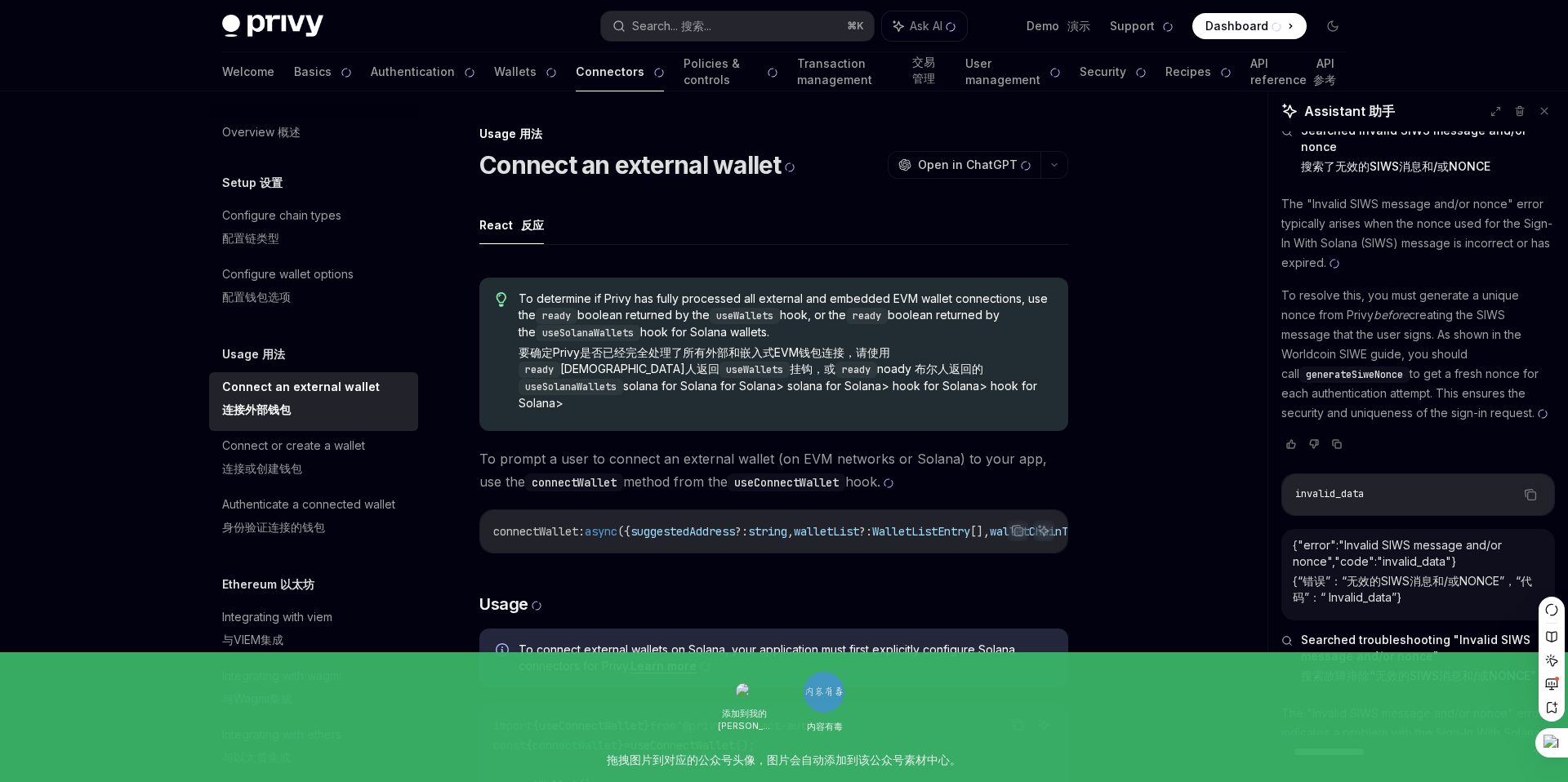
type textarea "*"
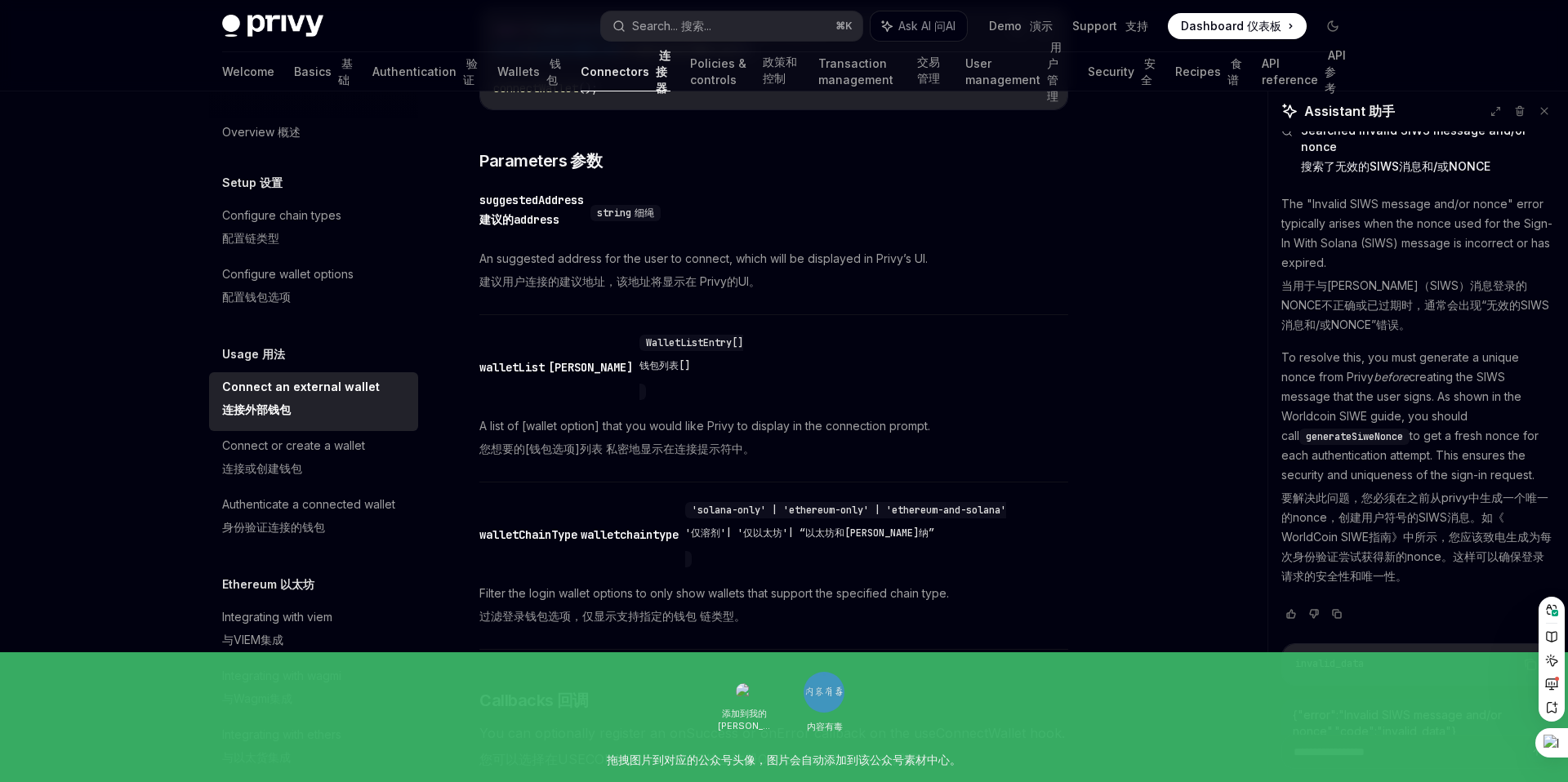
scroll to position [894, 0]
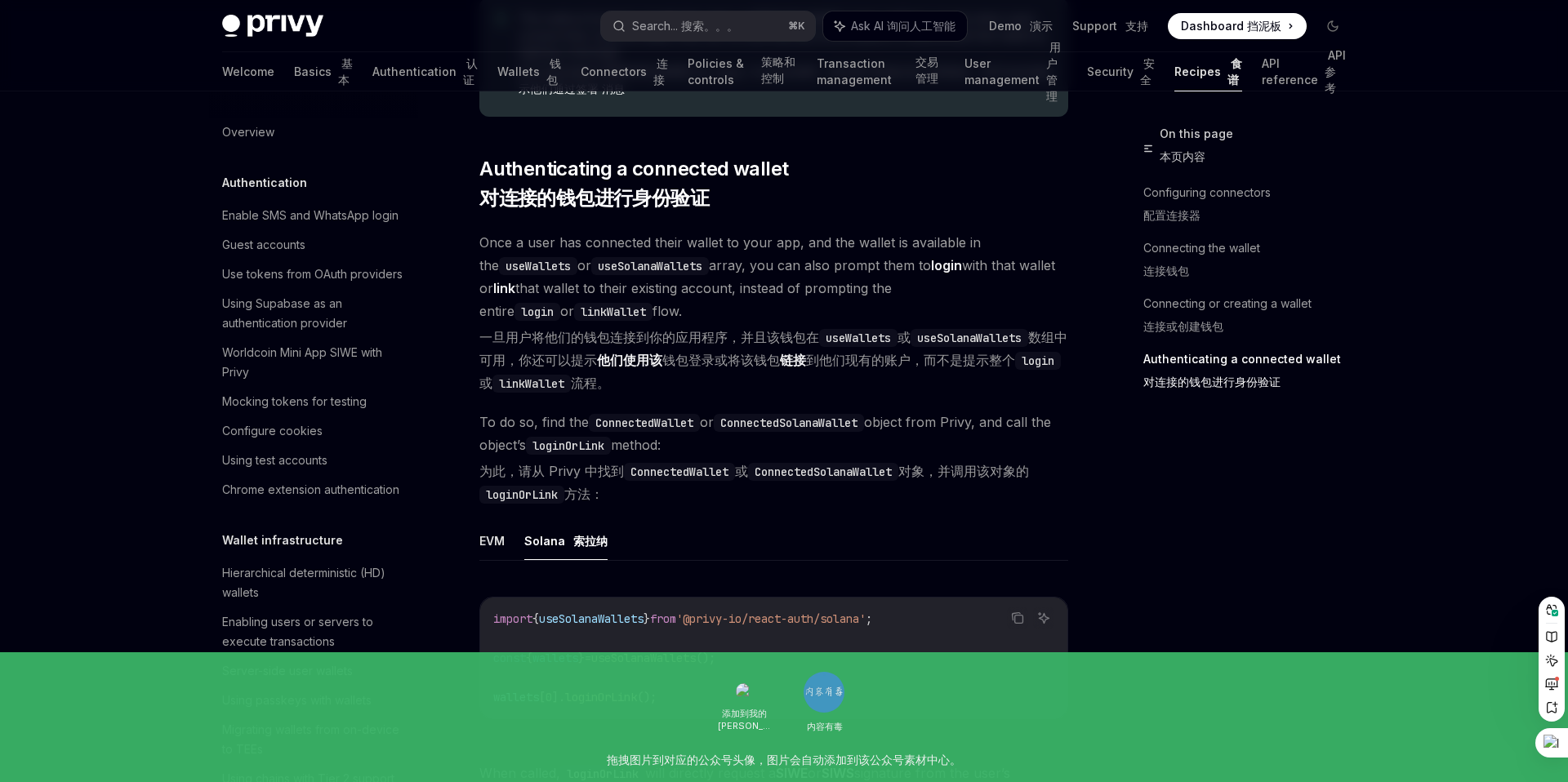
scroll to position [1922, 0]
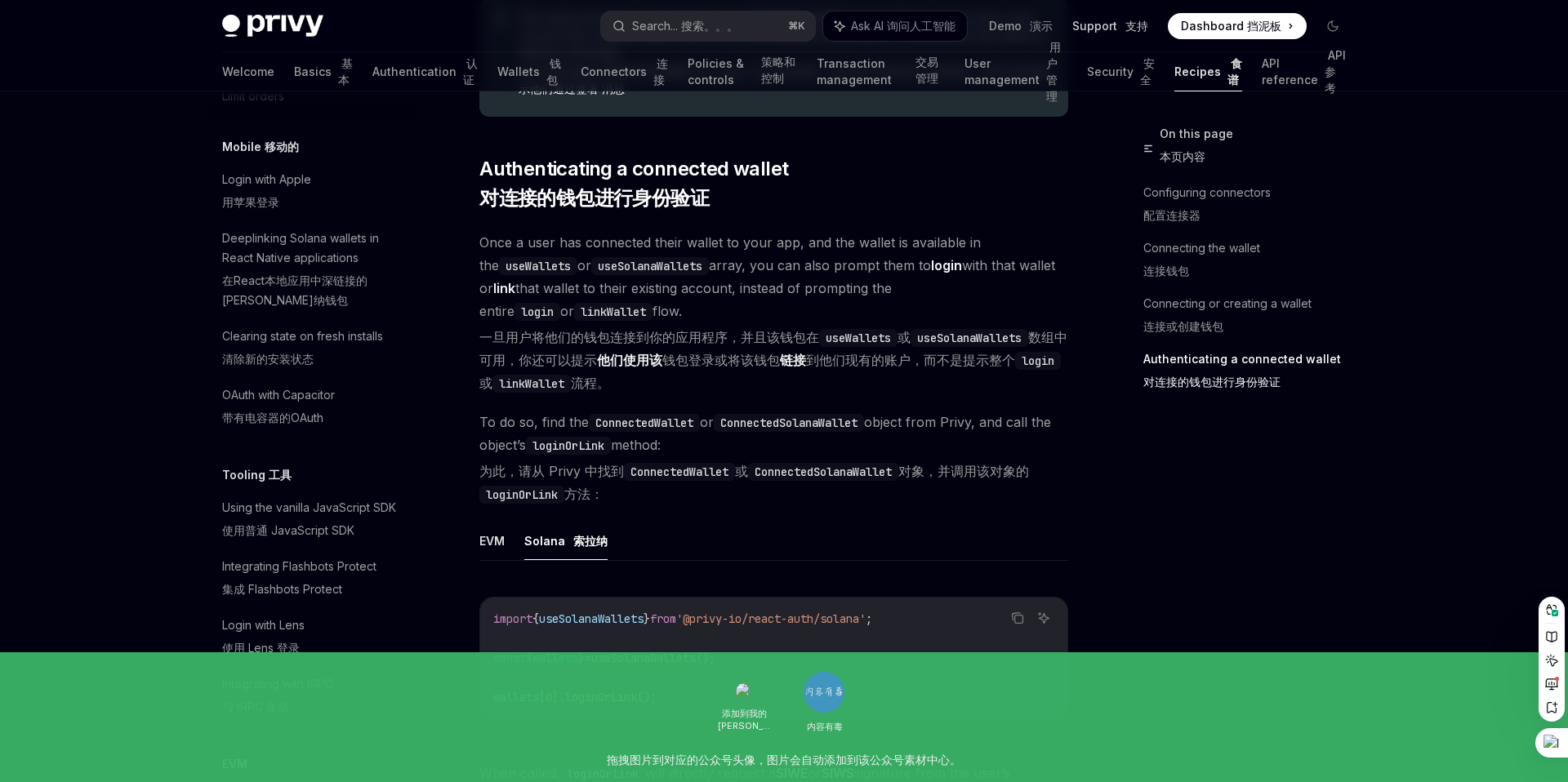
click at [1110, 27] on link "Support 支持" at bounding box center [1110, 26] width 76 height 16
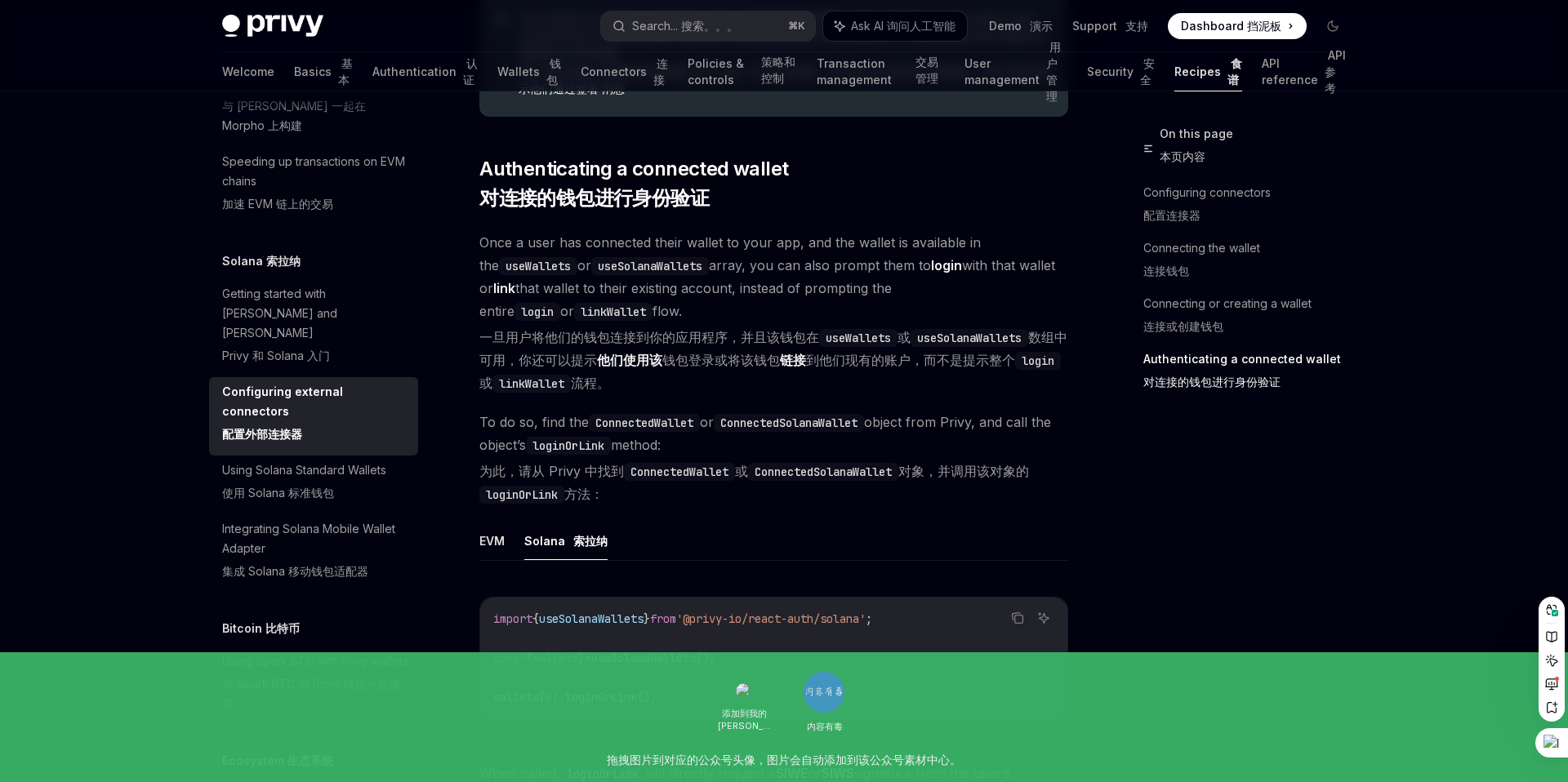
scroll to position [2871, 0]
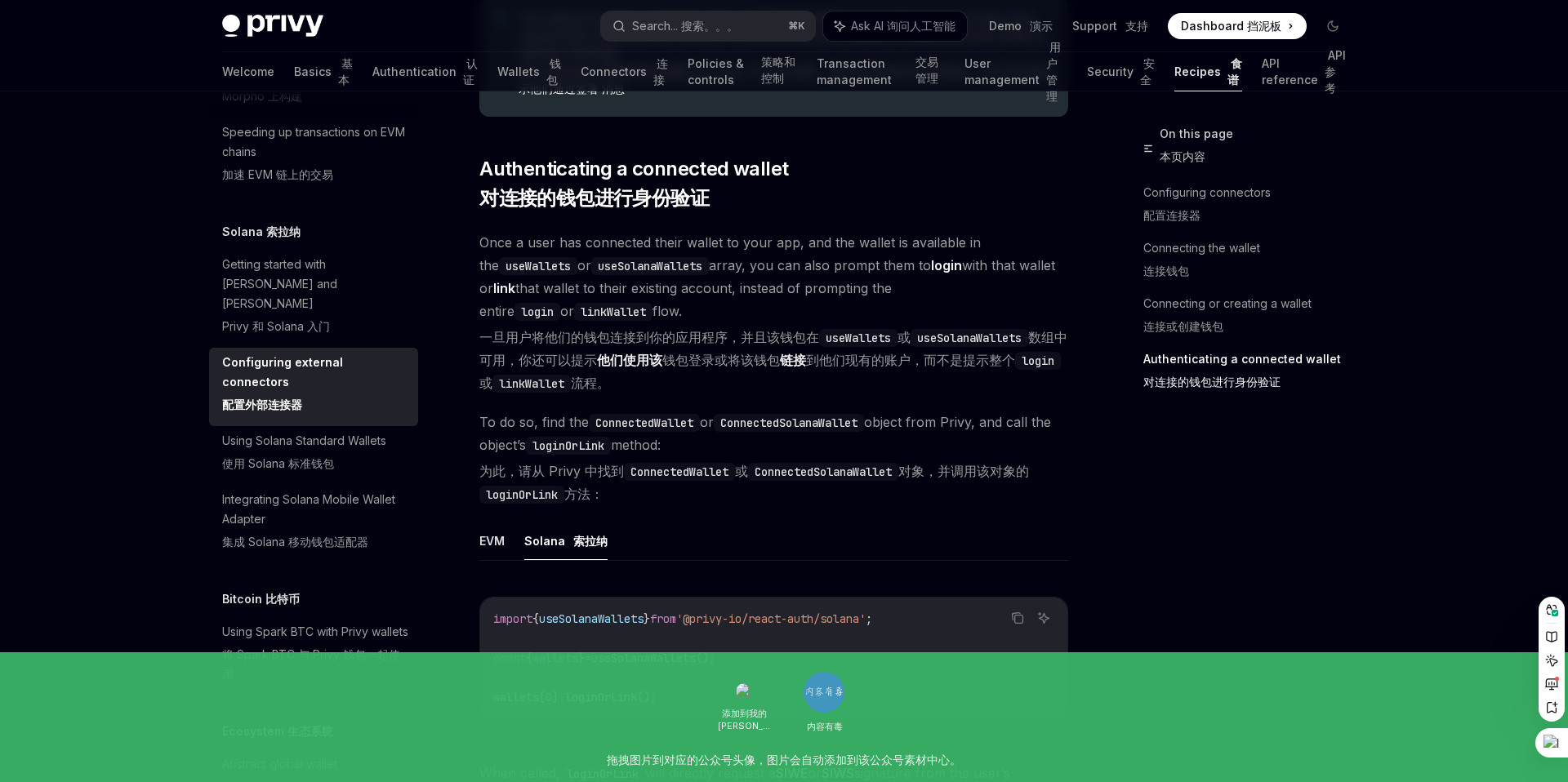
type textarea "*"
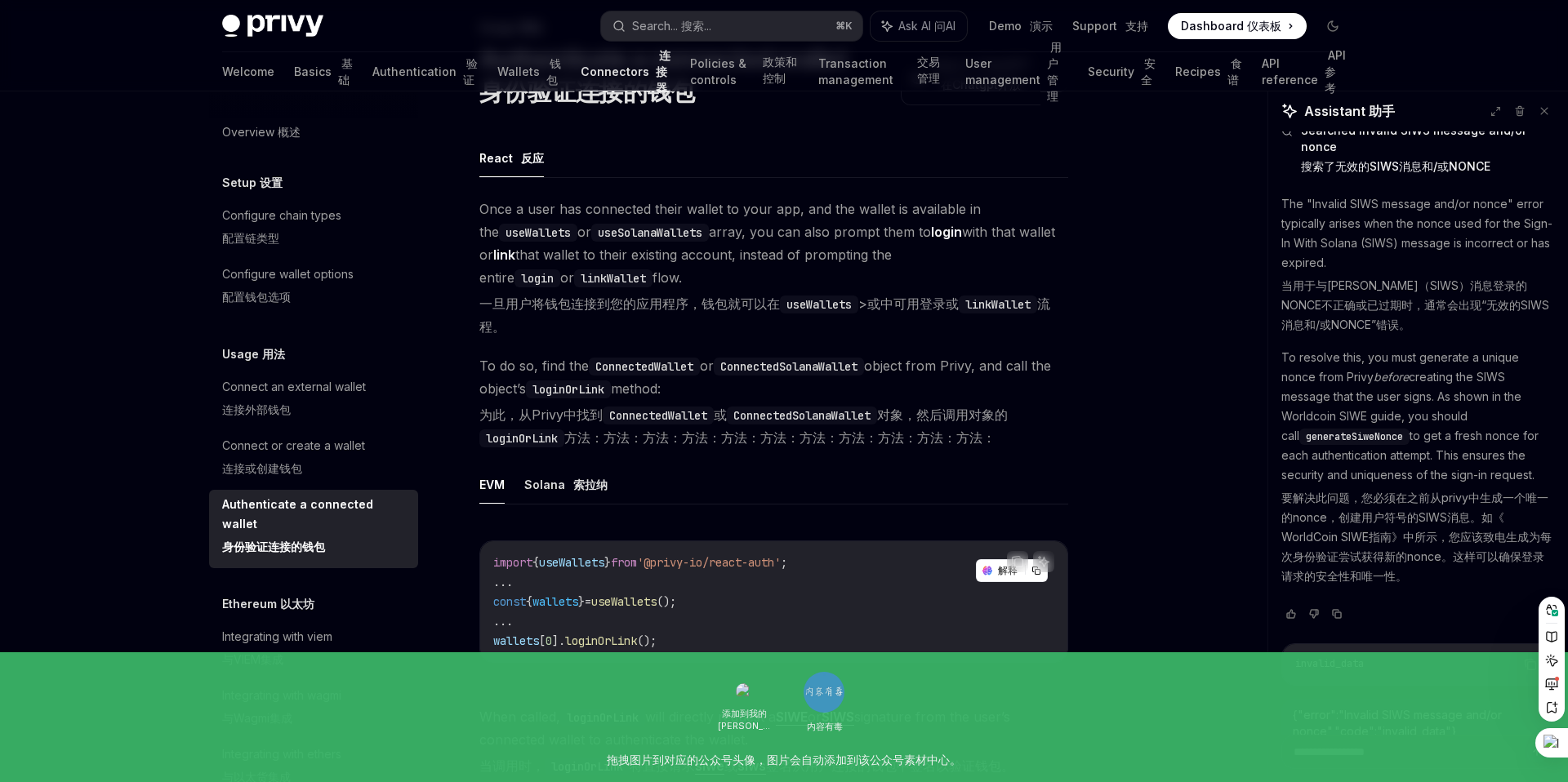
scroll to position [188, 0]
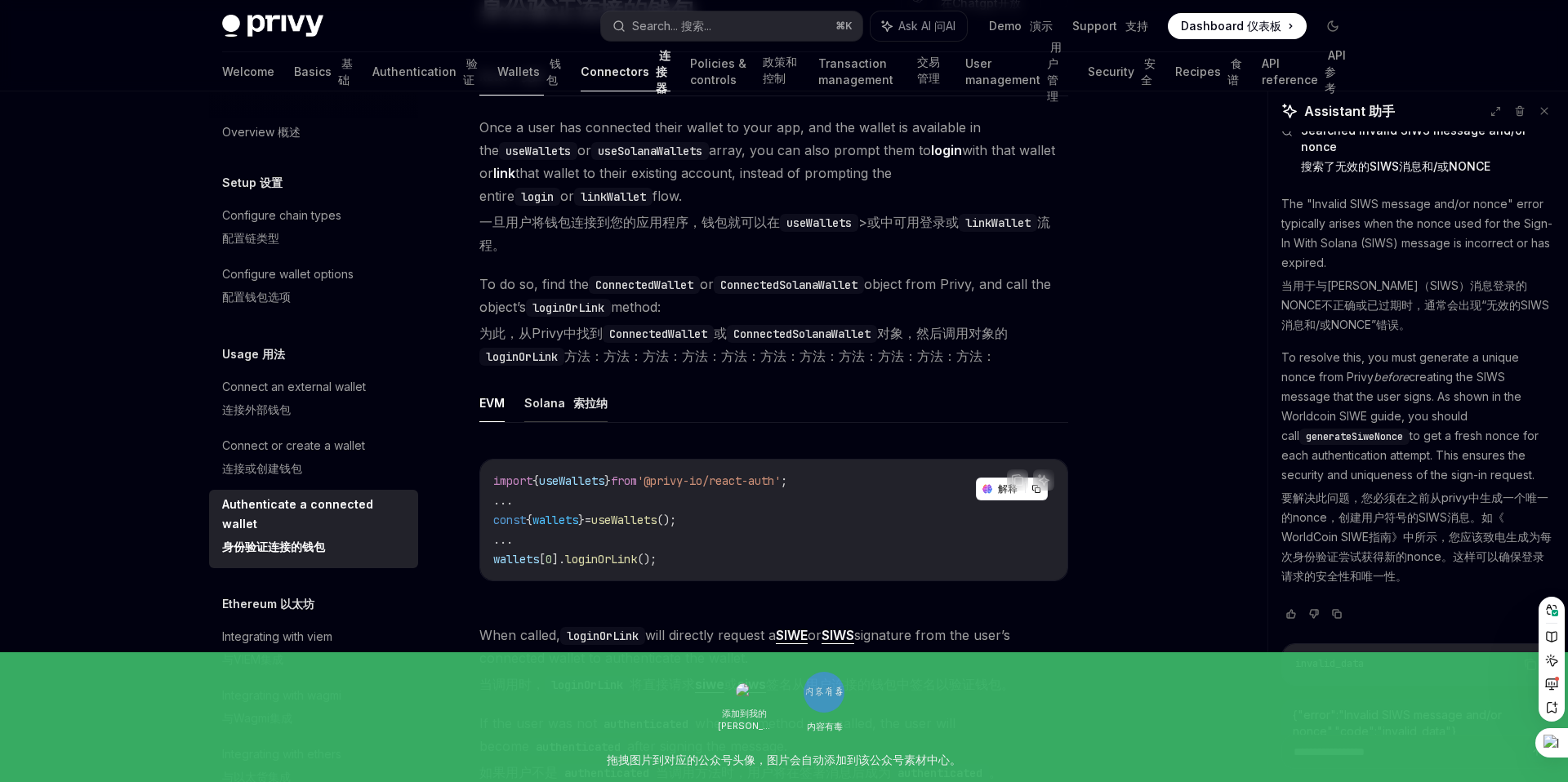
click at [570, 406] on sider-trans "索拉纳" at bounding box center [588, 404] width 38 height 19
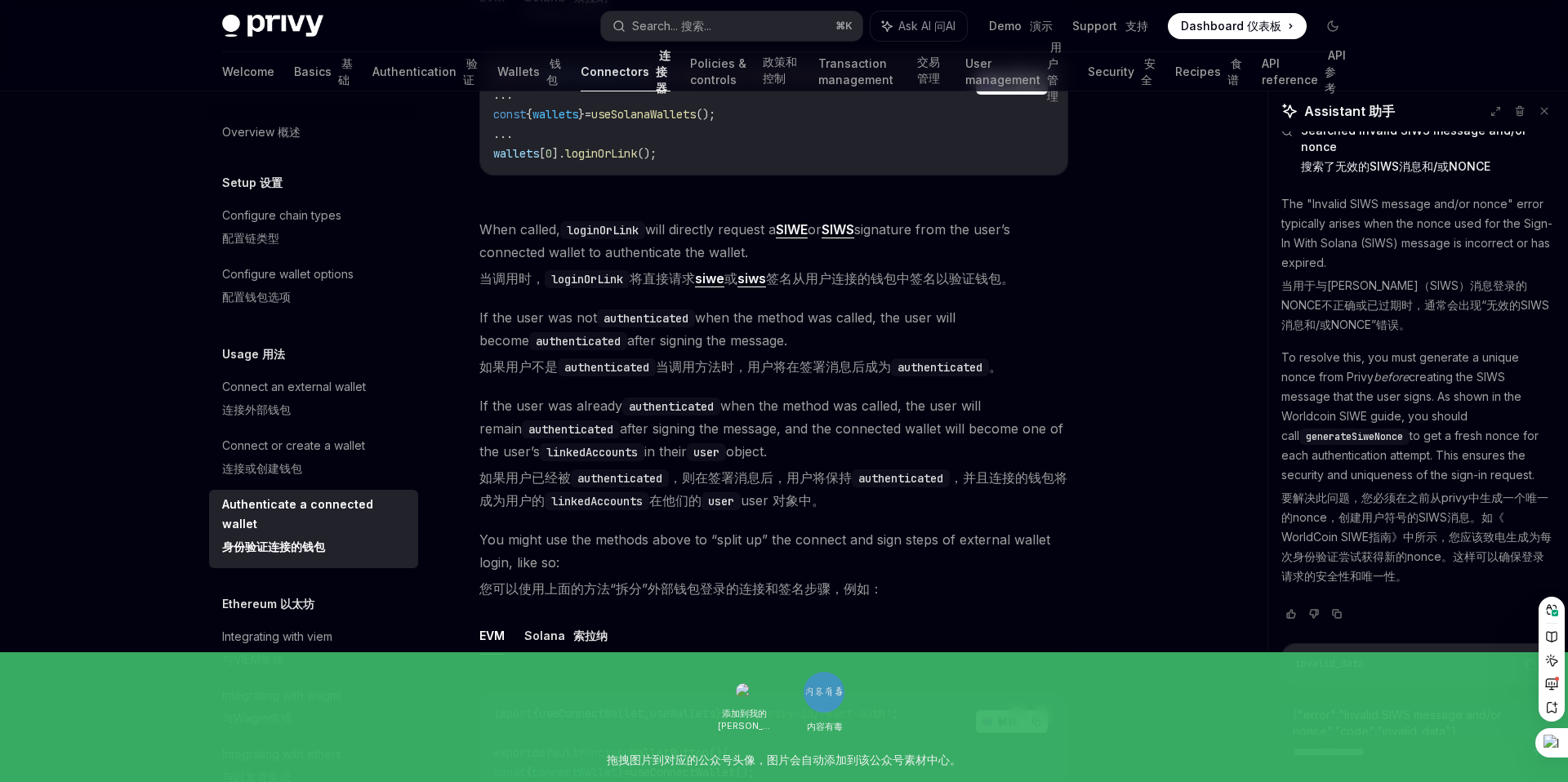
scroll to position [654, 0]
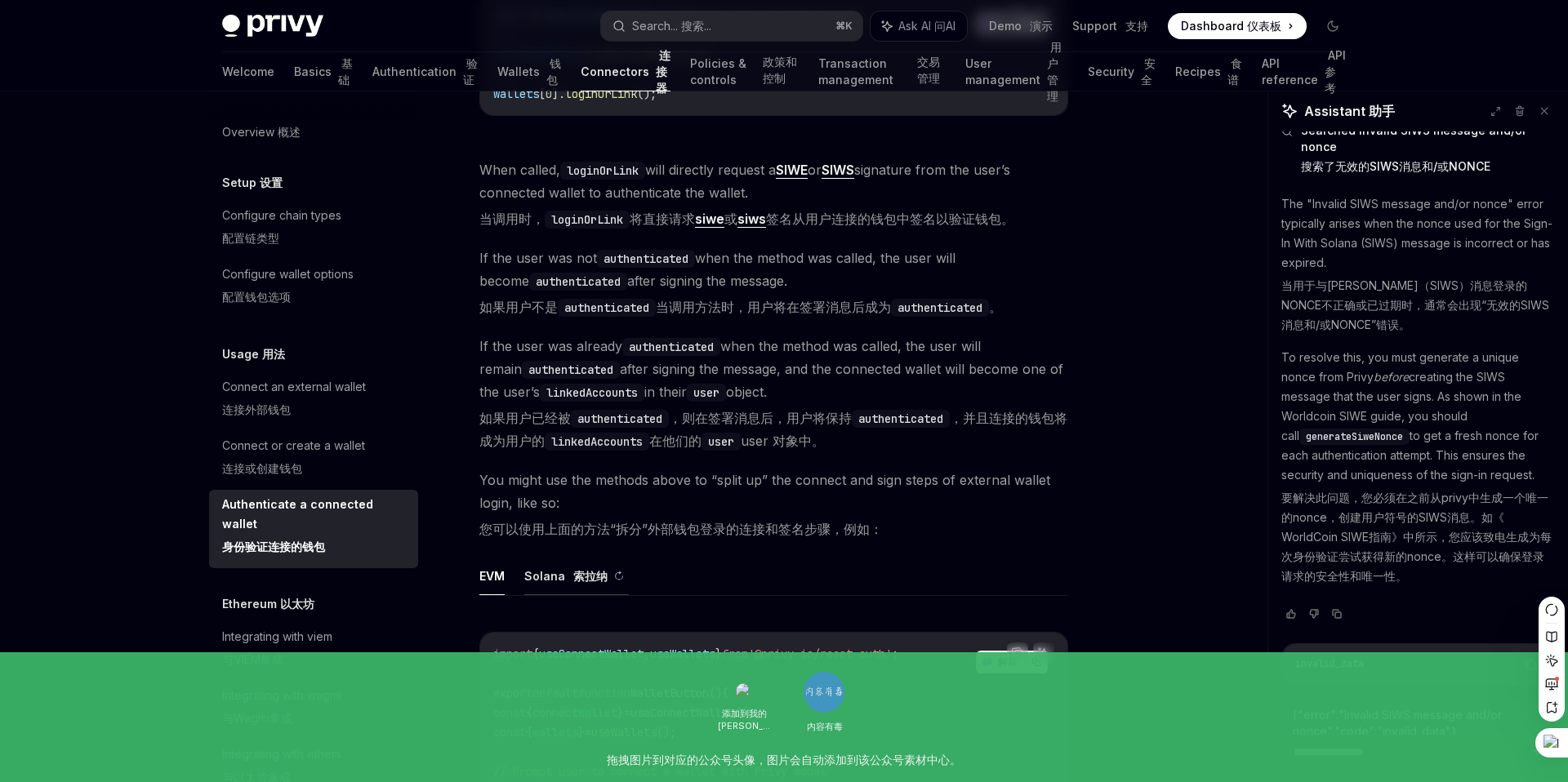
click at [577, 579] on sider-trans-text "索拉纳" at bounding box center [591, 576] width 35 height 14
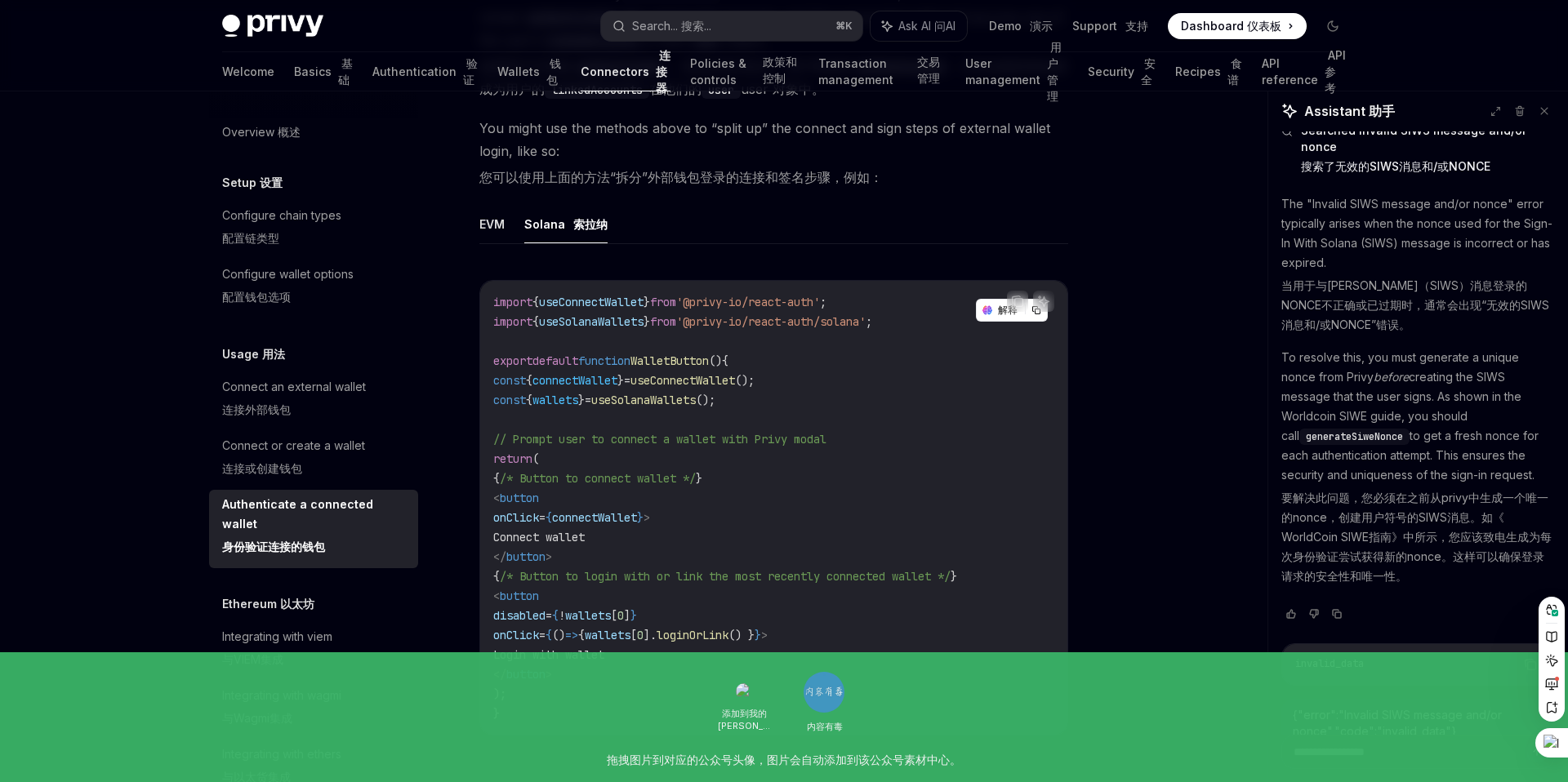
scroll to position [981, 0]
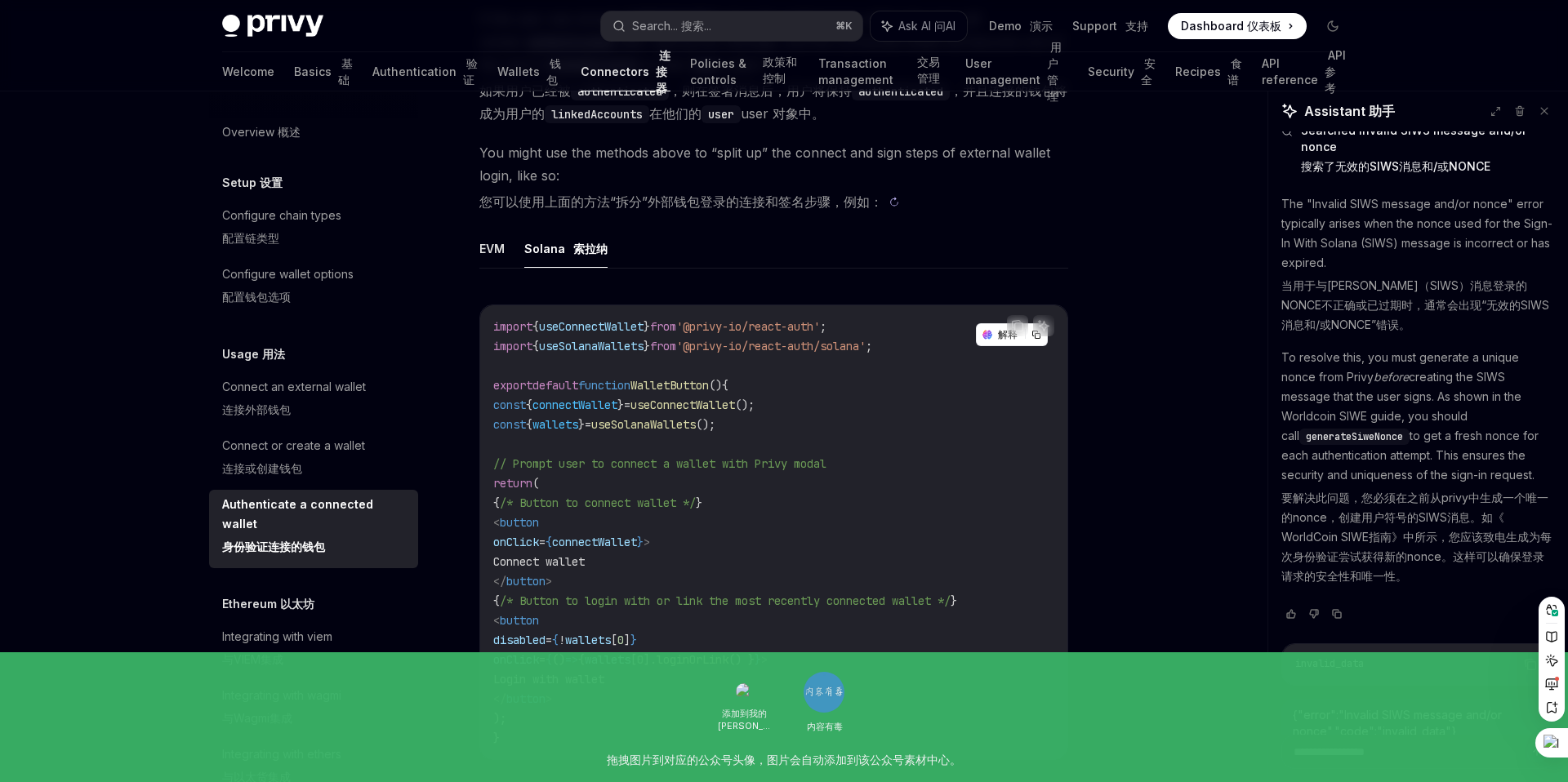
click at [922, 207] on sider-trans-block "您可以使用上面的方法“拆分”外部钱包登录的连接和签名步骤，例如：" at bounding box center [773, 202] width 589 height 23
type textarea "*"
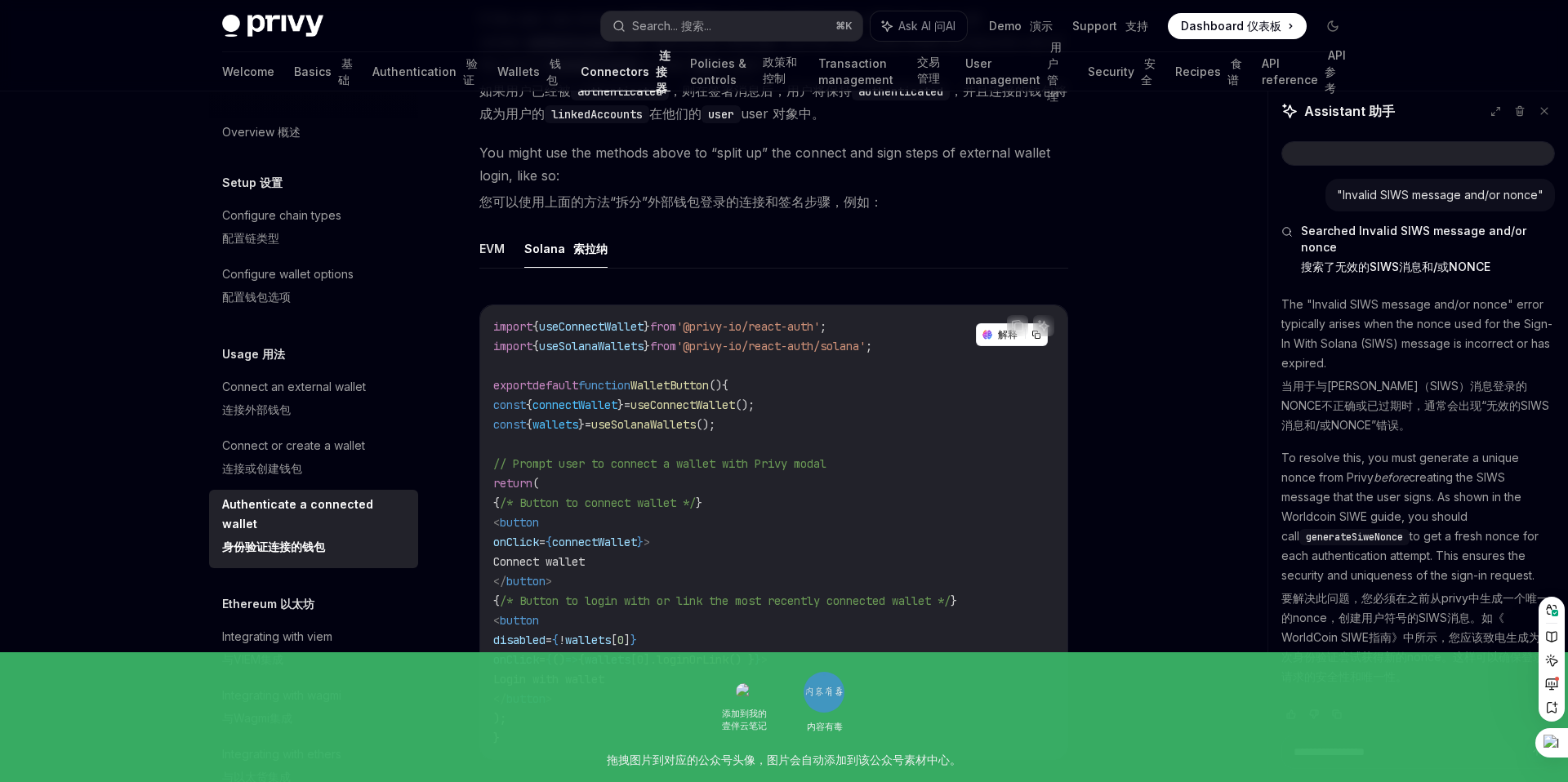
scroll to position [100, 0]
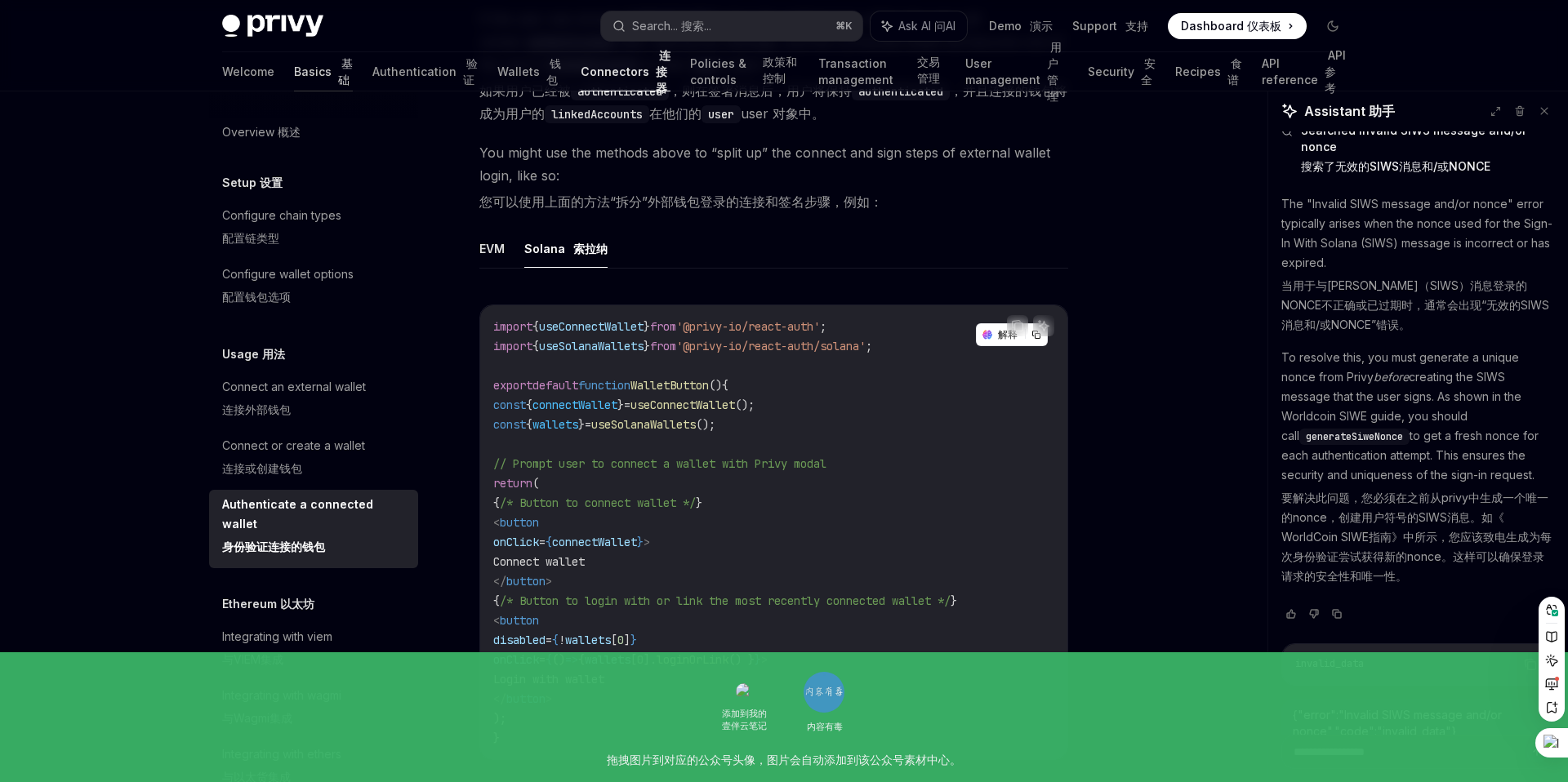
click at [294, 73] on link "Basics 基础" at bounding box center [322, 71] width 59 height 40
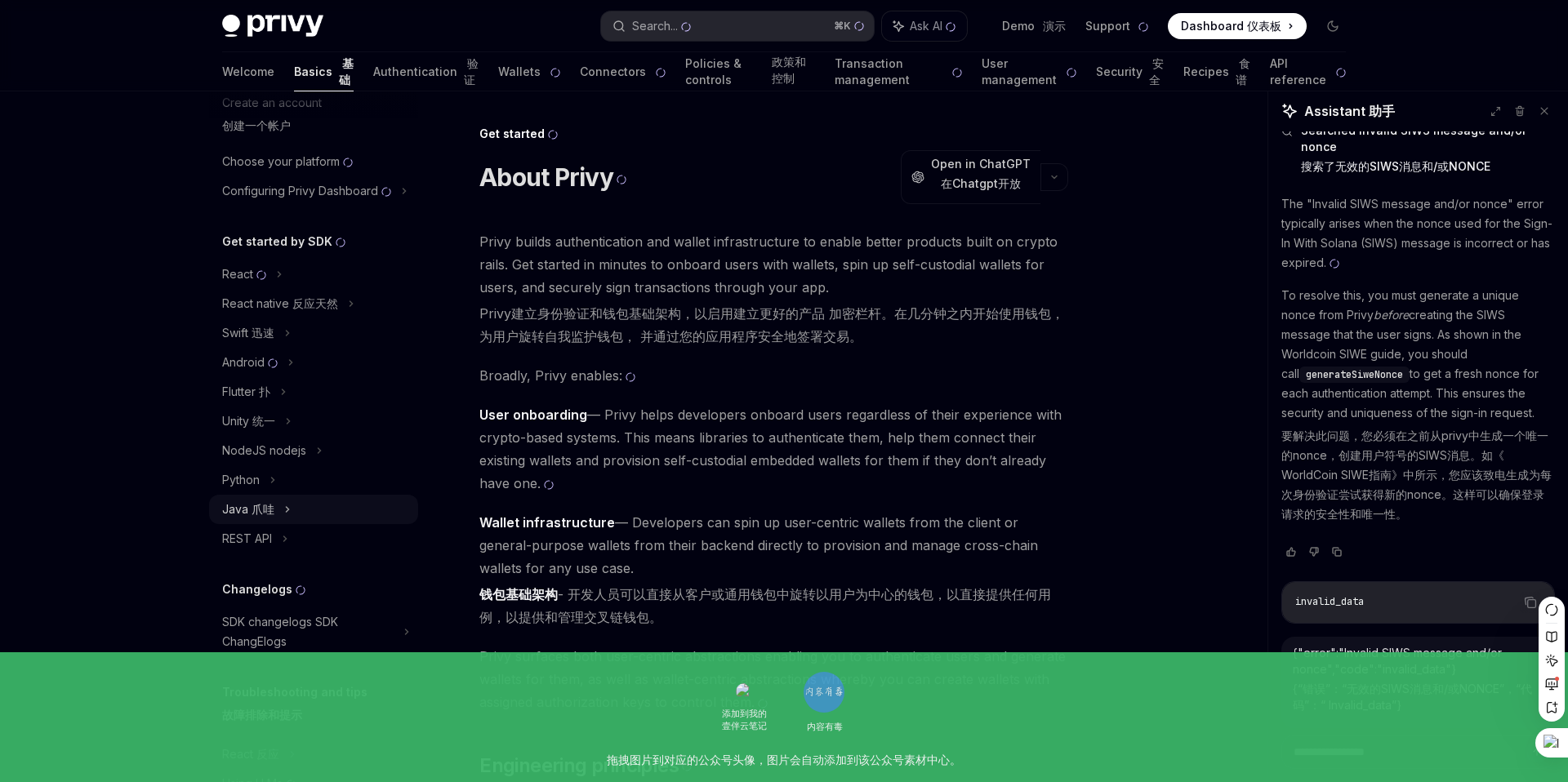
scroll to position [165, 0]
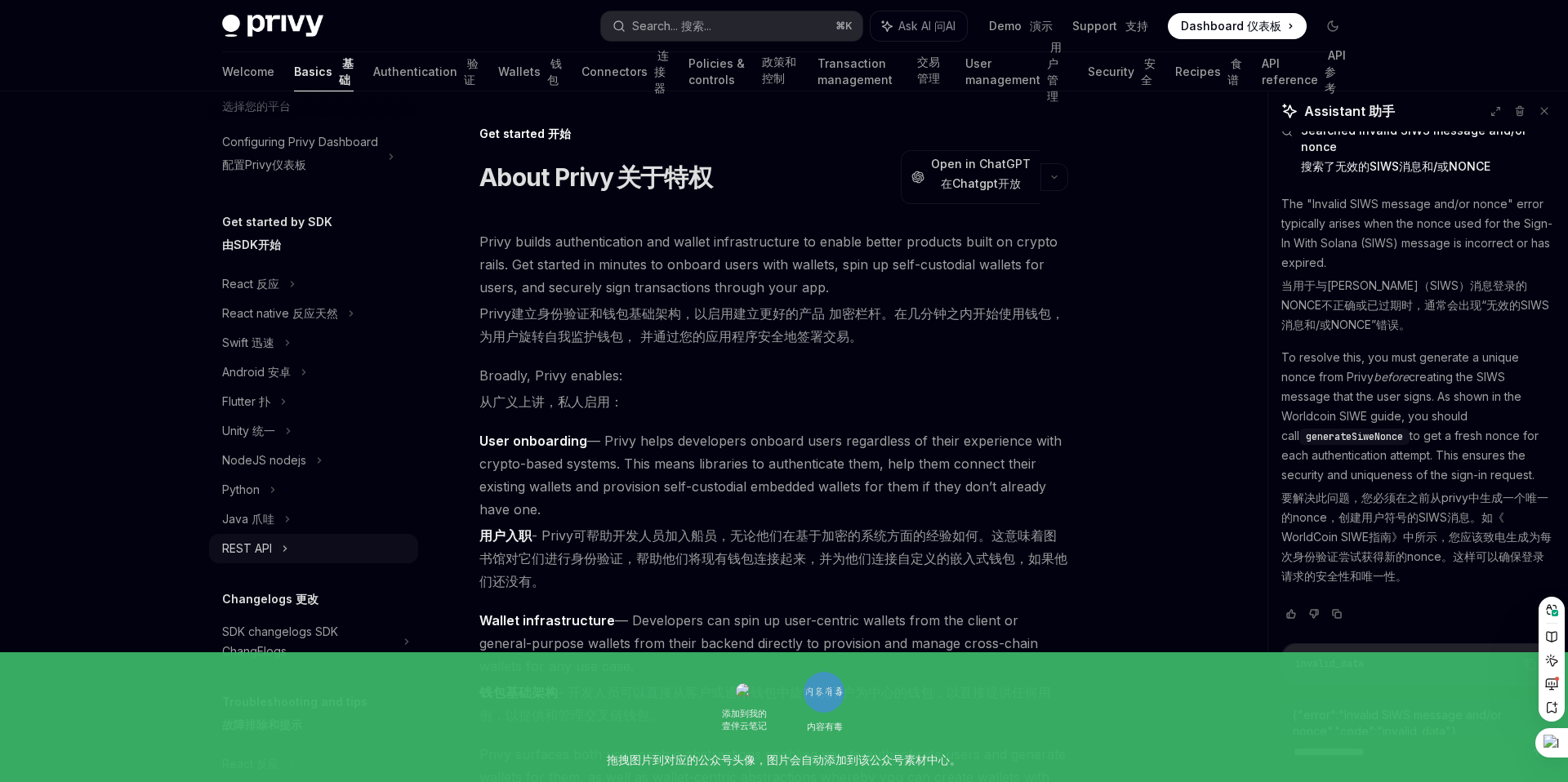
click at [275, 551] on div "REST API" at bounding box center [314, 548] width 210 height 29
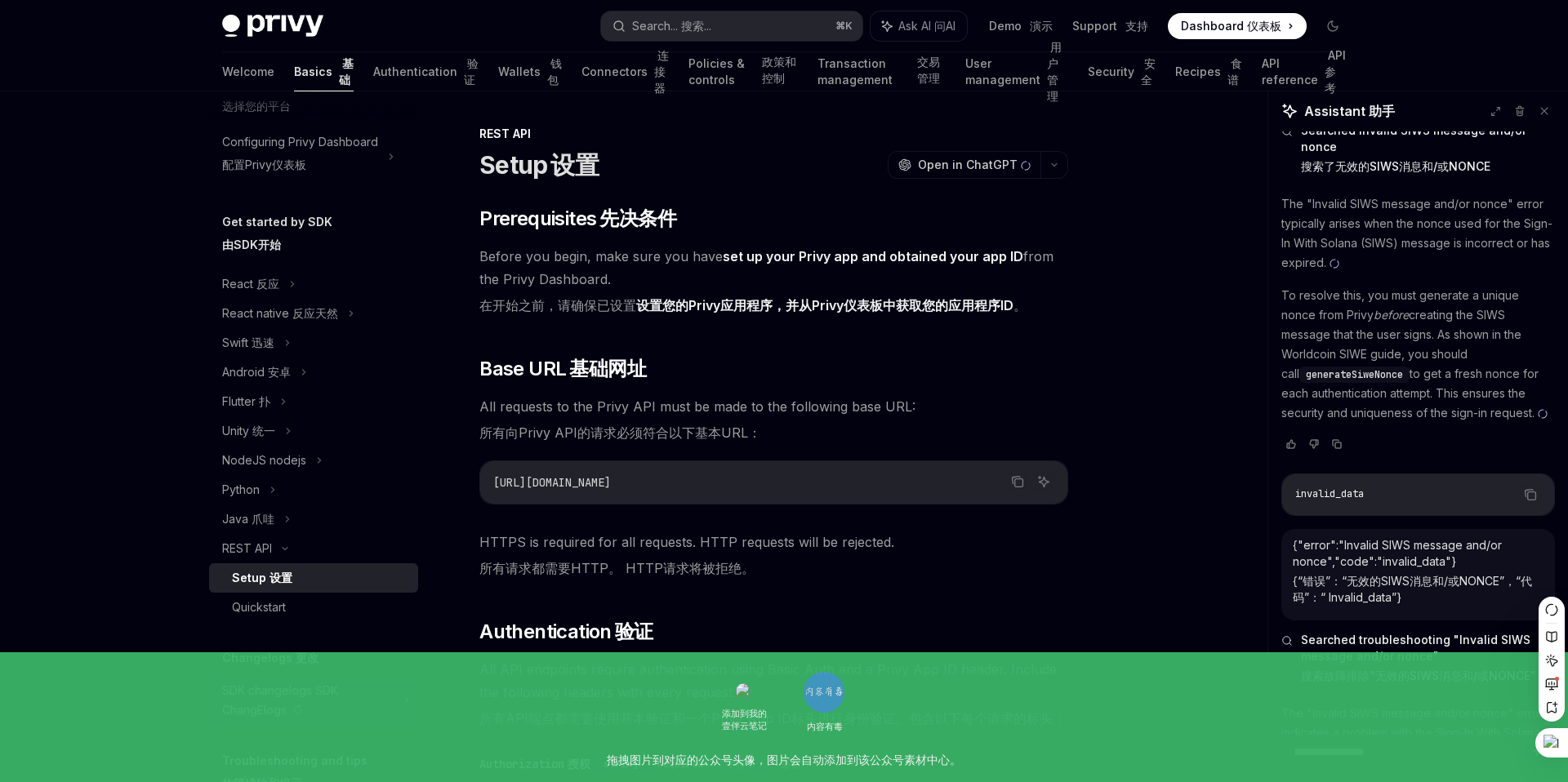
click at [281, 707] on sider-trans-text "SDK ChangElogs" at bounding box center [280, 700] width 116 height 34
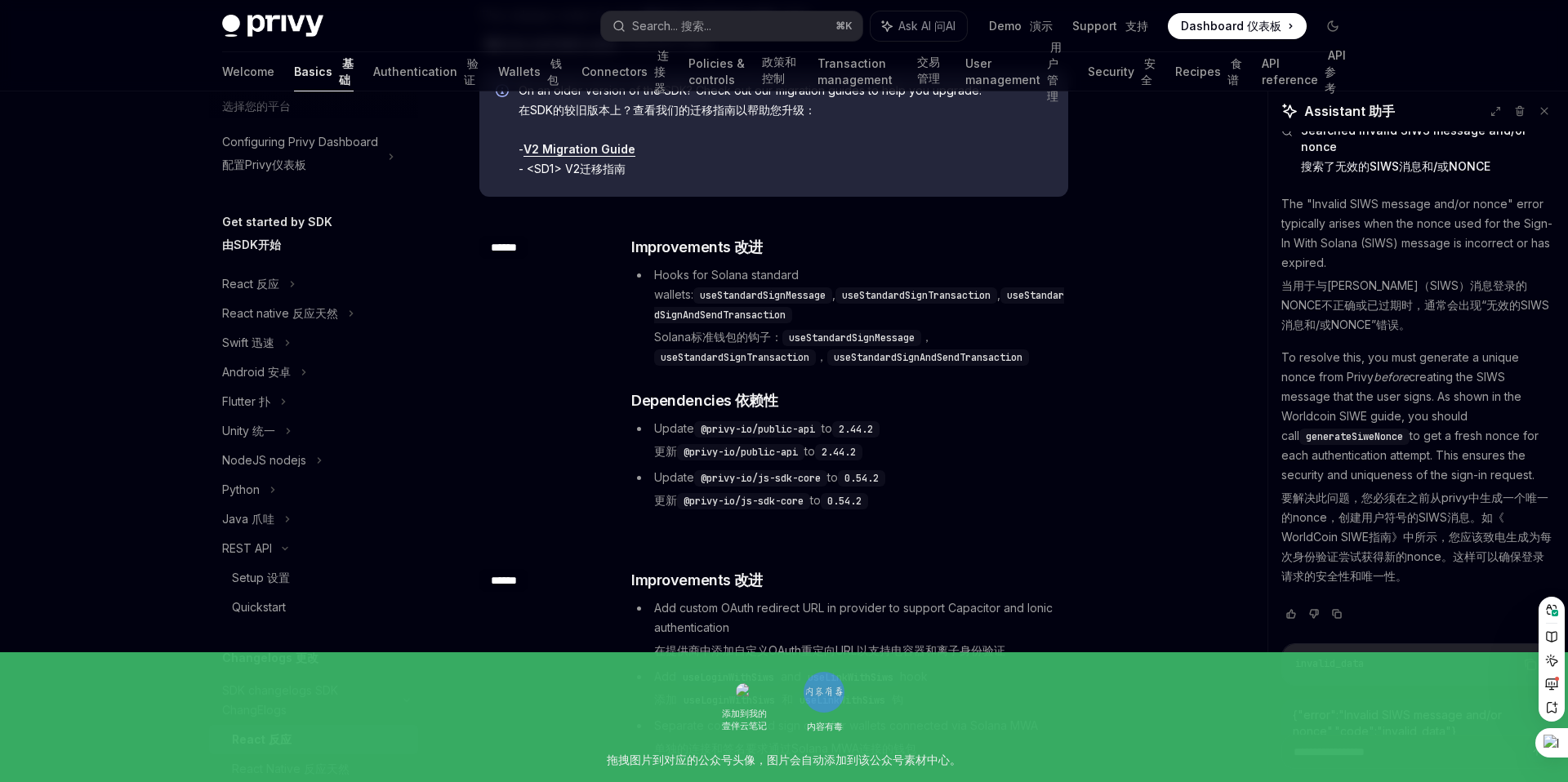
scroll to position [508, 0]
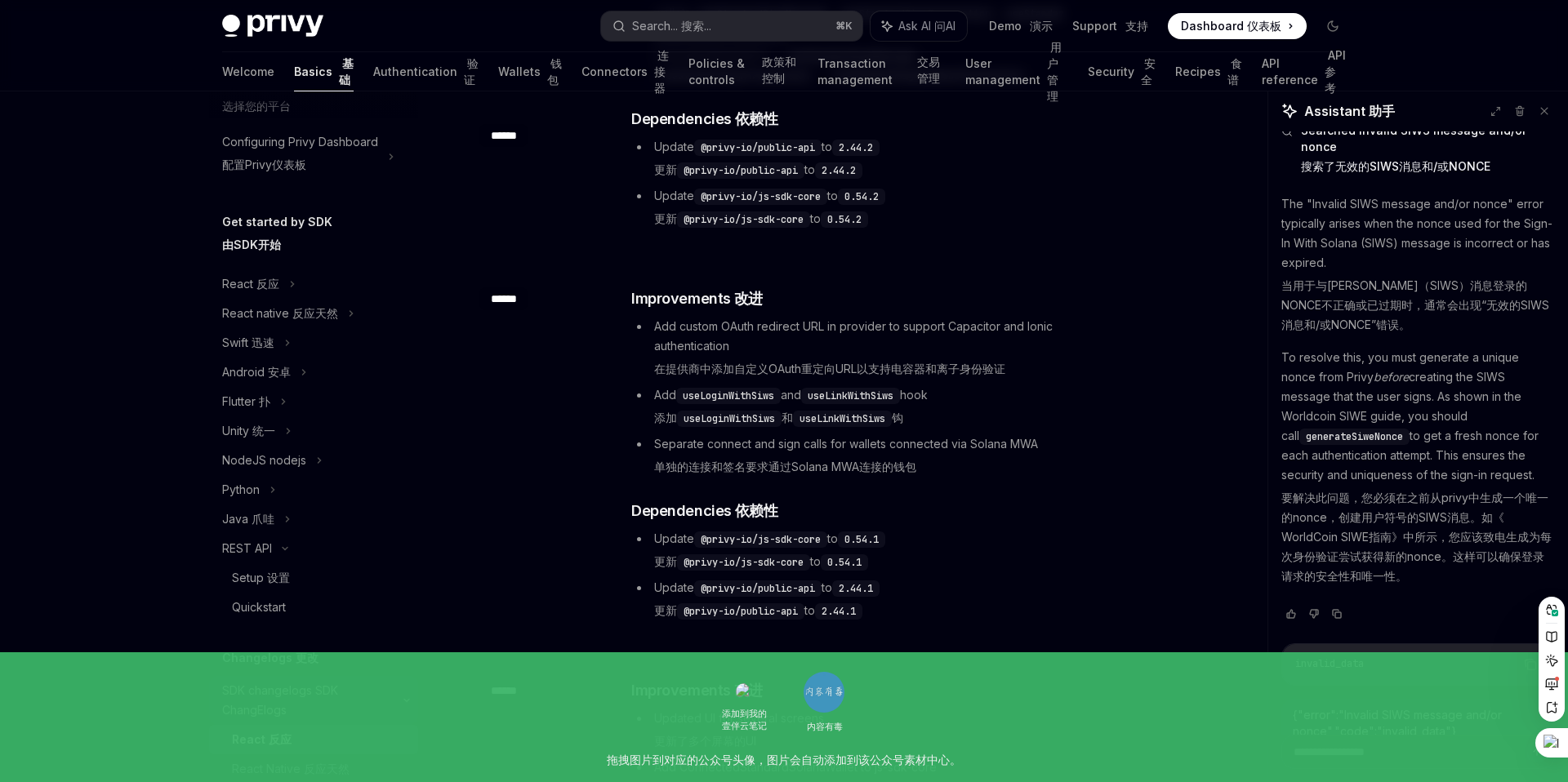
click at [325, 697] on div "SDK changelogs SDK ChangElogs" at bounding box center [308, 700] width 172 height 40
click at [325, 696] on sider-trans-text "SDK ChangElogs" at bounding box center [280, 700] width 116 height 34
click at [303, 660] on sider-trans-text "更改" at bounding box center [307, 657] width 23 height 14
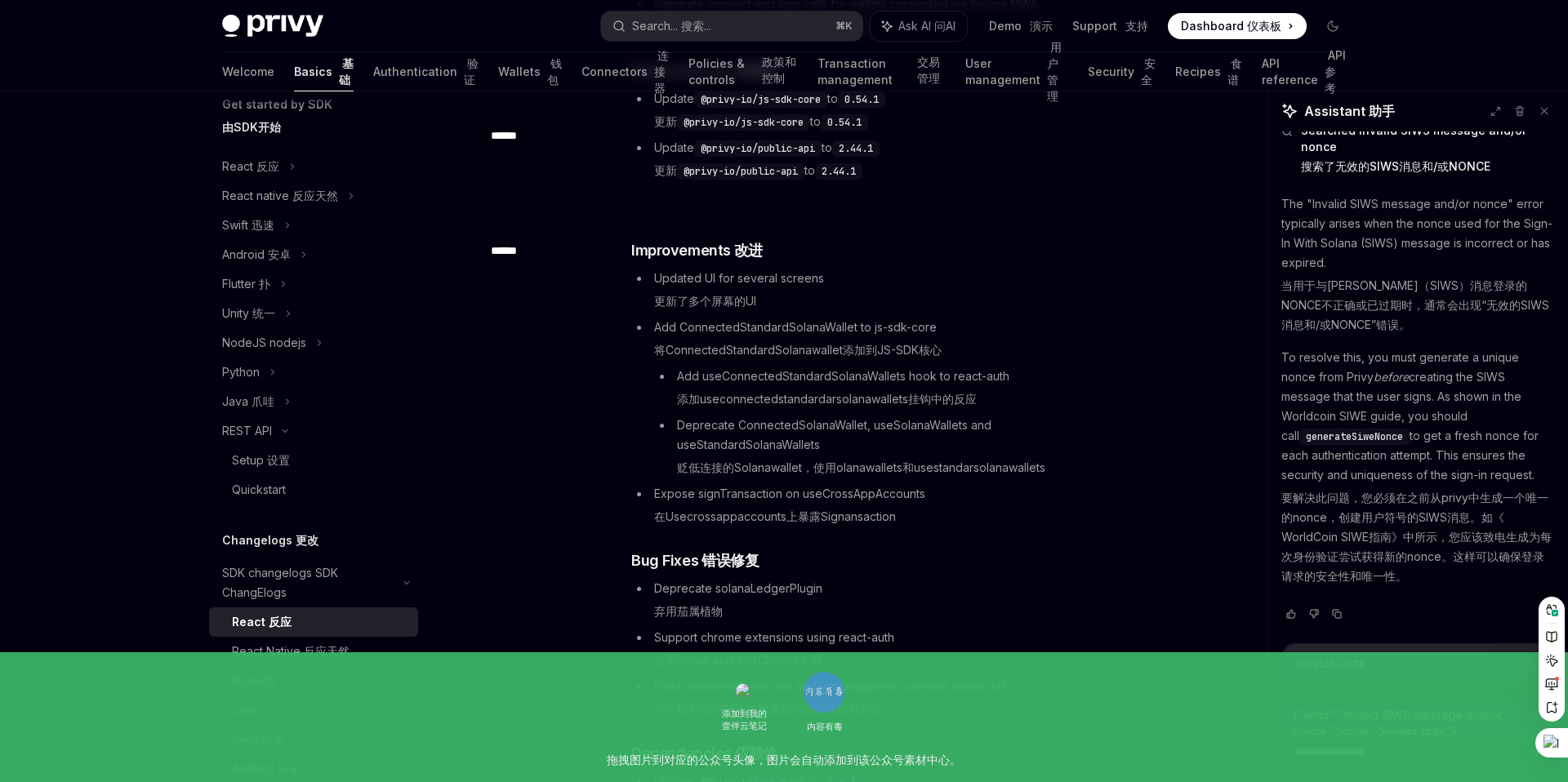
scroll to position [873, 0]
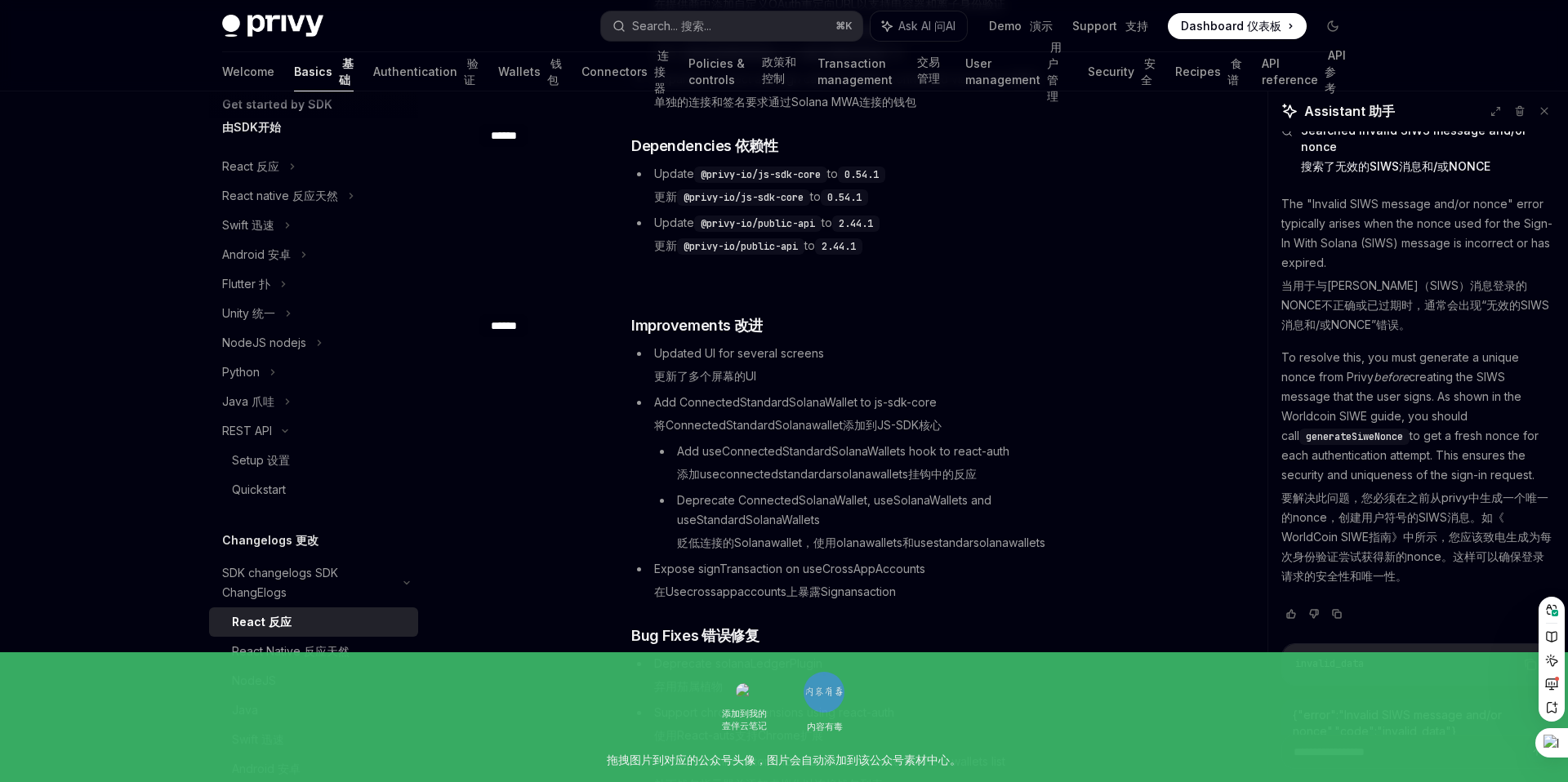
type textarea "*"
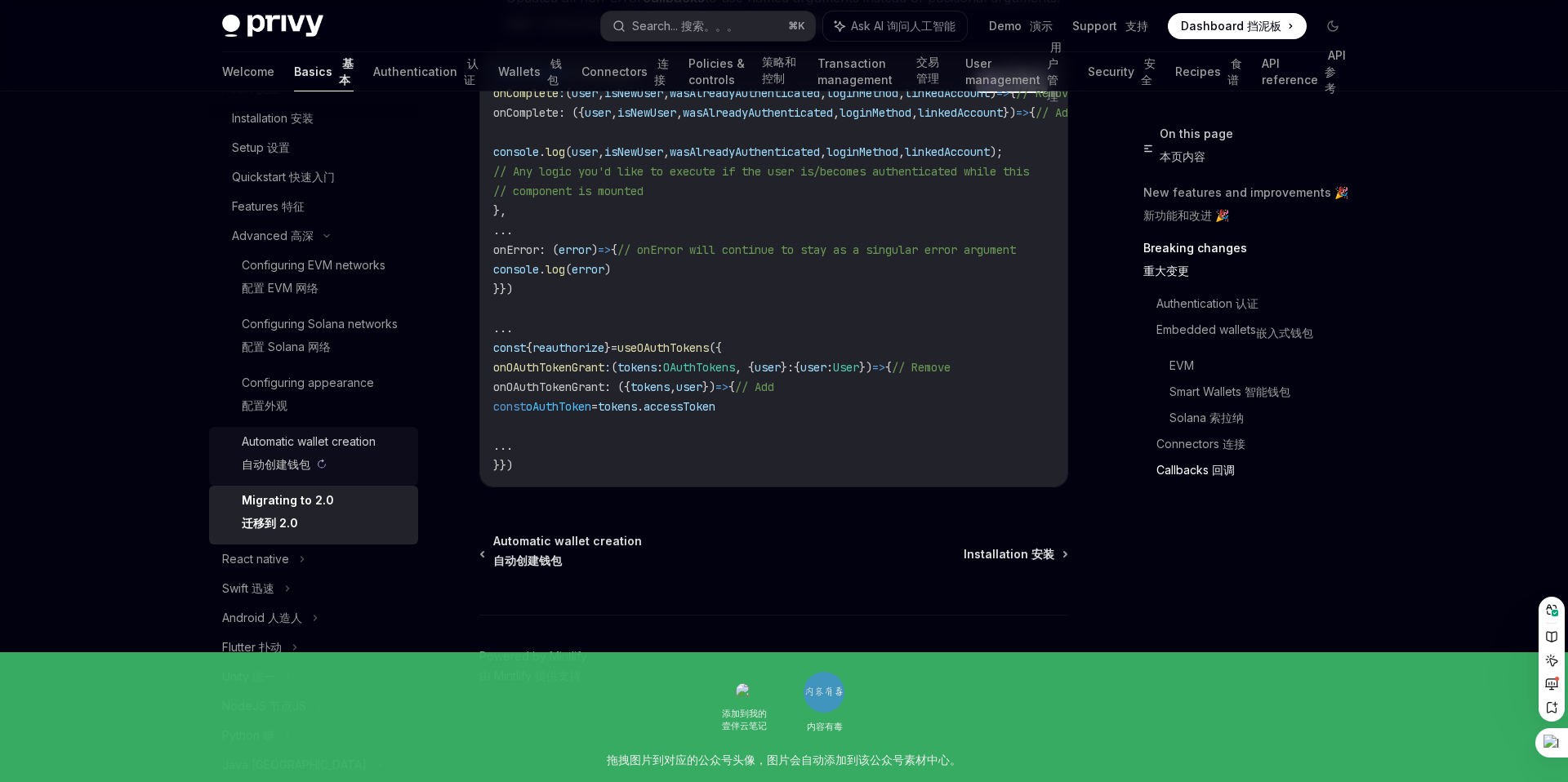
scroll to position [389, 0]
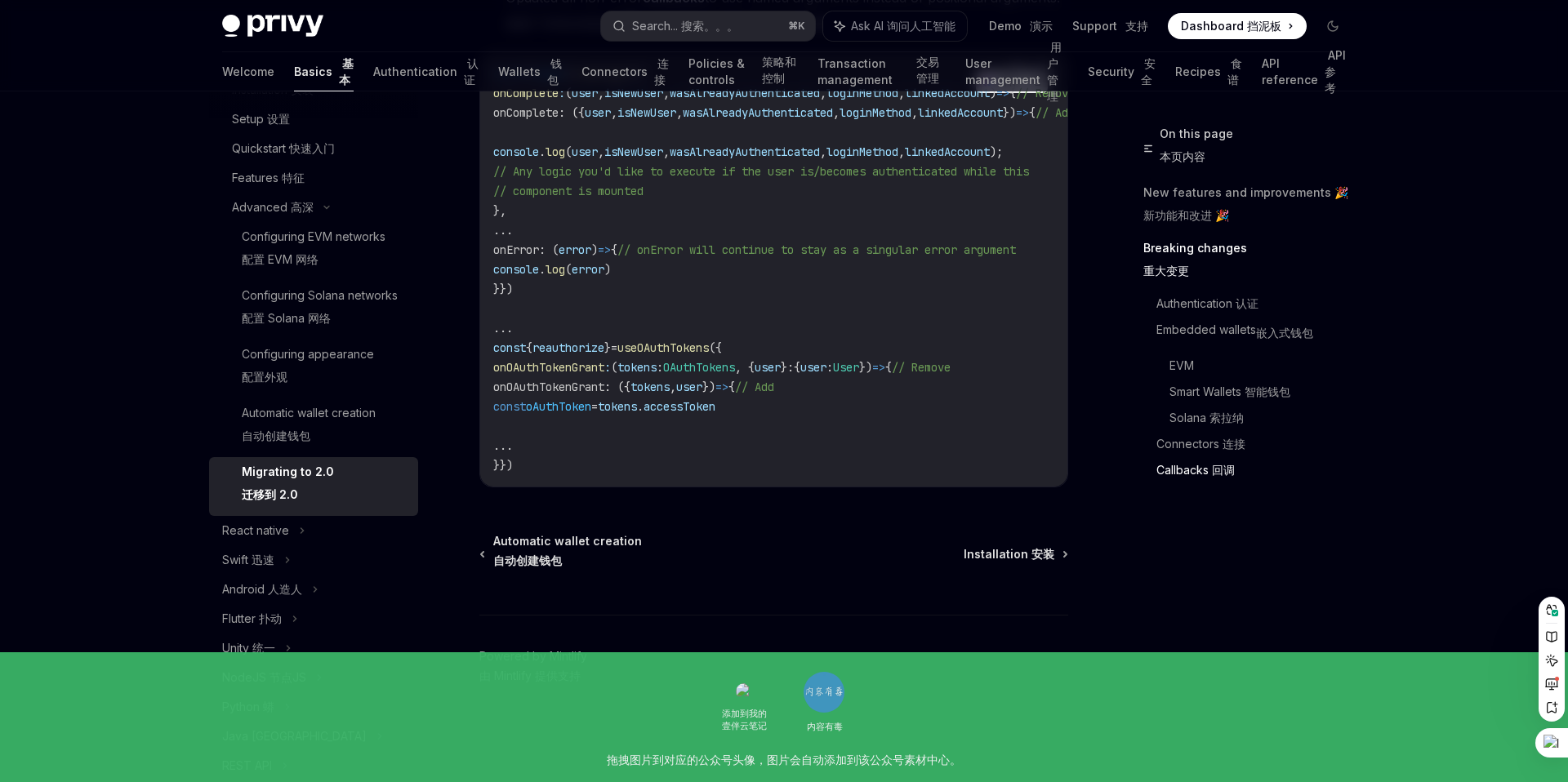
type textarea "*"
